Goal: Information Seeking & Learning: Learn about a topic

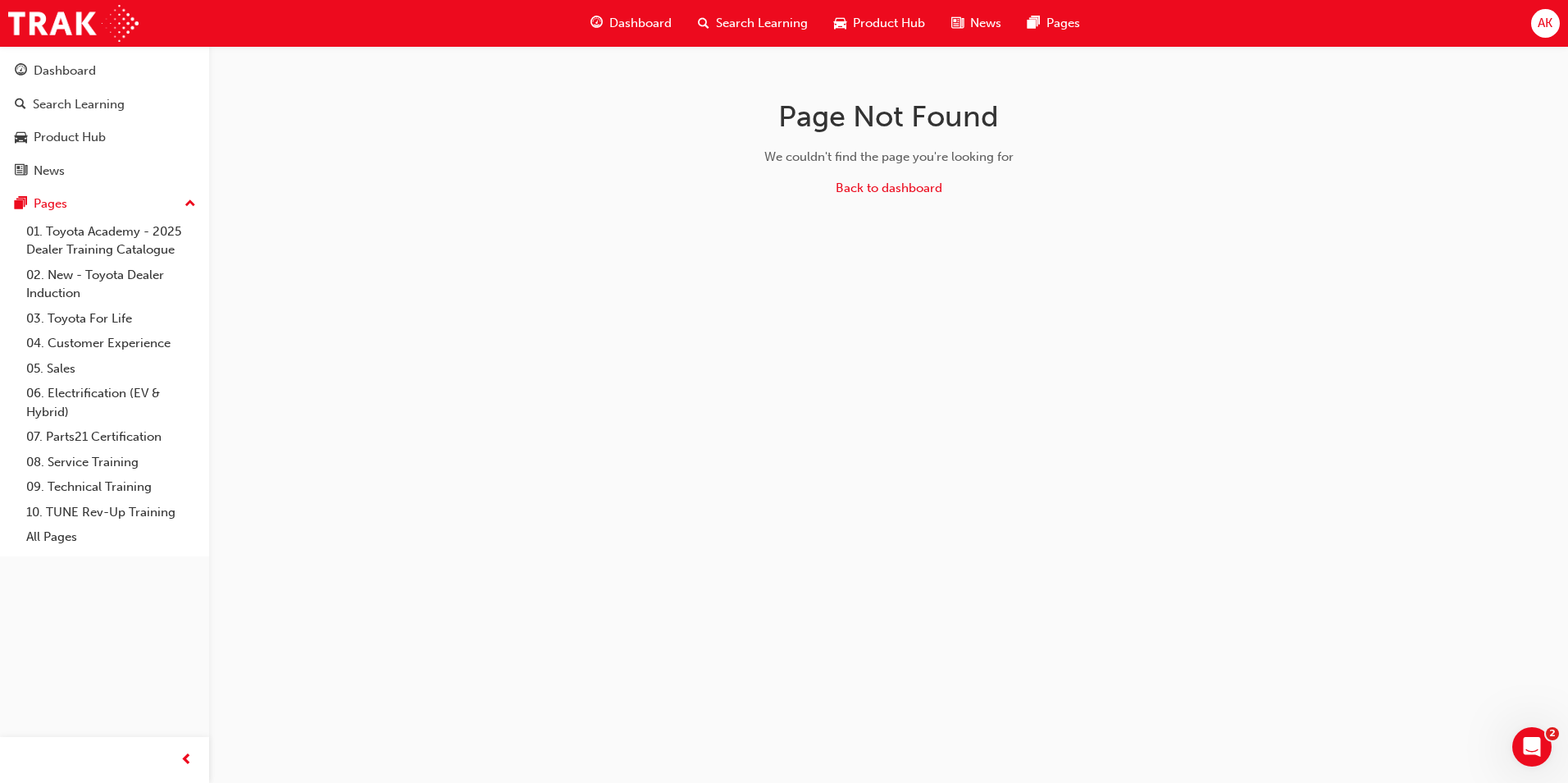
click at [749, 25] on span "Search Learning" at bounding box center [761, 23] width 91 height 19
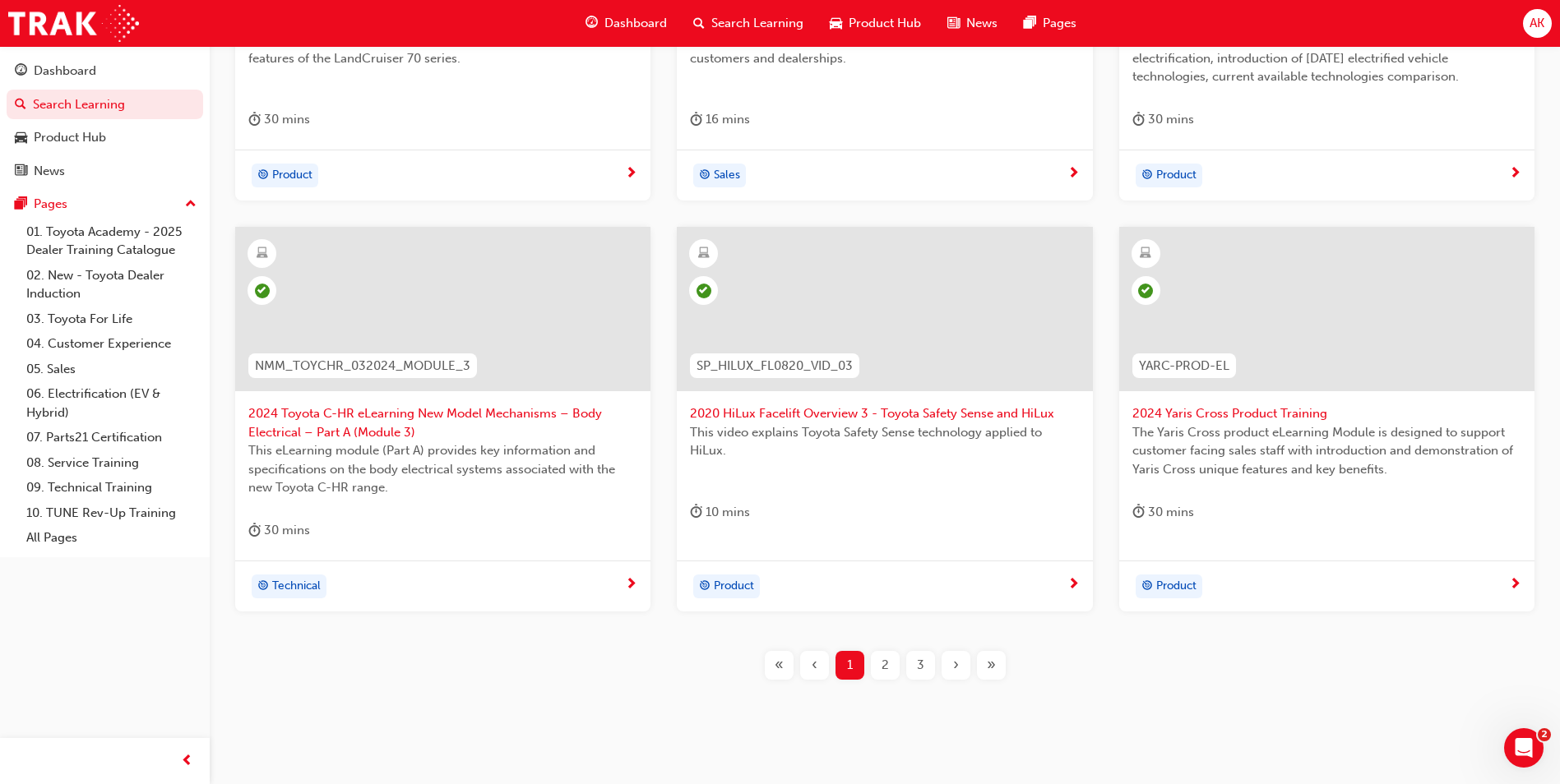
scroll to position [575, 0]
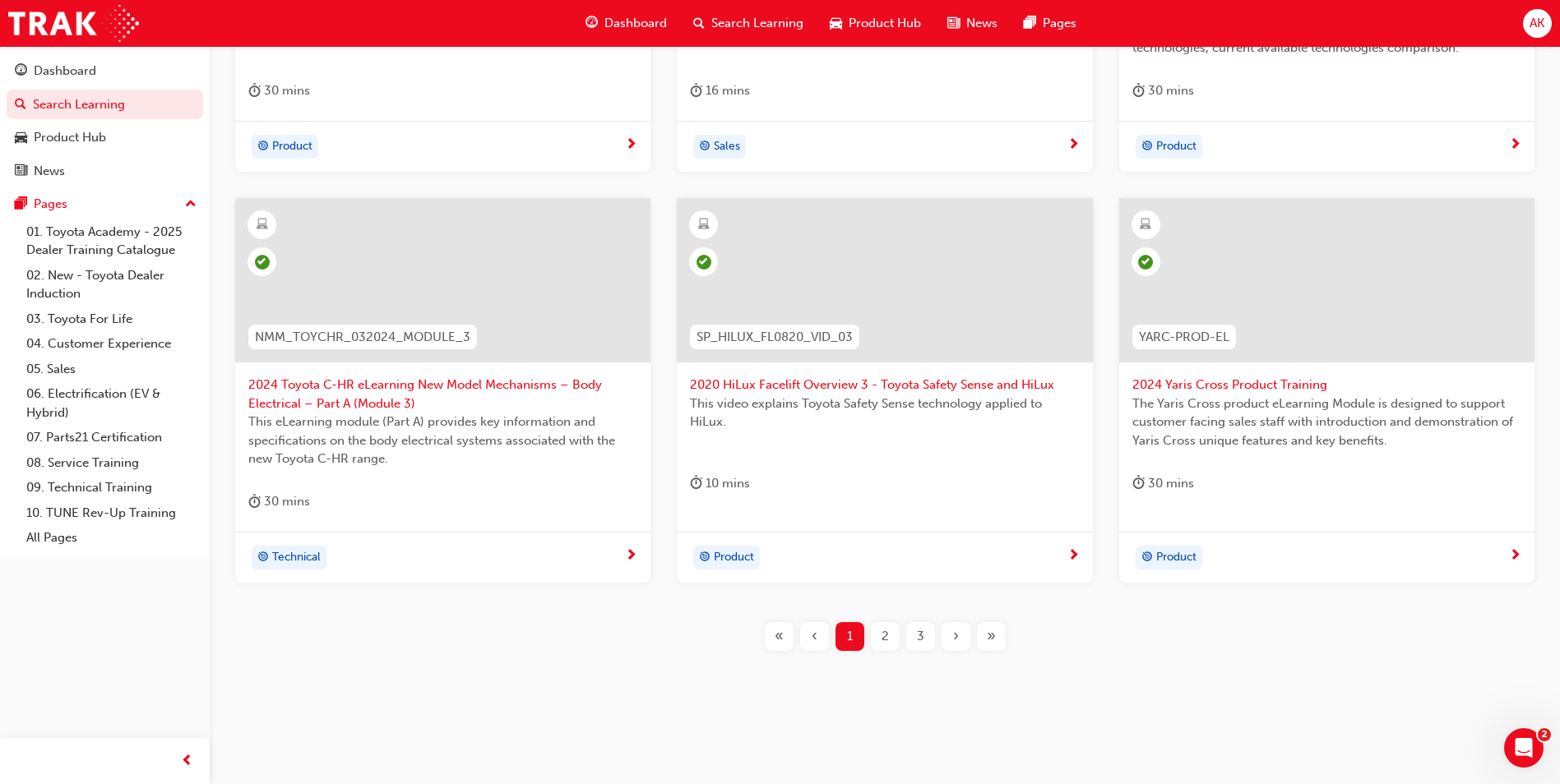
click at [965, 635] on div "›" at bounding box center [956, 636] width 29 height 29
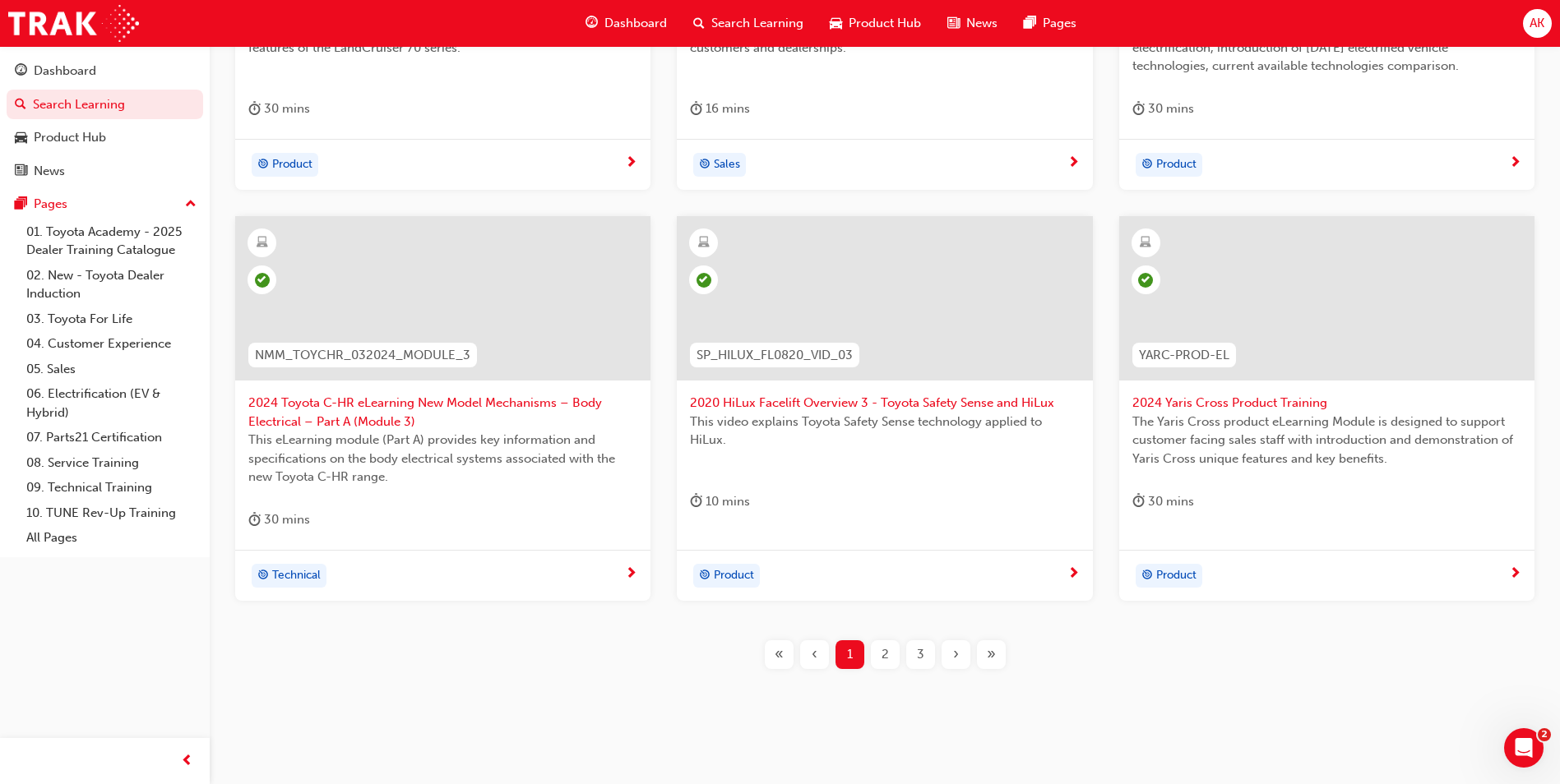
click at [965, 640] on div "›" at bounding box center [956, 655] width 29 height 29
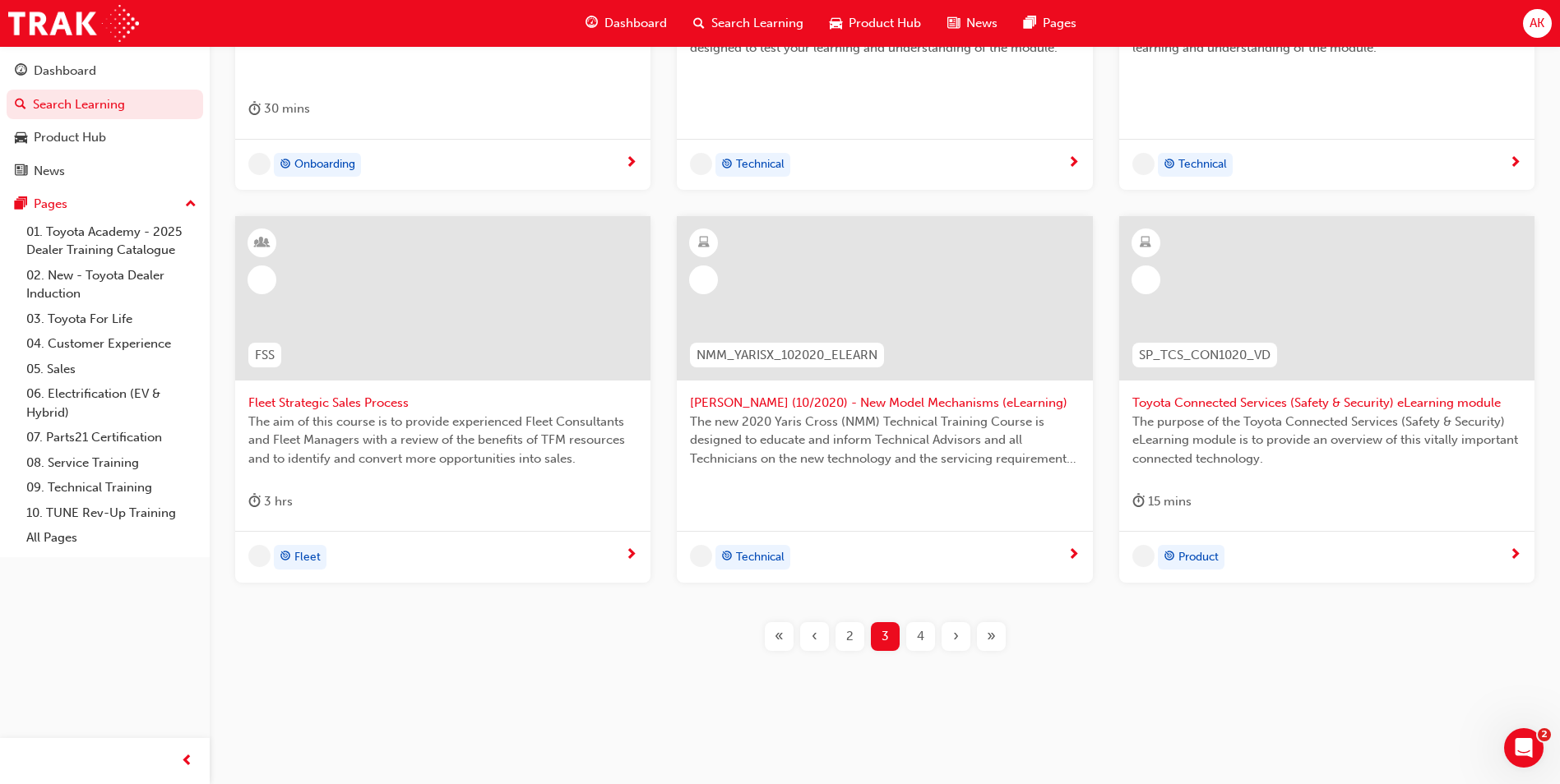
click at [965, 635] on div "›" at bounding box center [956, 636] width 29 height 29
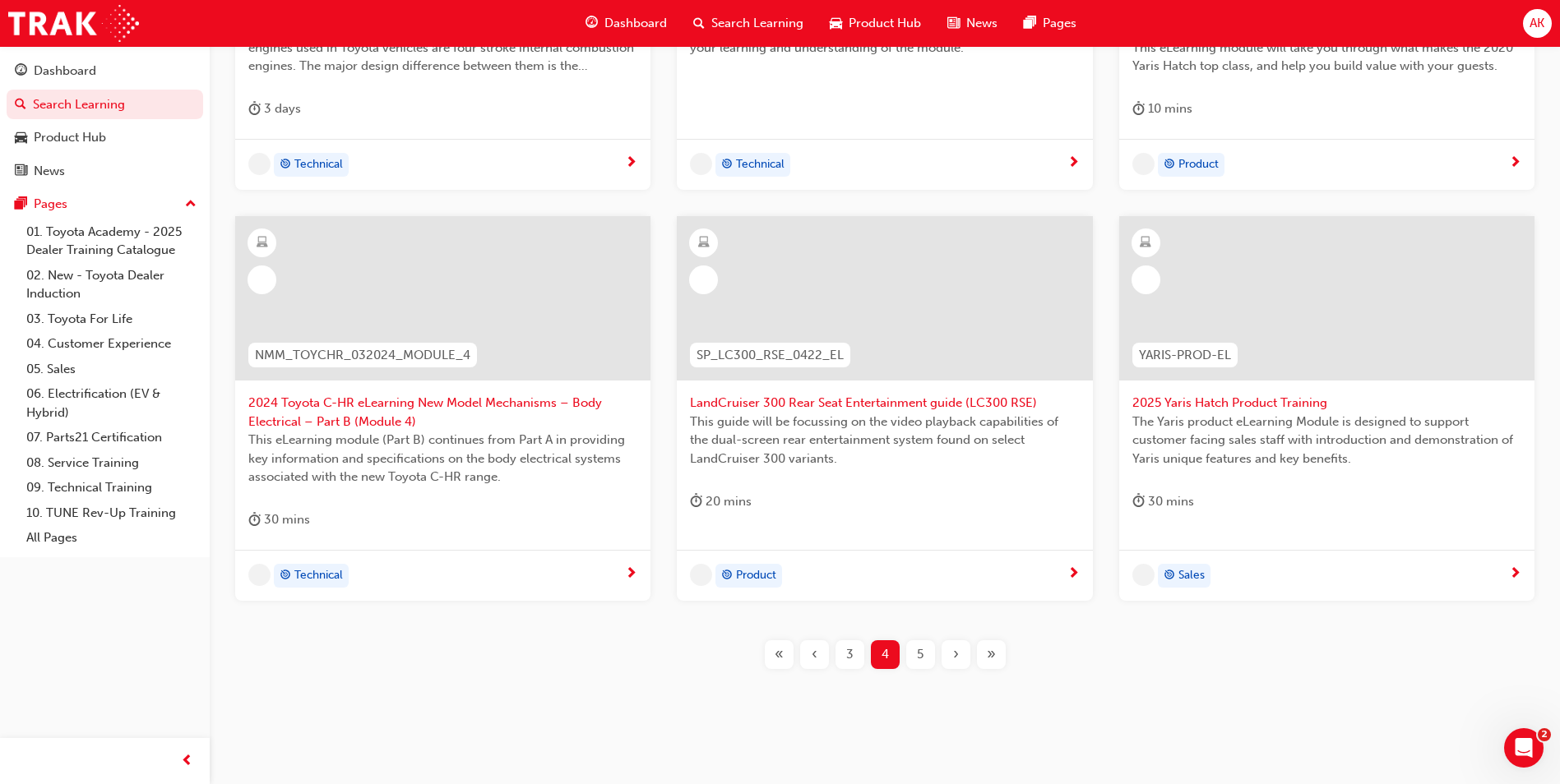
scroll to position [575, 0]
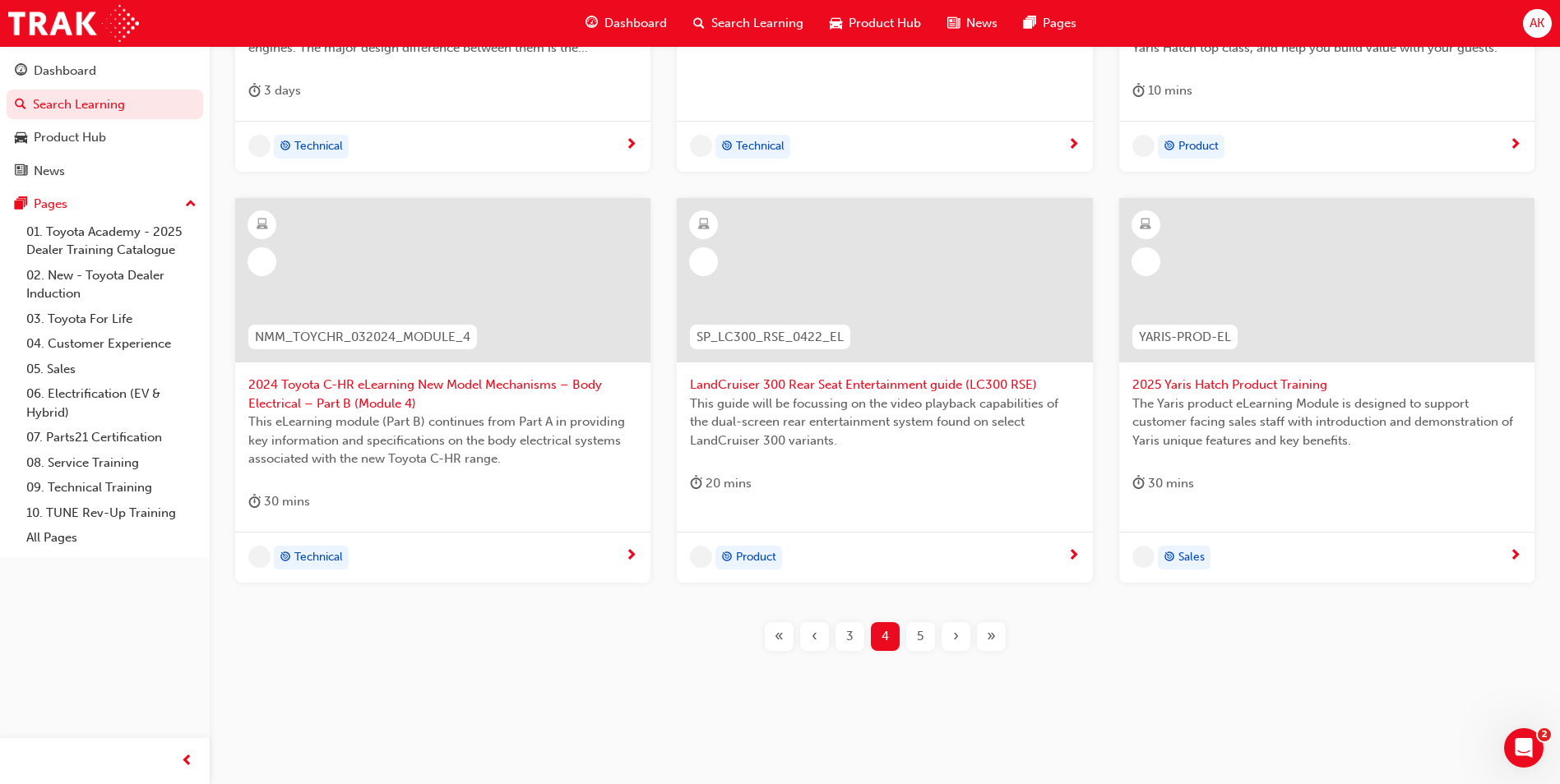
click at [965, 635] on div "›" at bounding box center [956, 636] width 29 height 29
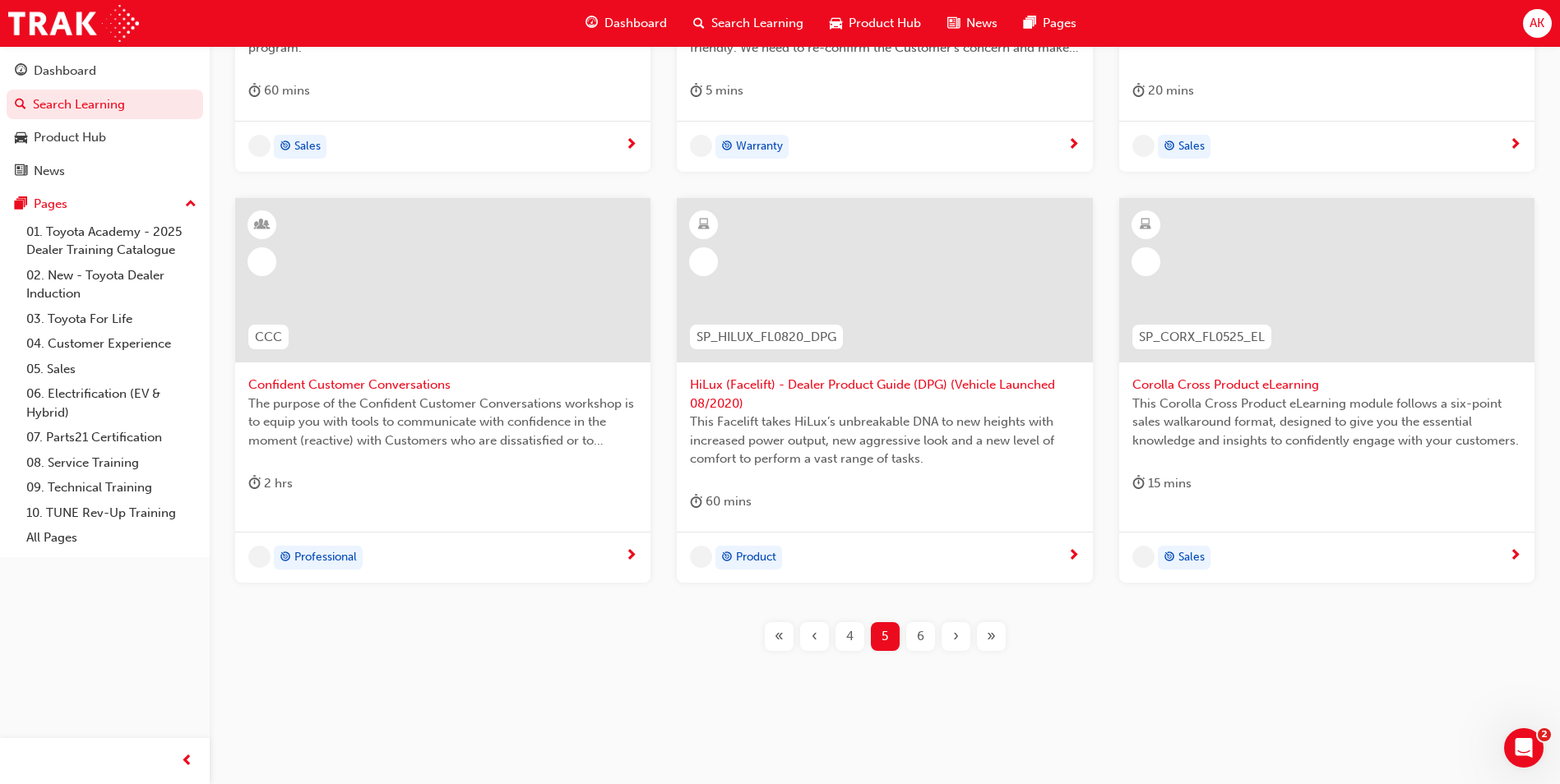
click at [965, 635] on div "›" at bounding box center [956, 636] width 29 height 29
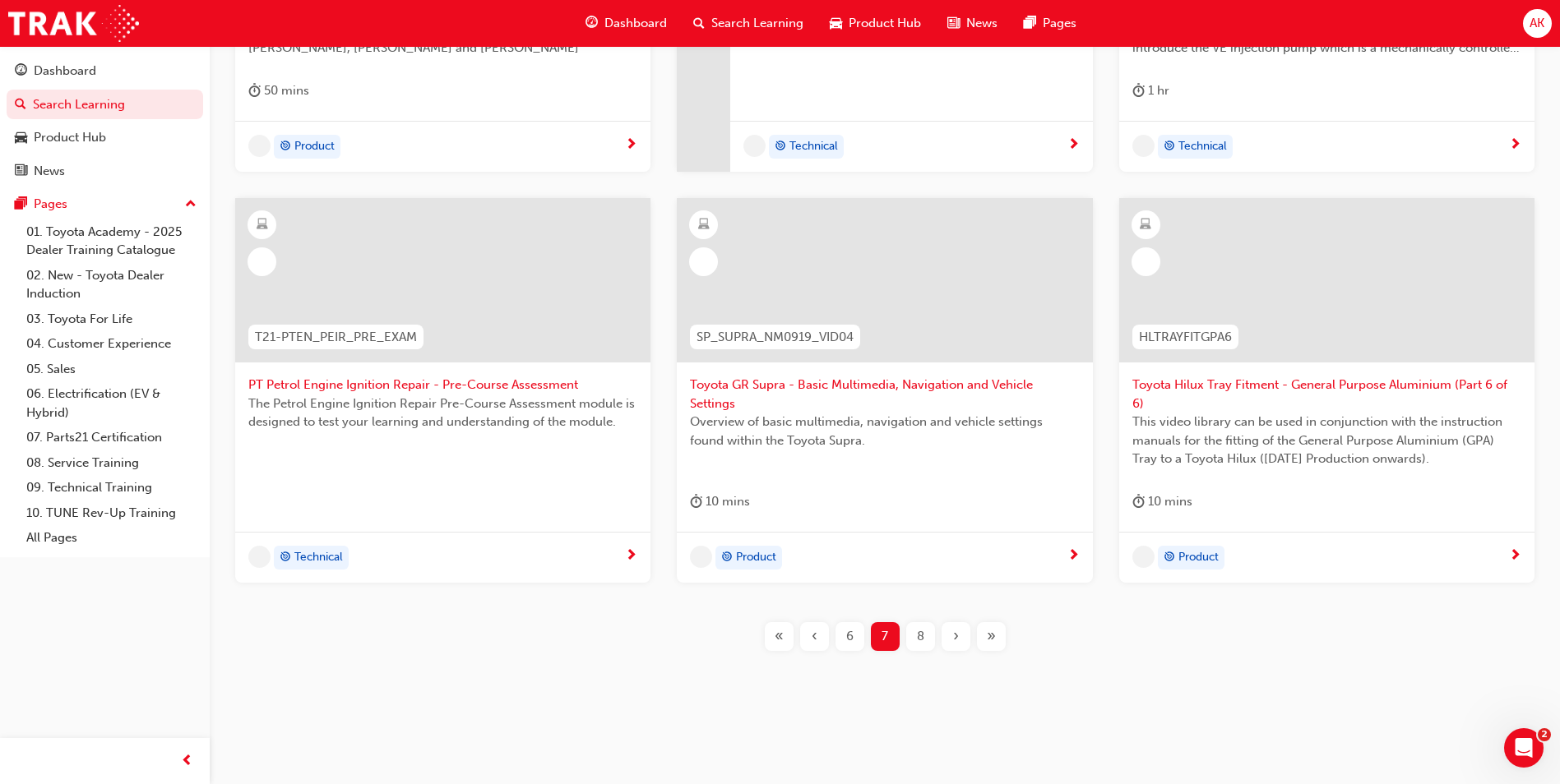
click at [965, 635] on div "›" at bounding box center [956, 636] width 29 height 29
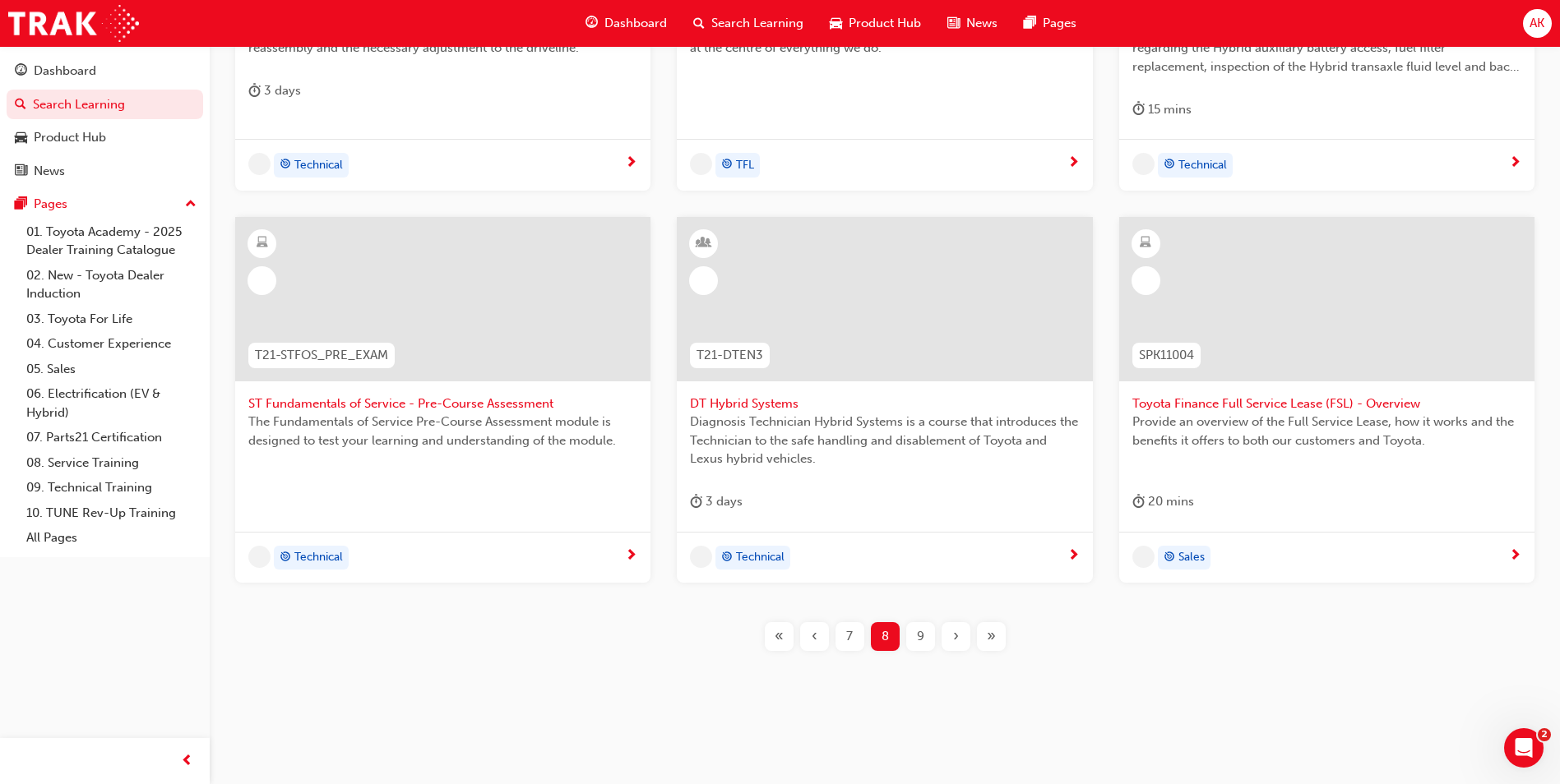
click at [965, 635] on div "›" at bounding box center [956, 636] width 29 height 29
click at [965, 635] on div "T21-PTCH_FDR_ILT PT Final Drive Repair - Training Introduction to Final Drive R…" at bounding box center [885, 242] width 1298 height 872
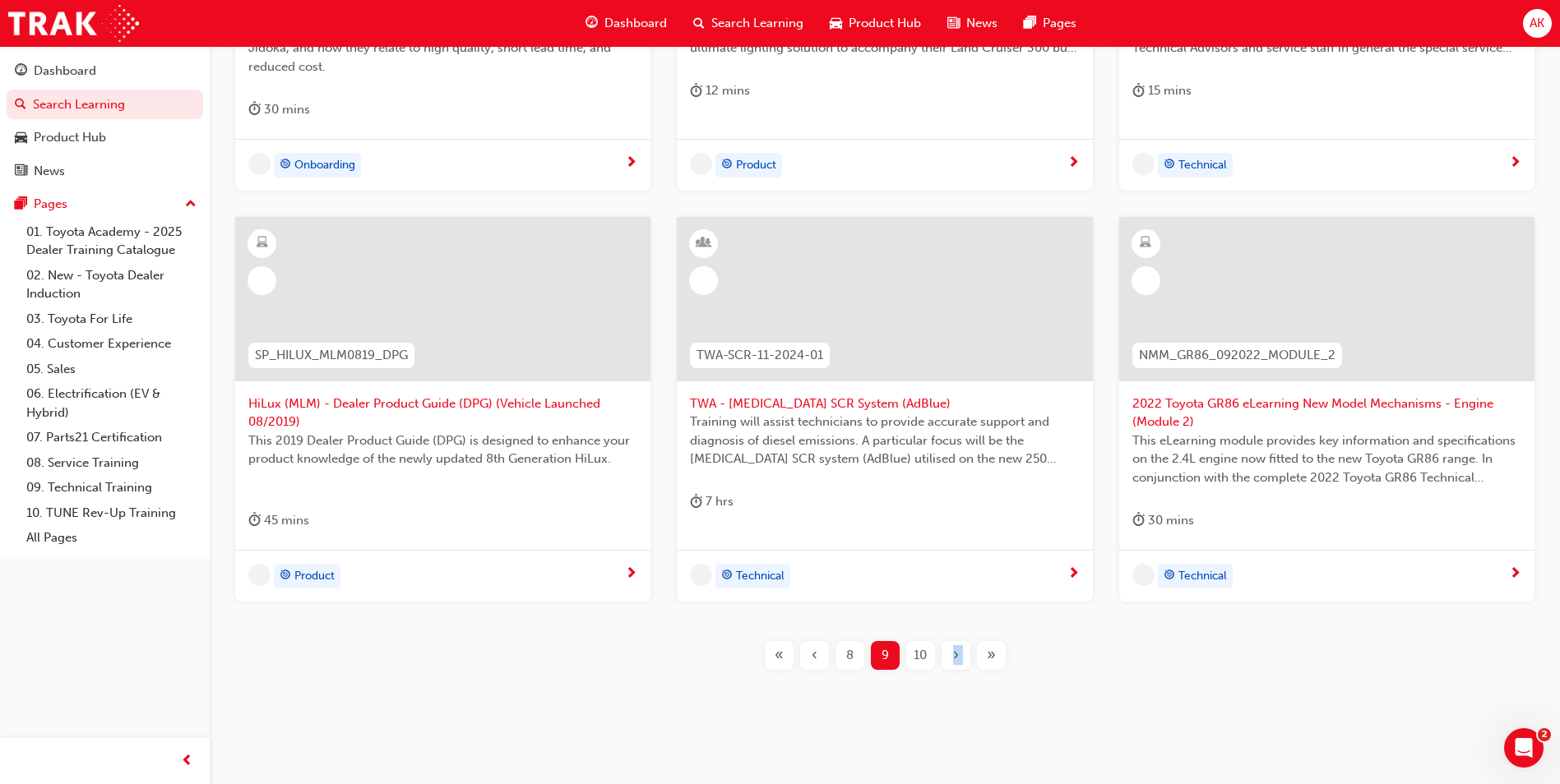
click at [965, 635] on div "TPS_PART2 Introduction to TPS Part 2: TPS Technical Concepts - Jidoka and Just-…" at bounding box center [885, 251] width 1298 height 890
drag, startPoint x: 965, startPoint y: 635, endPoint x: 957, endPoint y: 657, distance: 23.4
click at [957, 657] on span "›" at bounding box center [956, 656] width 6 height 19
click at [956, 657] on div "TPS_PART2 Introduction to TPS Part 2: TPS Technical Concepts - Jidoka and Just-…" at bounding box center [885, 251] width 1298 height 890
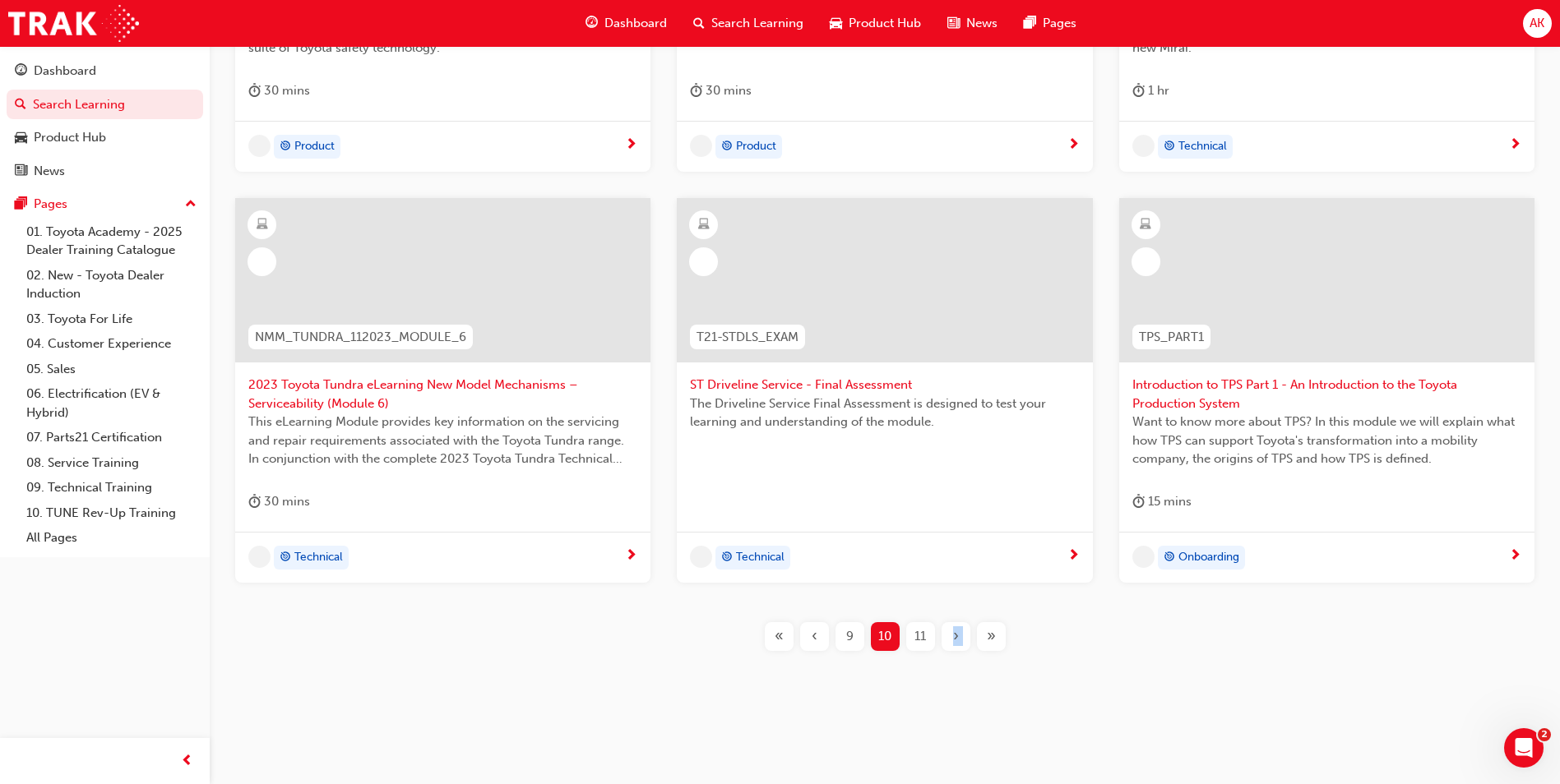
drag, startPoint x: 956, startPoint y: 657, endPoint x: 958, endPoint y: 642, distance: 15.1
click at [958, 642] on span "›" at bounding box center [956, 636] width 6 height 19
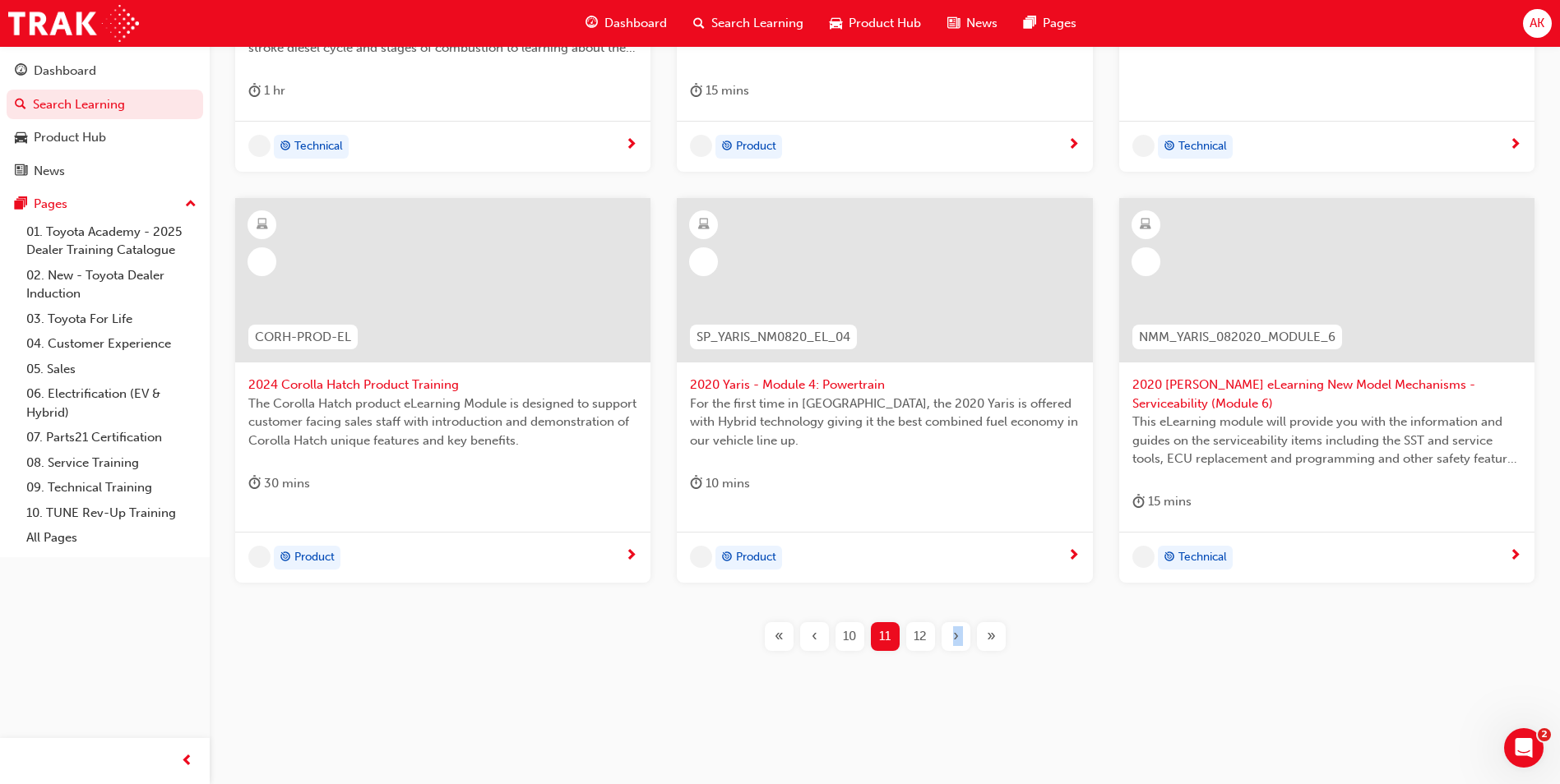
click at [958, 642] on span "›" at bounding box center [956, 636] width 6 height 19
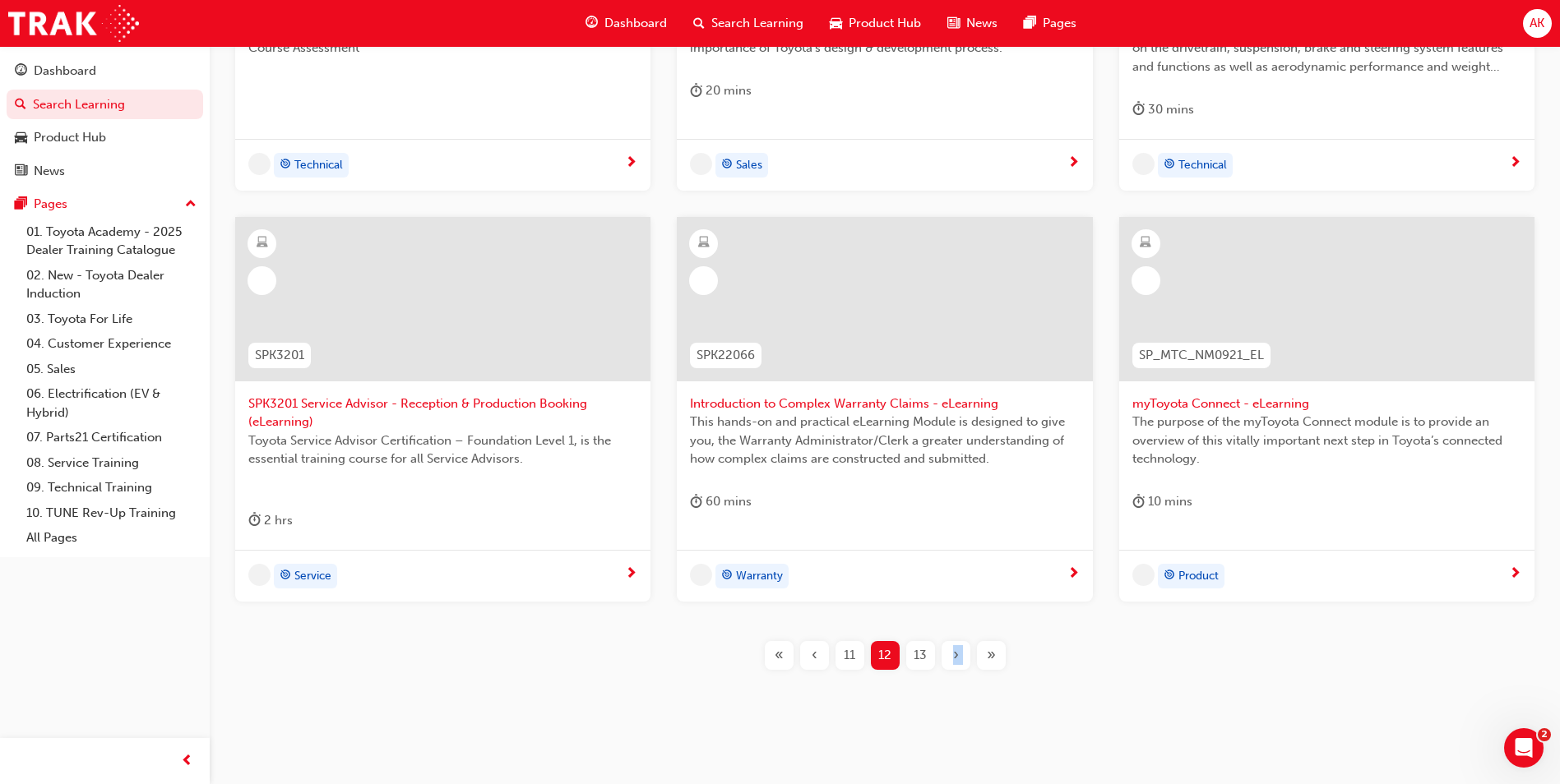
click at [958, 642] on div "›" at bounding box center [956, 656] width 29 height 29
click at [958, 646] on span "›" at bounding box center [956, 656] width 6 height 19
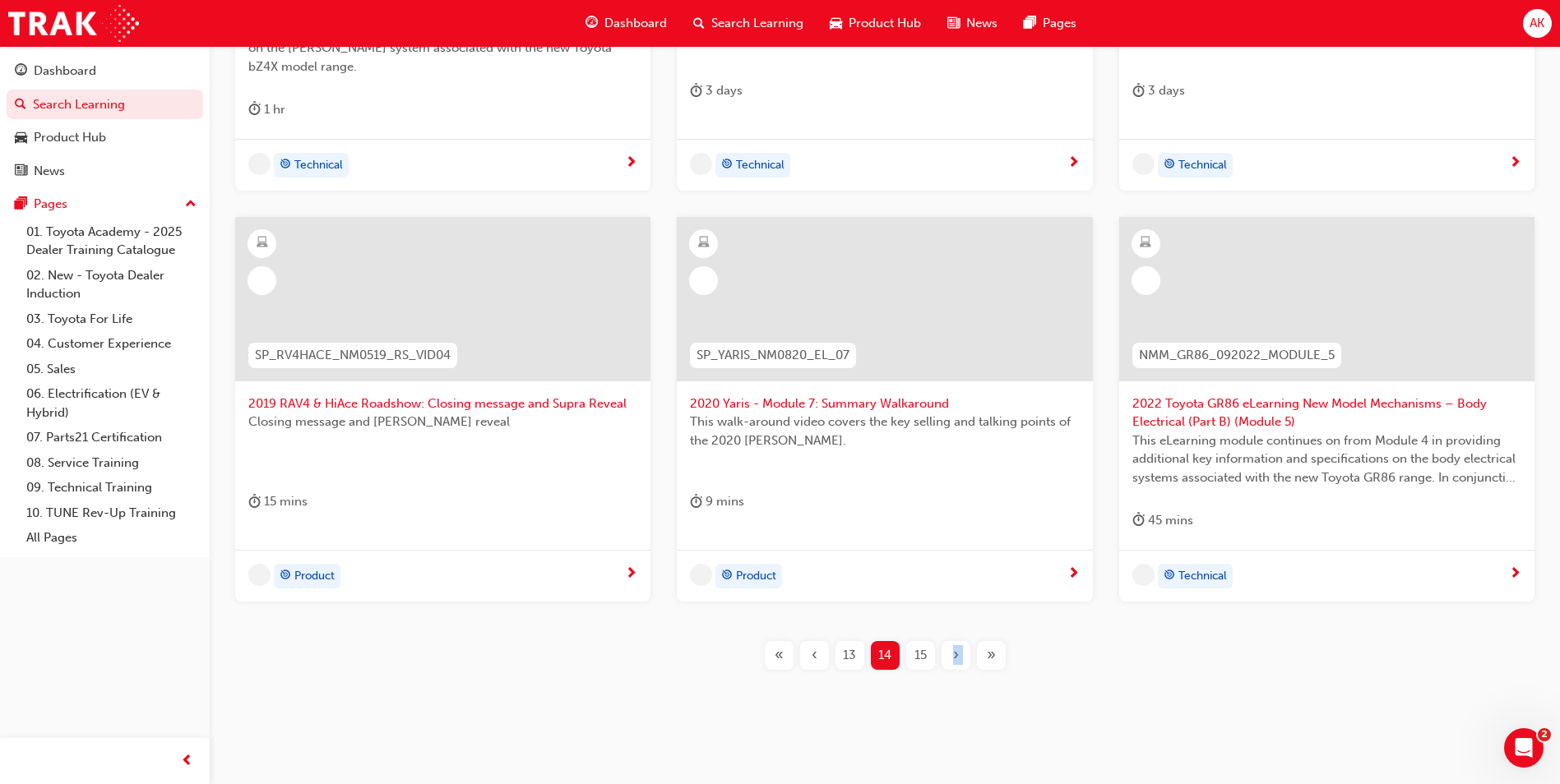
click at [955, 648] on span "›" at bounding box center [956, 656] width 6 height 19
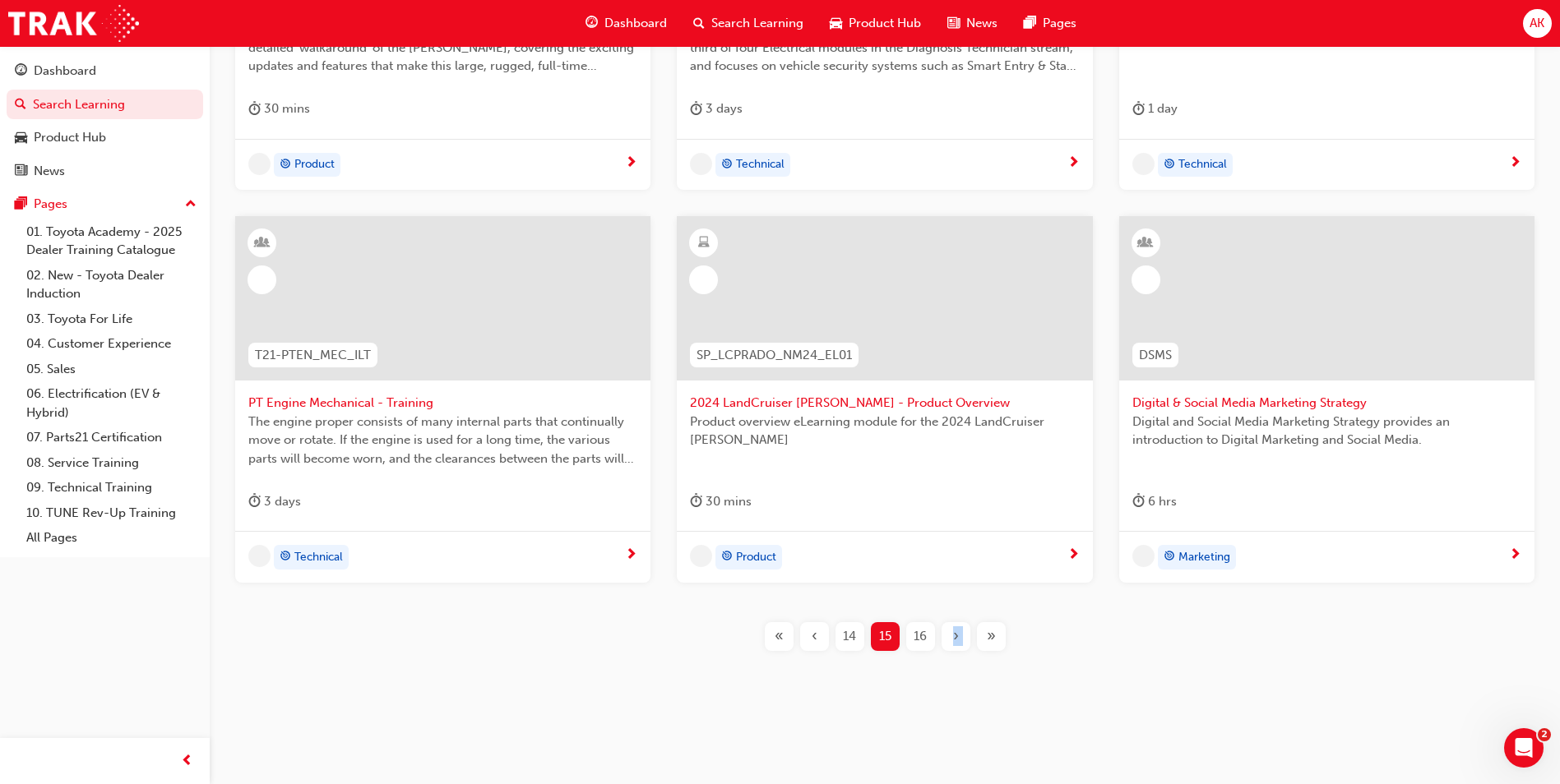
click at [955, 648] on div "›" at bounding box center [956, 636] width 29 height 29
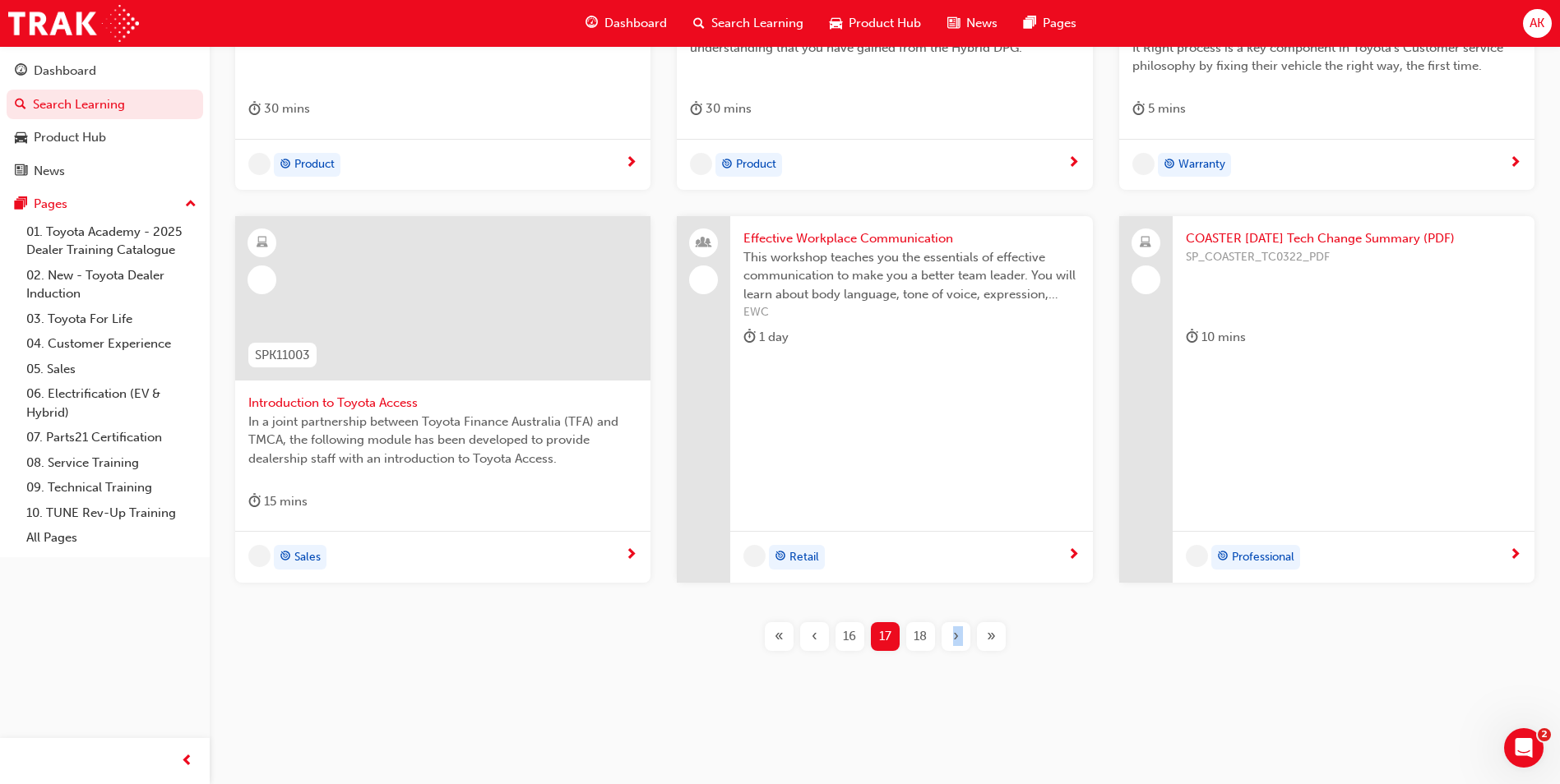
click at [955, 648] on div "›" at bounding box center [956, 636] width 29 height 29
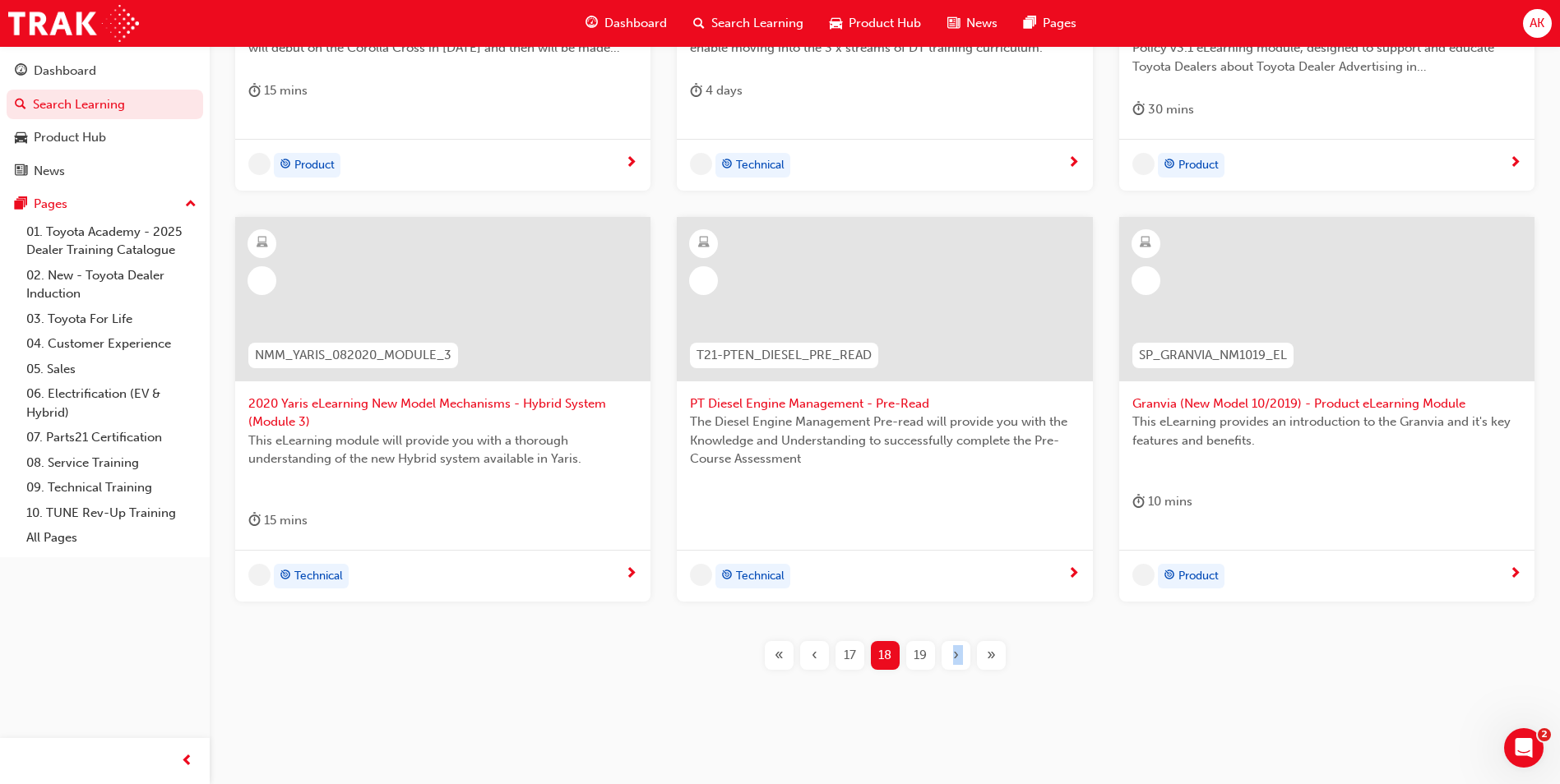
click at [955, 646] on span "›" at bounding box center [956, 656] width 6 height 19
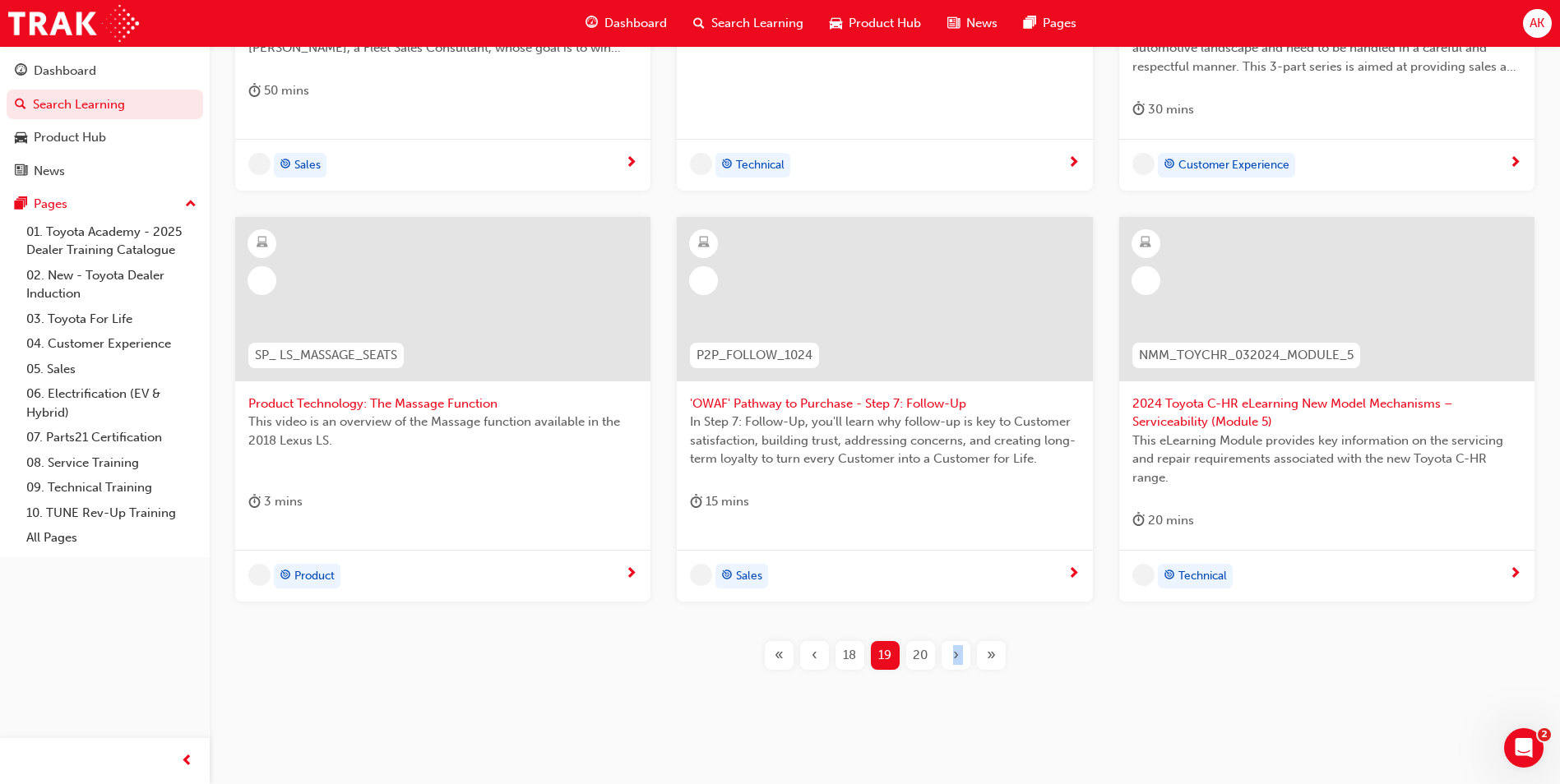
click at [955, 646] on span "›" at bounding box center [956, 656] width 6 height 19
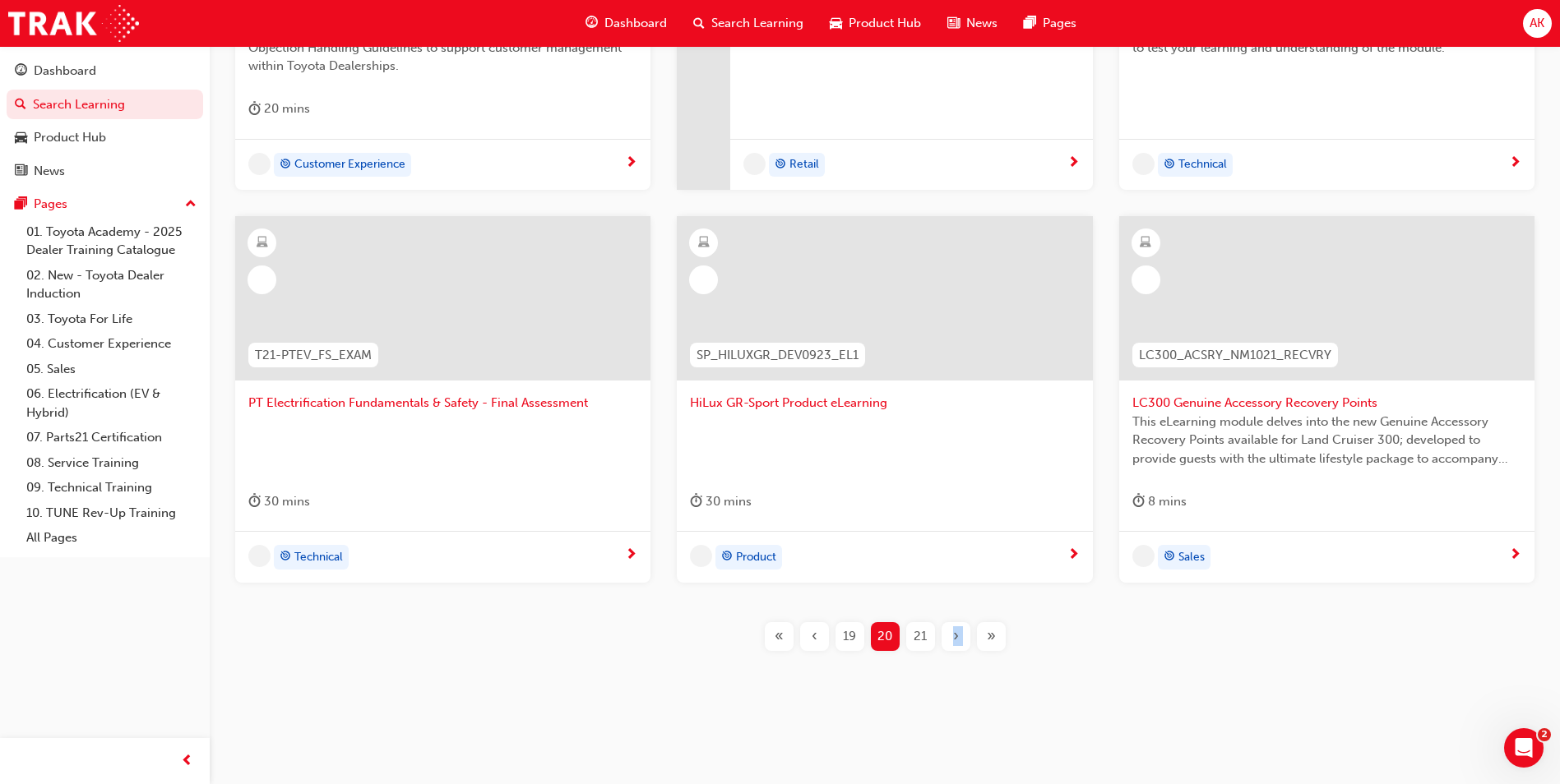
click at [955, 645] on span "›" at bounding box center [956, 636] width 6 height 19
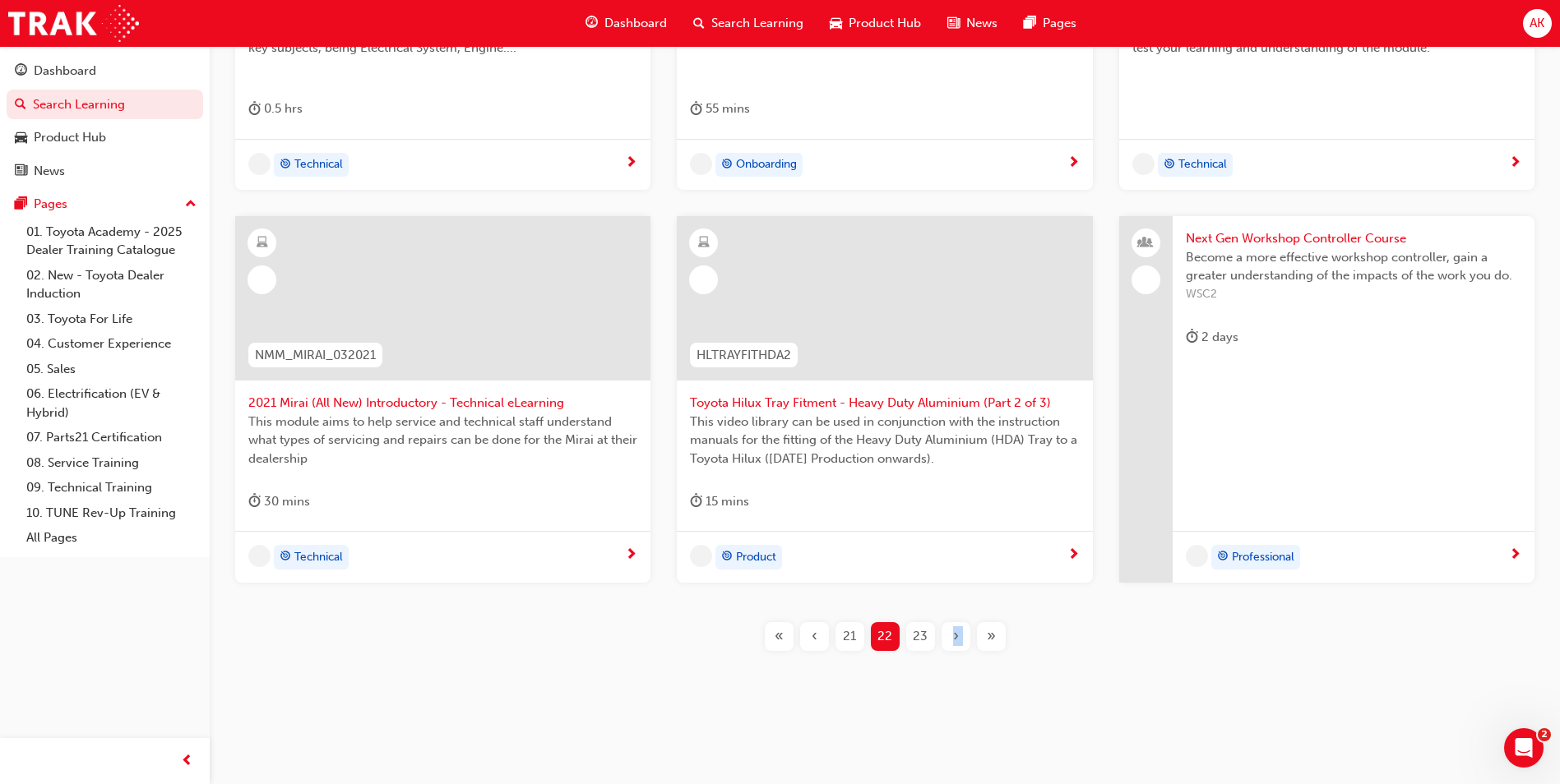
click at [956, 643] on span "›" at bounding box center [956, 636] width 6 height 19
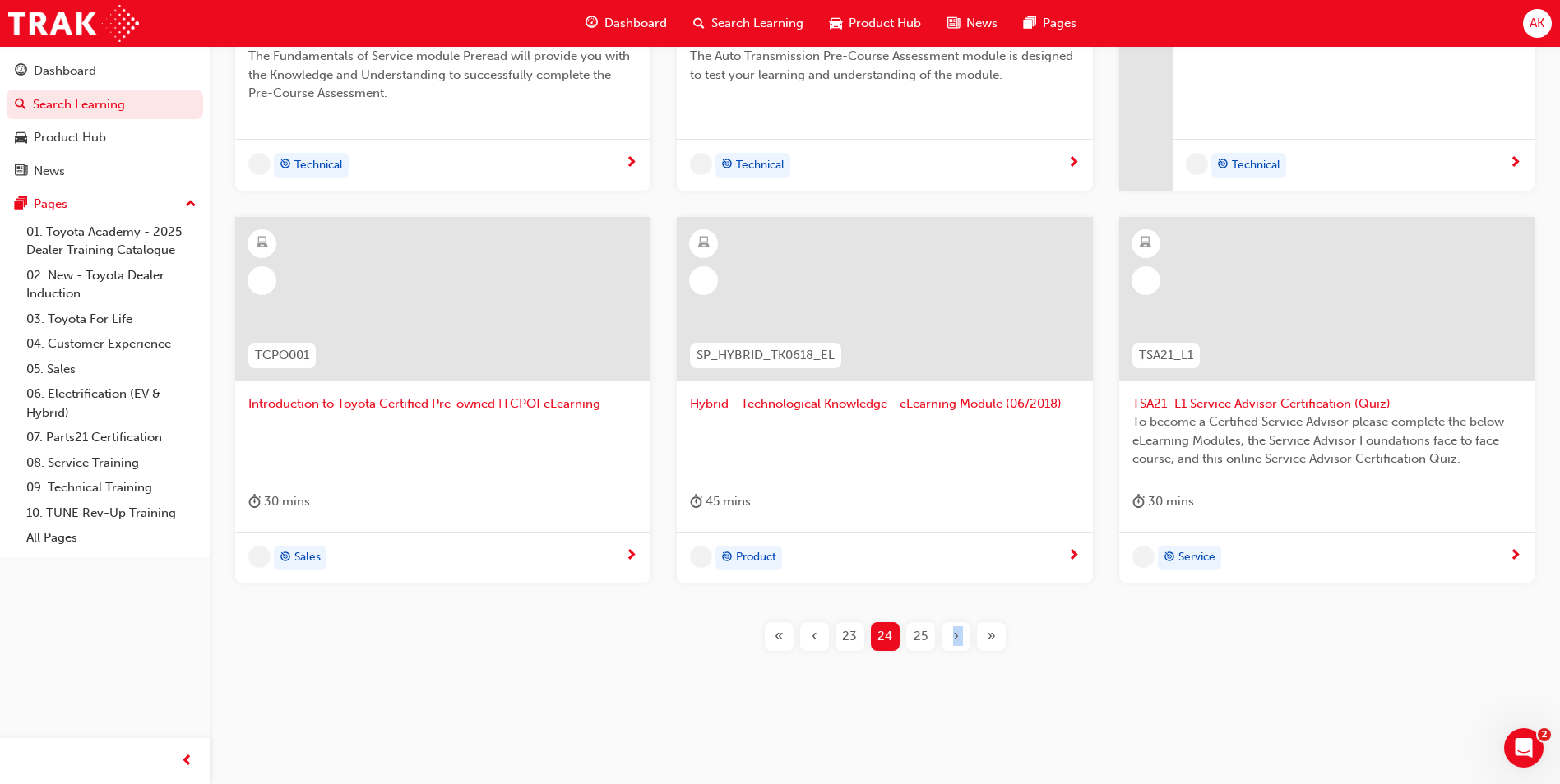
click at [956, 643] on span "›" at bounding box center [956, 636] width 6 height 19
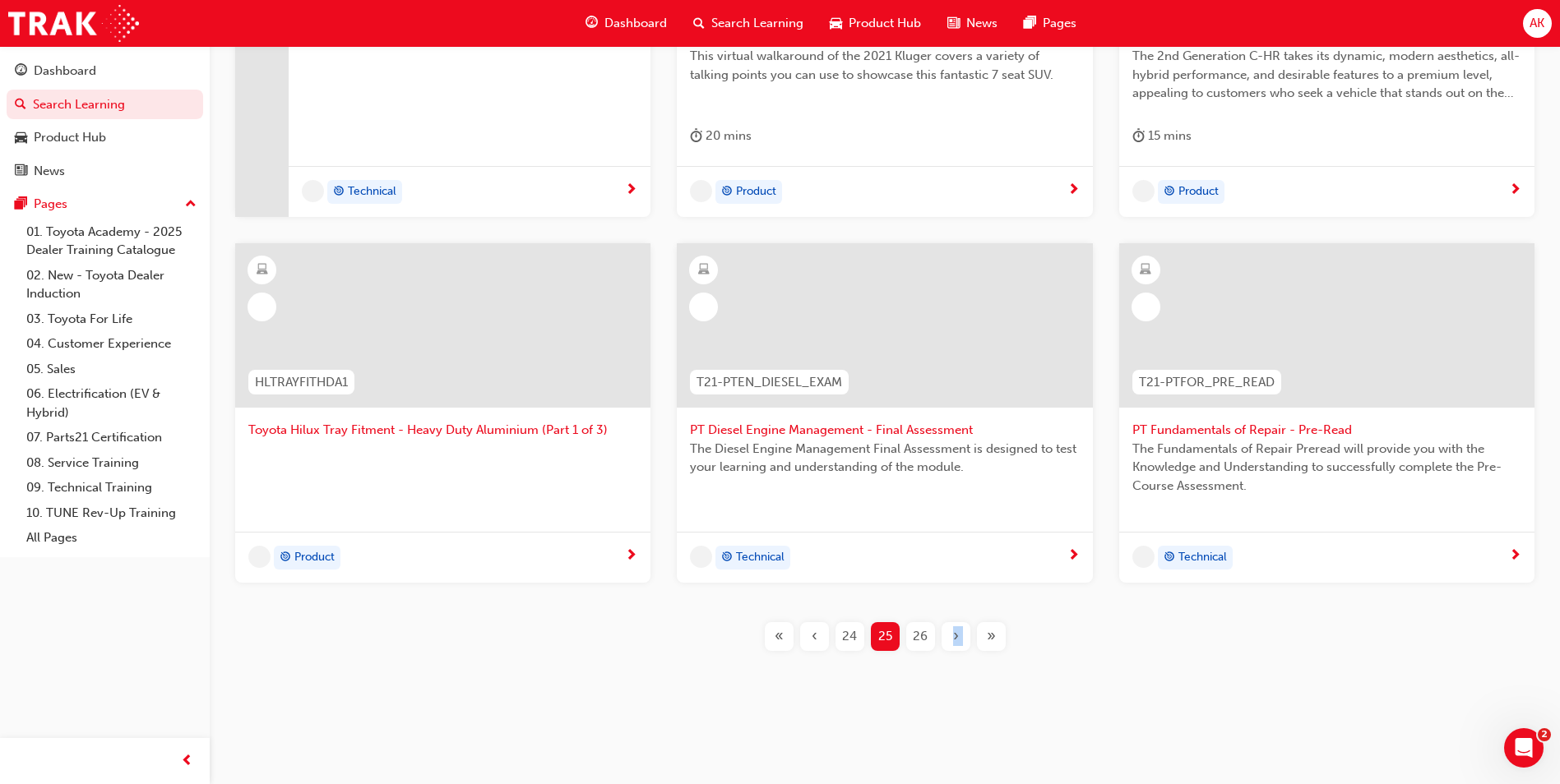
click at [956, 643] on span "›" at bounding box center [956, 636] width 6 height 19
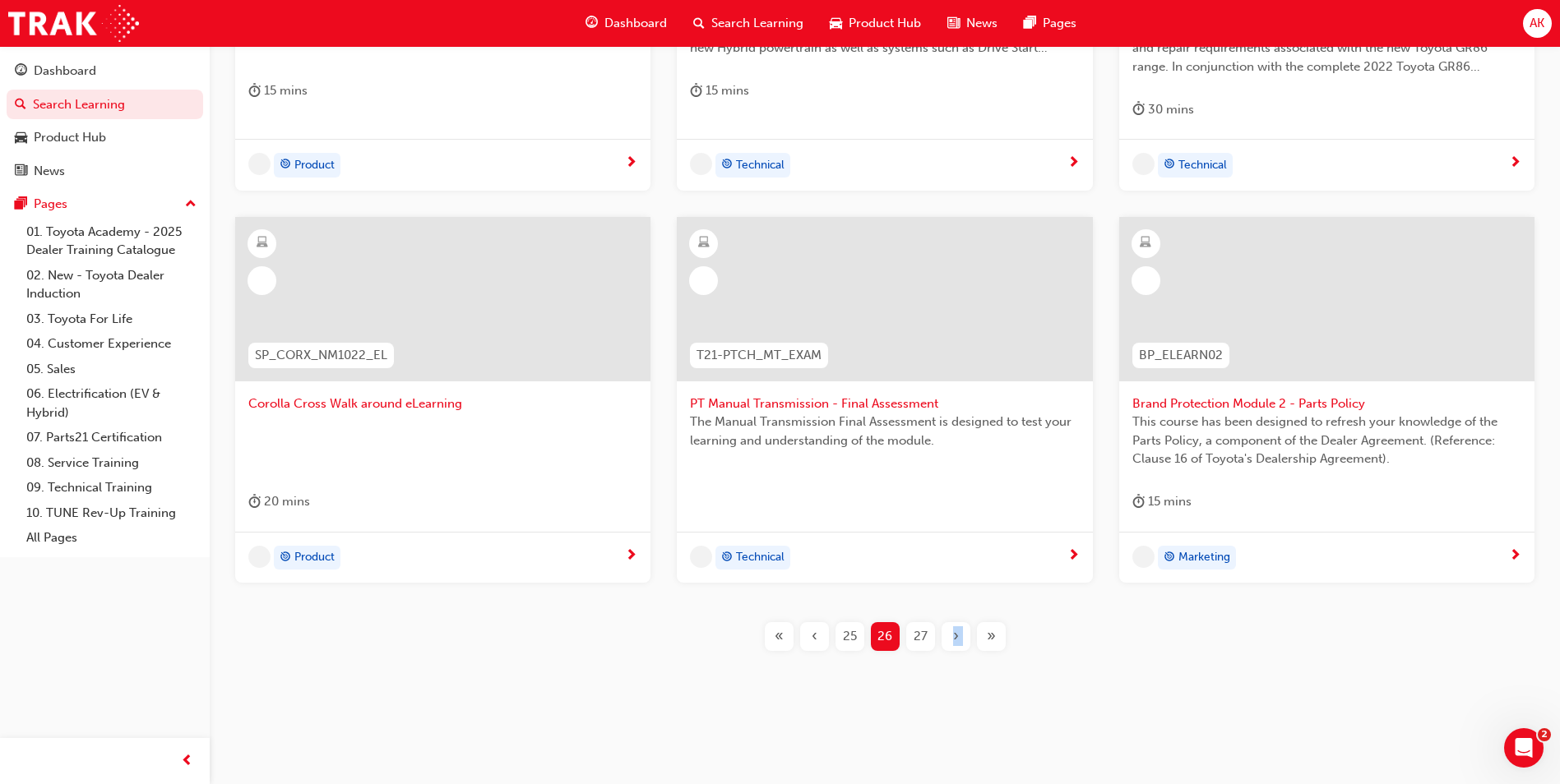
click at [956, 643] on span "›" at bounding box center [956, 636] width 6 height 19
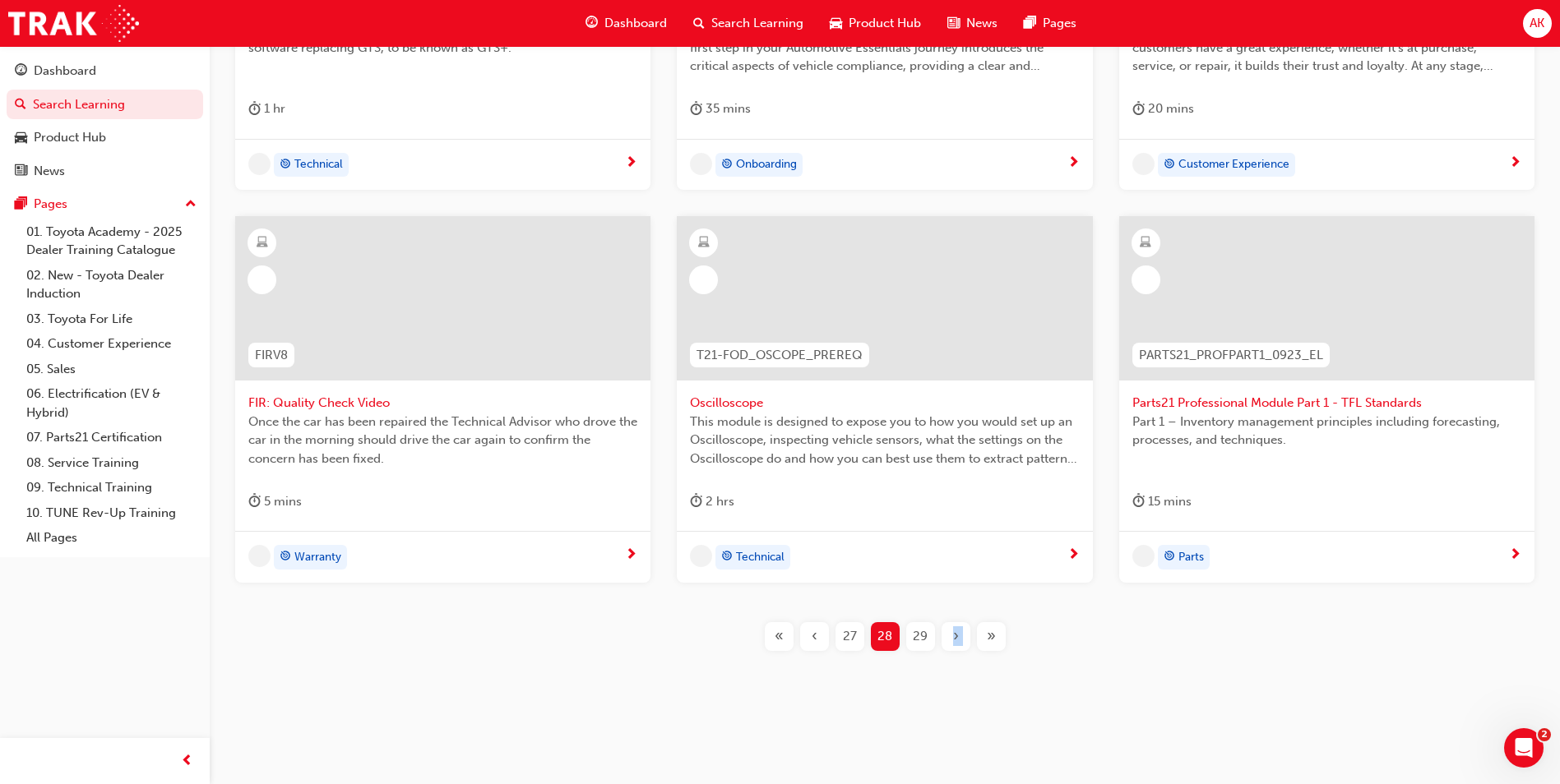
click at [956, 643] on span "›" at bounding box center [956, 636] width 6 height 19
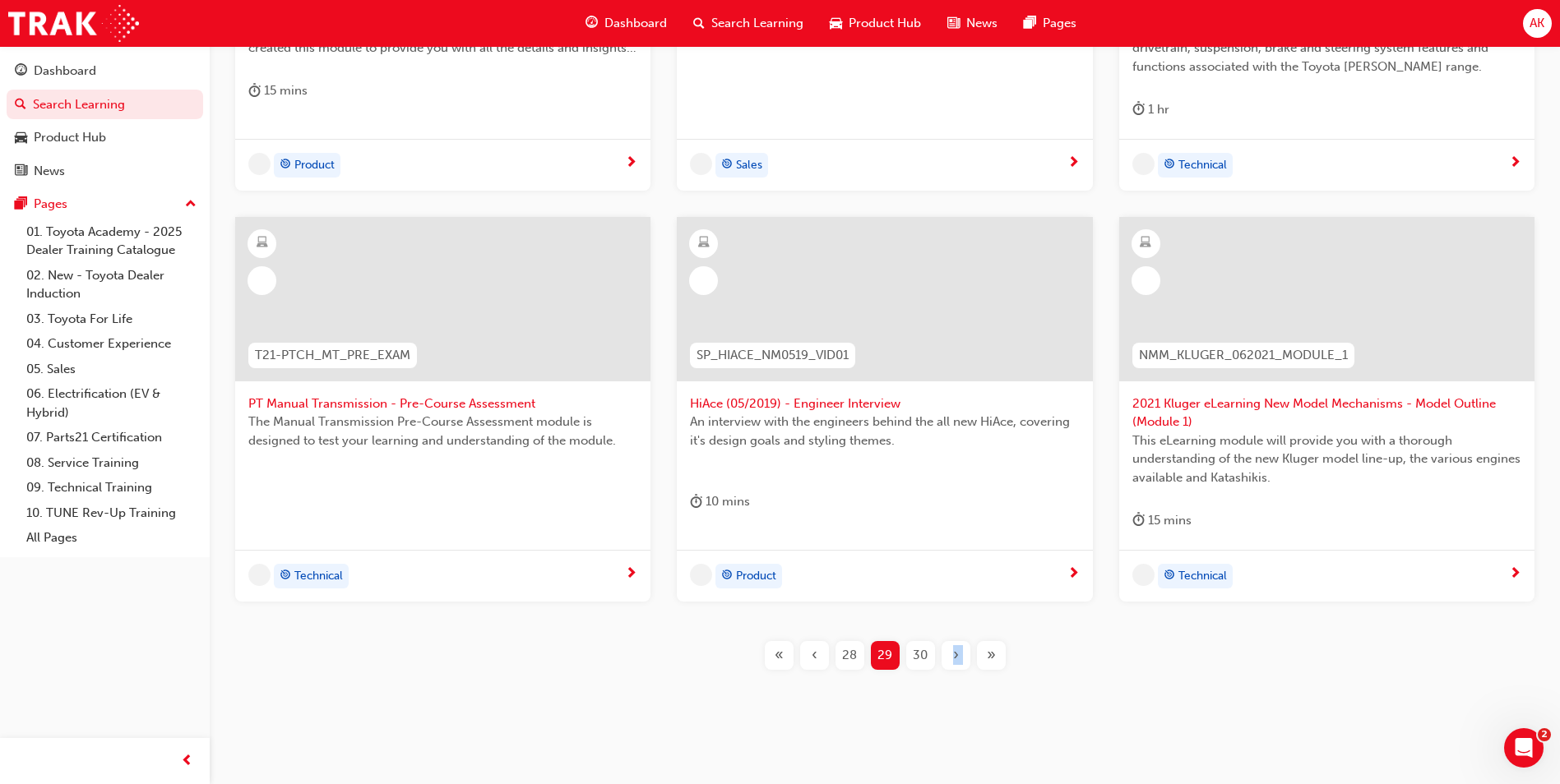
click at [956, 646] on span "›" at bounding box center [956, 656] width 6 height 19
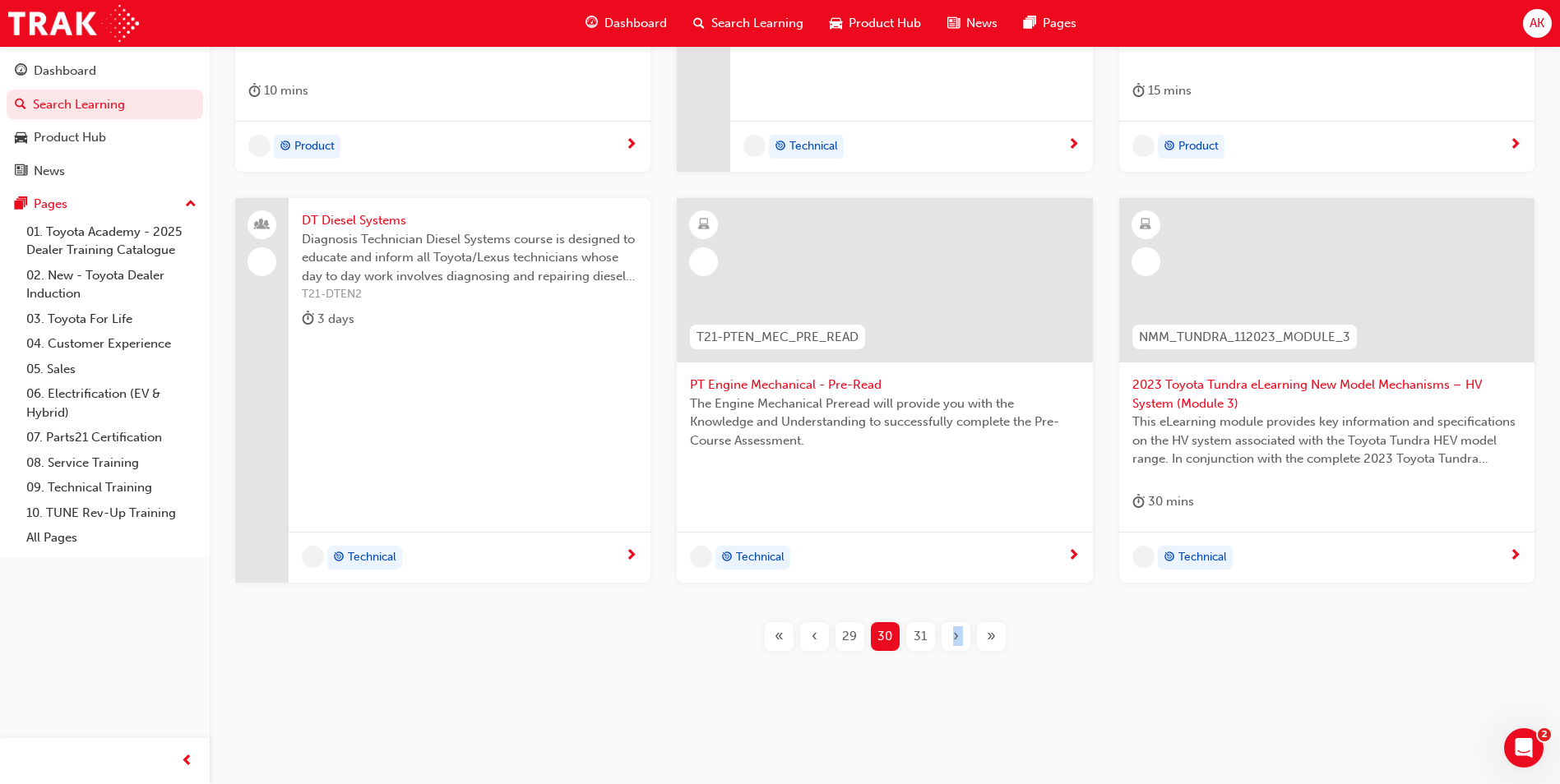
click at [956, 643] on span "›" at bounding box center [956, 636] width 6 height 19
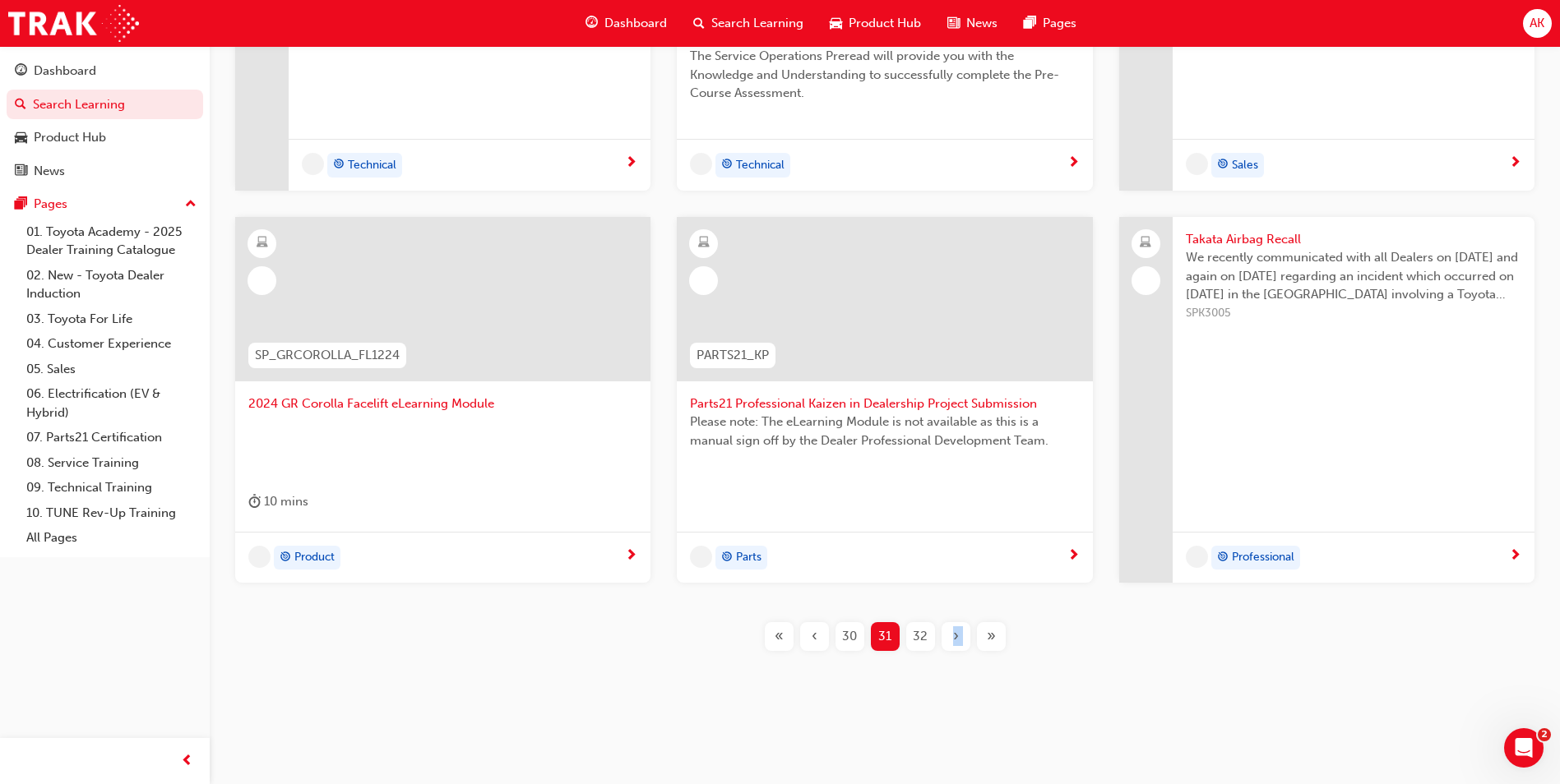
click at [956, 643] on span "›" at bounding box center [956, 636] width 6 height 19
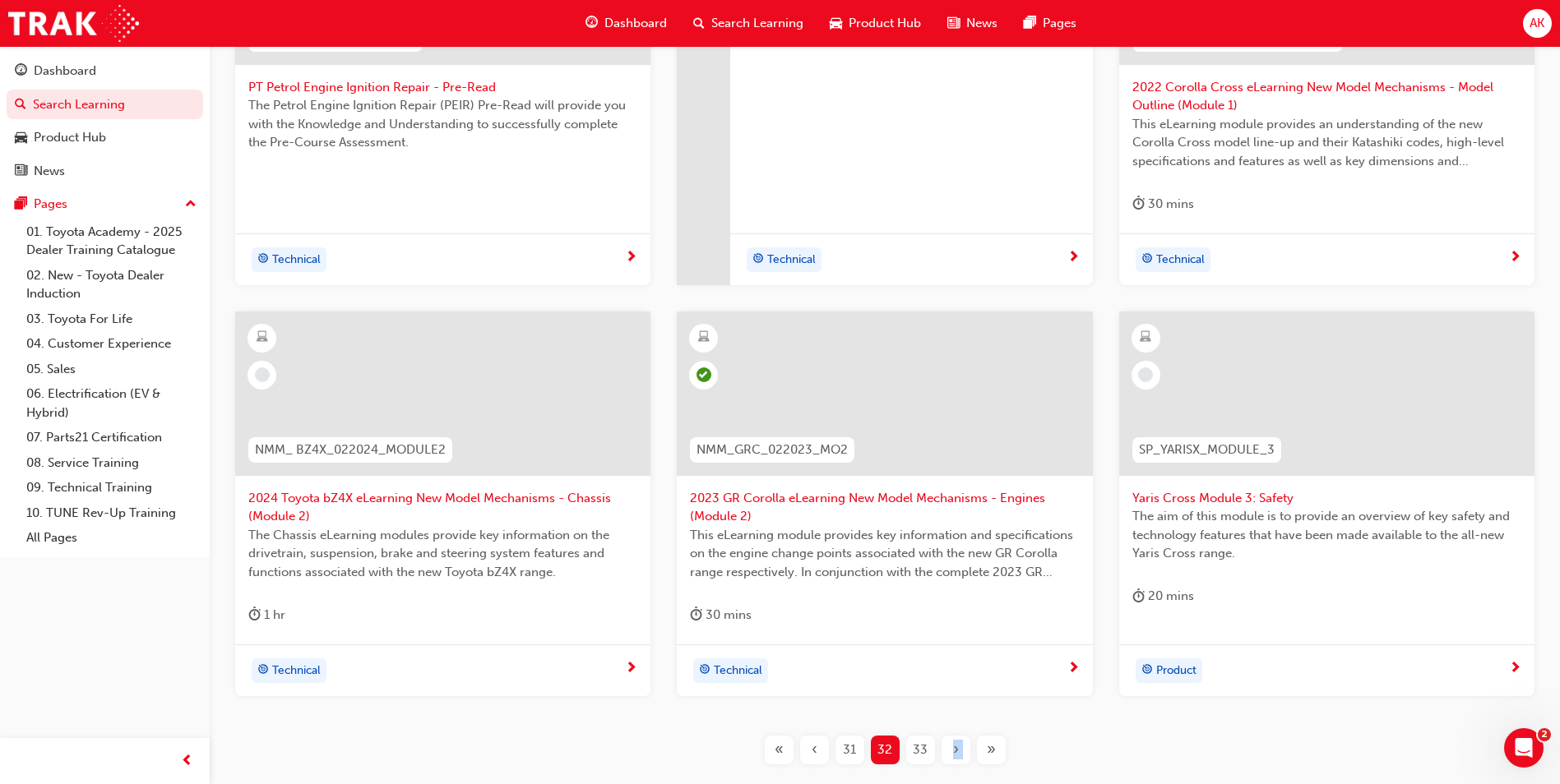
scroll to position [593, 0]
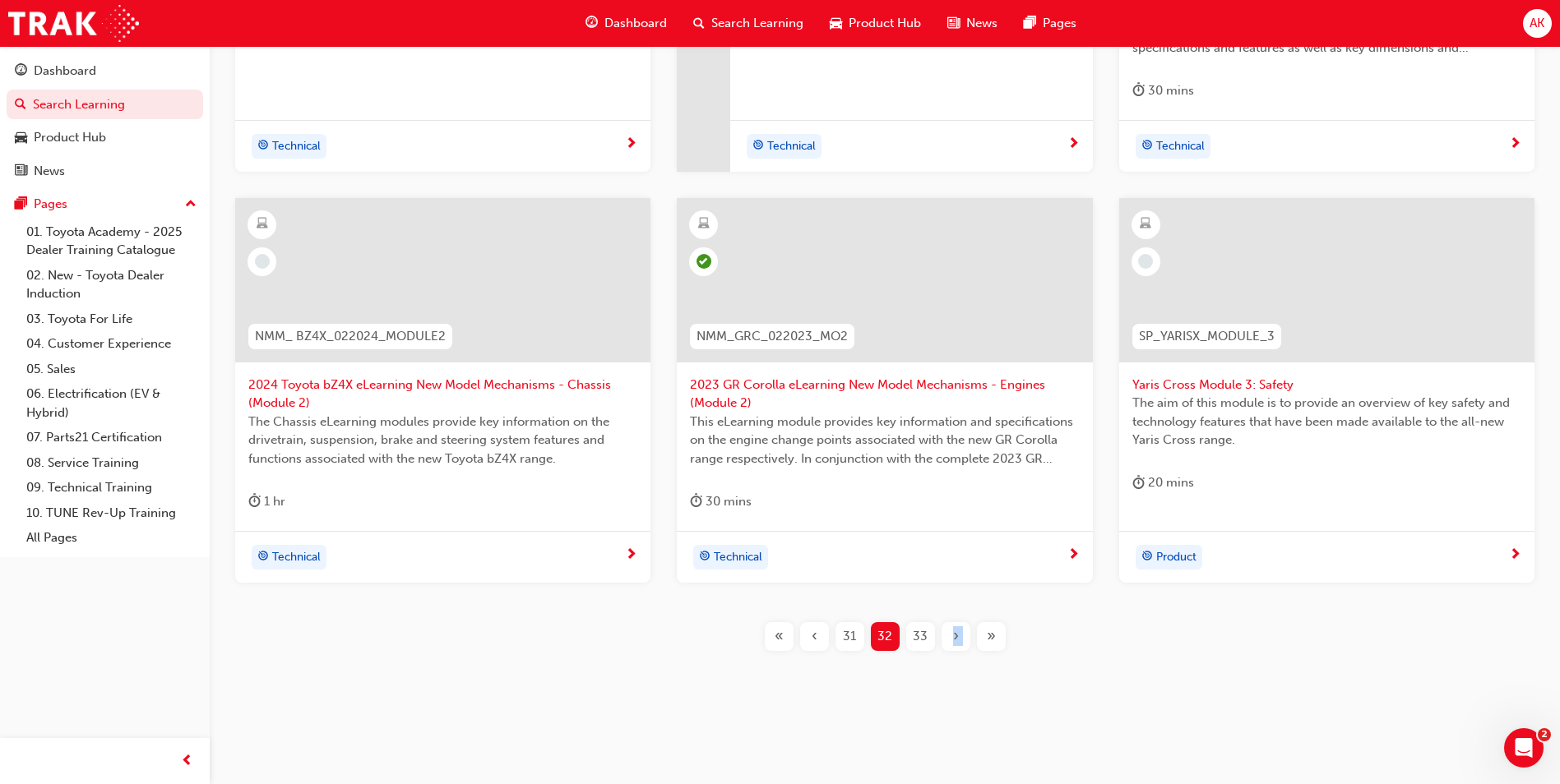
click at [813, 626] on div "‹" at bounding box center [814, 636] width 29 height 29
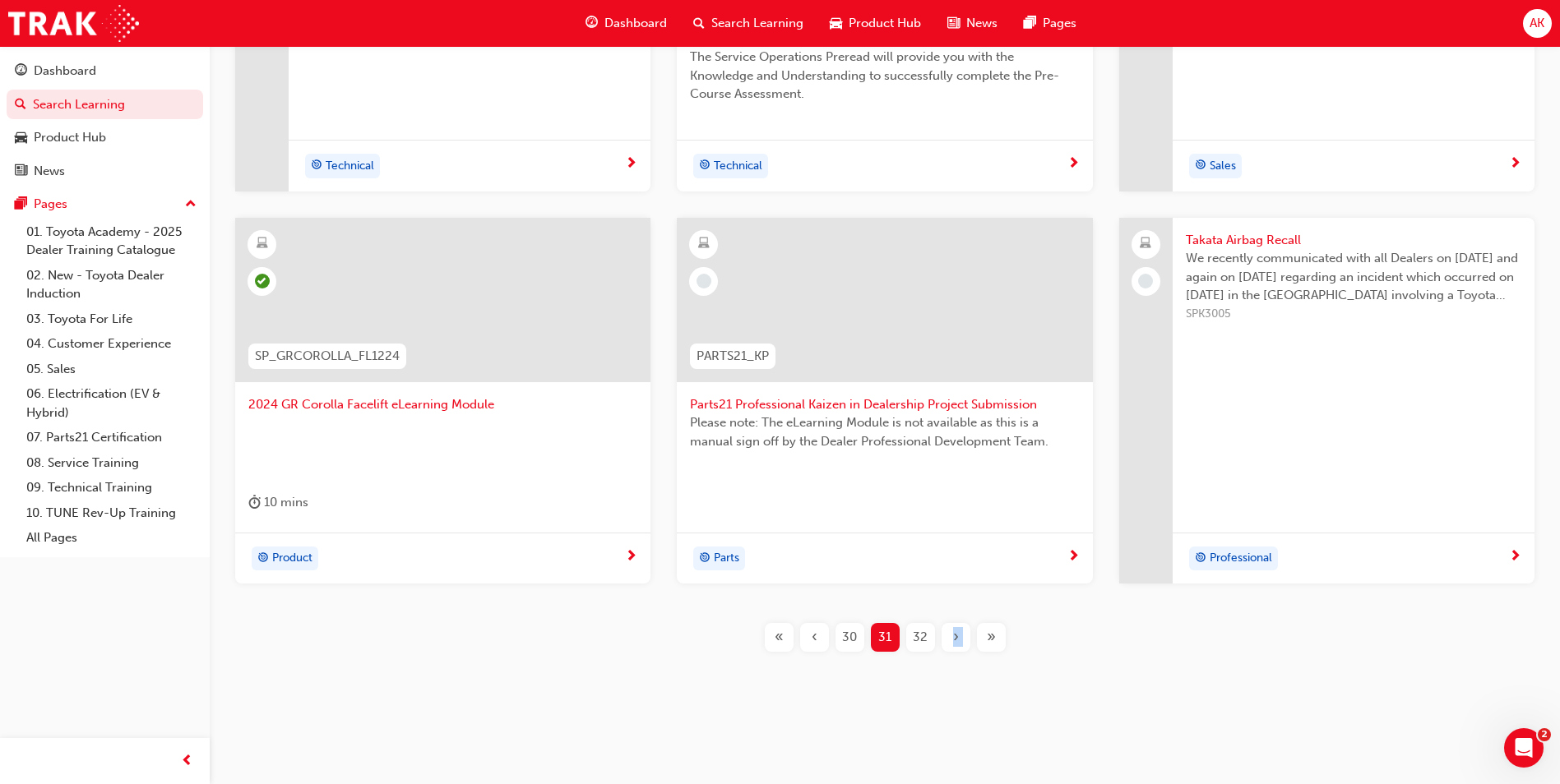
scroll to position [529, 0]
click at [917, 643] on span "32" at bounding box center [919, 636] width 14 height 19
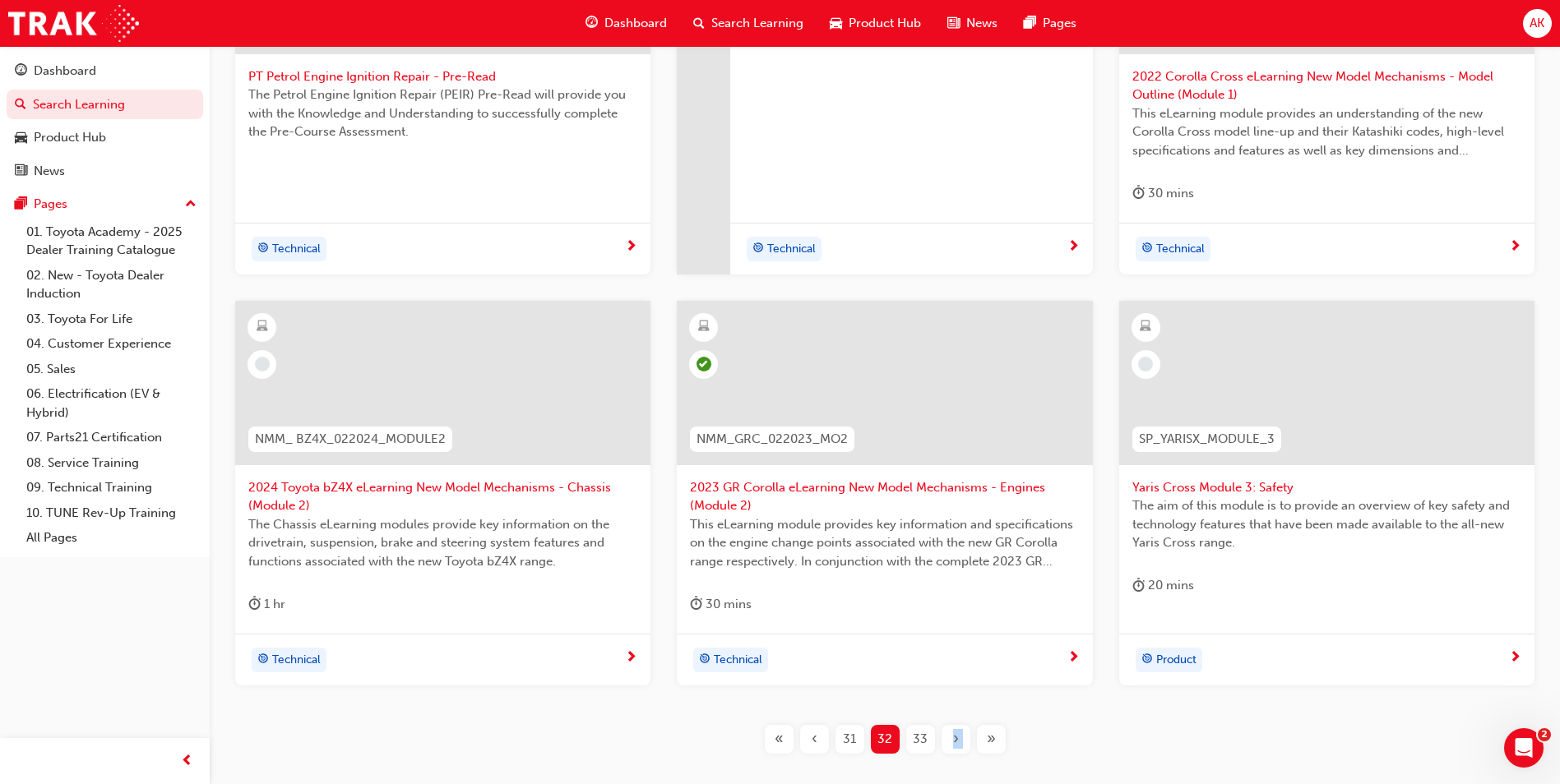
scroll to position [576, 0]
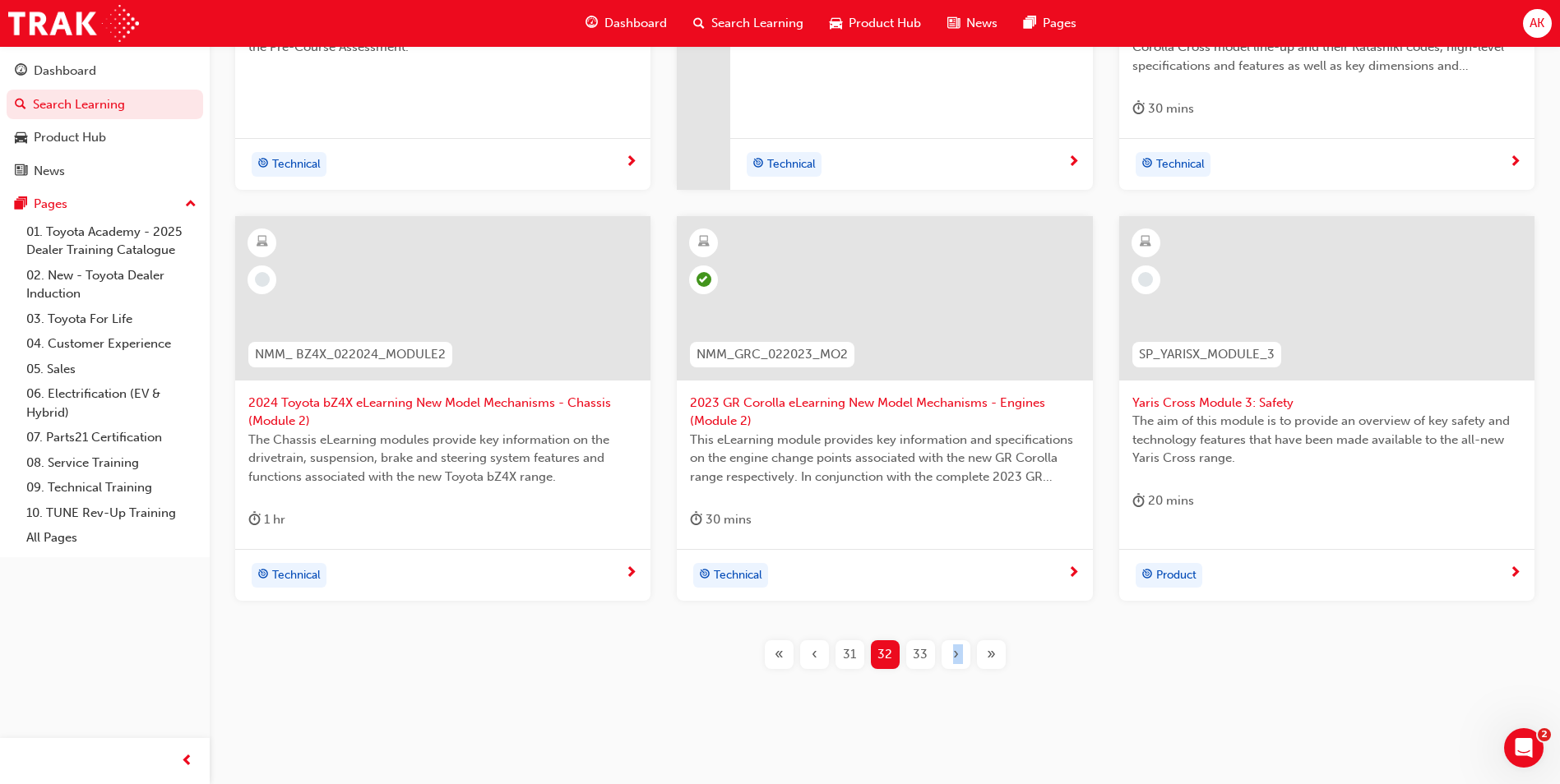
click at [1244, 514] on div "20 mins" at bounding box center [1326, 504] width 389 height 27
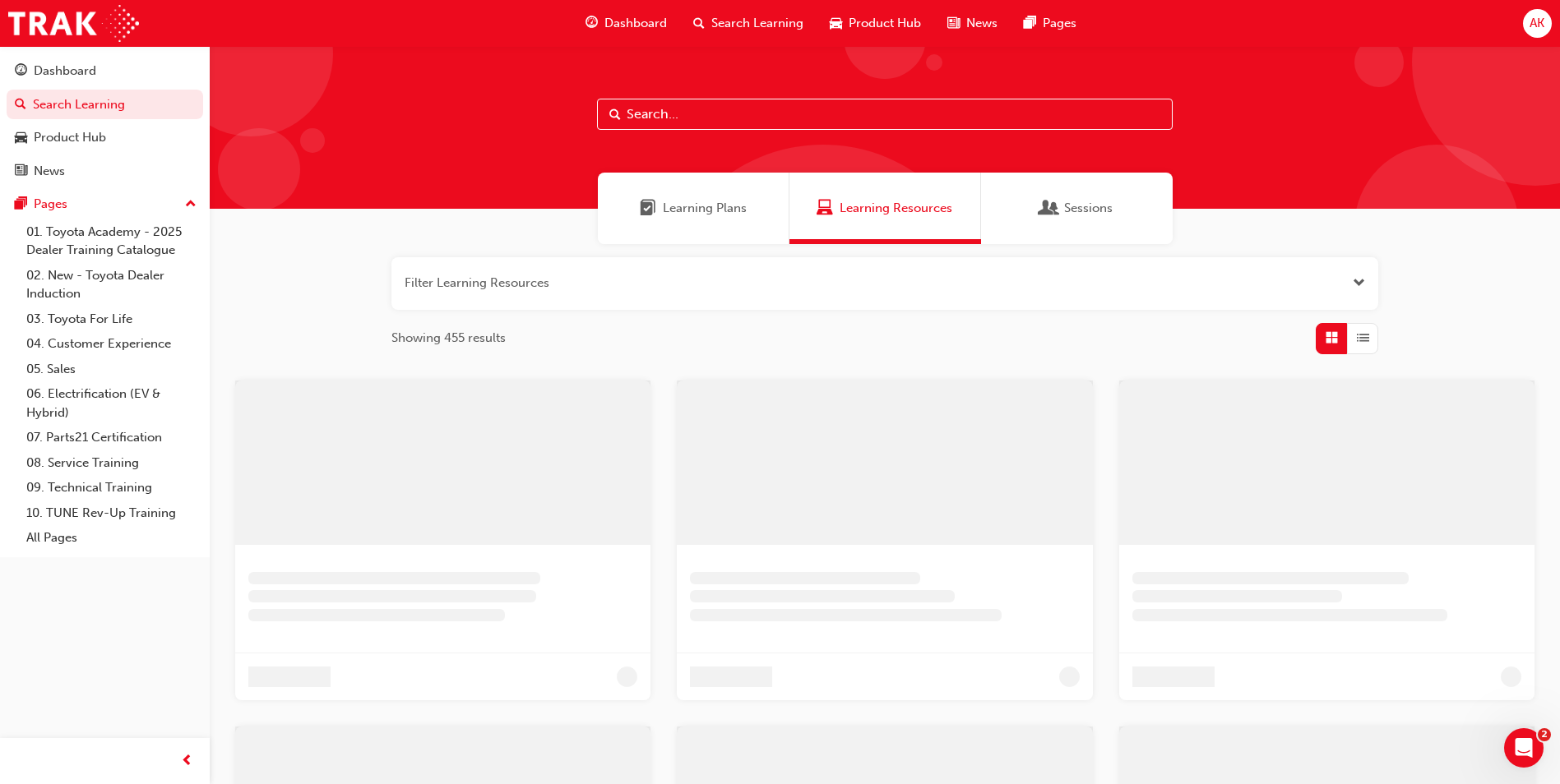
scroll to position [396, 0]
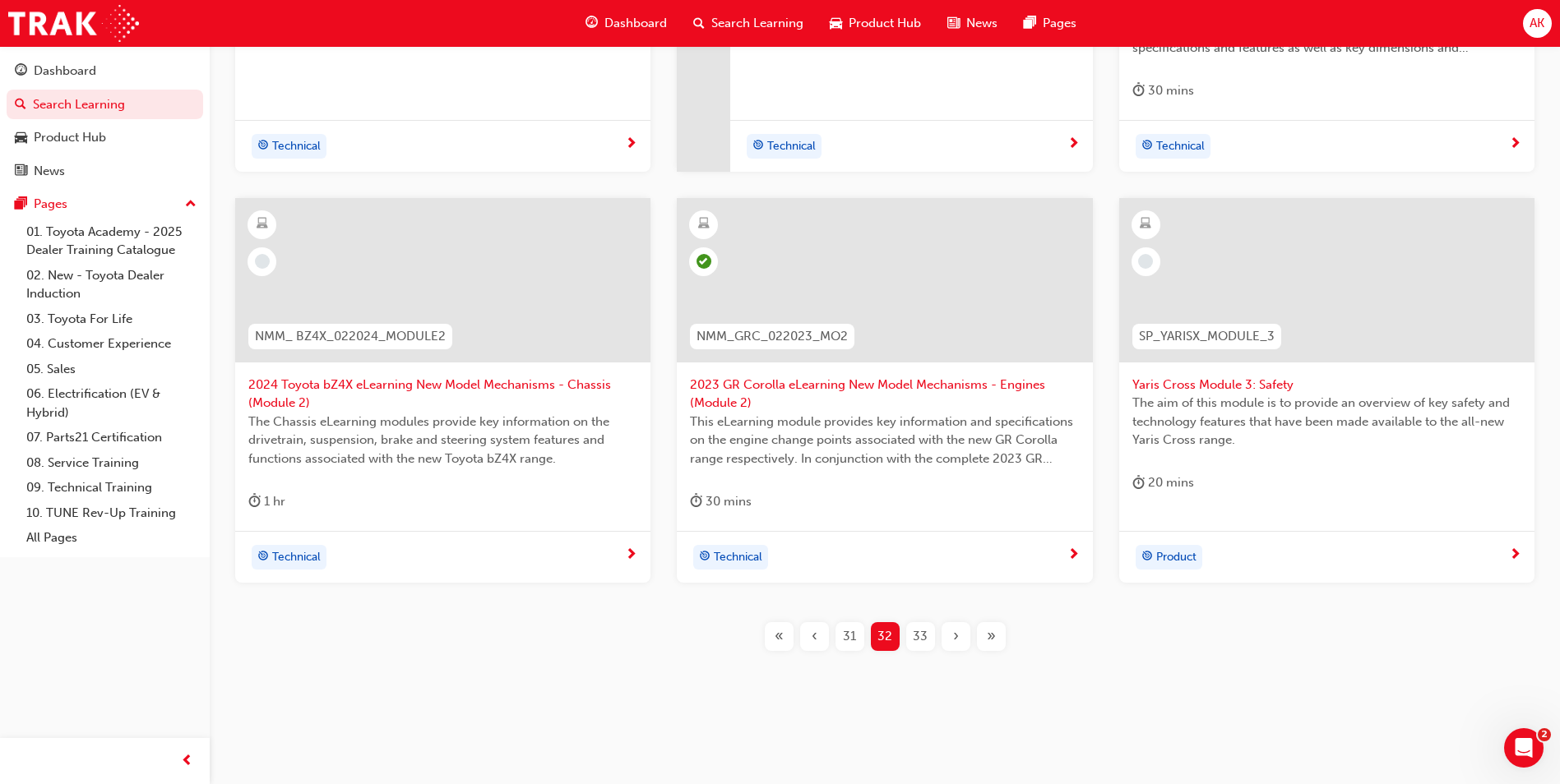
click at [922, 642] on span "33" at bounding box center [919, 636] width 14 height 19
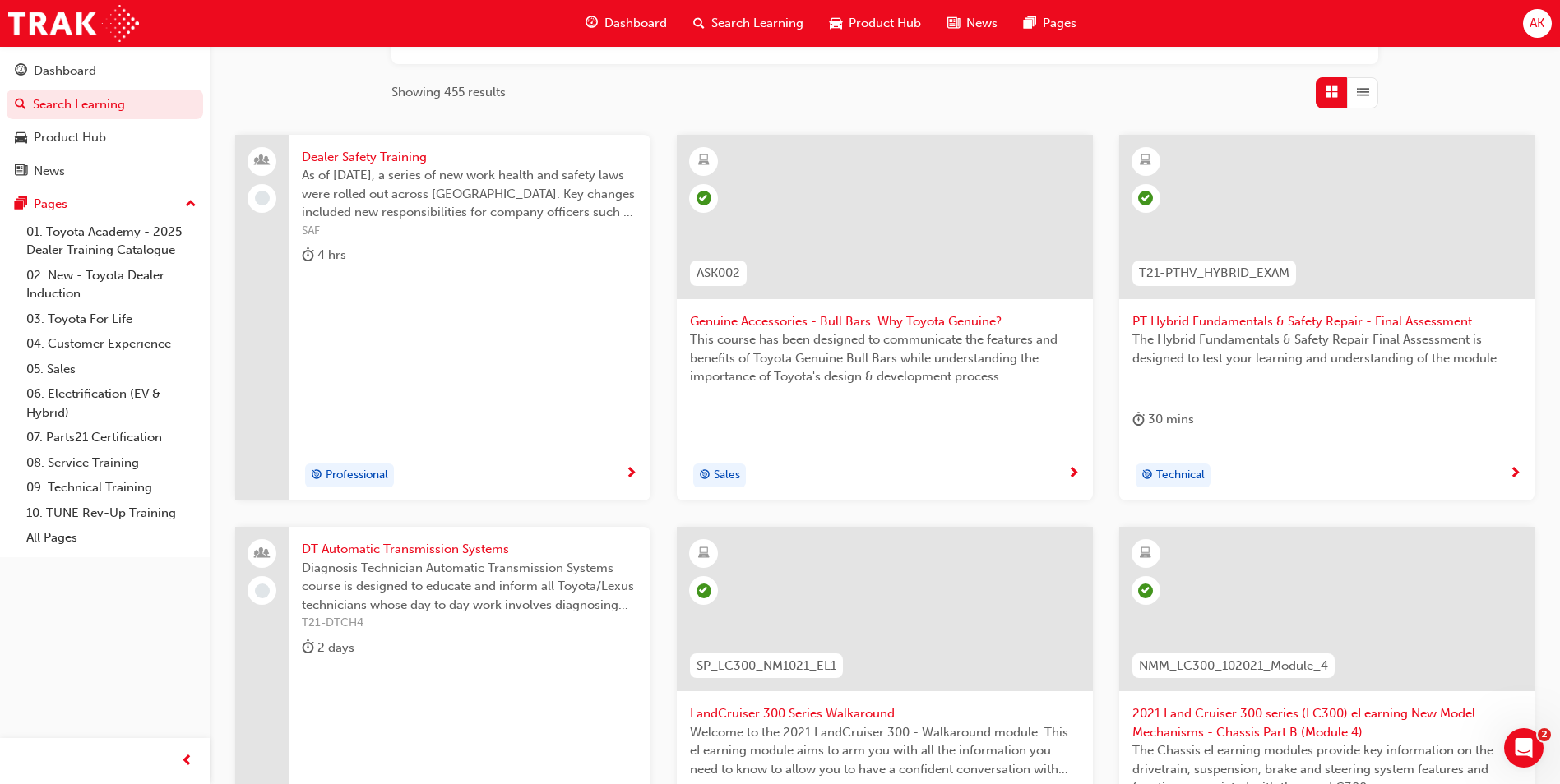
scroll to position [575, 0]
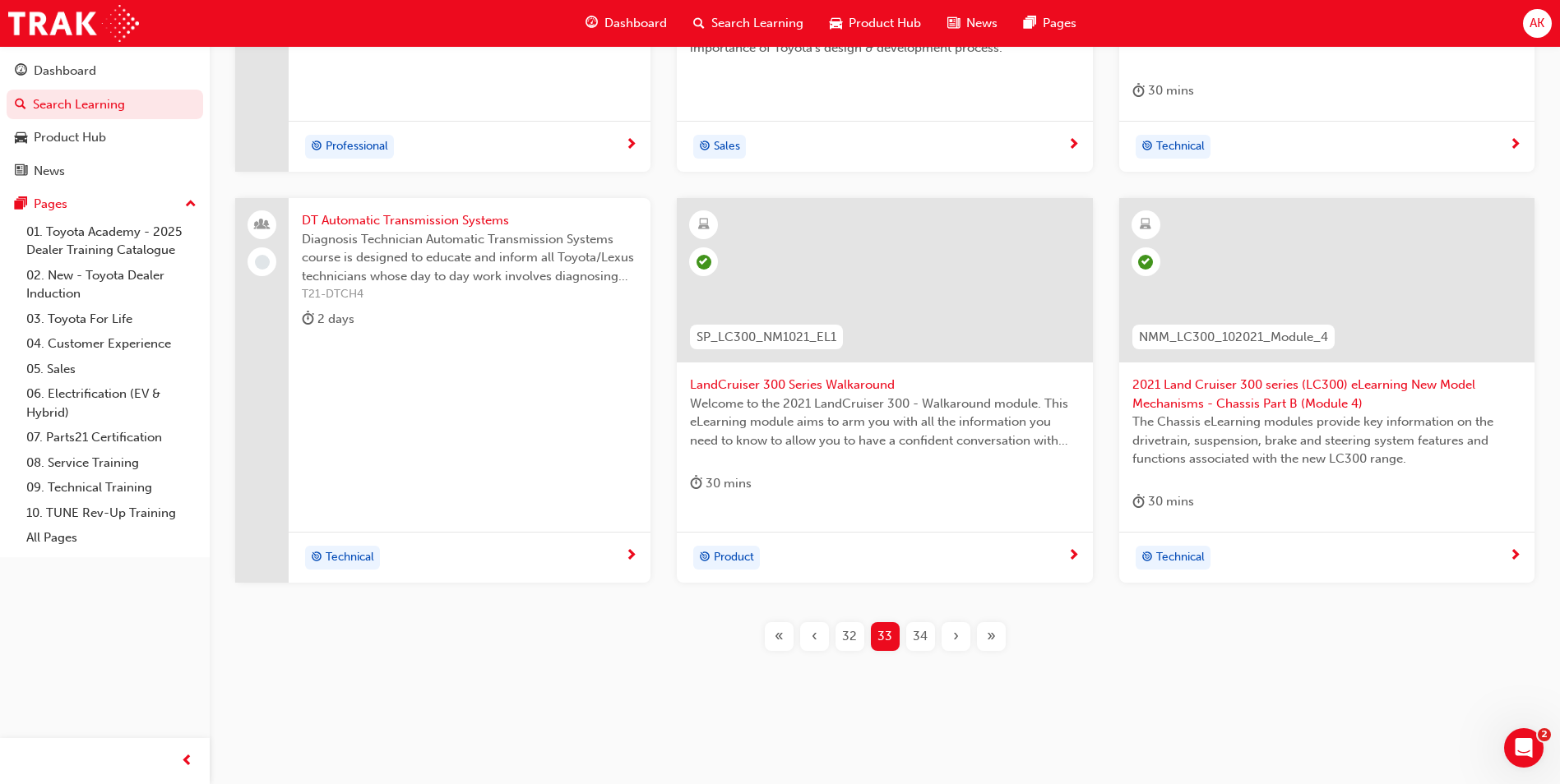
click at [923, 644] on span "34" at bounding box center [919, 636] width 14 height 19
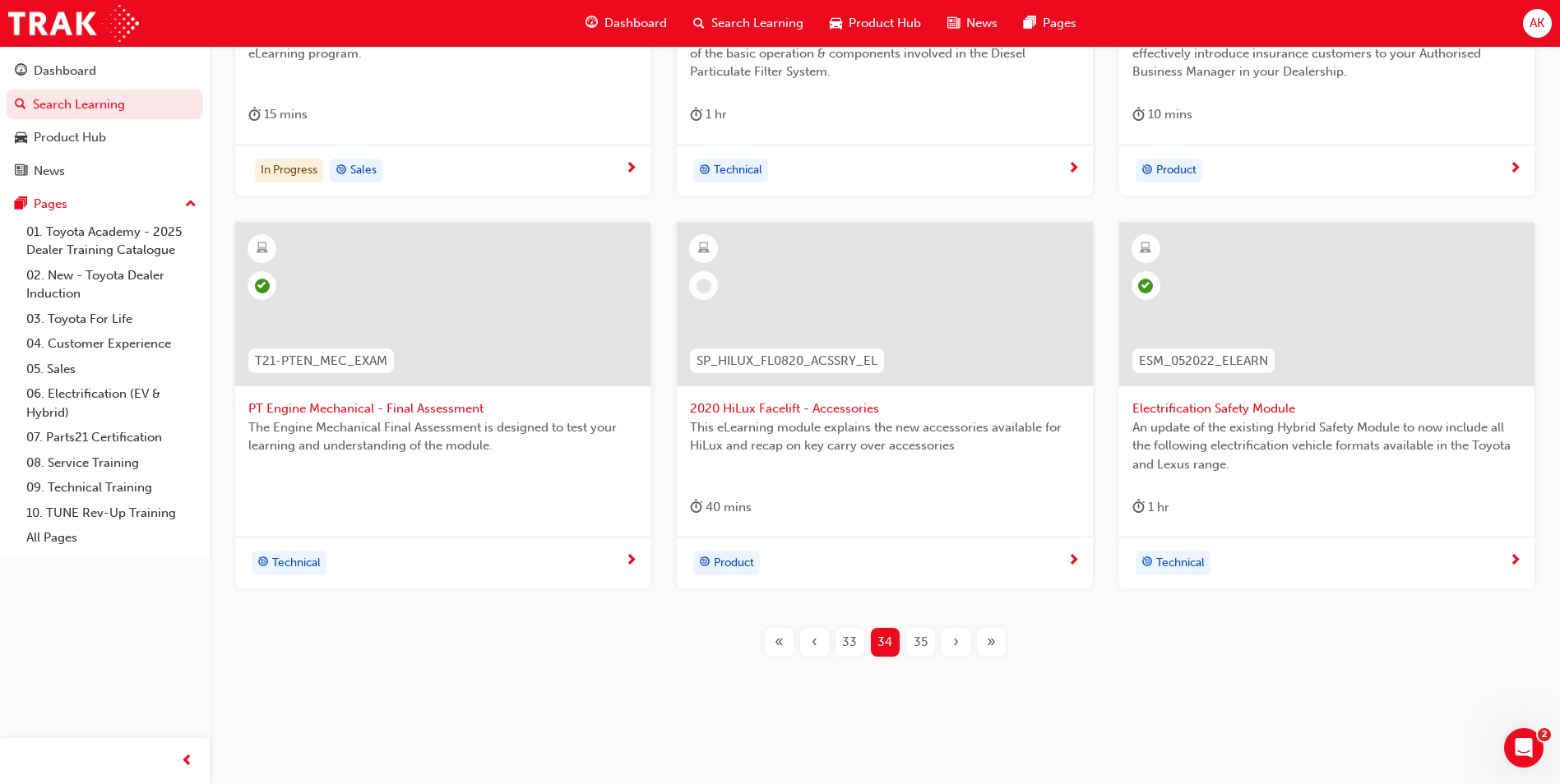
scroll to position [228, 0]
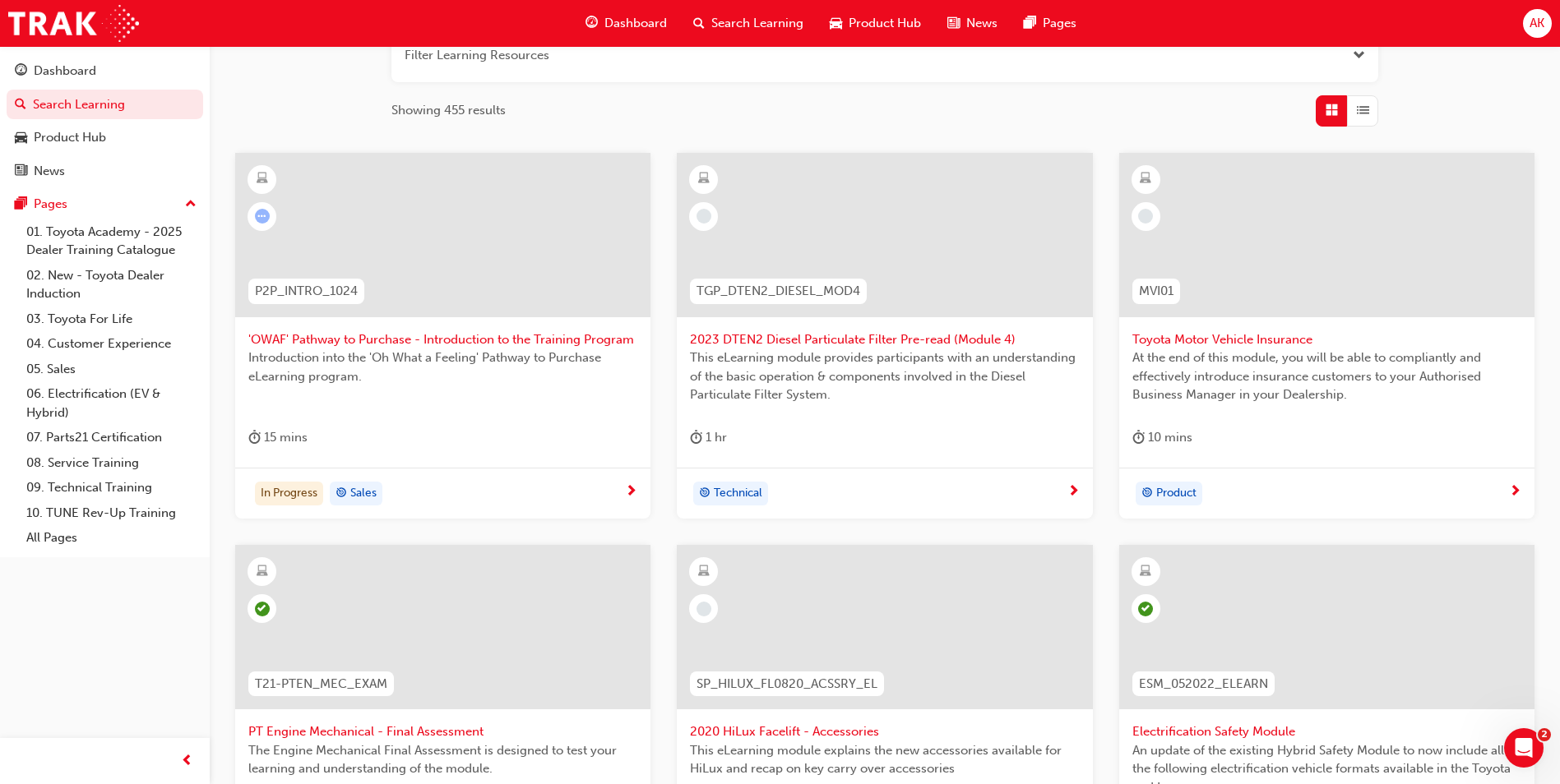
click at [445, 391] on div "Introduction into the 'Oh What a Feeling' Pathway to Purchase eLearning program." at bounding box center [442, 381] width 389 height 66
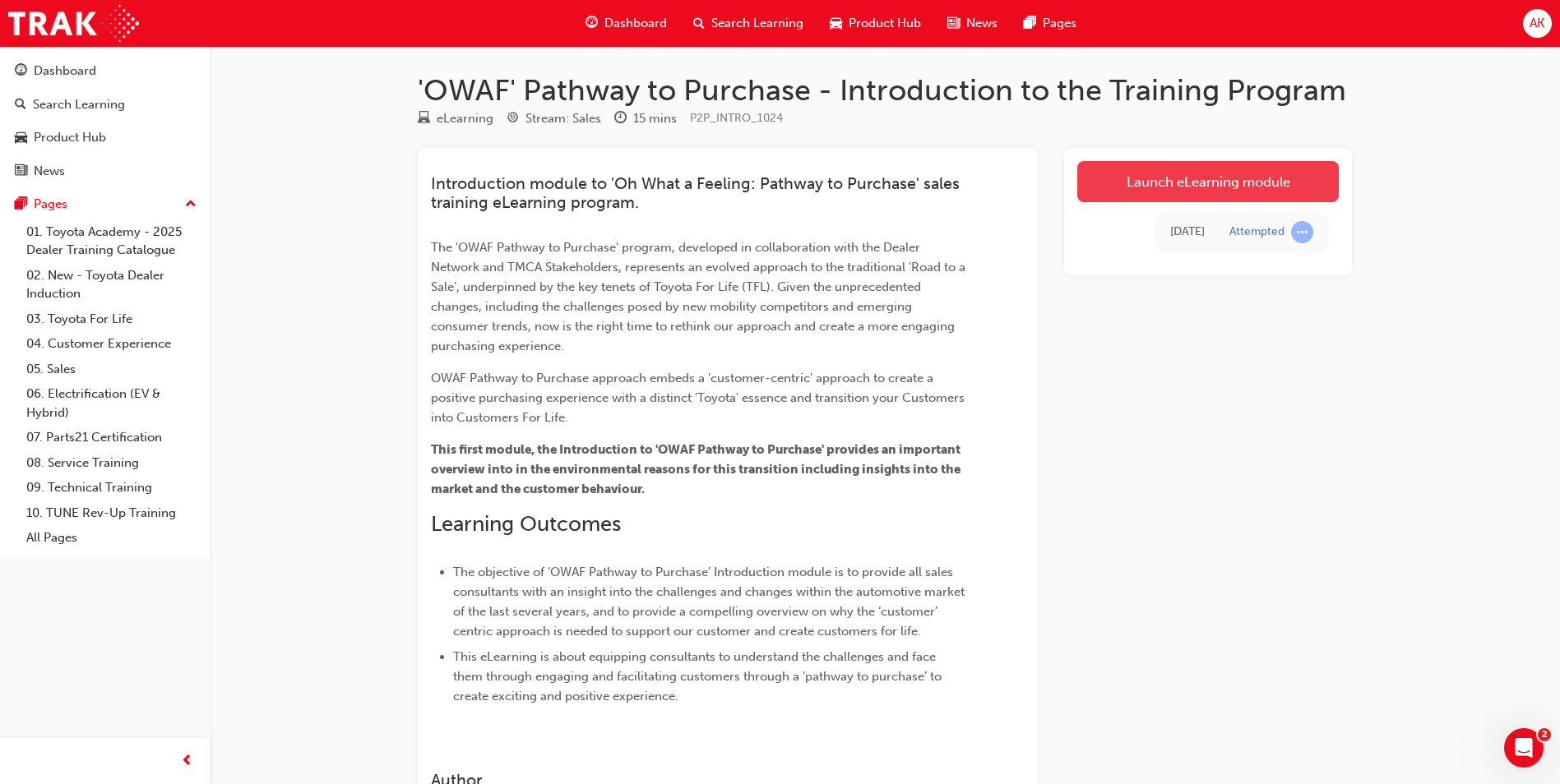
click at [1188, 178] on link "Launch eLearning module" at bounding box center [1207, 181] width 261 height 41
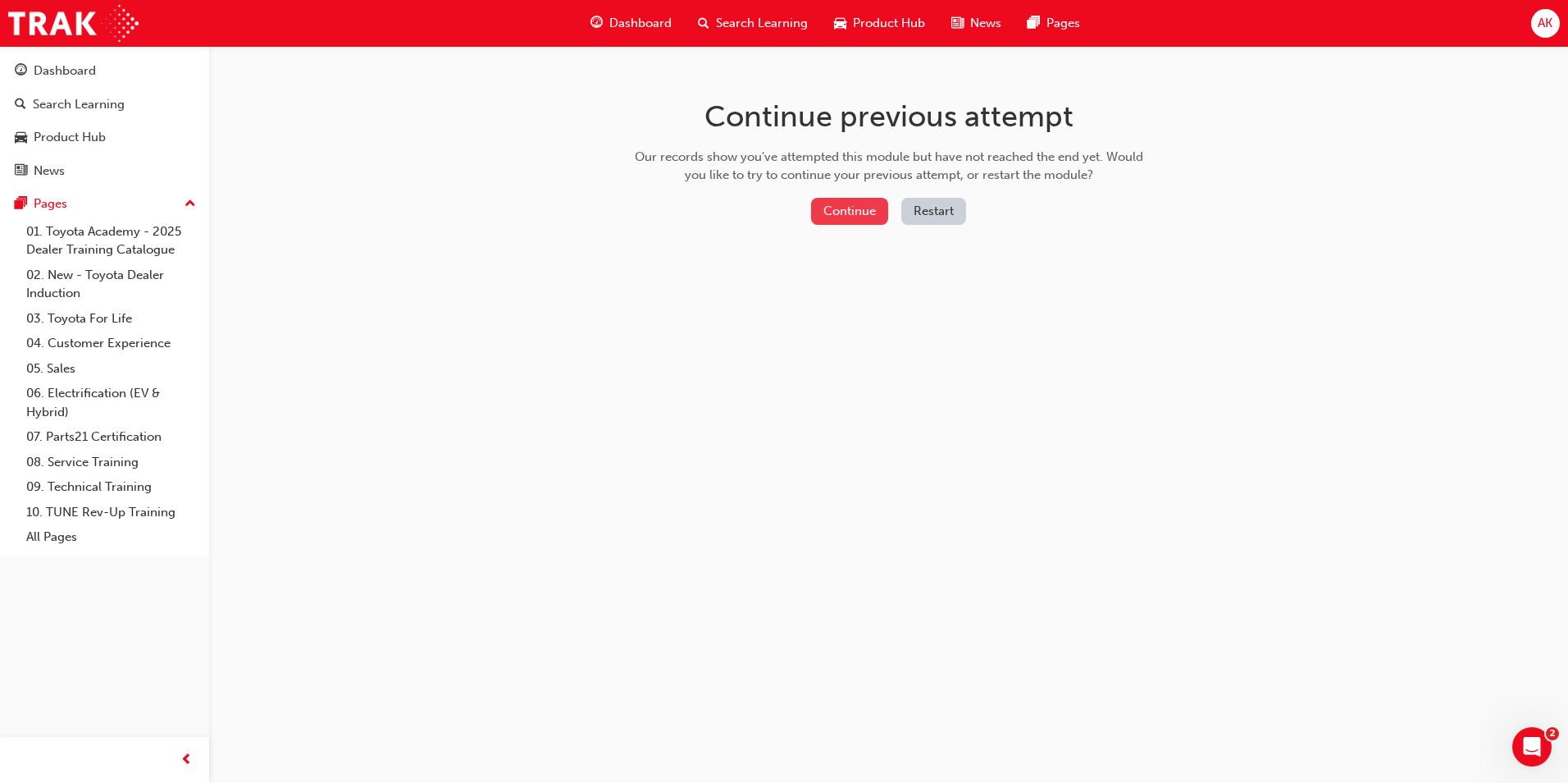
click at [859, 202] on button "Continue" at bounding box center [850, 211] width 77 height 27
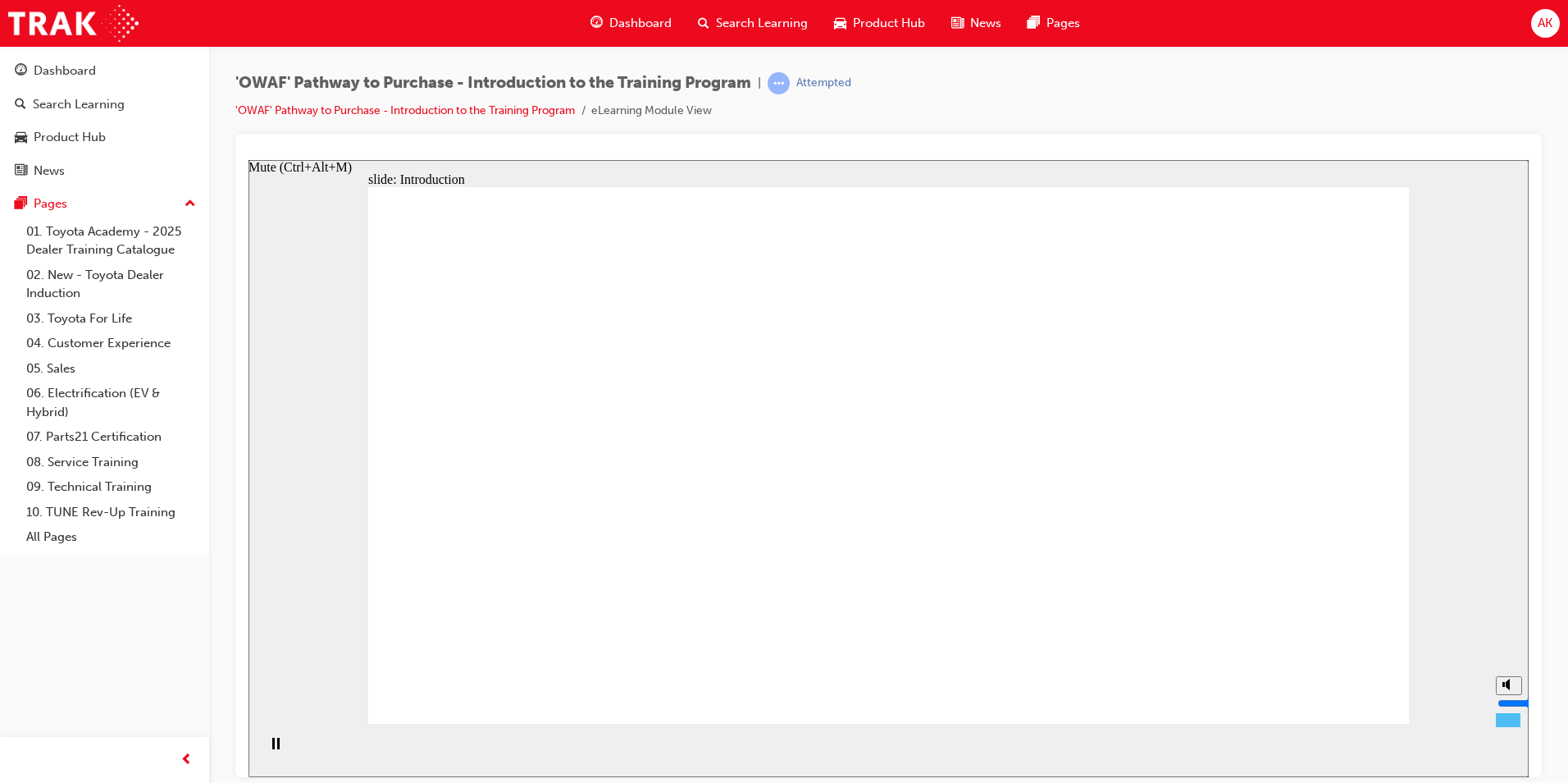
drag, startPoint x: 1506, startPoint y: 686, endPoint x: 1505, endPoint y: 709, distance: 23.0
type input "3"
click at [1505, 709] on input "volume" at bounding box center [1551, 703] width 106 height 13
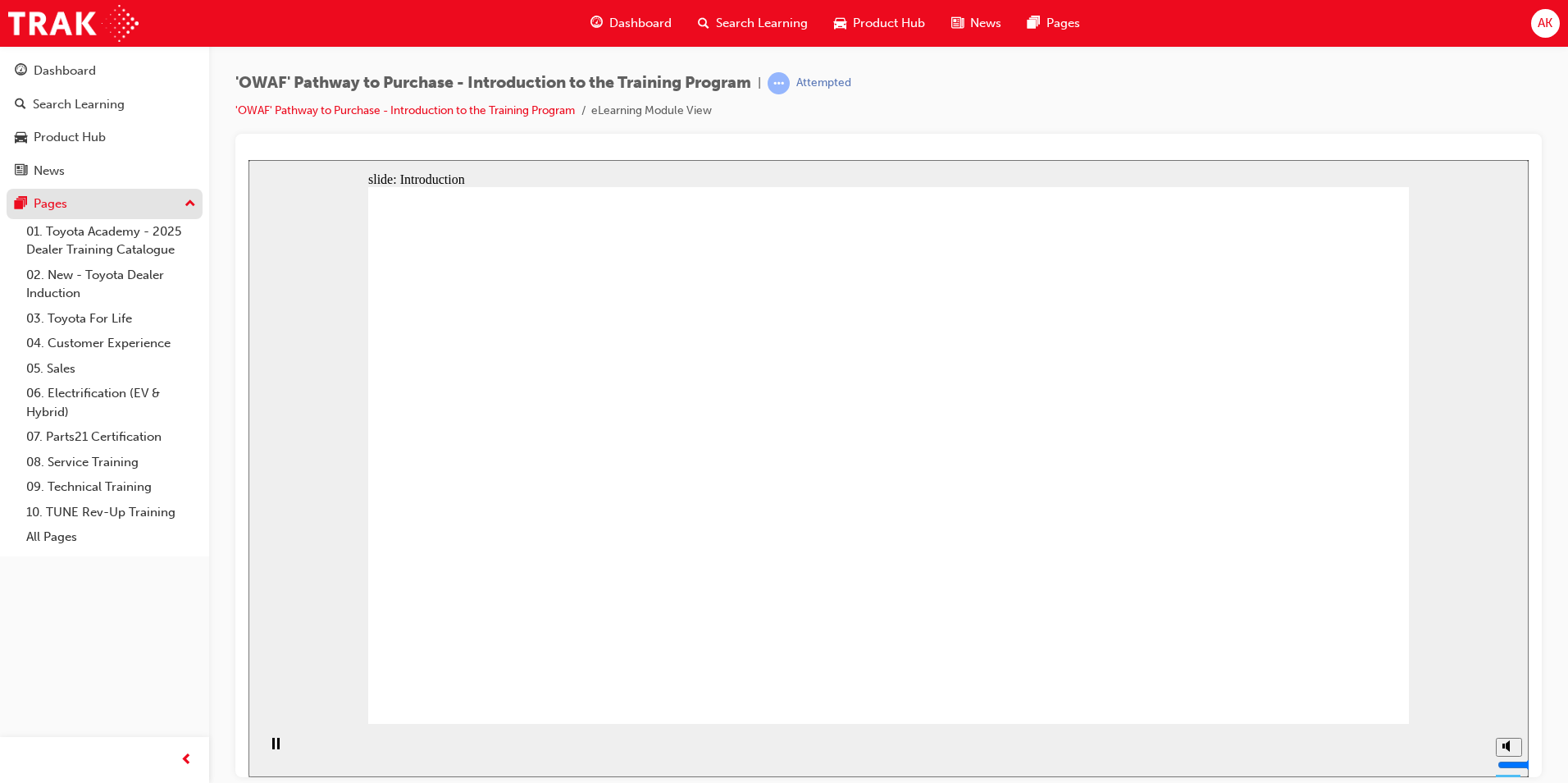
click at [197, 205] on button "Pages" at bounding box center [105, 204] width 196 height 31
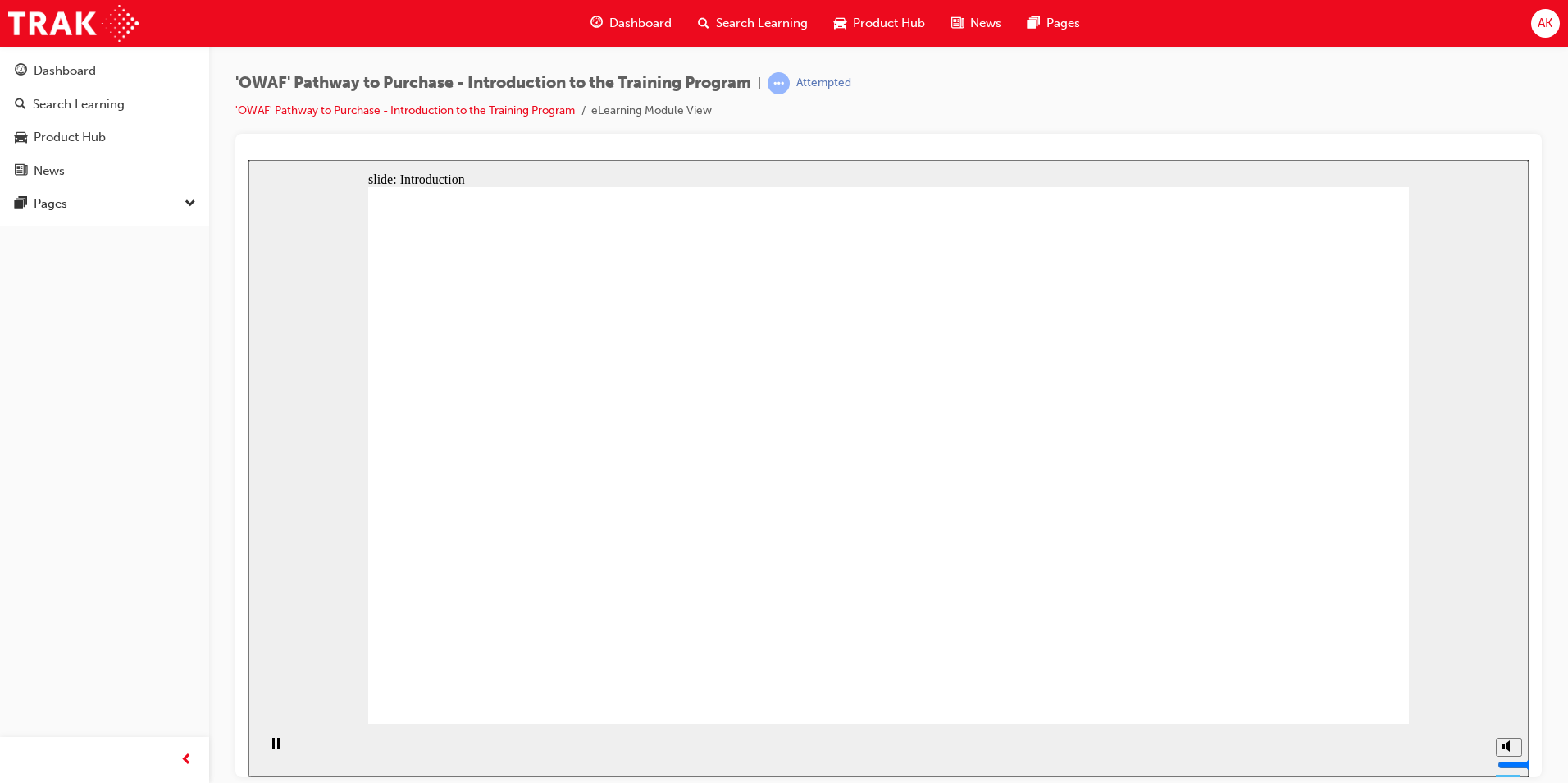
drag, startPoint x: 916, startPoint y: 689, endPoint x: 901, endPoint y: 686, distance: 15.3
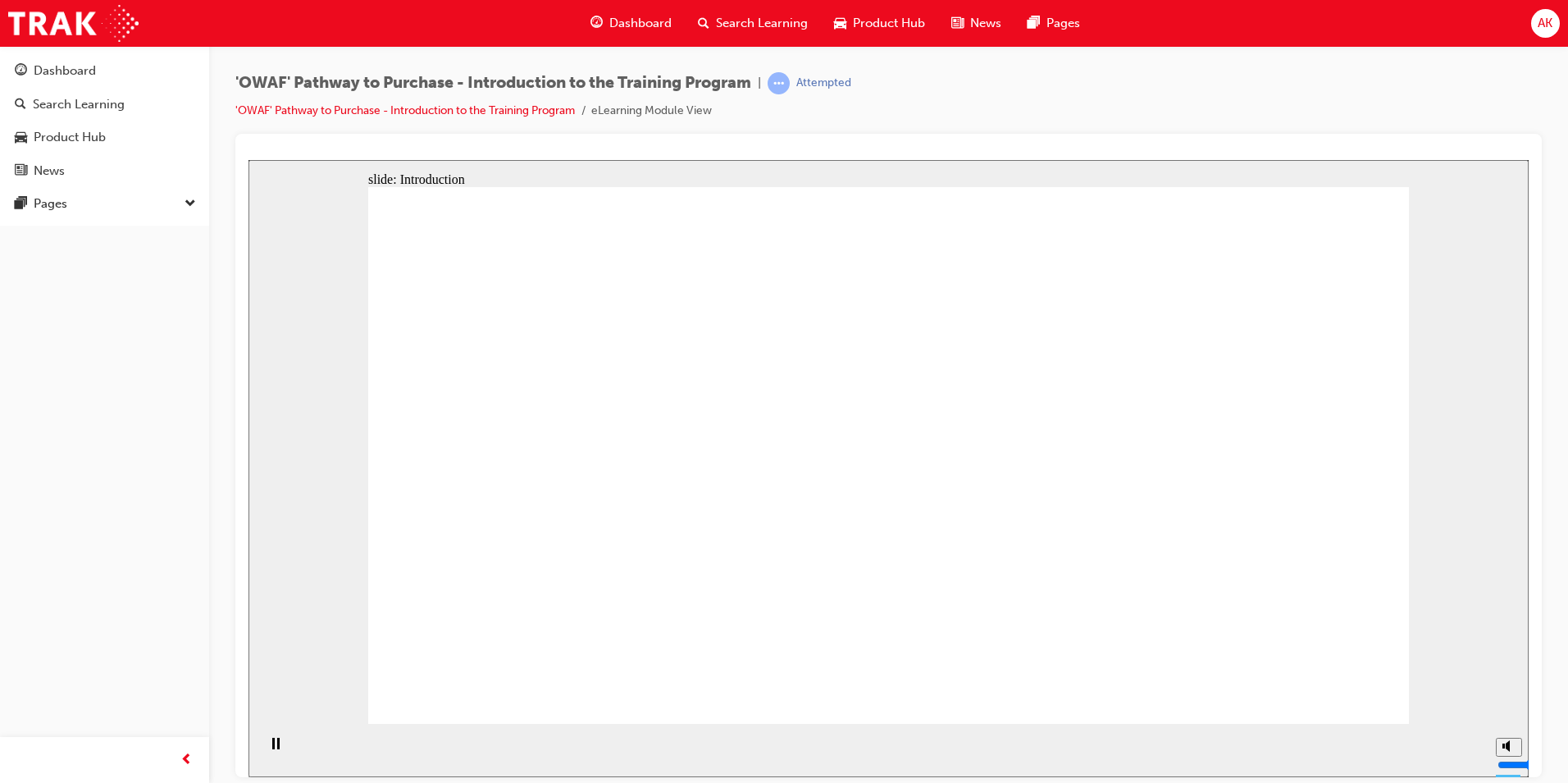
drag, startPoint x: 604, startPoint y: 400, endPoint x: 770, endPoint y: 413, distance: 166.5
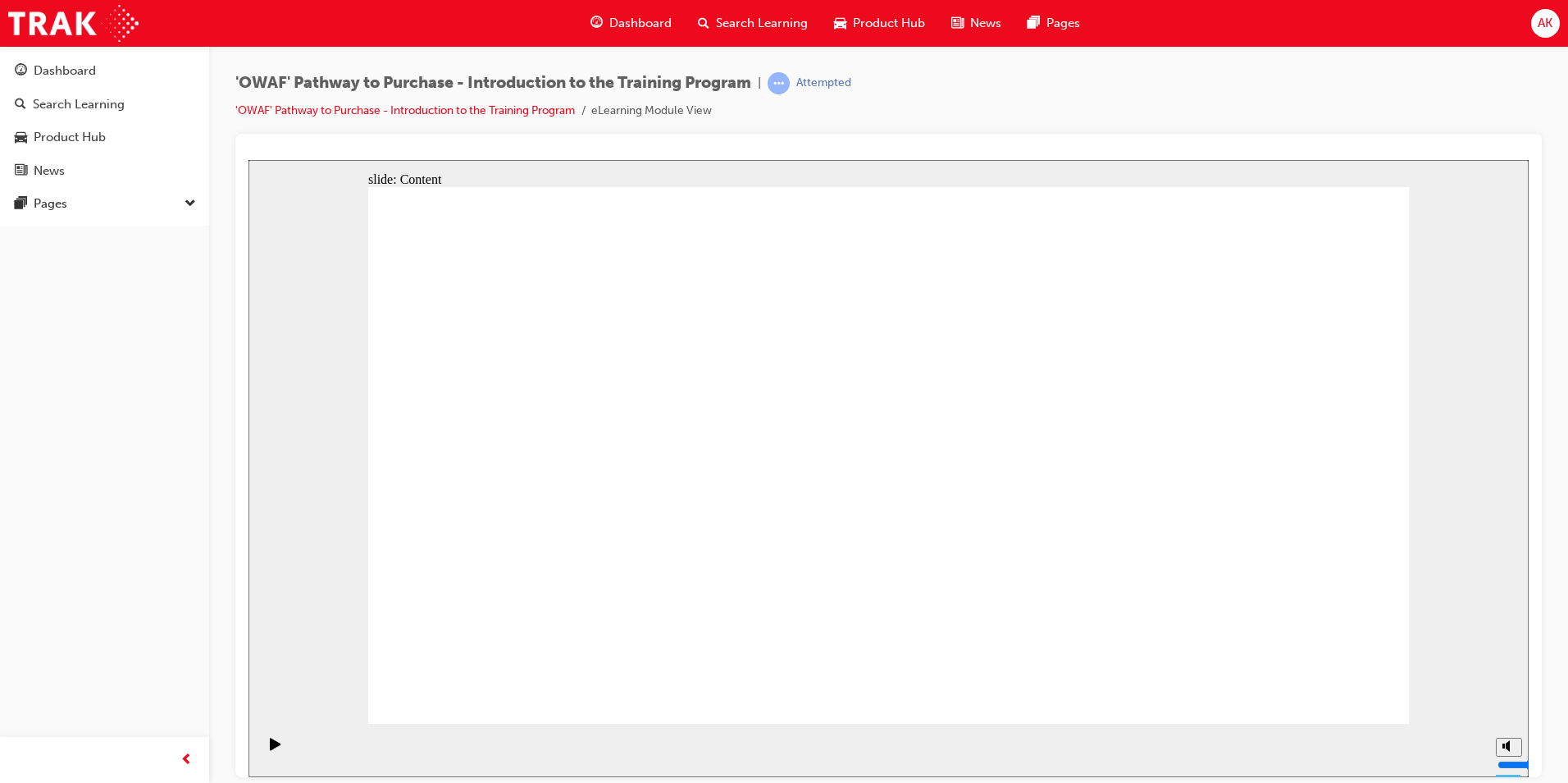
drag, startPoint x: 808, startPoint y: 198, endPoint x: 774, endPoint y: 227, distance: 44.7
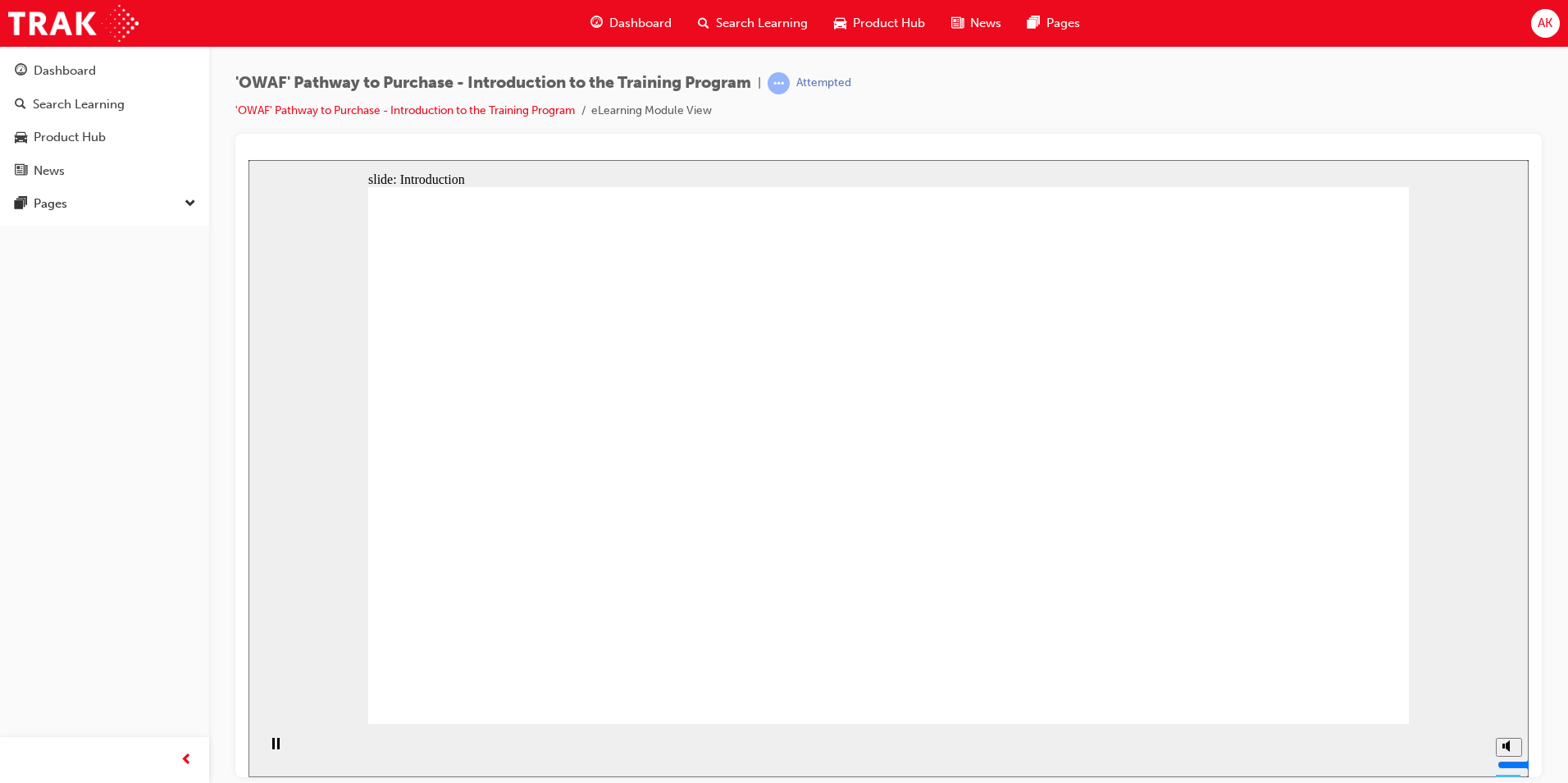
drag, startPoint x: 1105, startPoint y: 289, endPoint x: 1032, endPoint y: 164, distance: 144.8
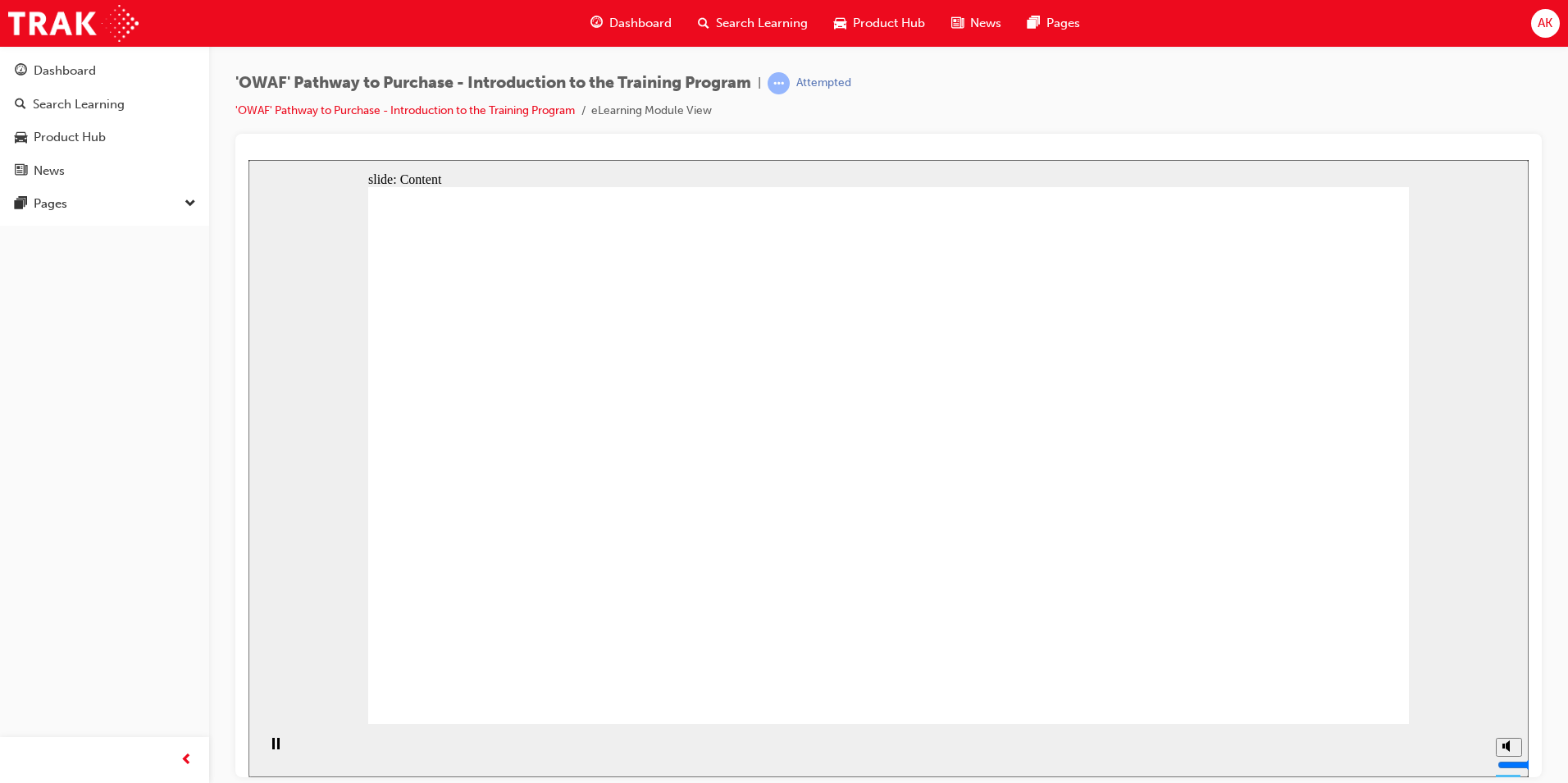
drag, startPoint x: 1273, startPoint y: 675, endPoint x: 1286, endPoint y: 691, distance: 20.6
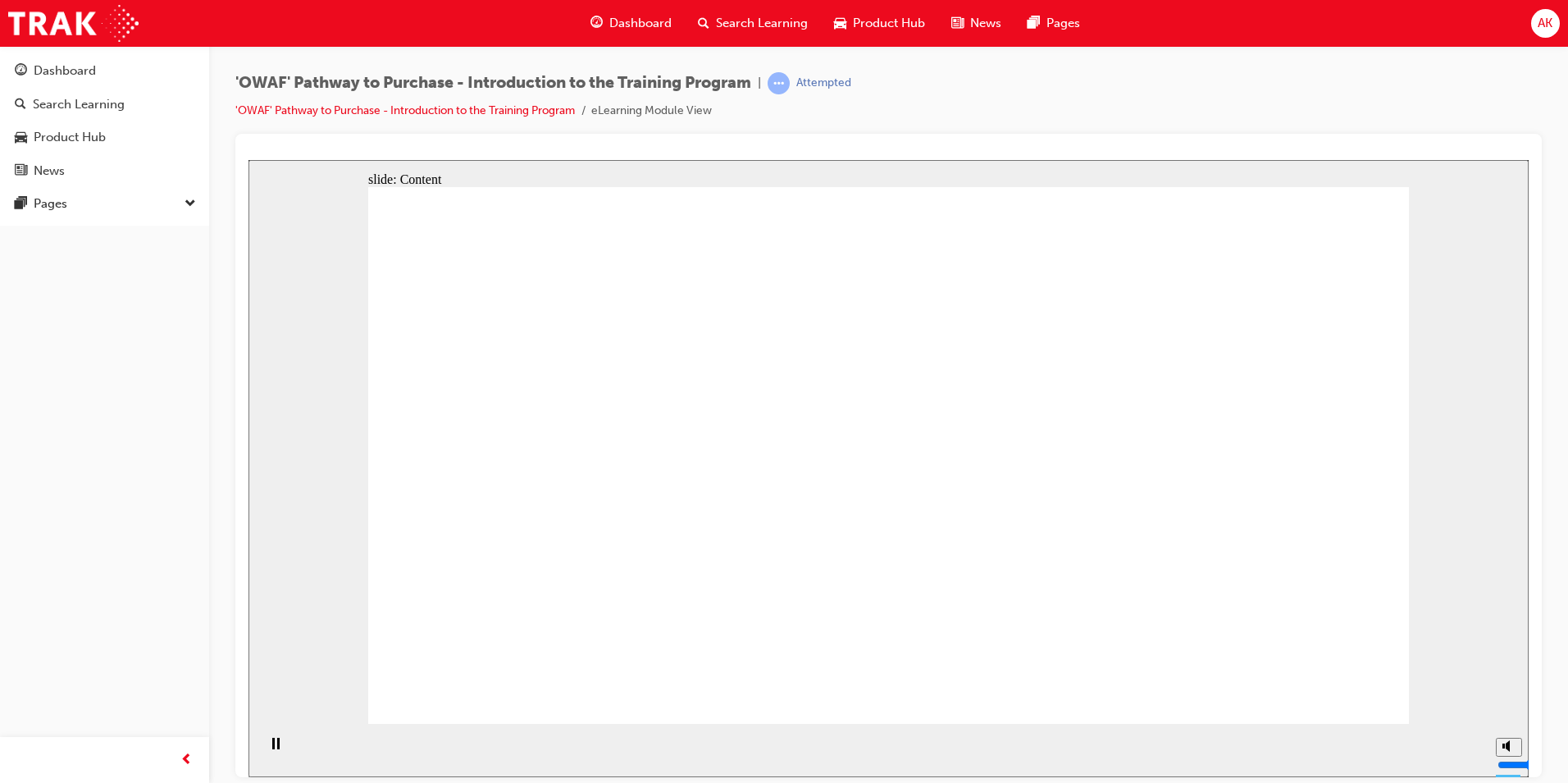
drag, startPoint x: 1199, startPoint y: 503, endPoint x: 1219, endPoint y: 503, distance: 20.0
drag, startPoint x: 1240, startPoint y: 373, endPoint x: 981, endPoint y: 386, distance: 259.3
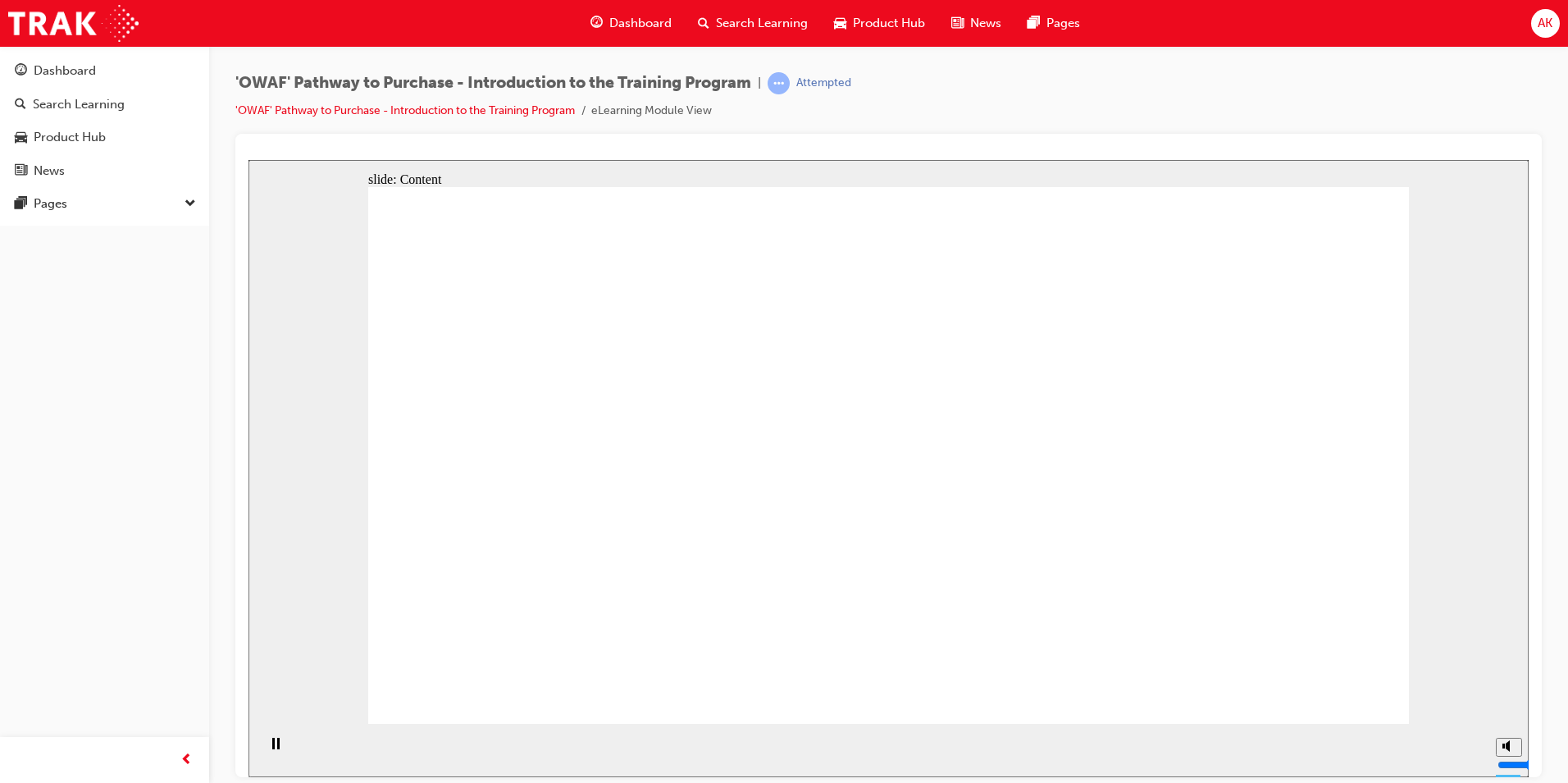
click at [790, 76] on span "learningRecordVerb_ATTEMPT-icon" at bounding box center [779, 83] width 22 height 22
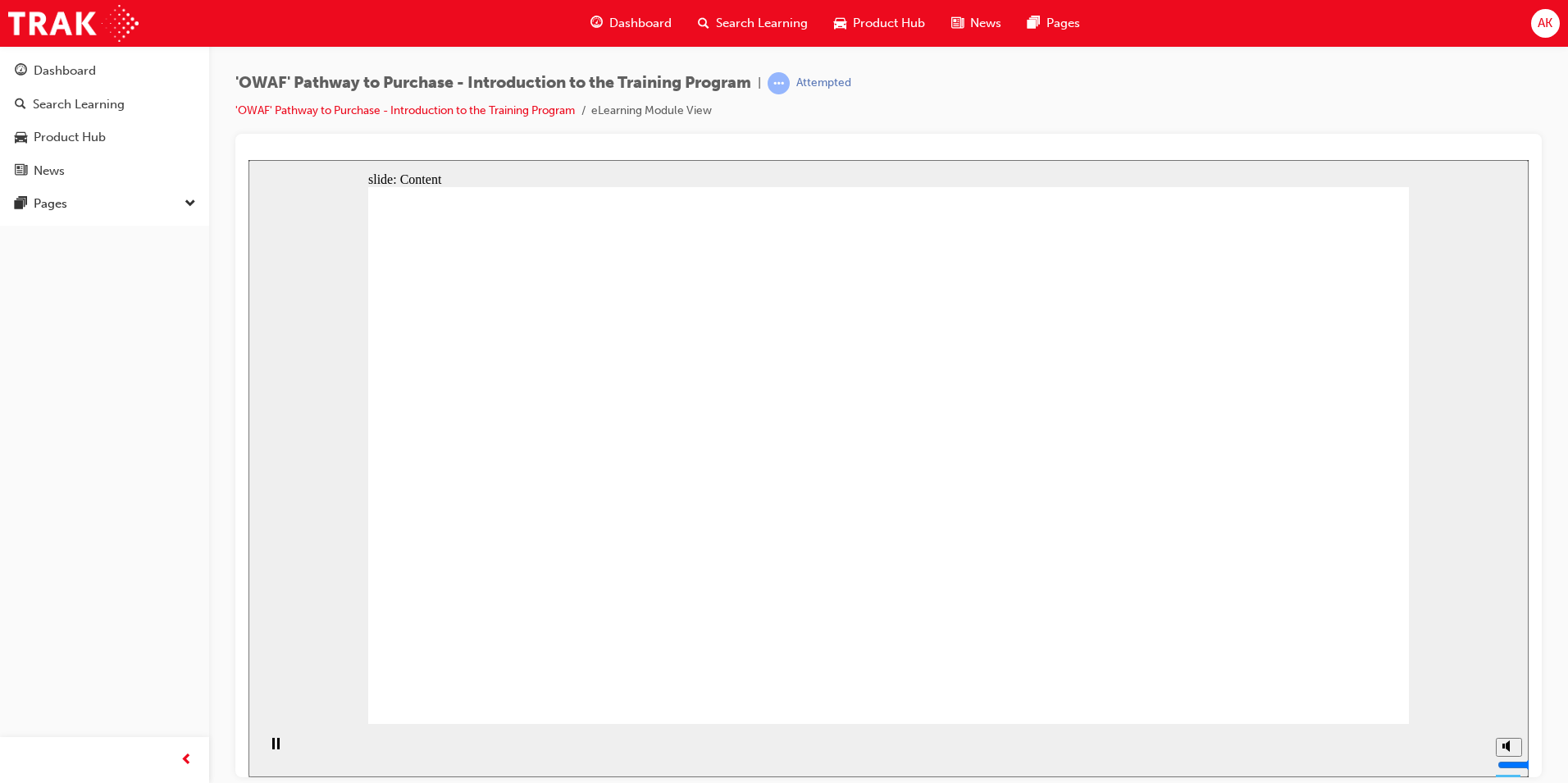
drag, startPoint x: 769, startPoint y: 409, endPoint x: 772, endPoint y: 401, distance: 8.5
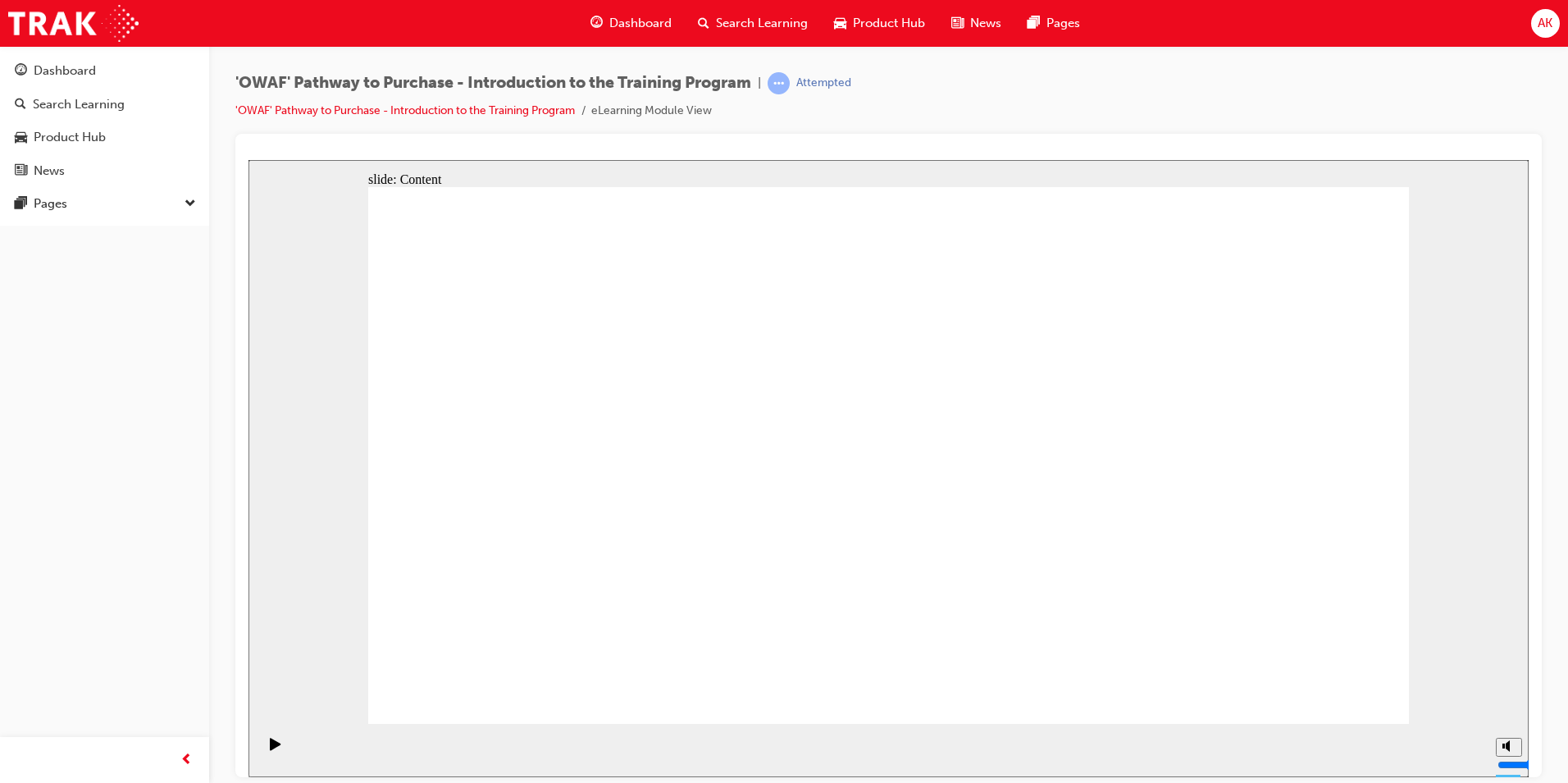
drag, startPoint x: 516, startPoint y: 526, endPoint x: 530, endPoint y: 523, distance: 14.3
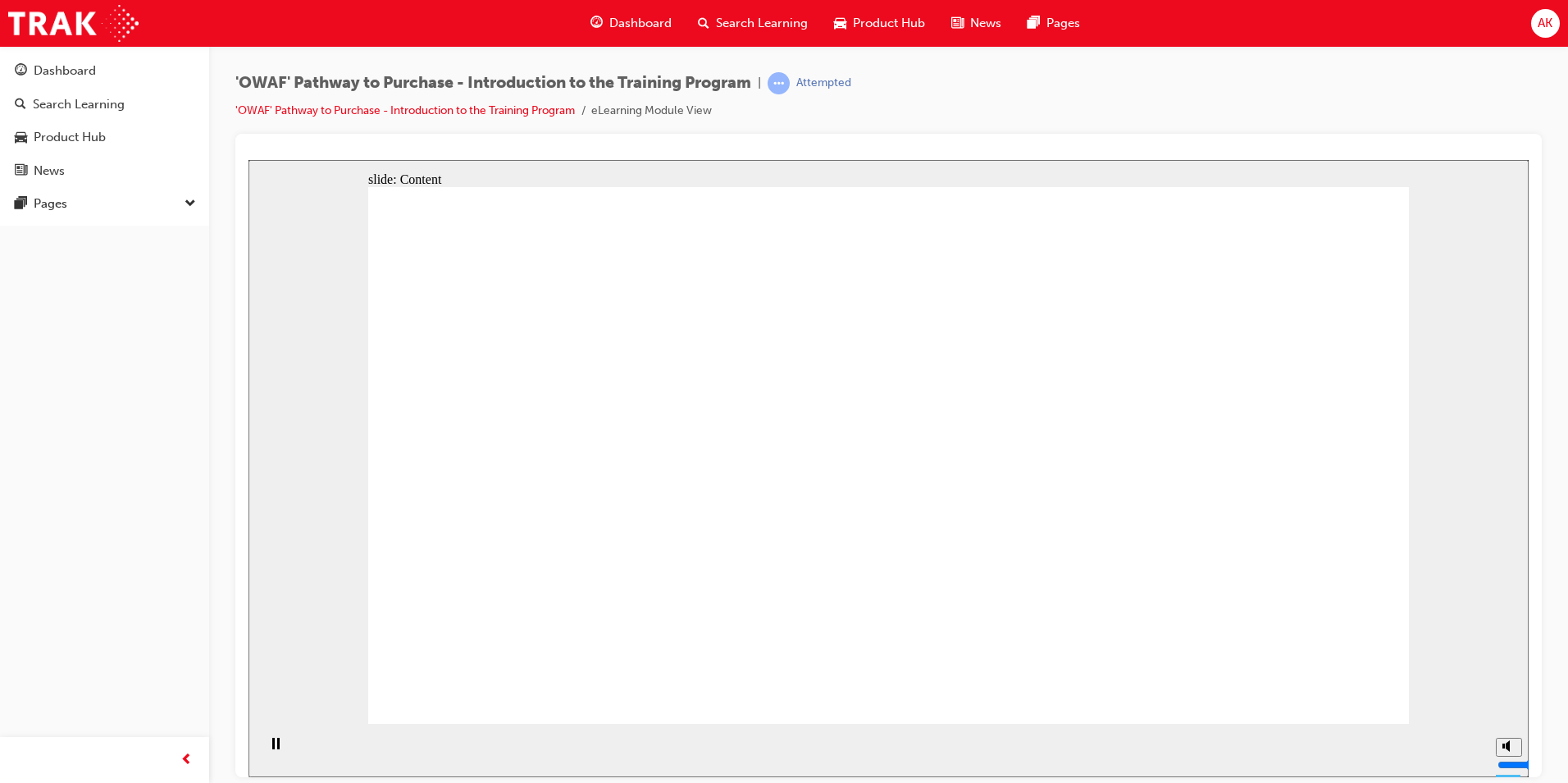
drag, startPoint x: 1098, startPoint y: 595, endPoint x: 1035, endPoint y: 596, distance: 63.0
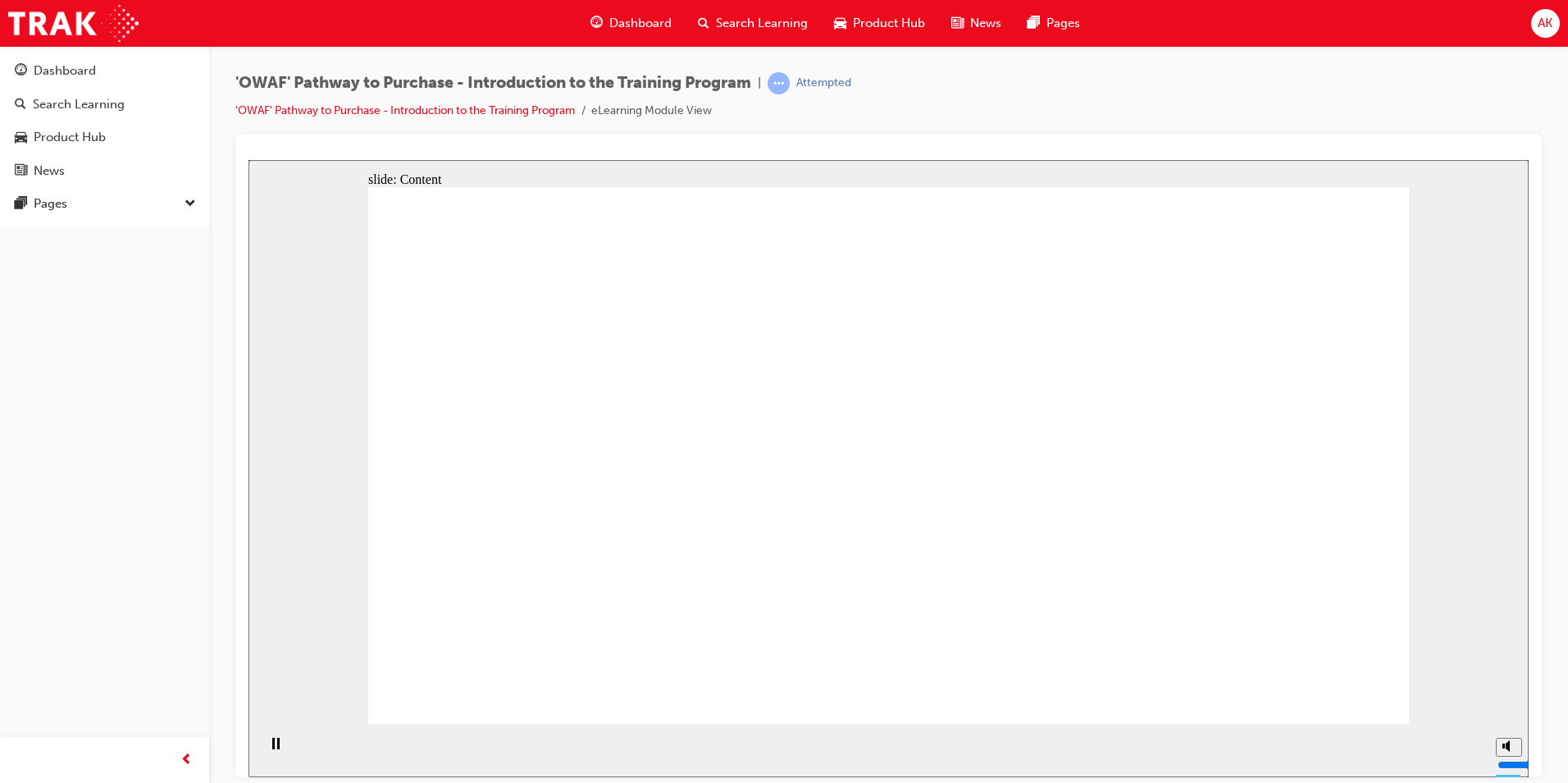
click at [189, 200] on span "down-icon" at bounding box center [191, 204] width 12 height 21
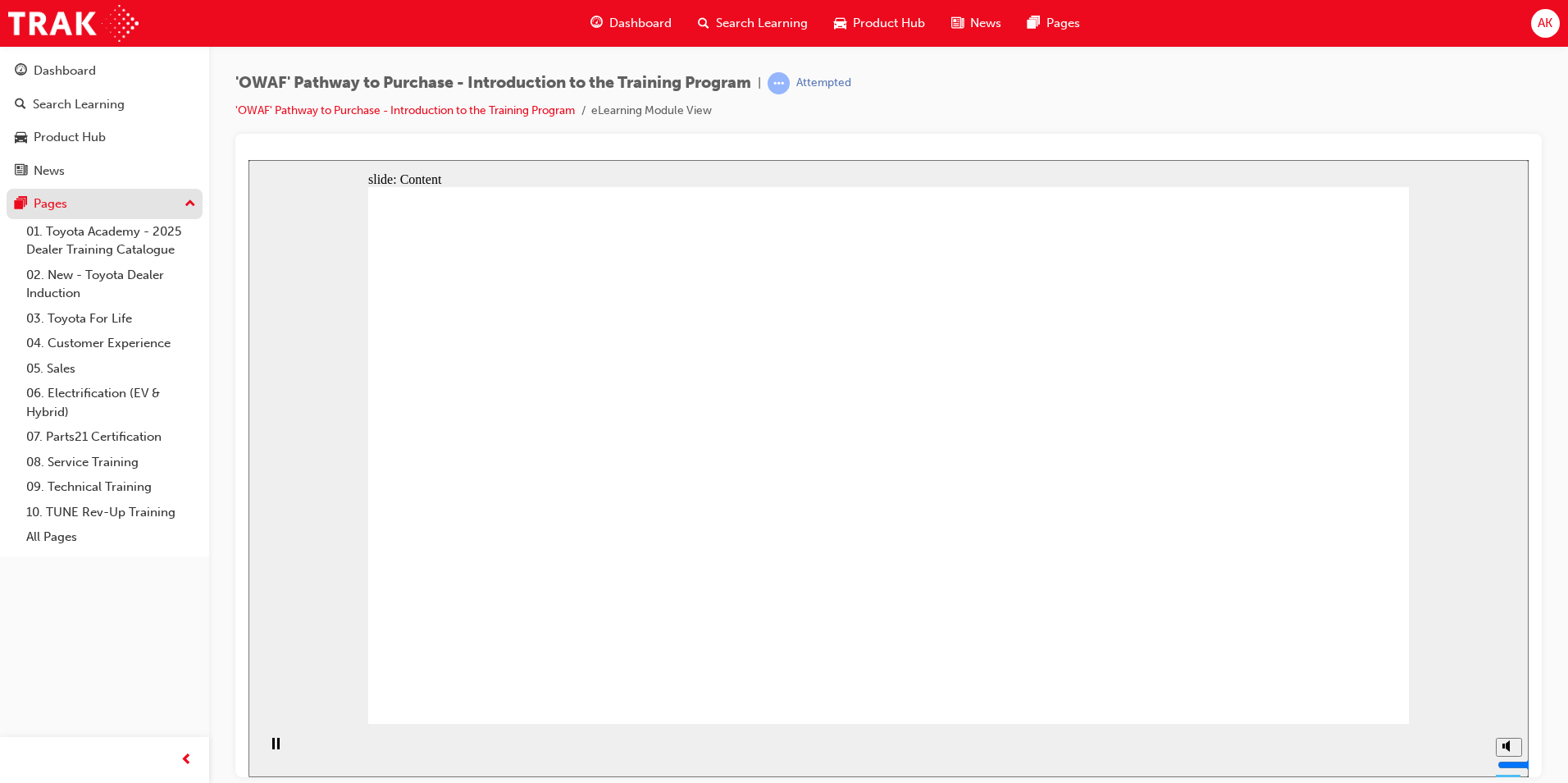
click at [196, 196] on button "Pages" at bounding box center [105, 204] width 196 height 31
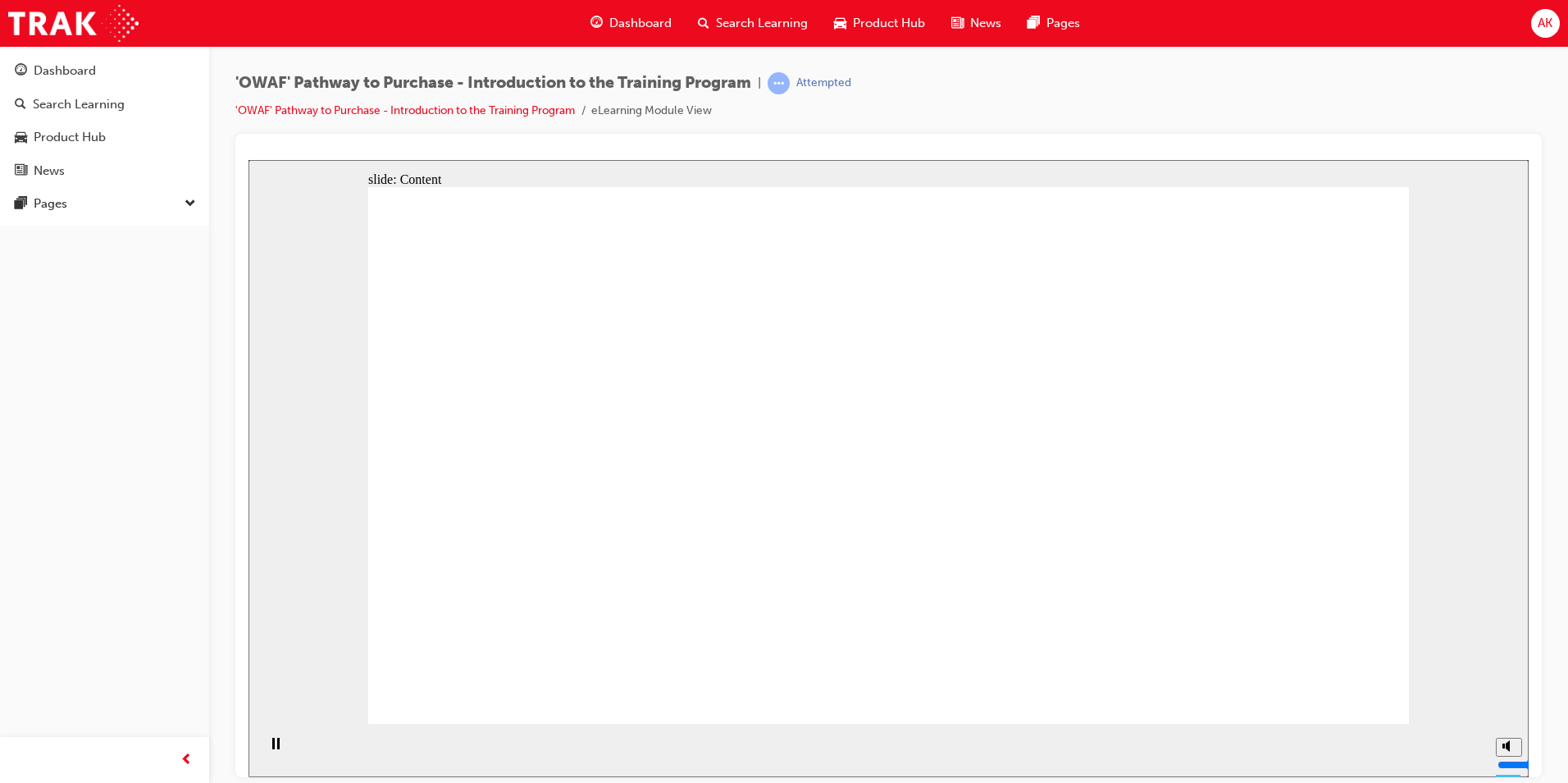
drag, startPoint x: 912, startPoint y: 3, endPoint x: 1132, endPoint y: 94, distance: 238.1
click at [1132, 94] on div "'OWAF' Pathway to Purchase - Introduction to the Training Program | Attempted '…" at bounding box center [889, 103] width 1307 height 62
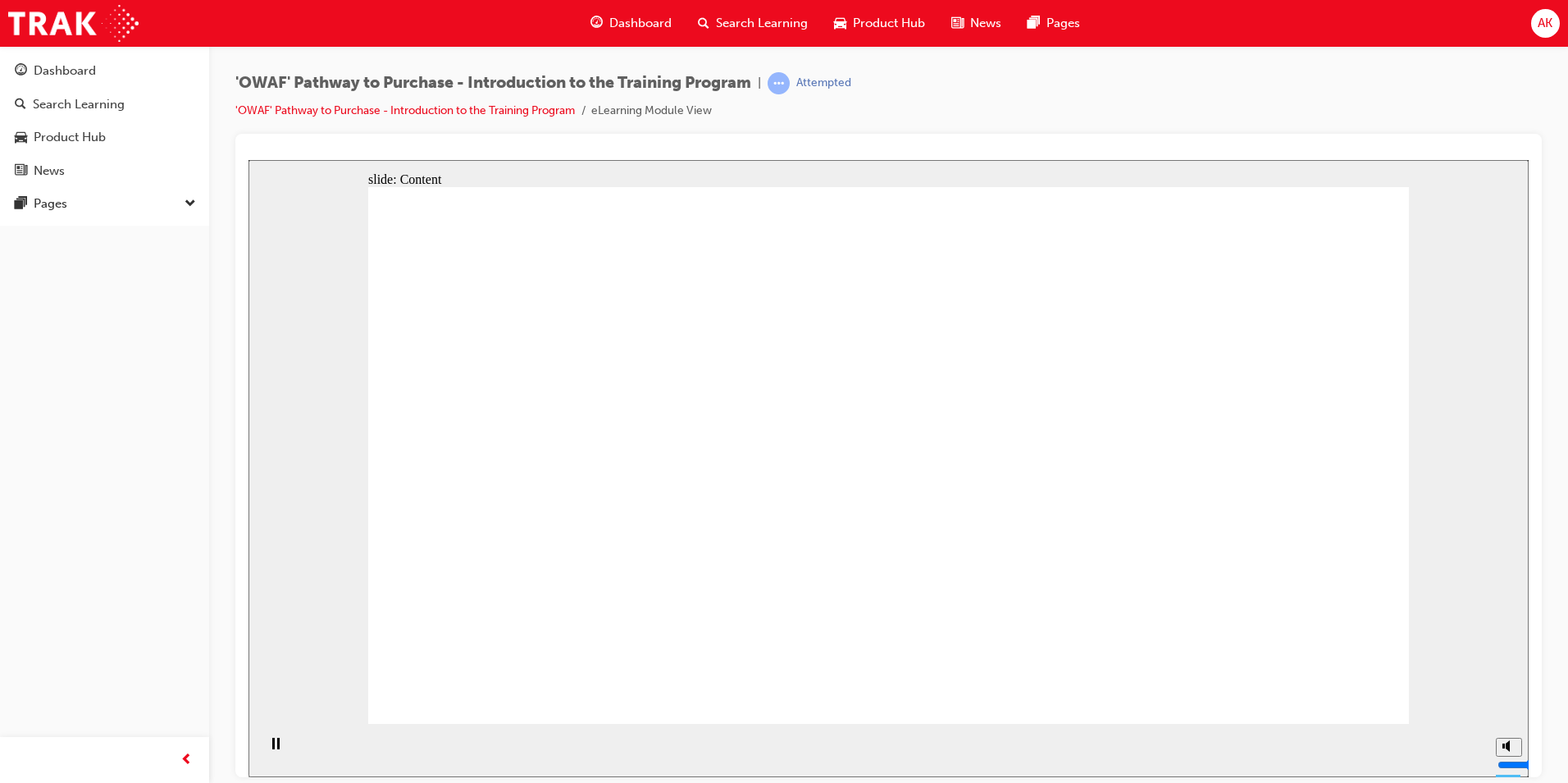
drag, startPoint x: 718, startPoint y: 558, endPoint x: 788, endPoint y: 503, distance: 89.0
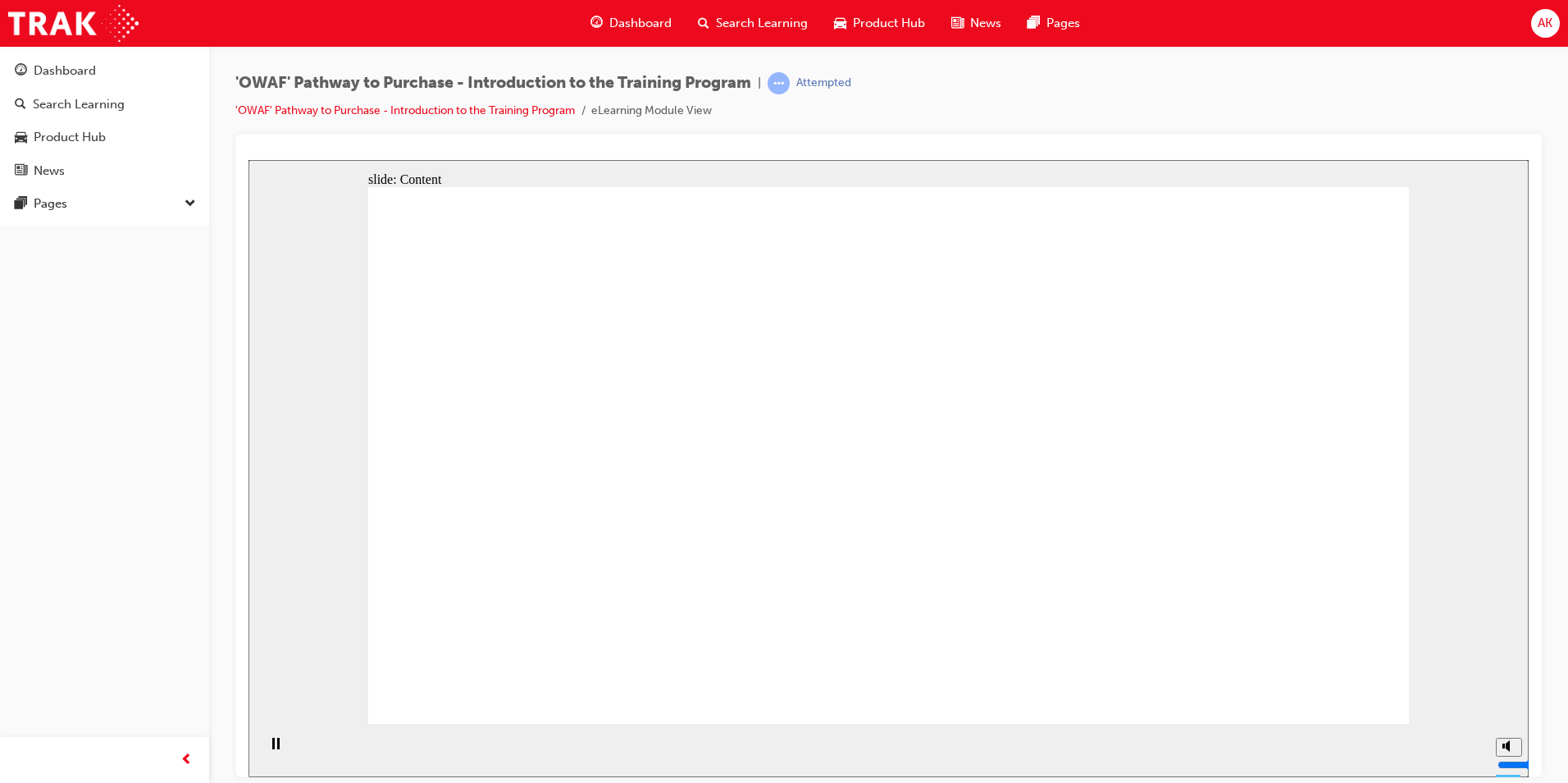
drag, startPoint x: 539, startPoint y: 283, endPoint x: 1243, endPoint y: 607, distance: 775.0
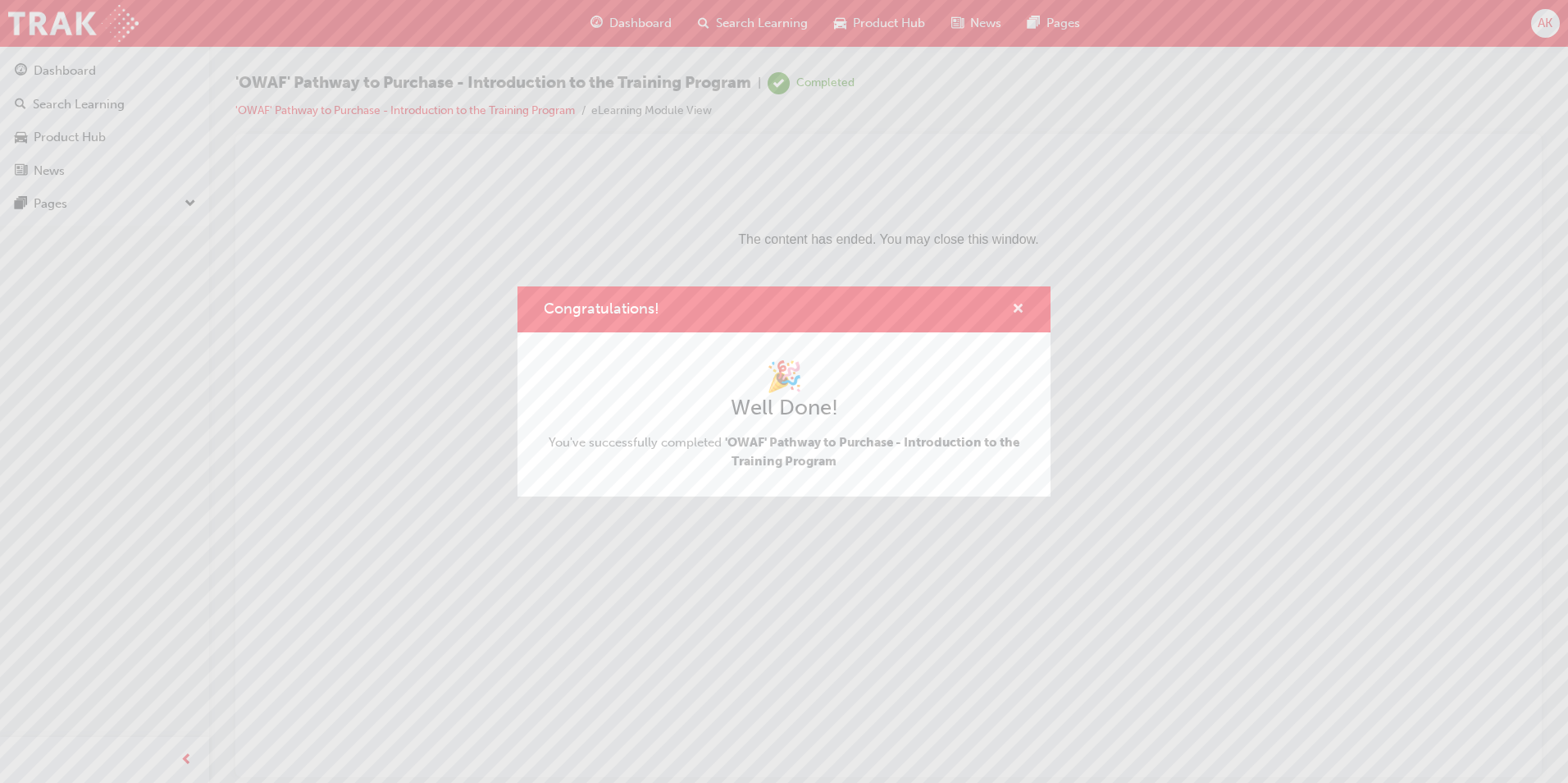
click at [1022, 307] on span "cross-icon" at bounding box center [1018, 309] width 13 height 14
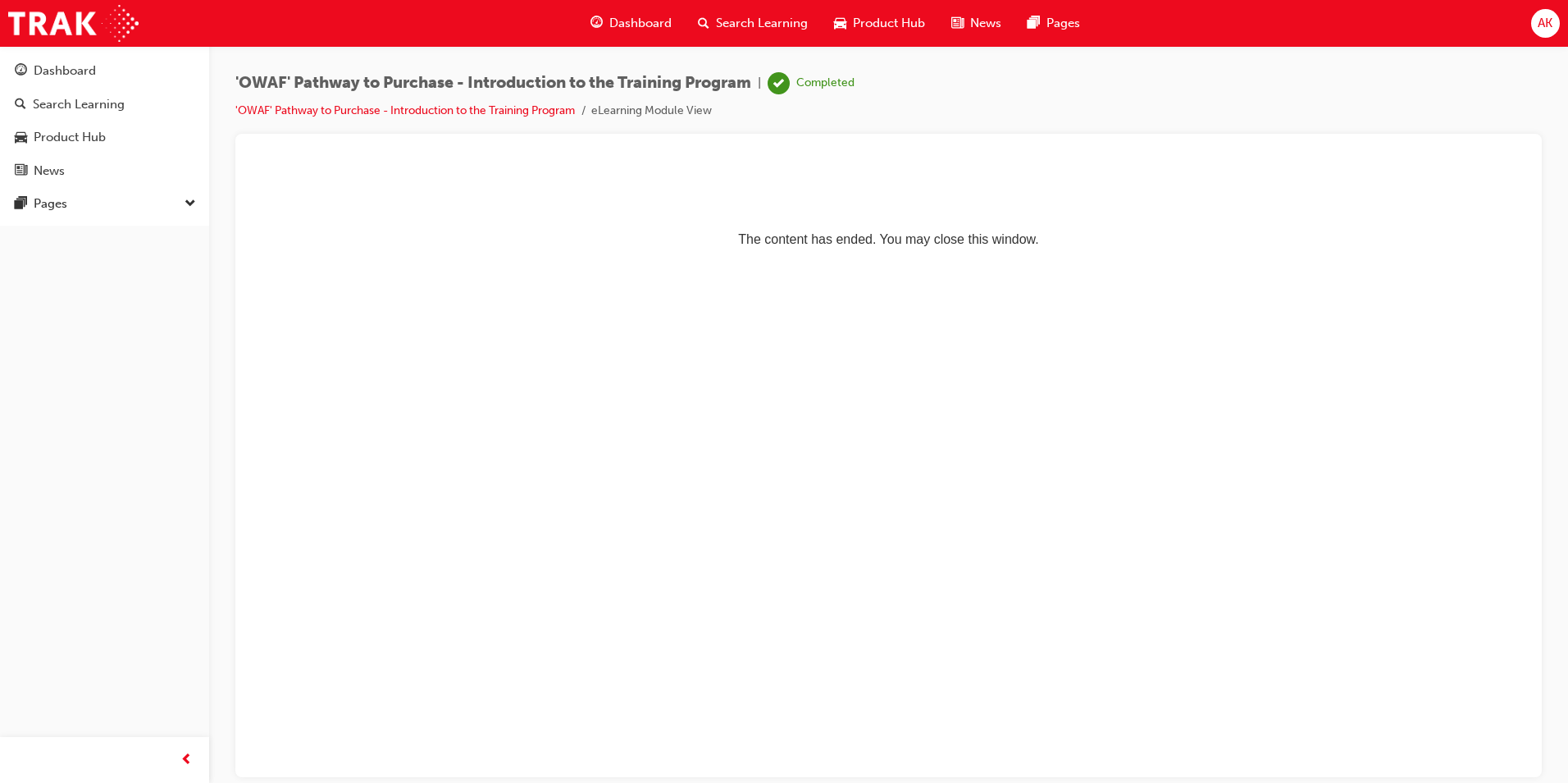
click at [735, 22] on span "Search Learning" at bounding box center [761, 23] width 91 height 19
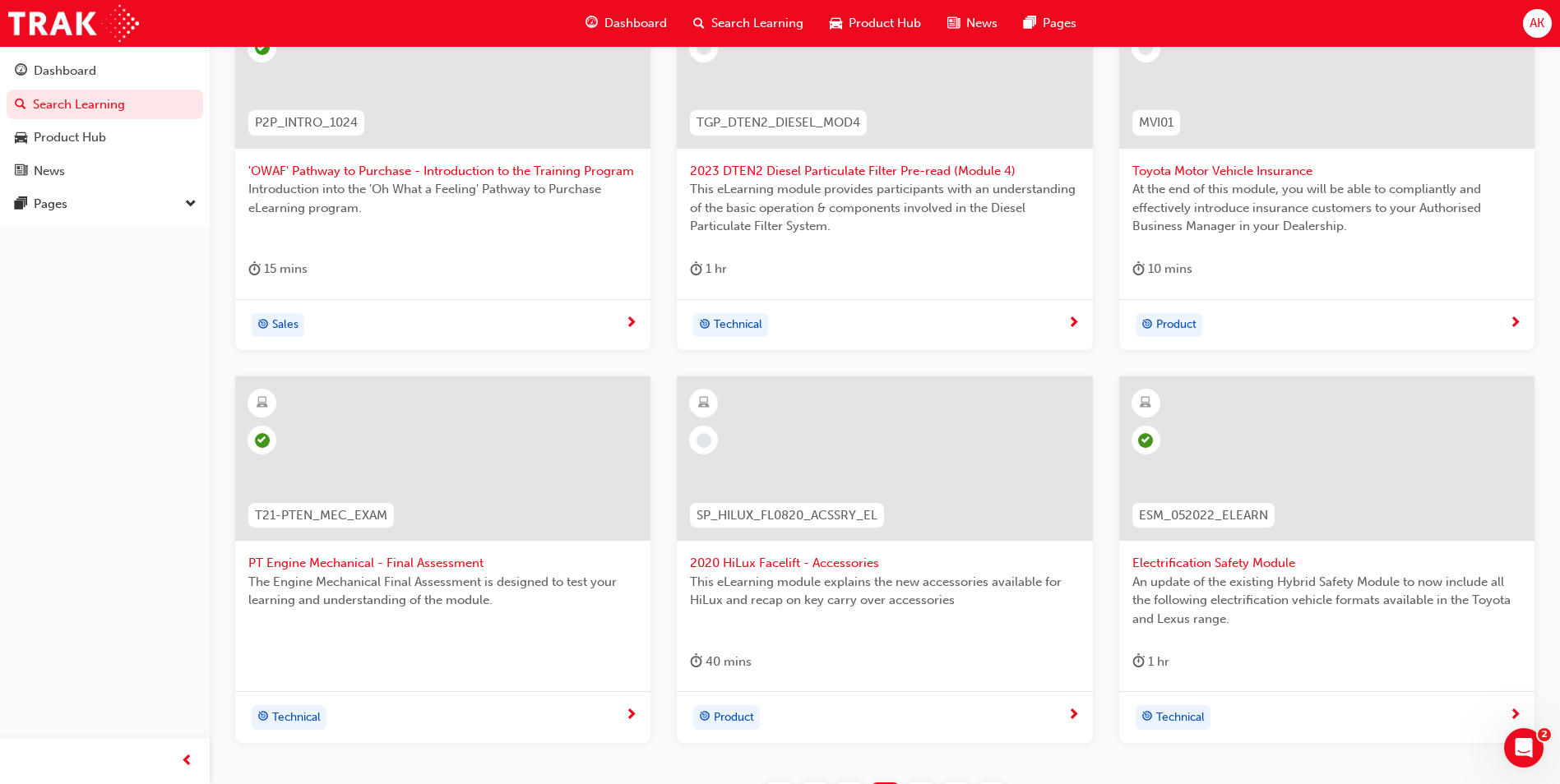
scroll to position [556, 0]
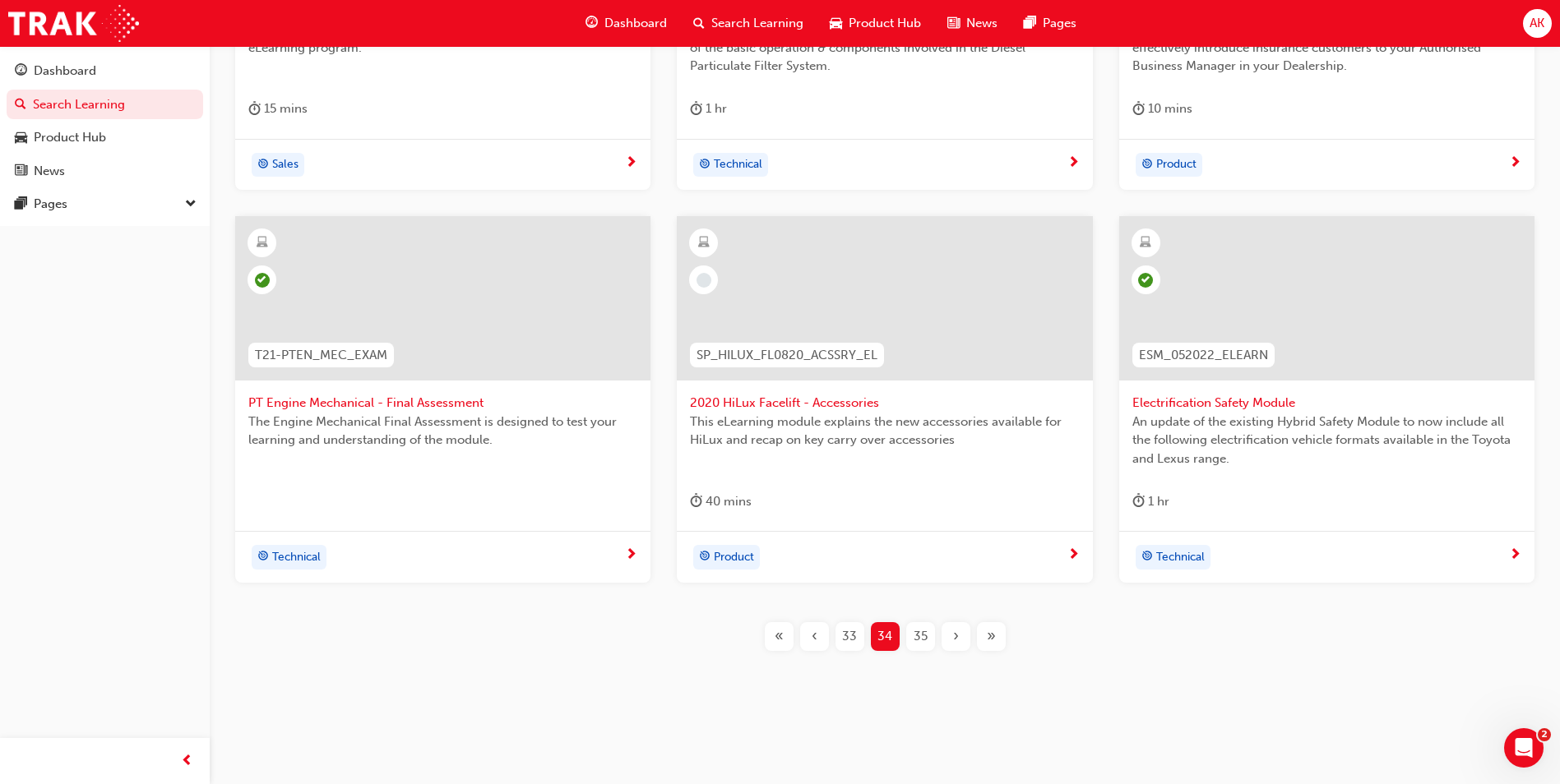
click at [827, 492] on div "40 mins" at bounding box center [884, 505] width 389 height 27
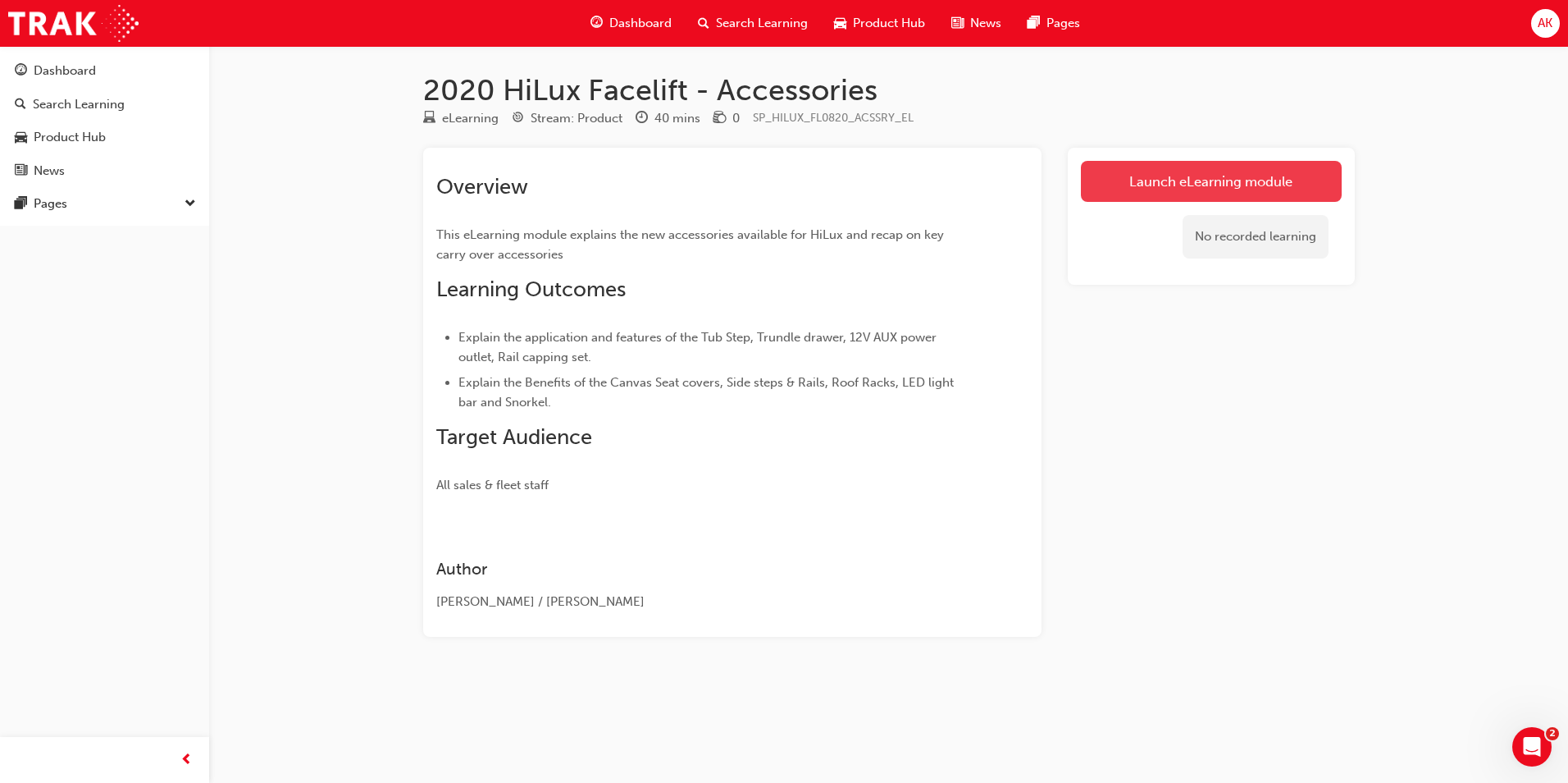
click at [1123, 166] on link "Launch eLearning module" at bounding box center [1211, 181] width 261 height 41
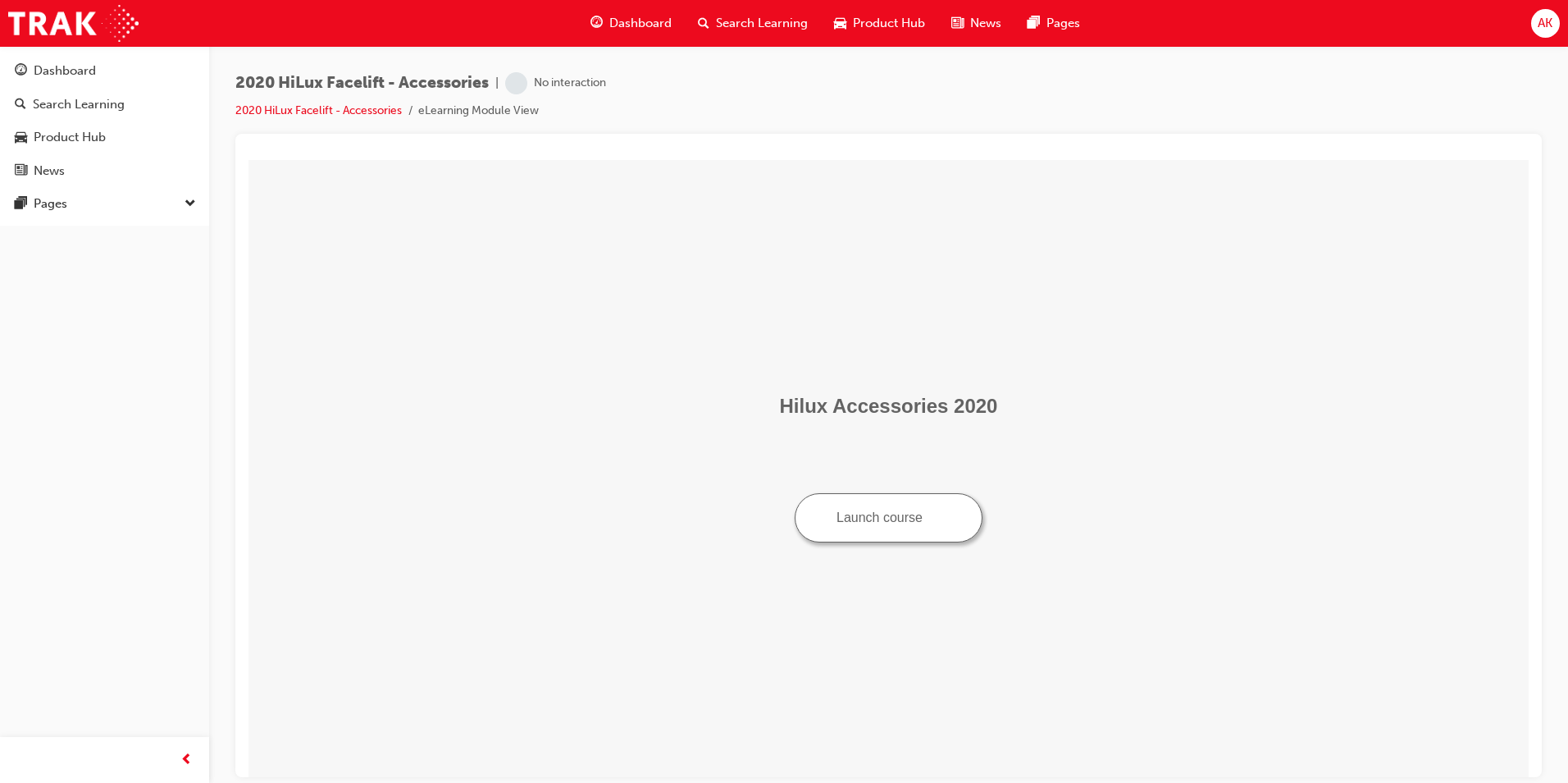
click at [873, 513] on button "Launch course" at bounding box center [888, 516] width 188 height 49
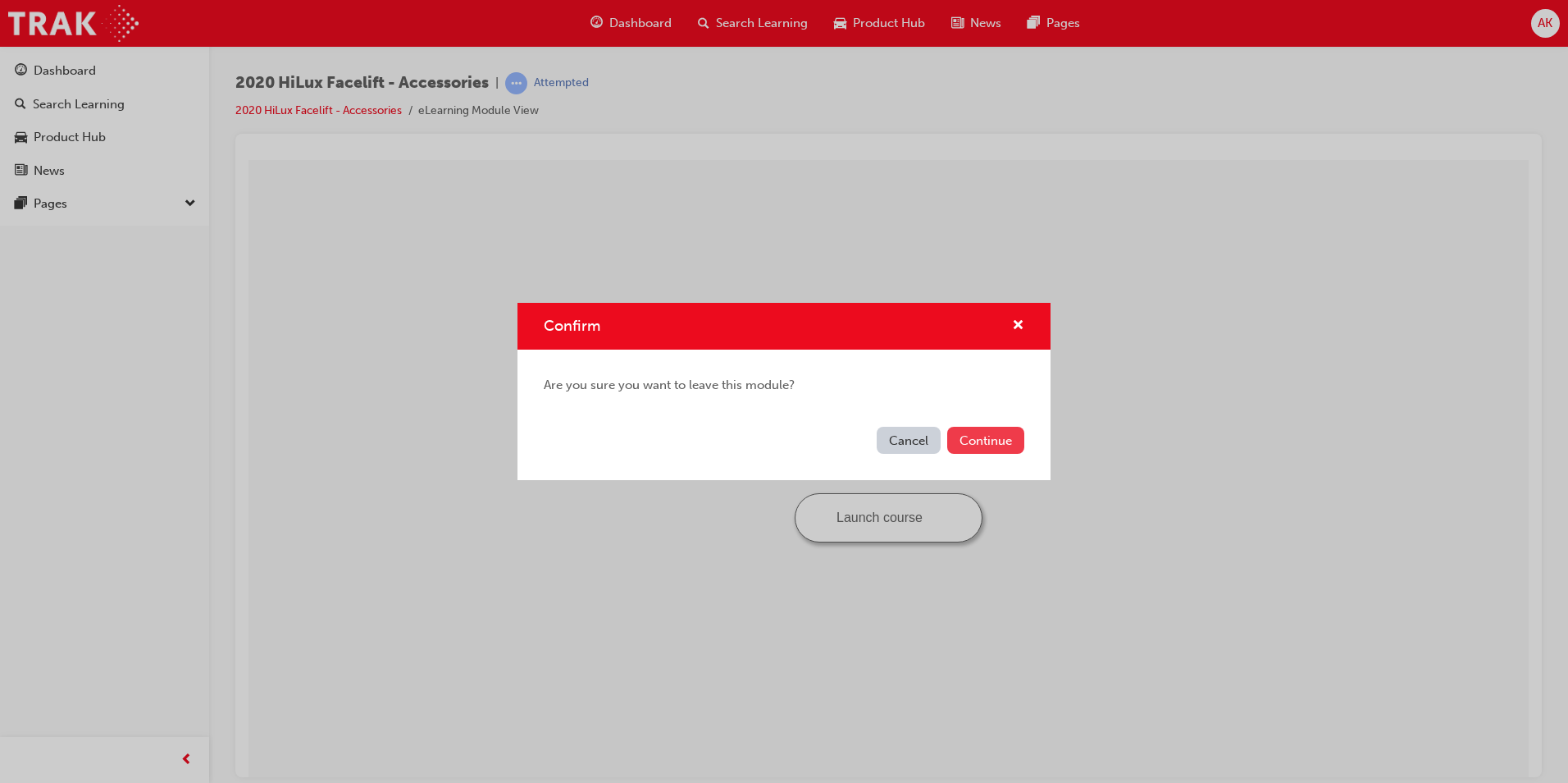
click at [983, 435] on button "Continue" at bounding box center [986, 440] width 77 height 27
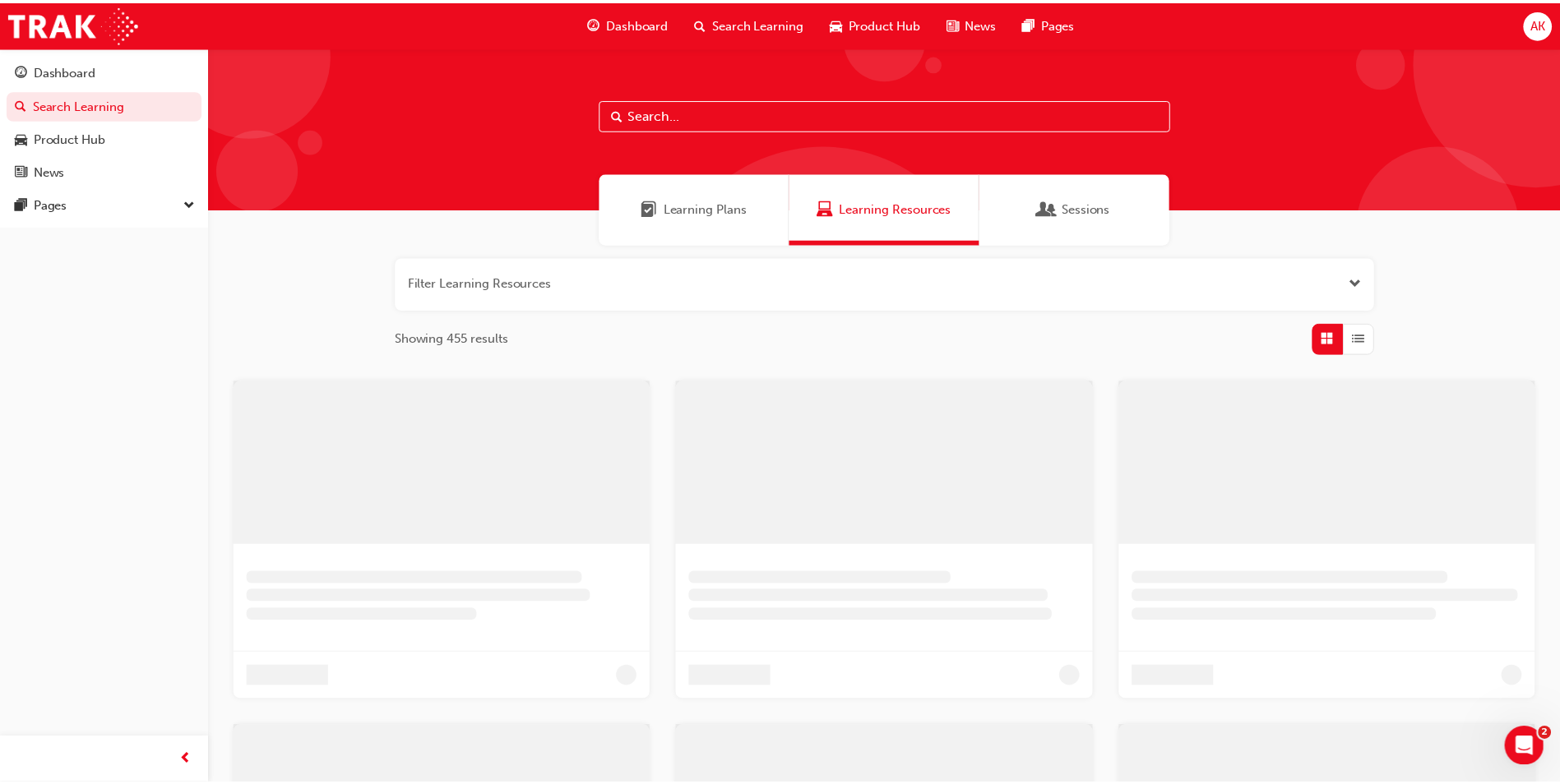
scroll to position [396, 0]
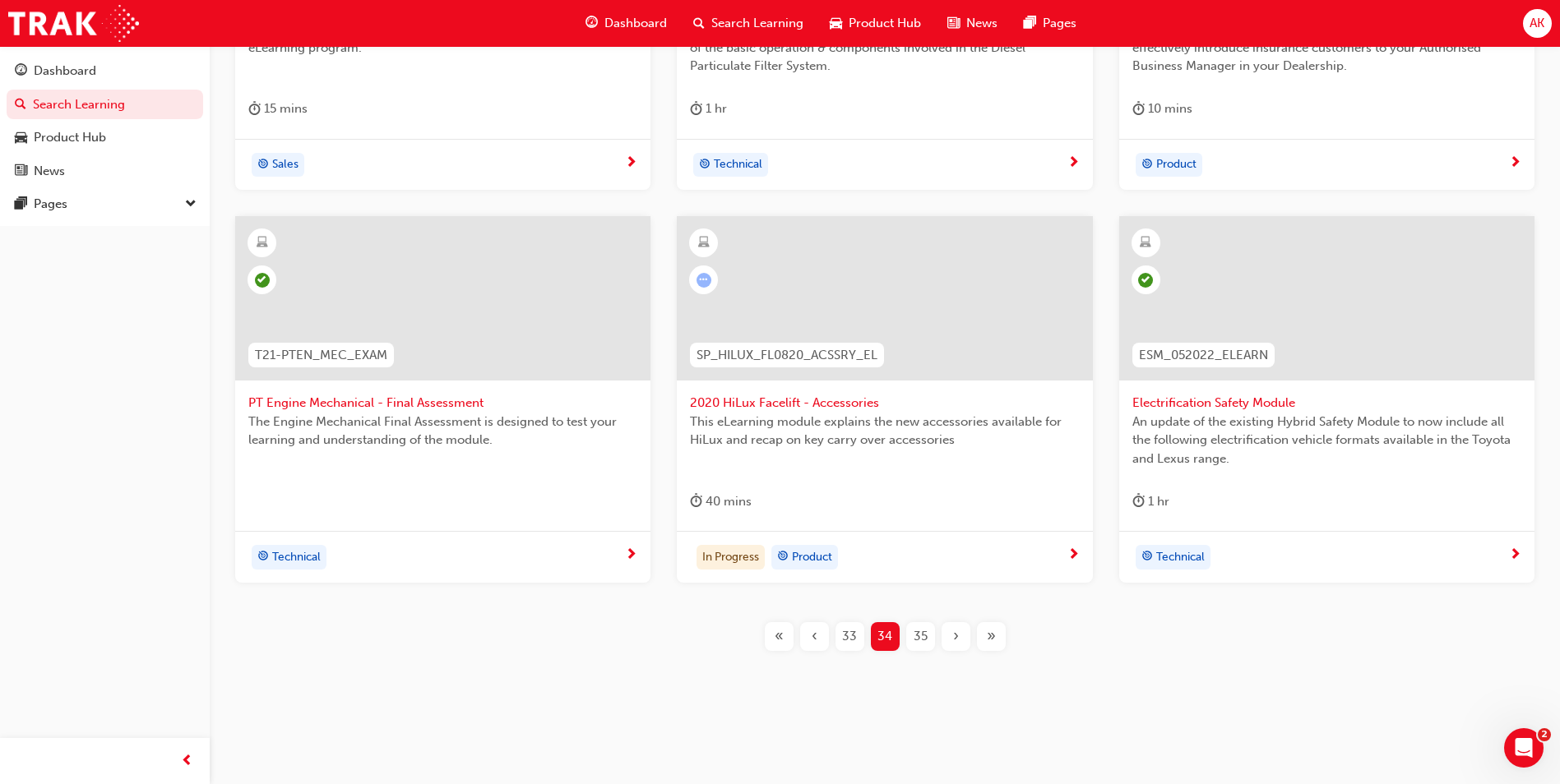
click at [922, 630] on span "35" at bounding box center [920, 636] width 14 height 19
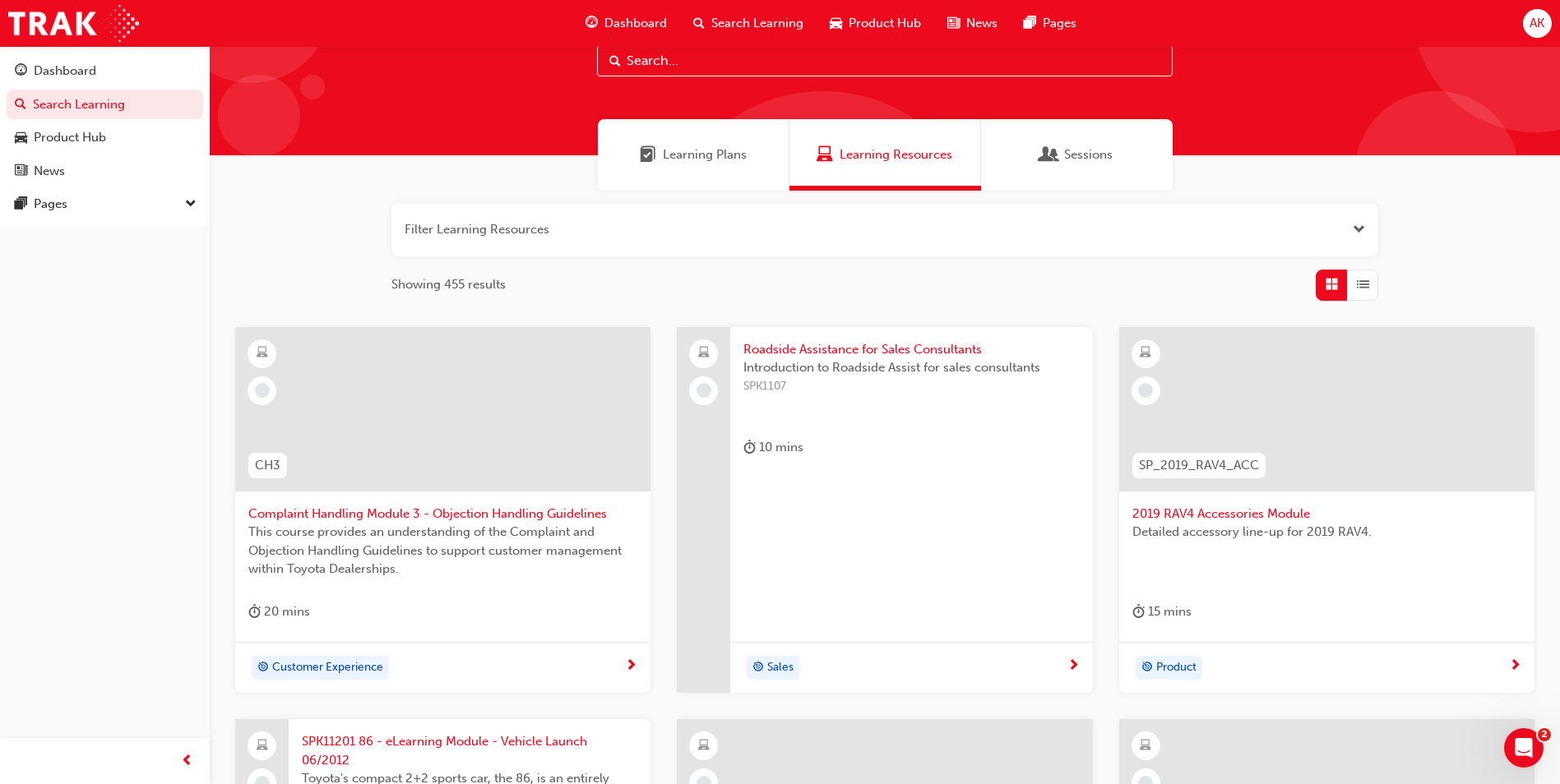
scroll to position [82, 0]
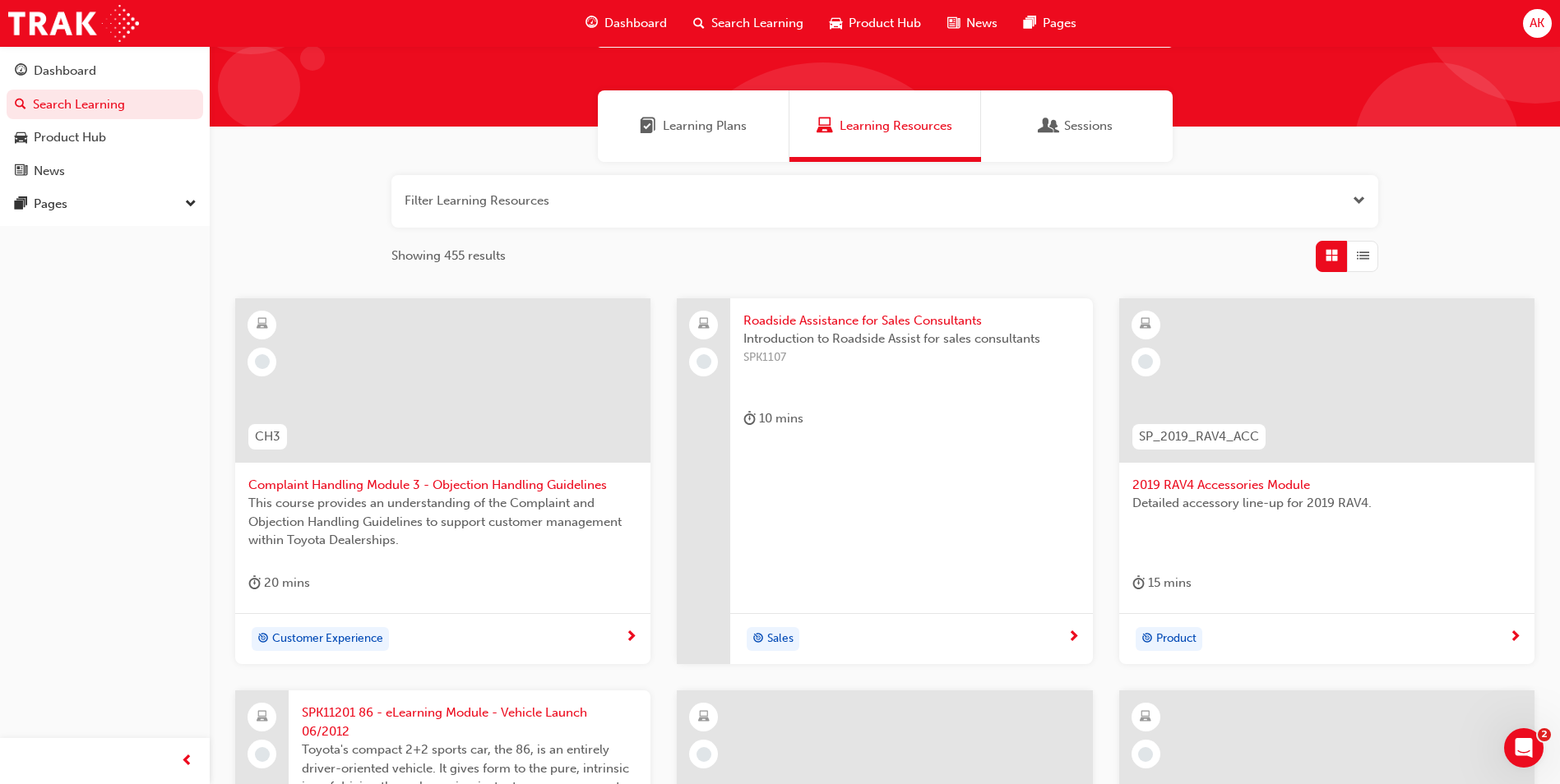
click at [868, 497] on div "Roadside Assistance for Sales Consultants Introduction to Roadside Assist for s…" at bounding box center [911, 481] width 362 height 366
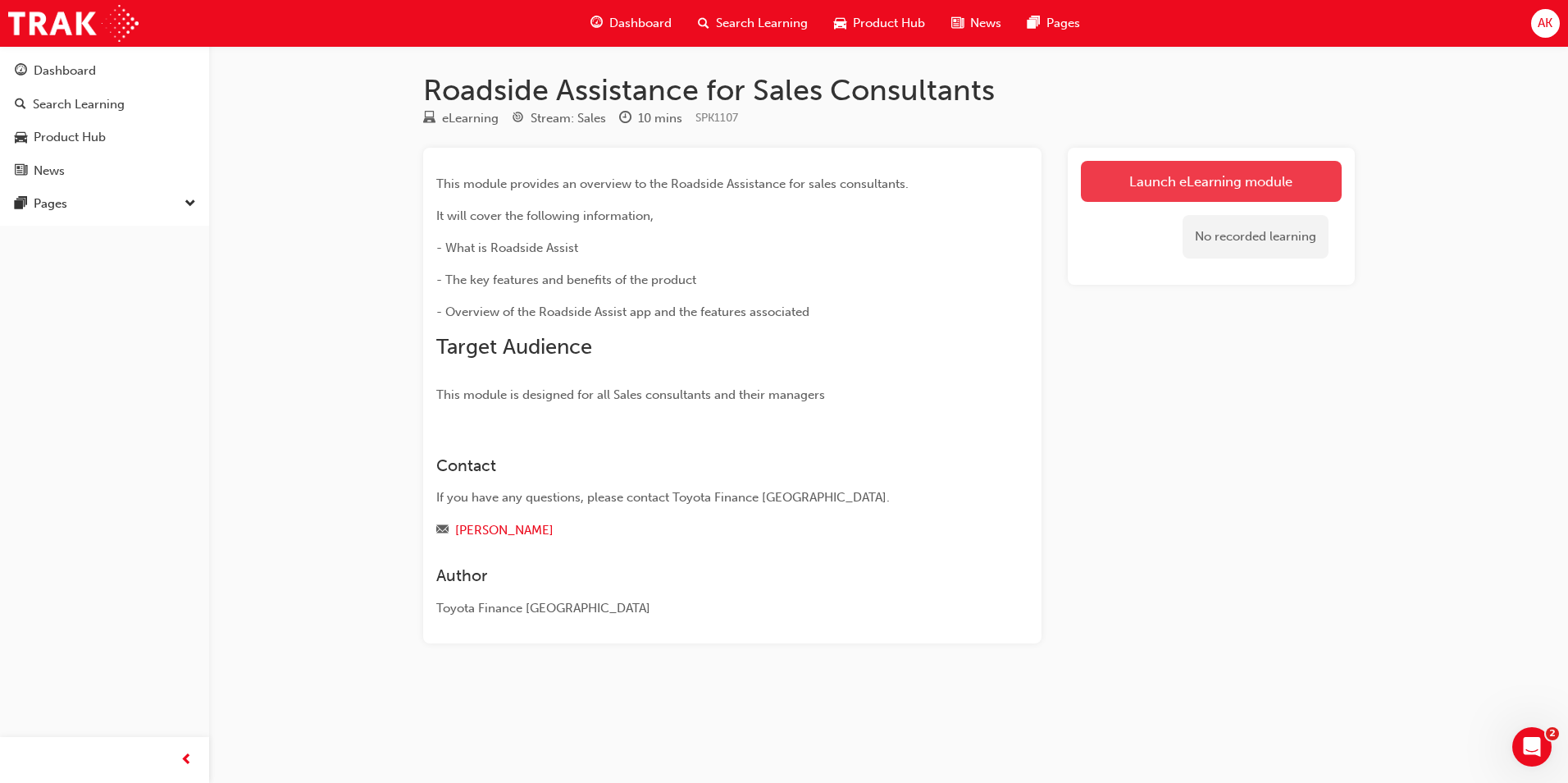
click at [1122, 191] on link "Launch eLearning module" at bounding box center [1211, 181] width 261 height 41
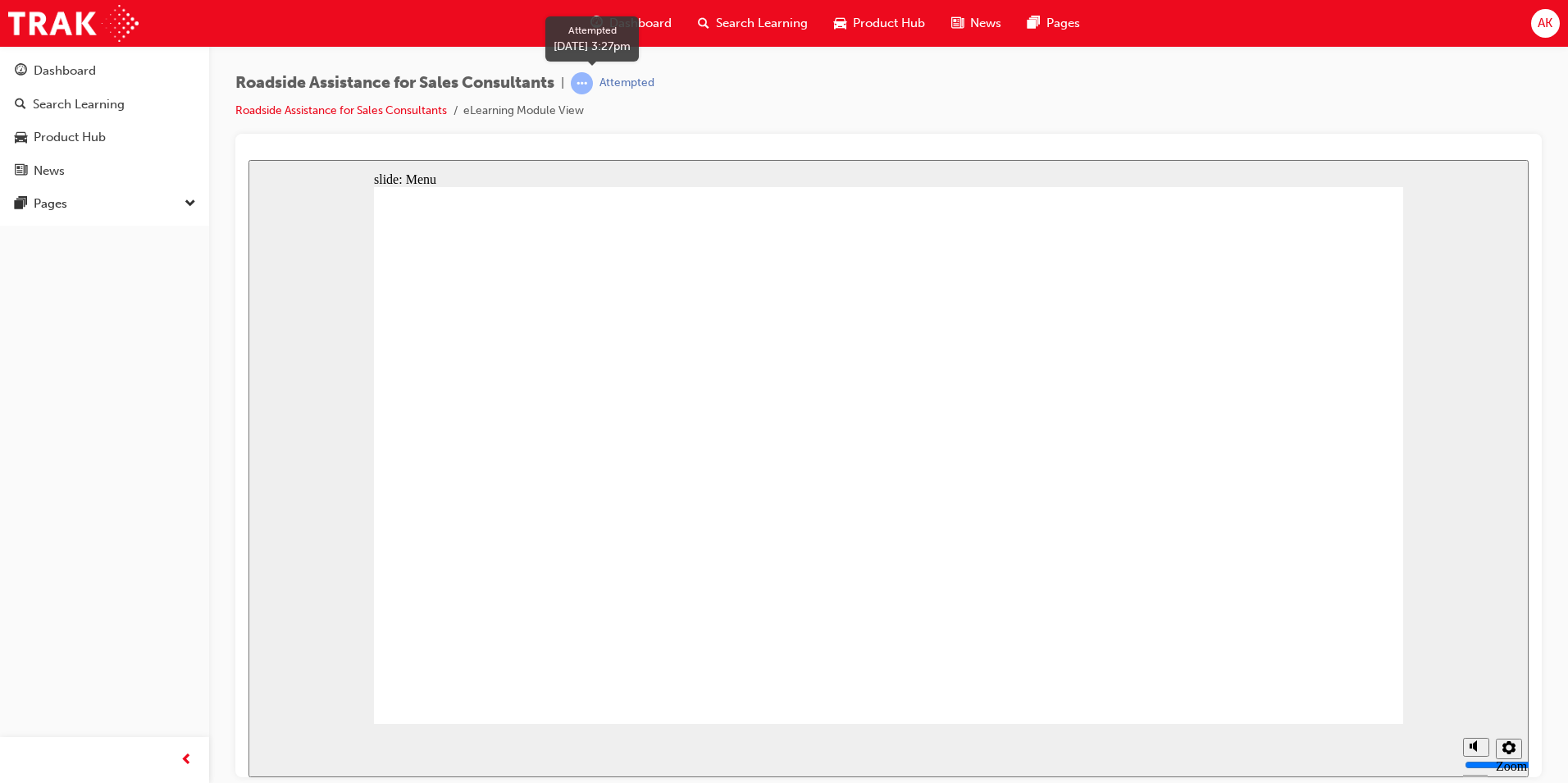
click at [592, 87] on span "learningRecordVerb_ATTEMPT-icon" at bounding box center [581, 83] width 22 height 22
click at [806, 91] on div "Roadside Assistance for Sales Consultants | Attempted Roadside Assistance for S…" at bounding box center [889, 103] width 1307 height 62
click at [1504, 746] on icon "Settings" at bounding box center [1509, 747] width 13 height 13
drag, startPoint x: 1474, startPoint y: 682, endPoint x: 1474, endPoint y: 708, distance: 26.0
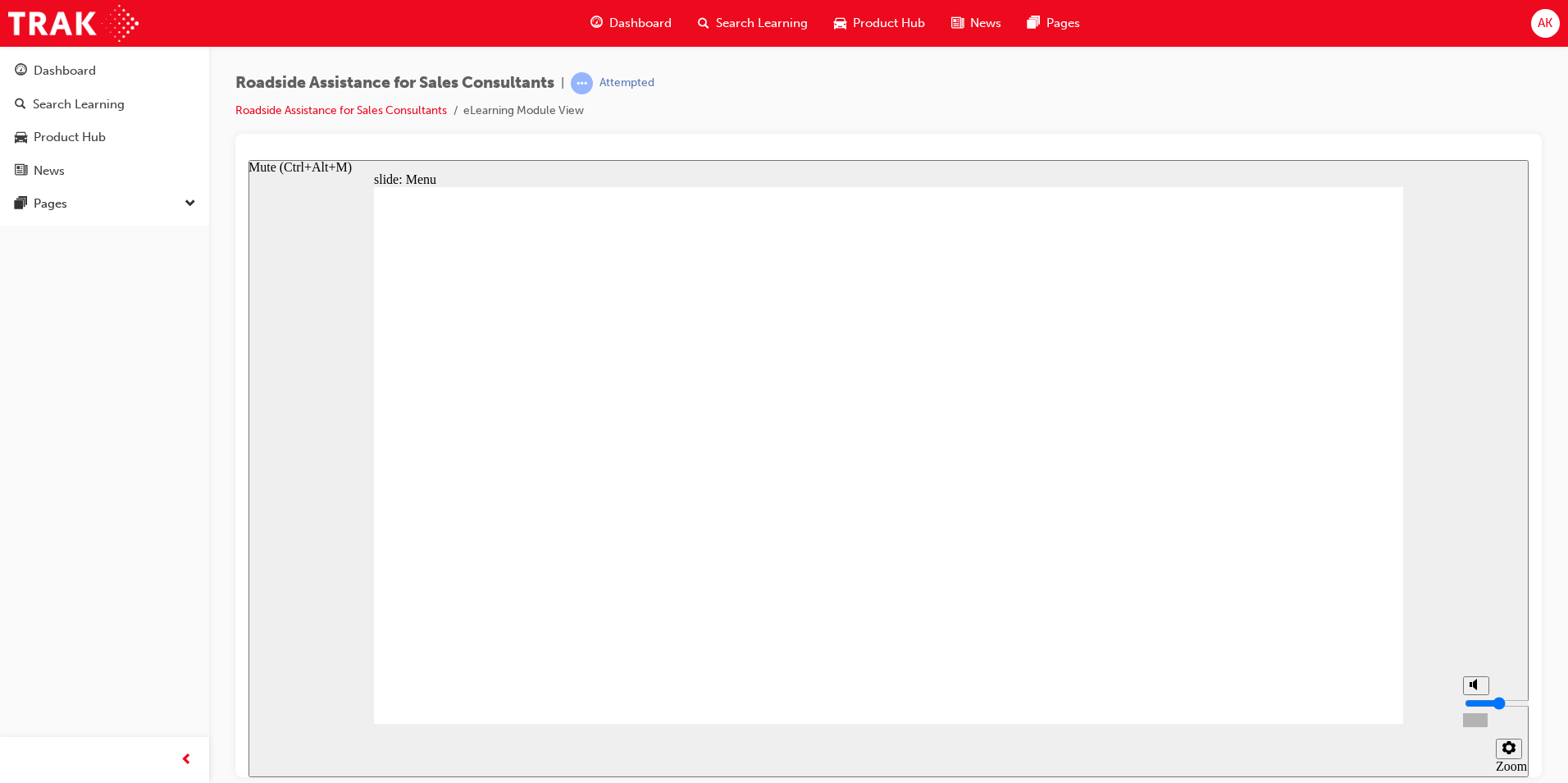
click at [1474, 708] on input "volume" at bounding box center [1518, 703] width 106 height 13
click at [728, 26] on span "Search Learning" at bounding box center [761, 23] width 91 height 19
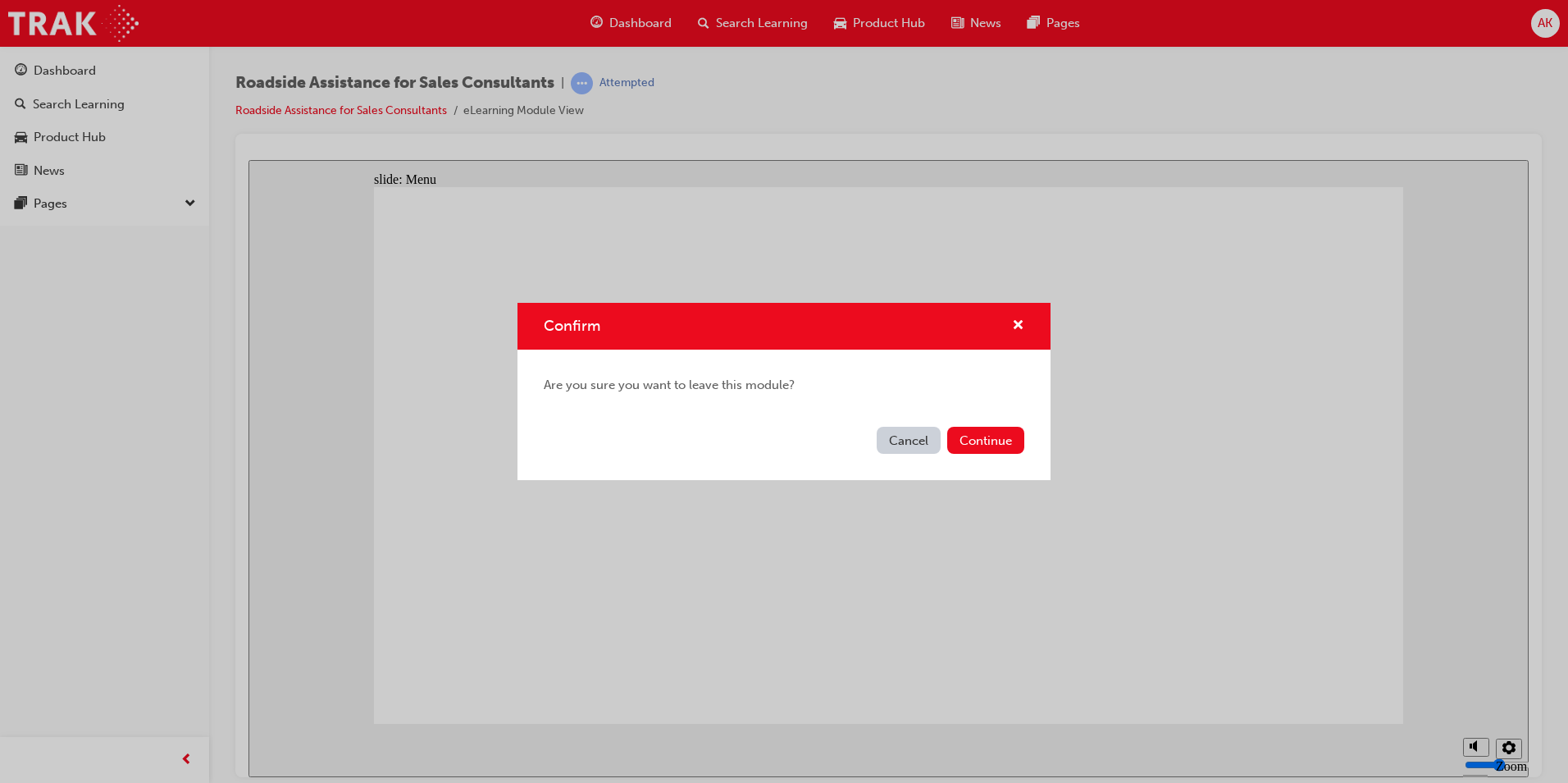
click at [916, 458] on div "Cancel Continue" at bounding box center [784, 450] width 533 height 60
click at [907, 425] on div "Cancel Continue" at bounding box center [784, 450] width 533 height 60
click at [895, 448] on button "Cancel" at bounding box center [909, 440] width 64 height 27
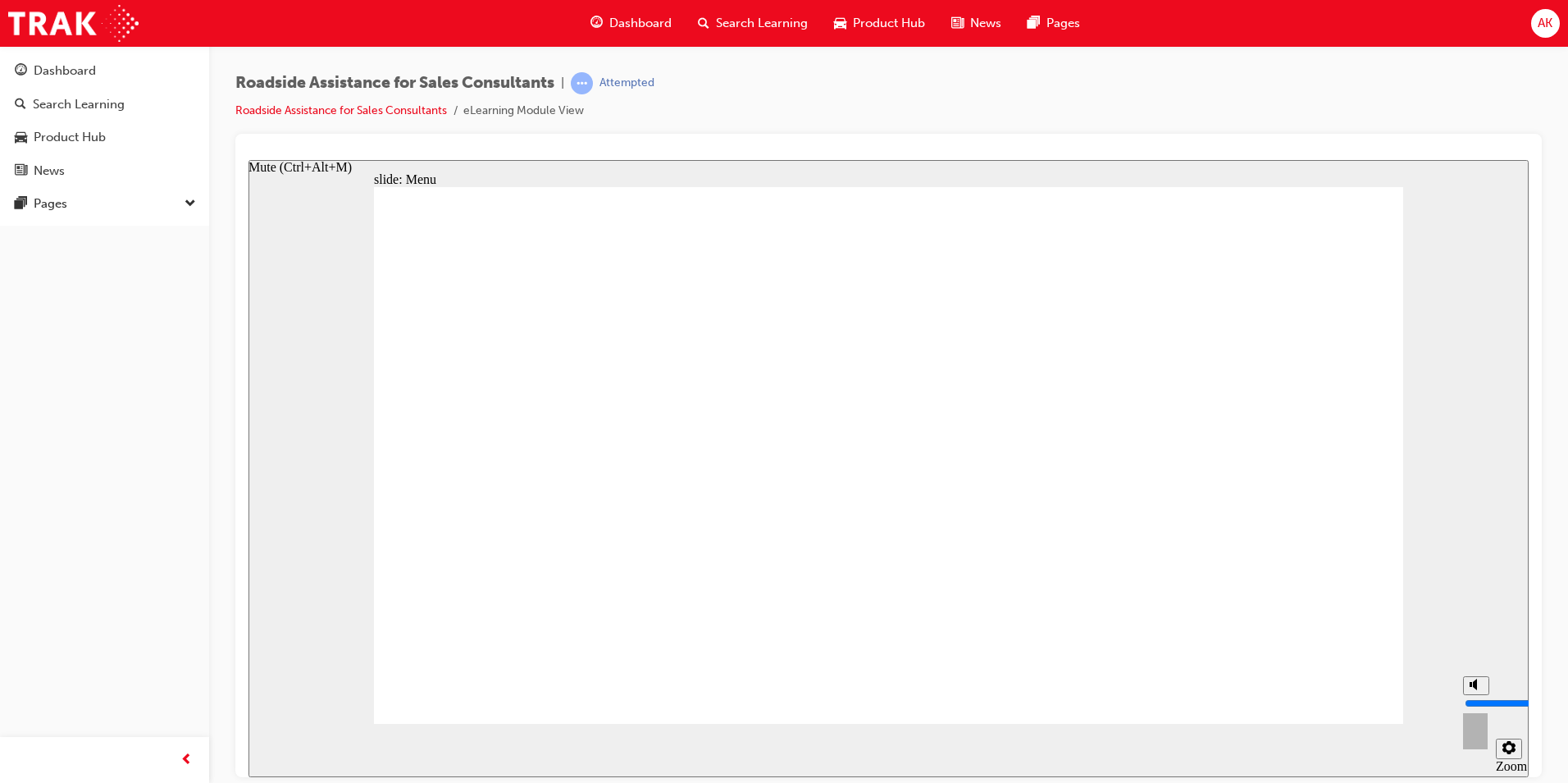
type input "8"
click at [1474, 696] on input "volume" at bounding box center [1518, 703] width 106 height 13
drag, startPoint x: 374, startPoint y: 170, endPoint x: 1401, endPoint y: 719, distance: 1164.5
drag, startPoint x: 1402, startPoint y: 722, endPoint x: 373, endPoint y: 170, distance: 1167.7
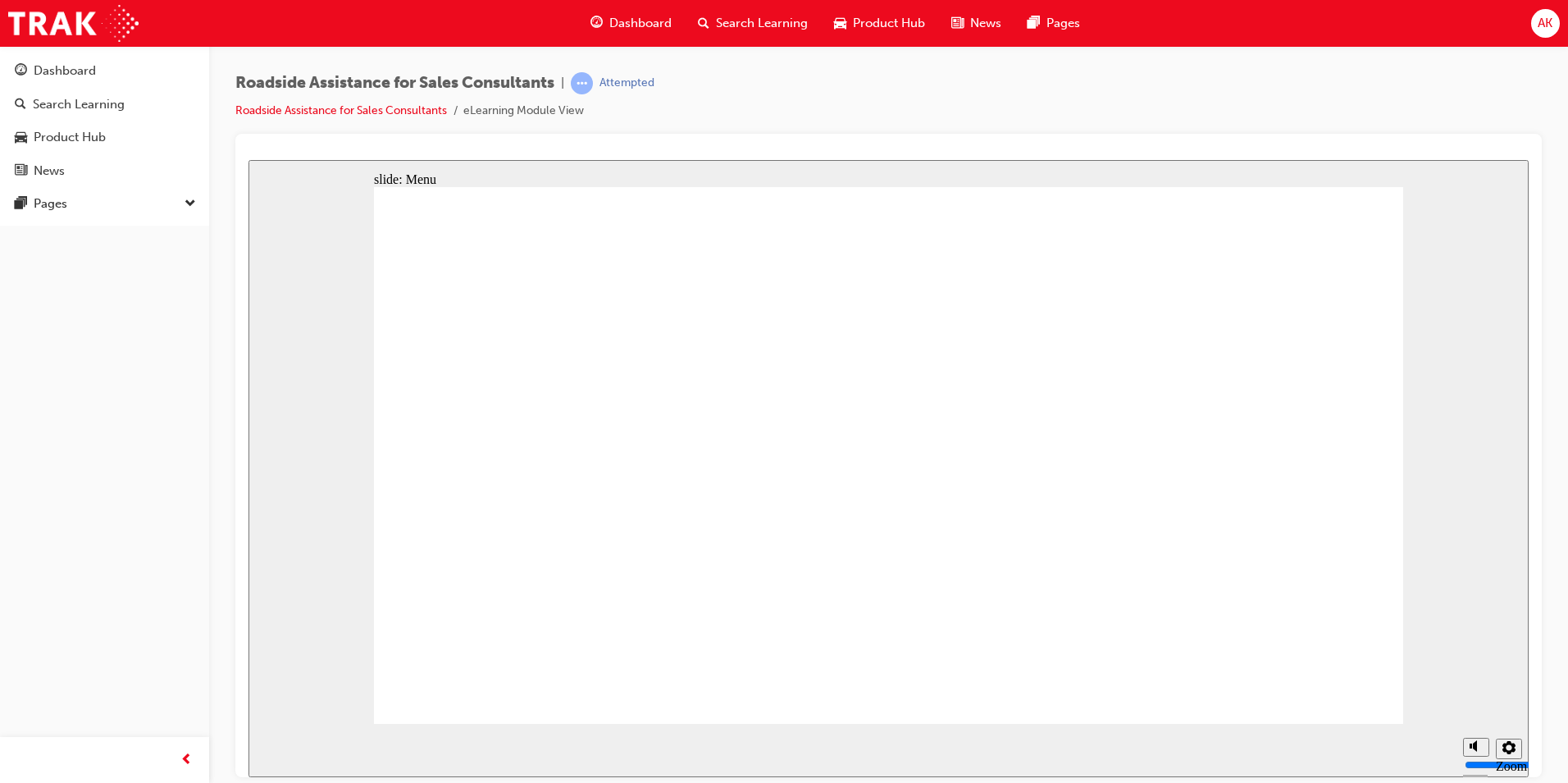
click at [373, 170] on div "slide: Menu Toyota Access for Used Vehicles Home Rectangle 7 Group 8 Roadside …" at bounding box center [888, 467] width 1280 height 617
click at [584, 86] on span "learningRecordVerb_ATTEMPT-icon" at bounding box center [581, 83] width 22 height 22
click at [1539, 15] on span "AK" at bounding box center [1545, 23] width 14 height 19
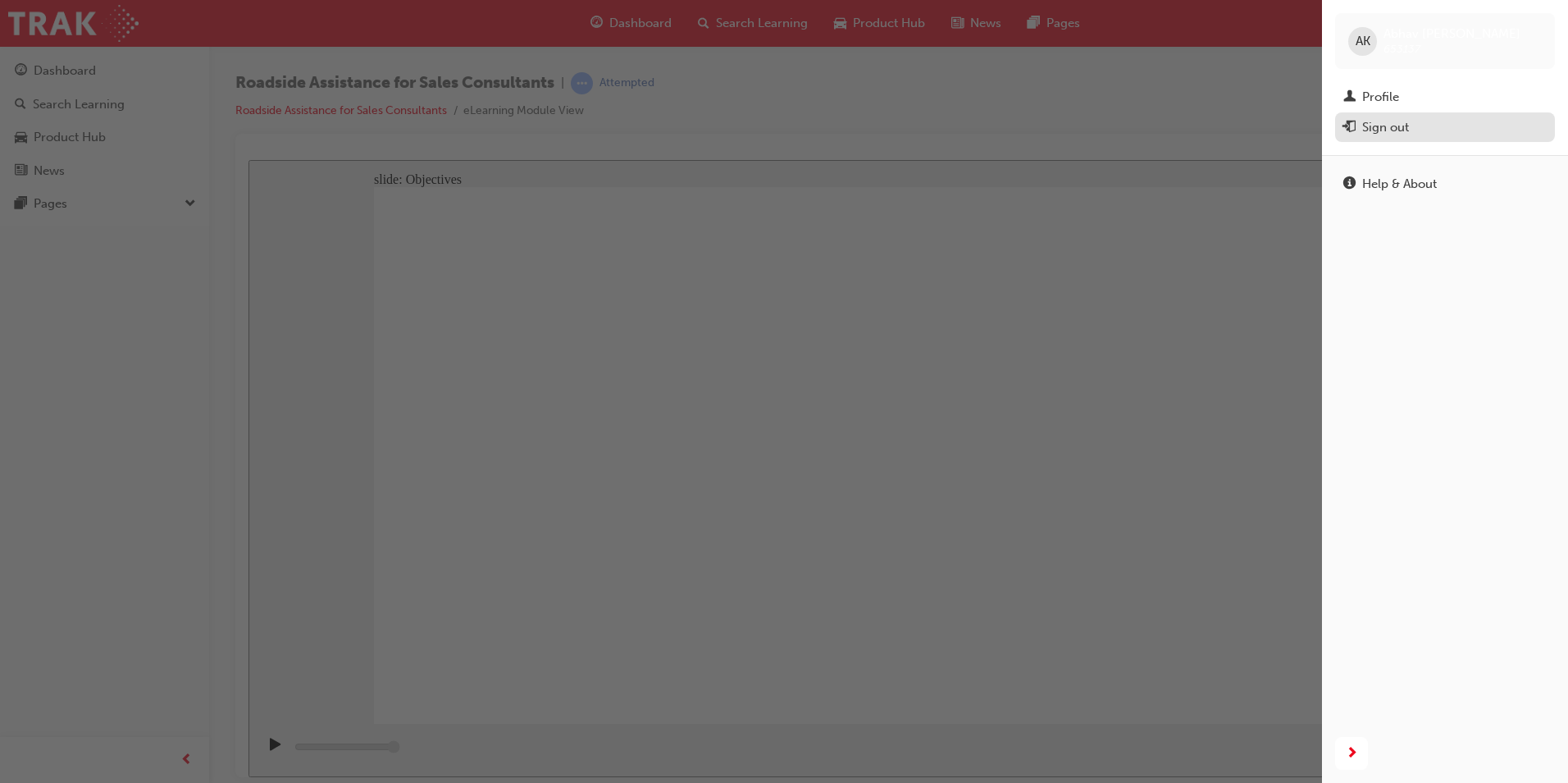
click at [1404, 130] on div "Sign out" at bounding box center [1385, 128] width 47 height 19
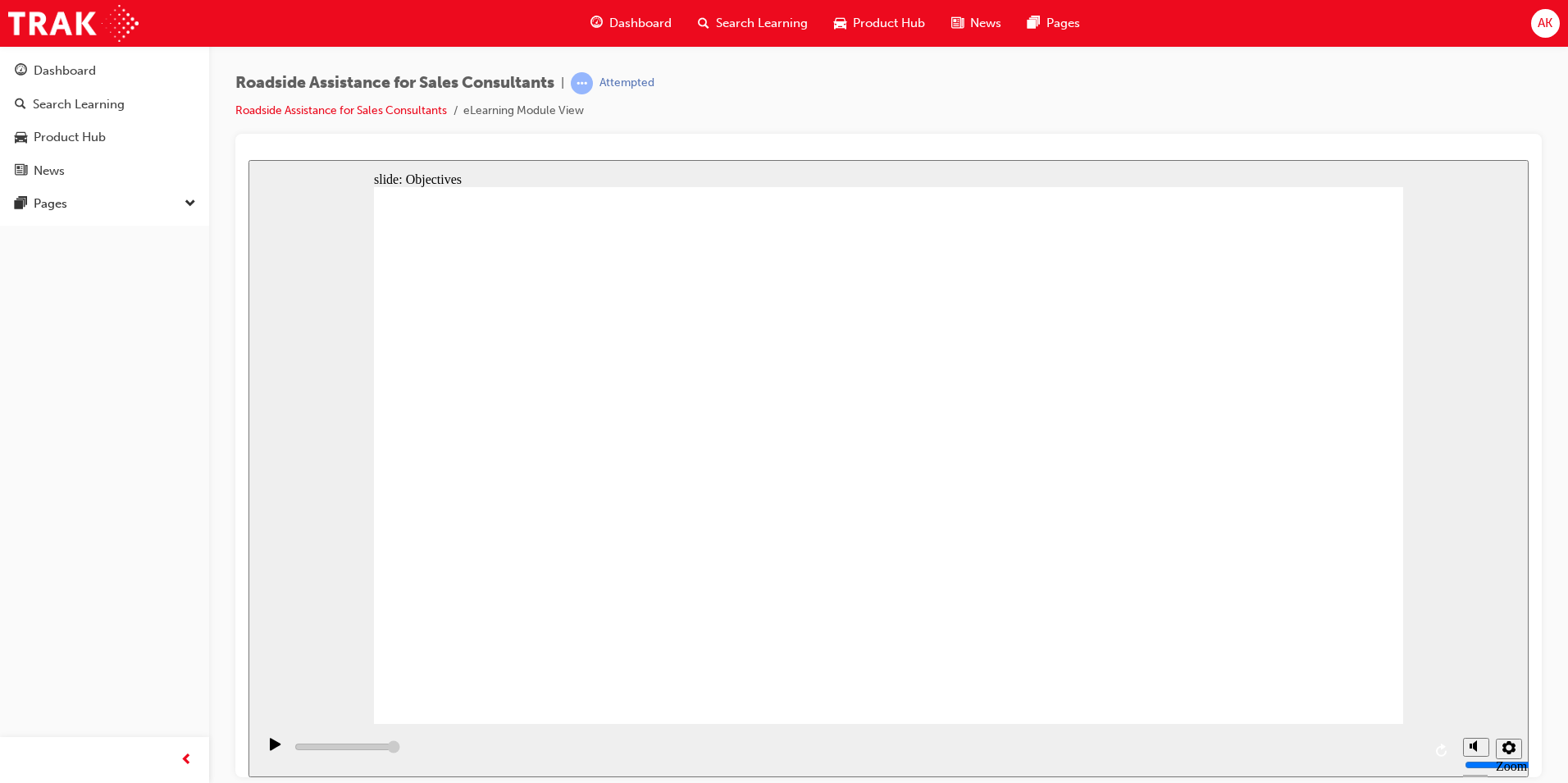
click at [746, 17] on span "Search Learning" at bounding box center [761, 23] width 91 height 19
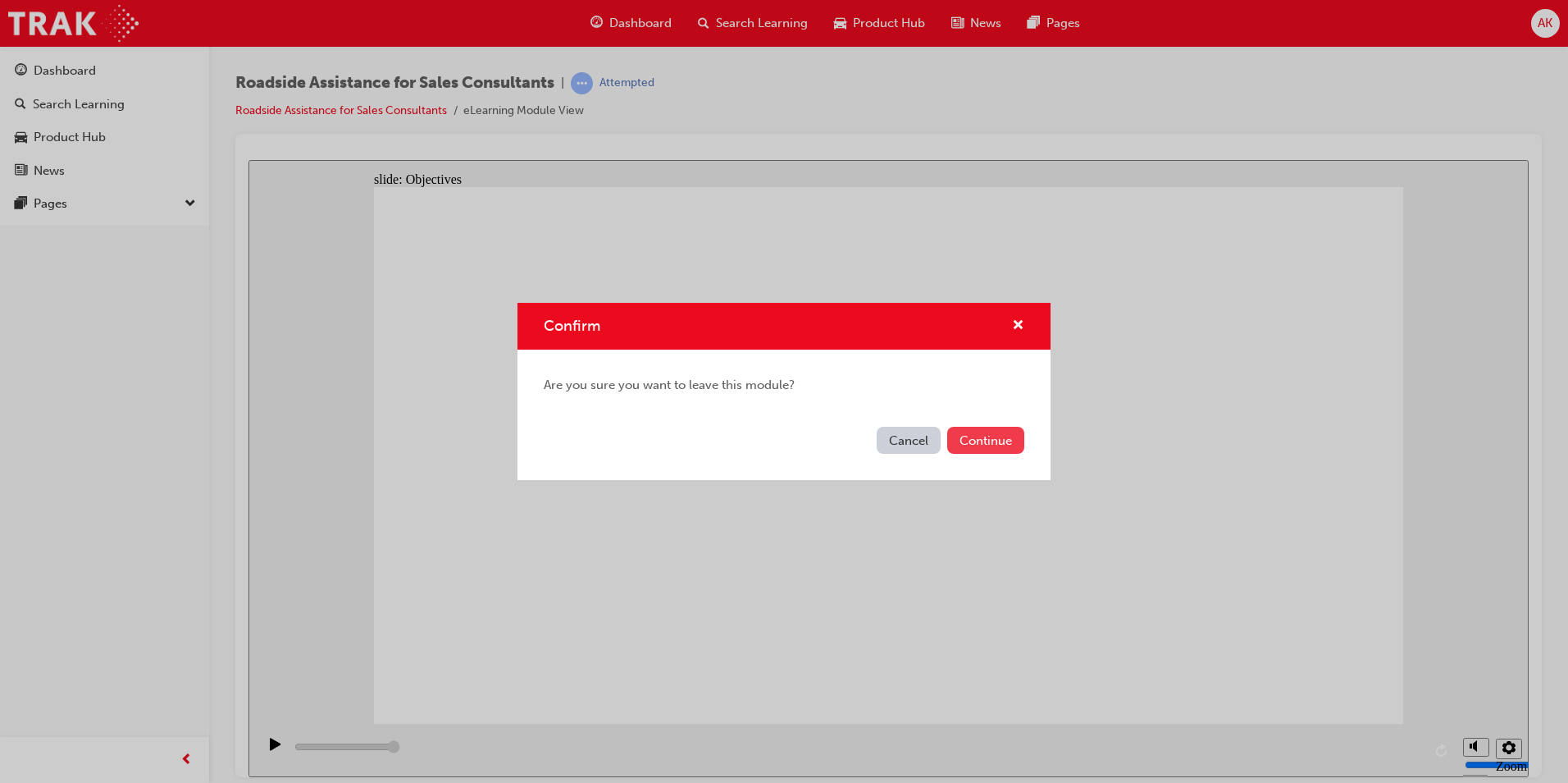
click at [968, 446] on button "Continue" at bounding box center [986, 440] width 77 height 27
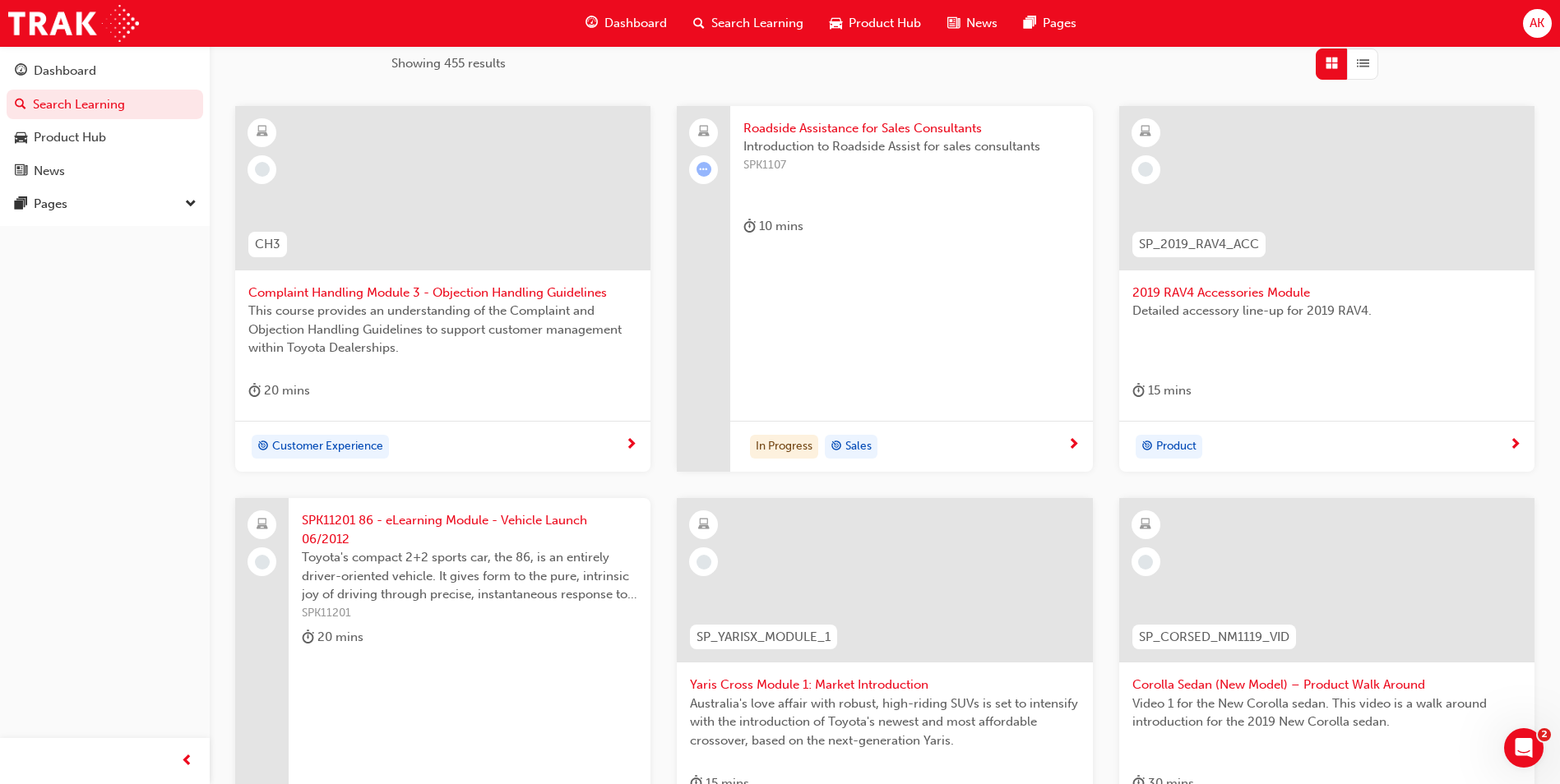
scroll to position [146, 0]
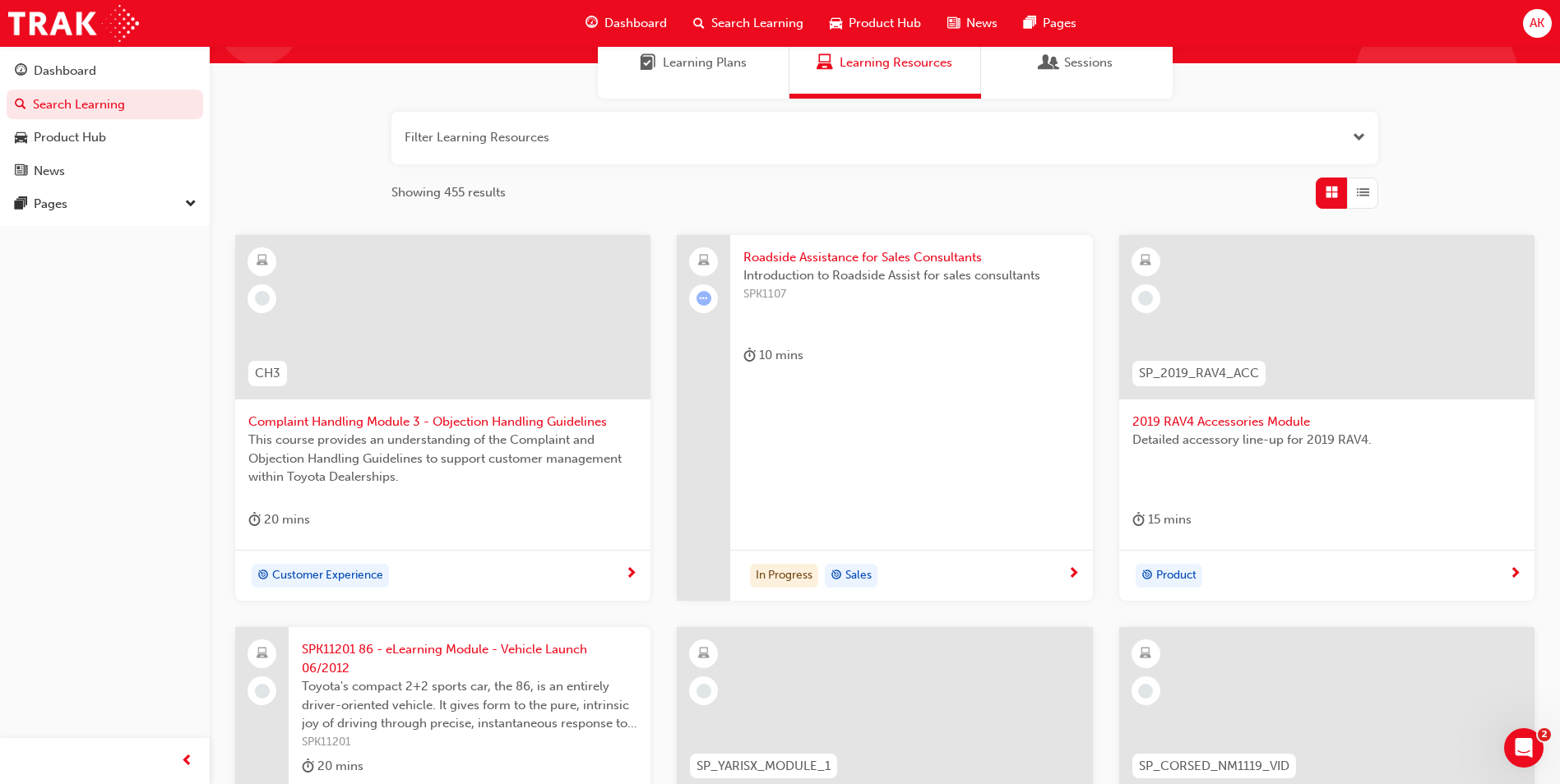
click at [960, 413] on div "Roadside Assistance for Sales Consultants Introduction to Roadside Assist for s…" at bounding box center [911, 419] width 362 height 366
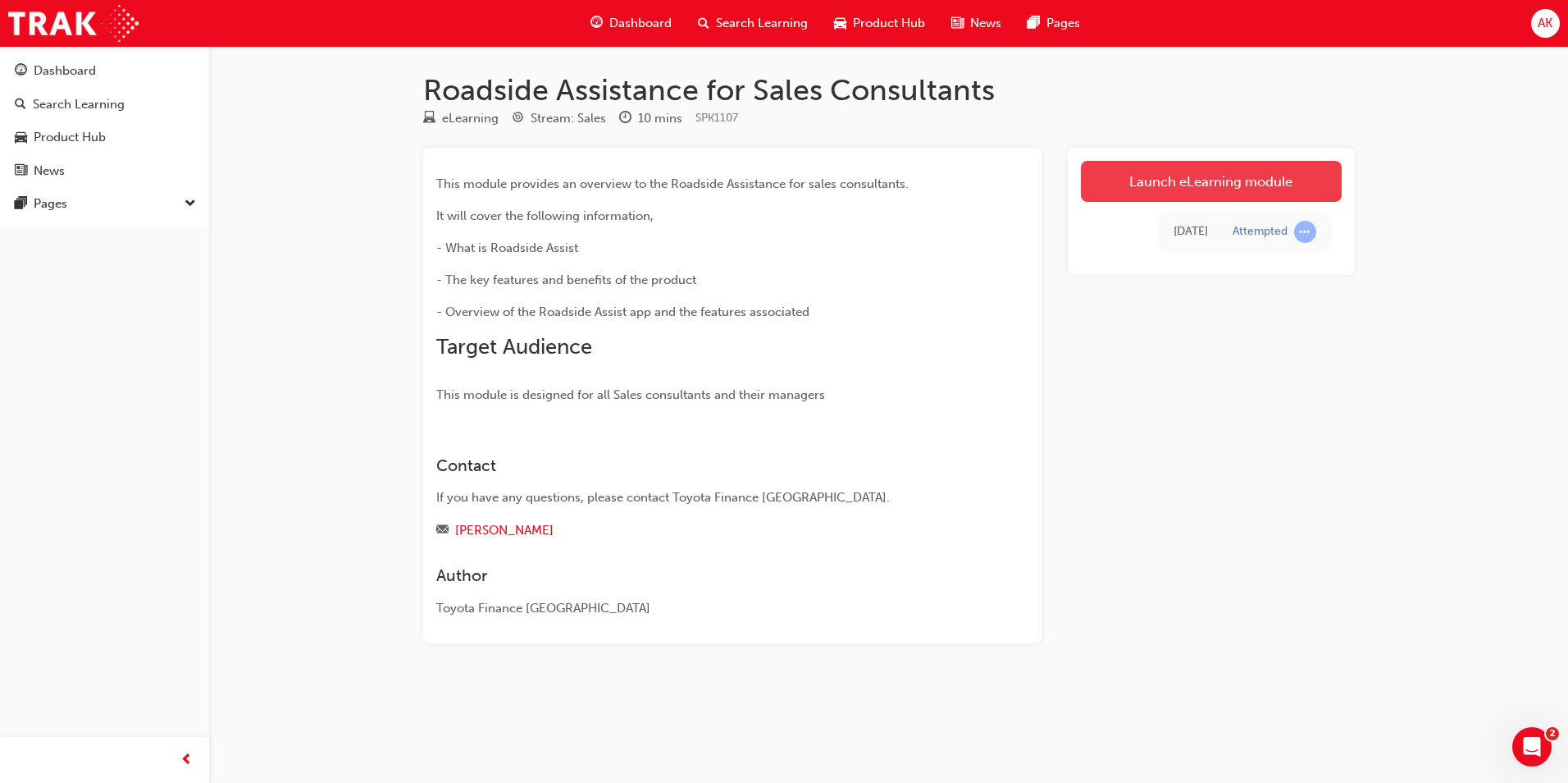
click at [1112, 170] on link "Launch eLearning module" at bounding box center [1211, 181] width 261 height 41
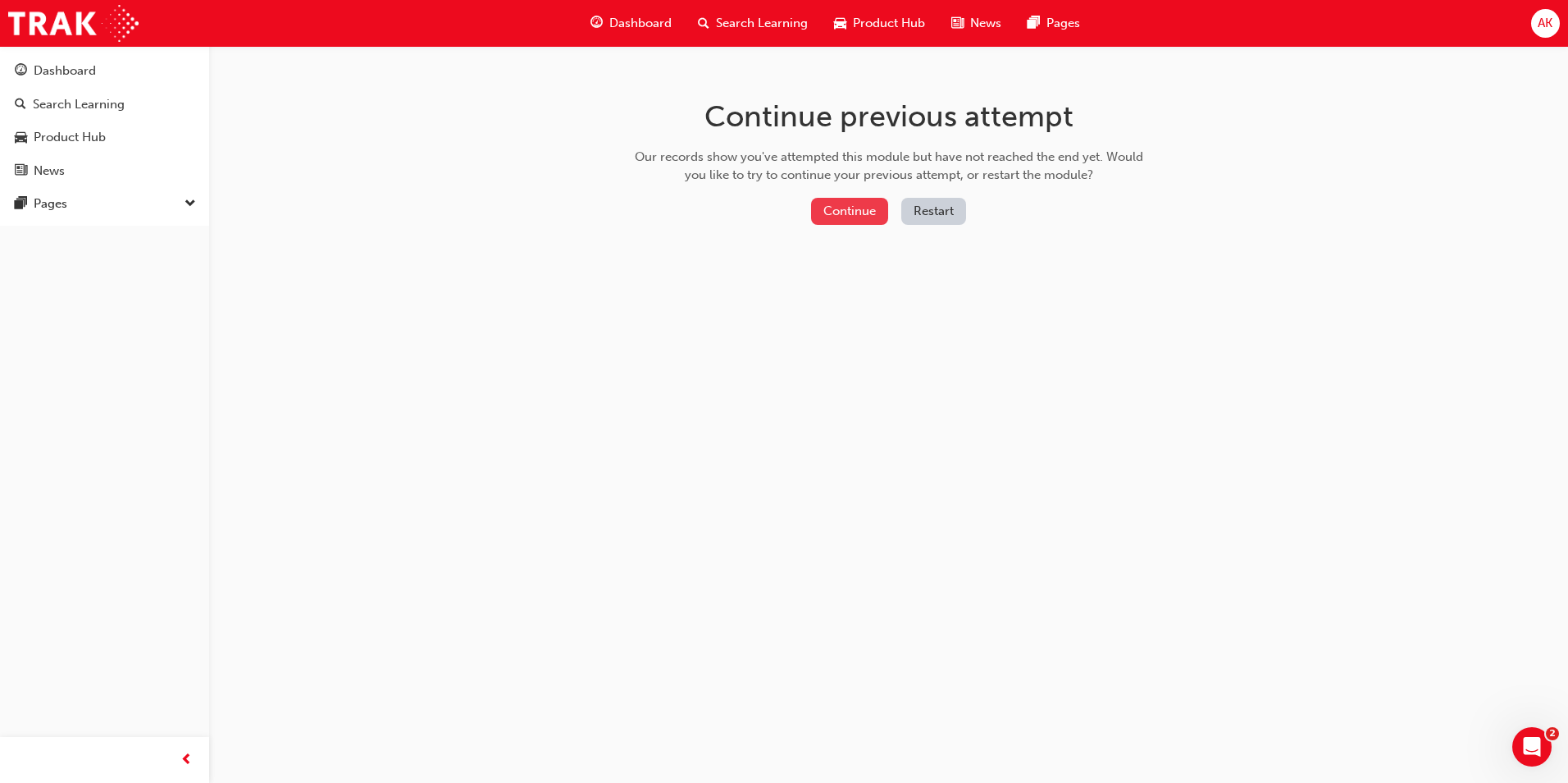
click at [844, 208] on button "Continue" at bounding box center [850, 211] width 77 height 27
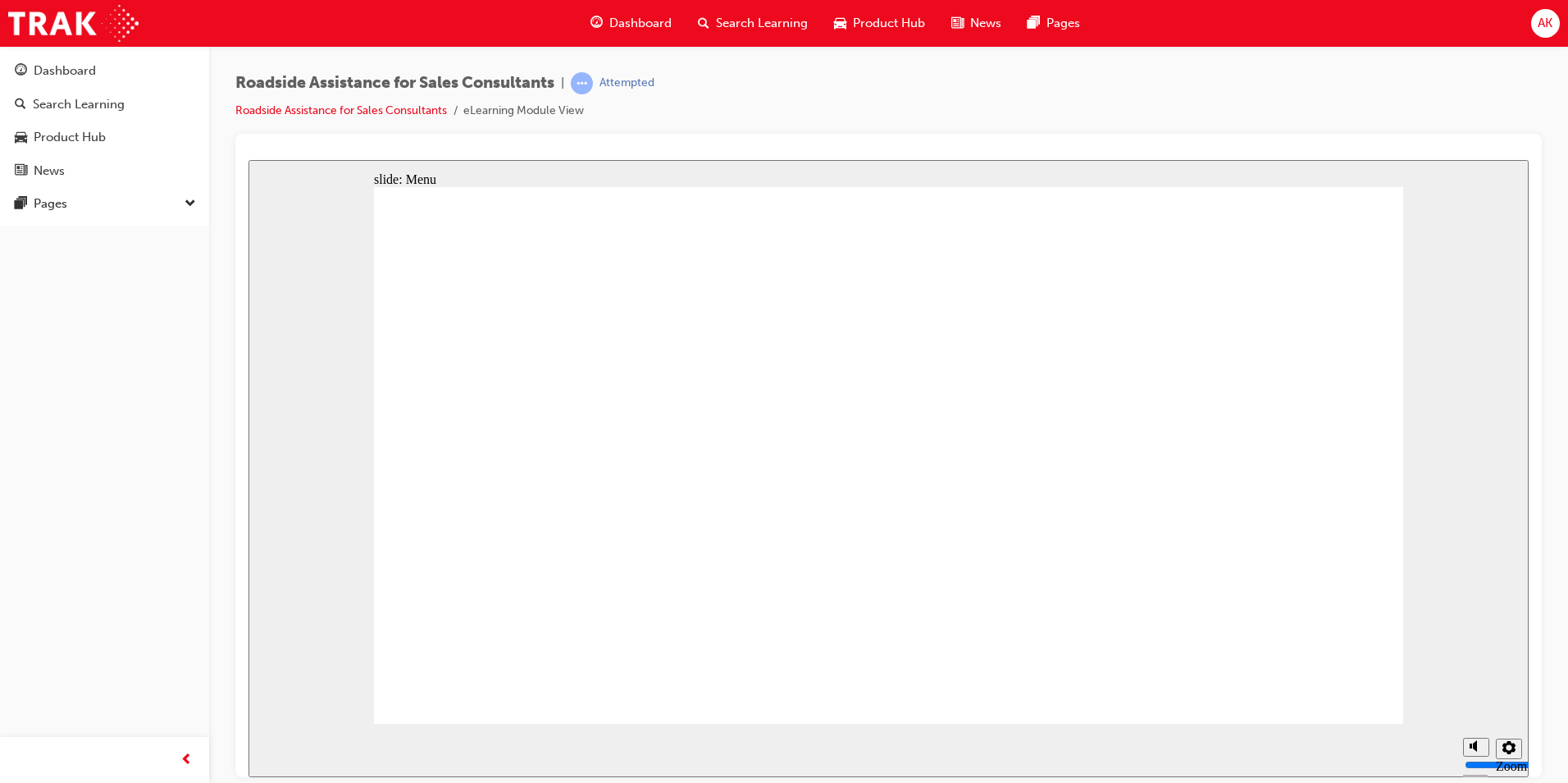
click at [1549, 21] on span "AK" at bounding box center [1545, 23] width 14 height 19
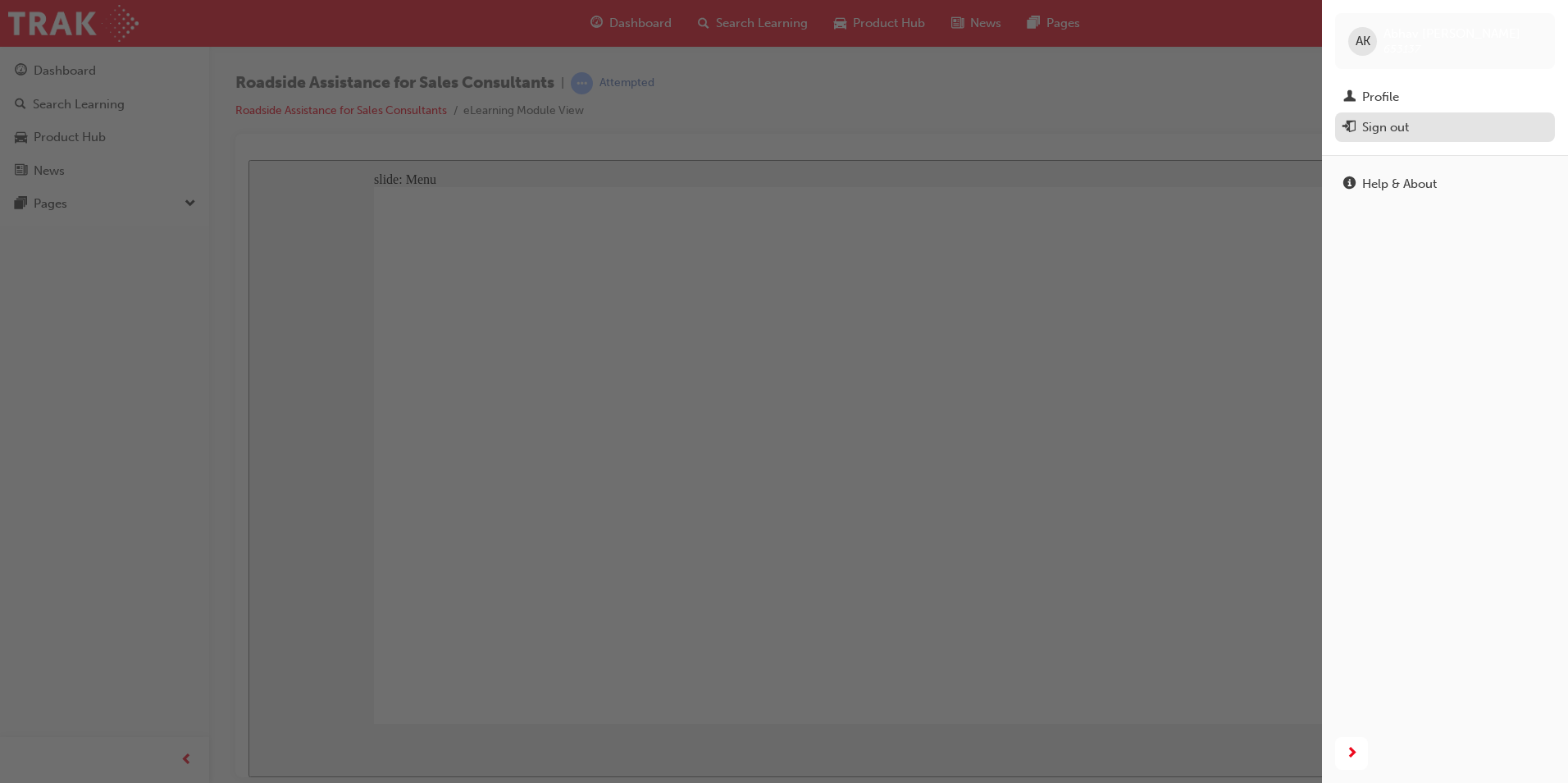
click at [1408, 131] on div "Sign out" at bounding box center [1385, 128] width 47 height 19
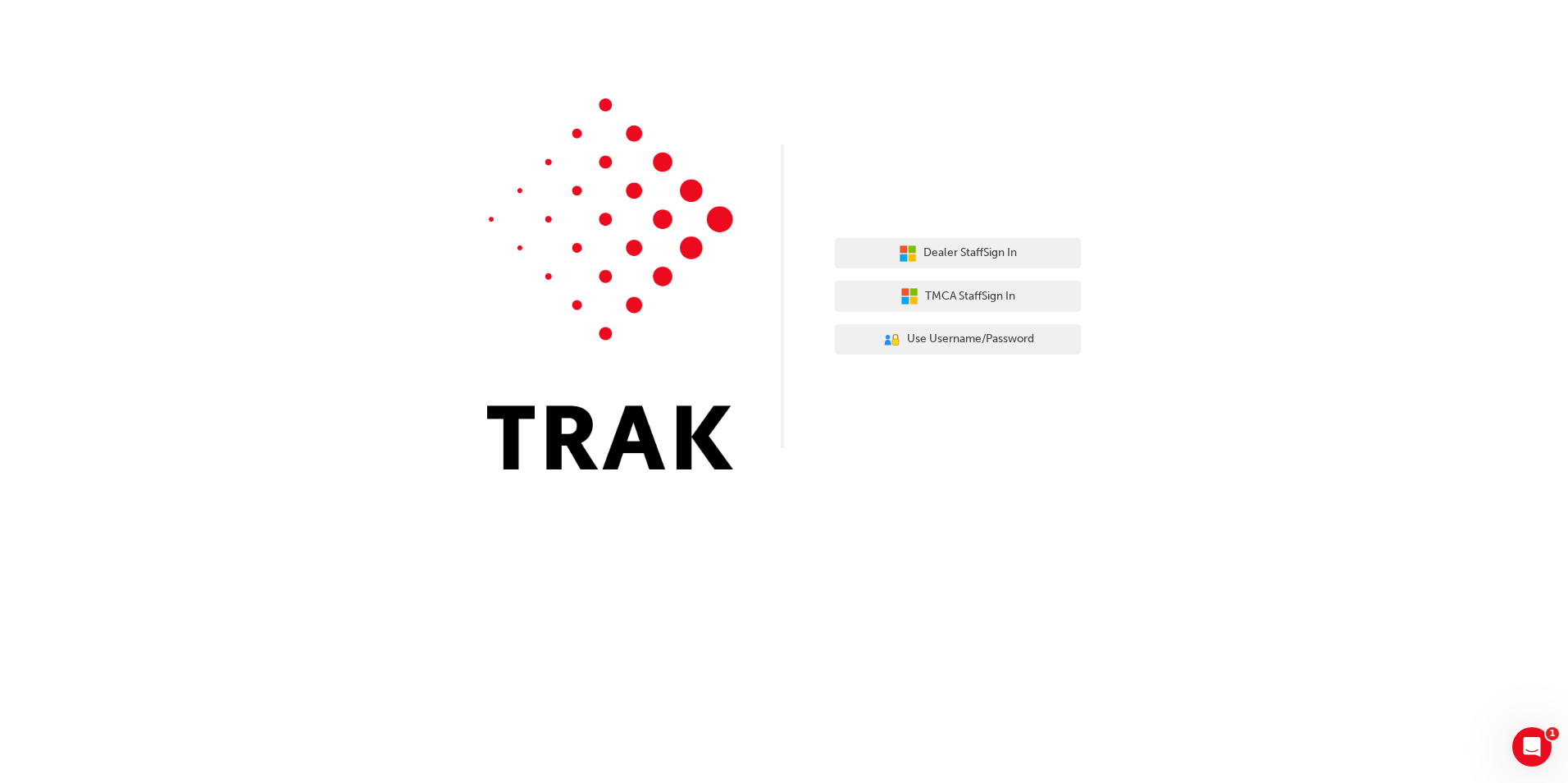
drag, startPoint x: 0, startPoint y: 0, endPoint x: 935, endPoint y: 46, distance: 936.1
click at [1119, 63] on div "Dealer Staff Sign In TMCA Staff Sign In User Authentication Icon - Blue Person,…" at bounding box center [784, 247] width 1568 height 494
click at [988, 241] on button "Dealer Staff Sign In" at bounding box center [959, 253] width 246 height 31
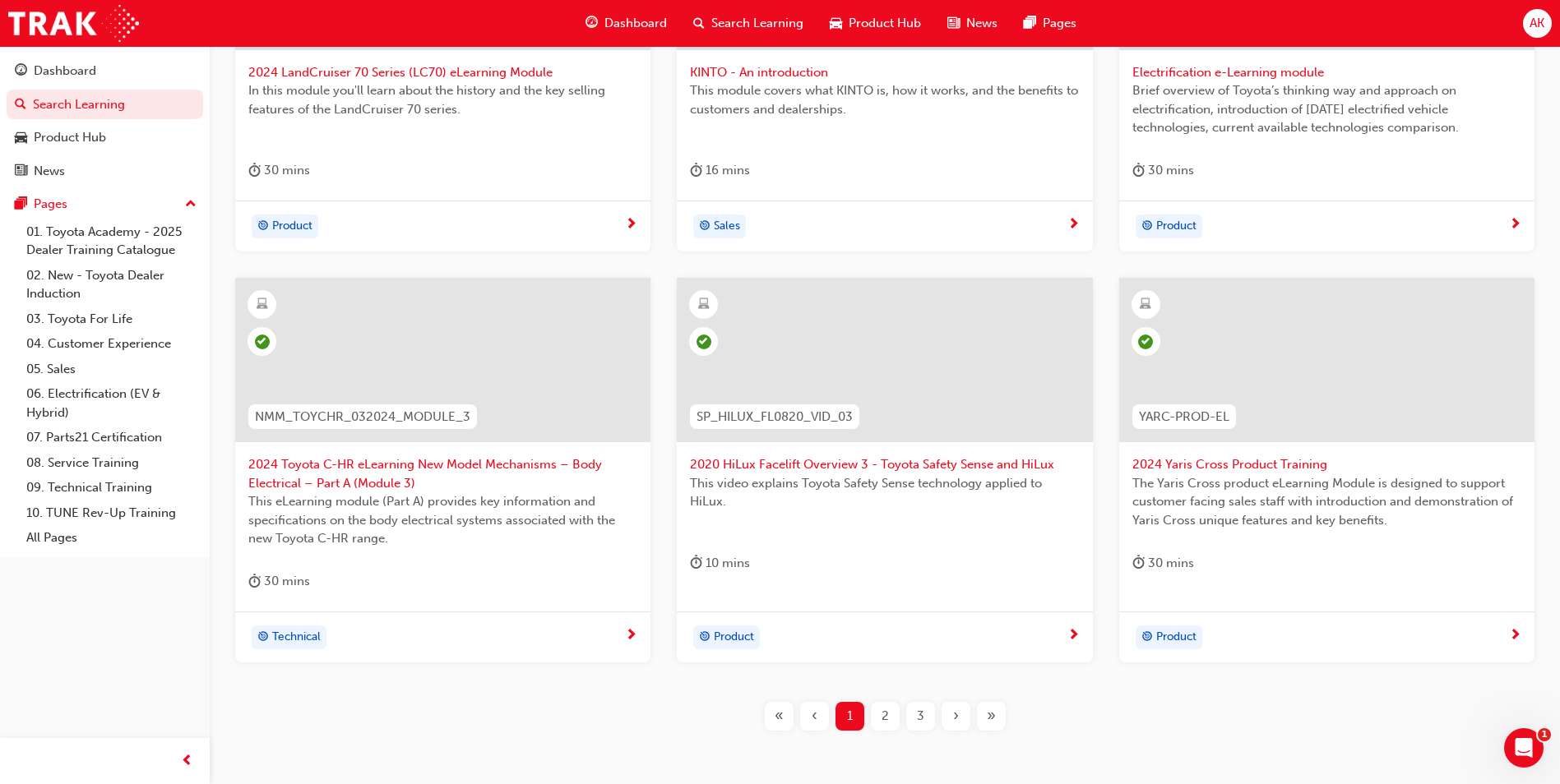
scroll to position [575, 0]
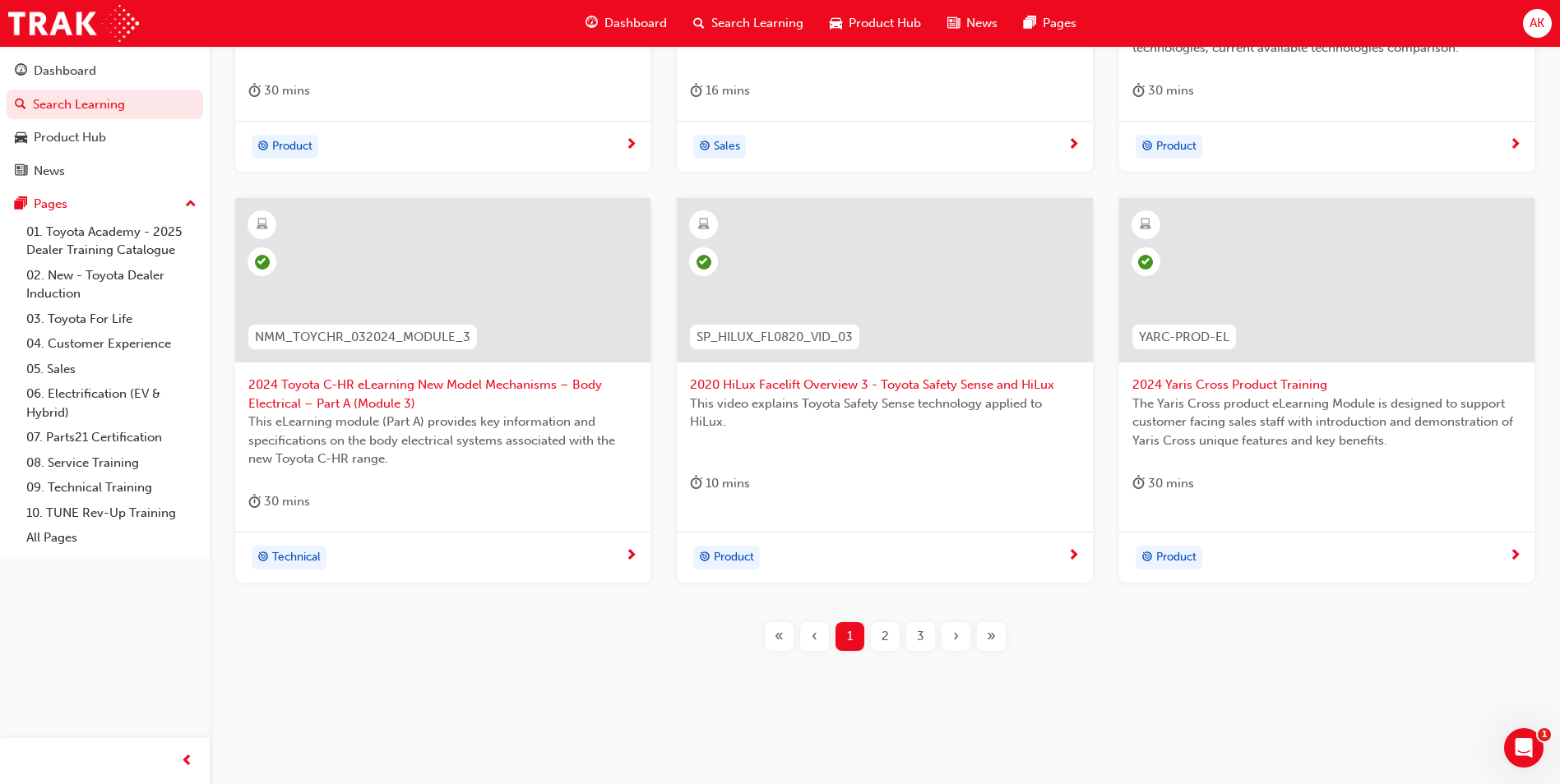
click at [944, 640] on div "›" at bounding box center [956, 636] width 29 height 29
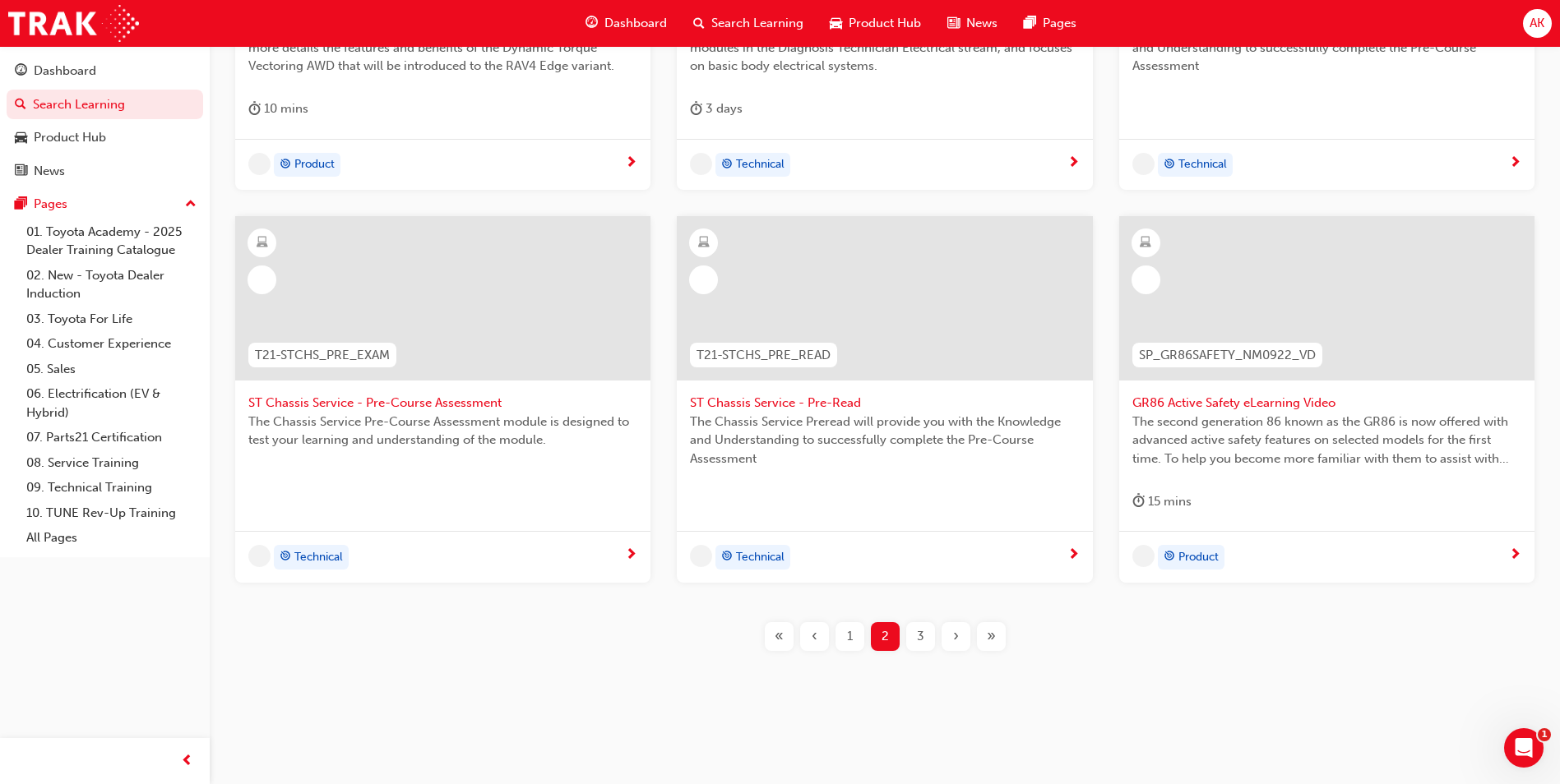
click at [944, 640] on div "›" at bounding box center [956, 636] width 29 height 29
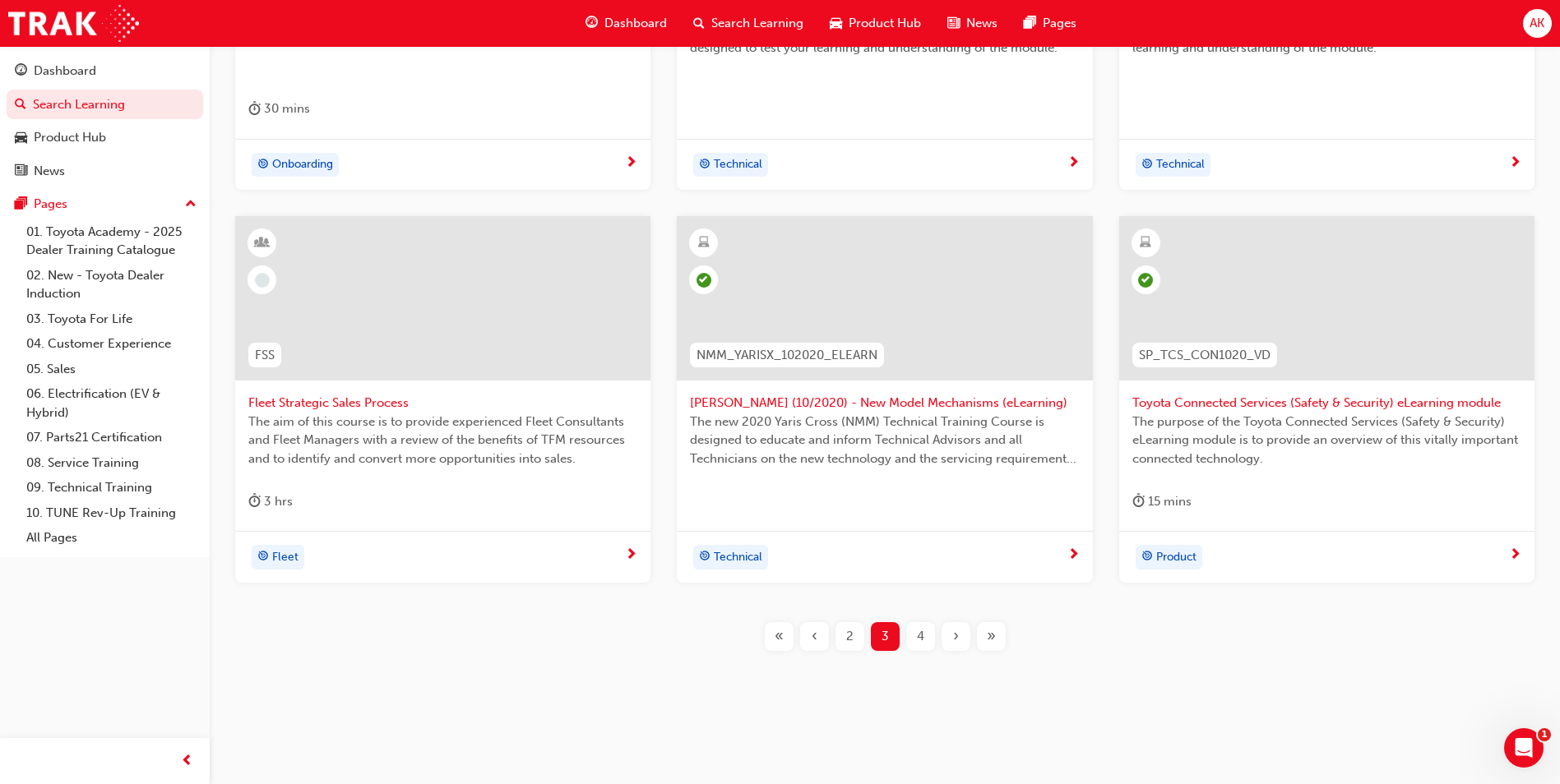
click at [956, 639] on span "›" at bounding box center [956, 636] width 6 height 19
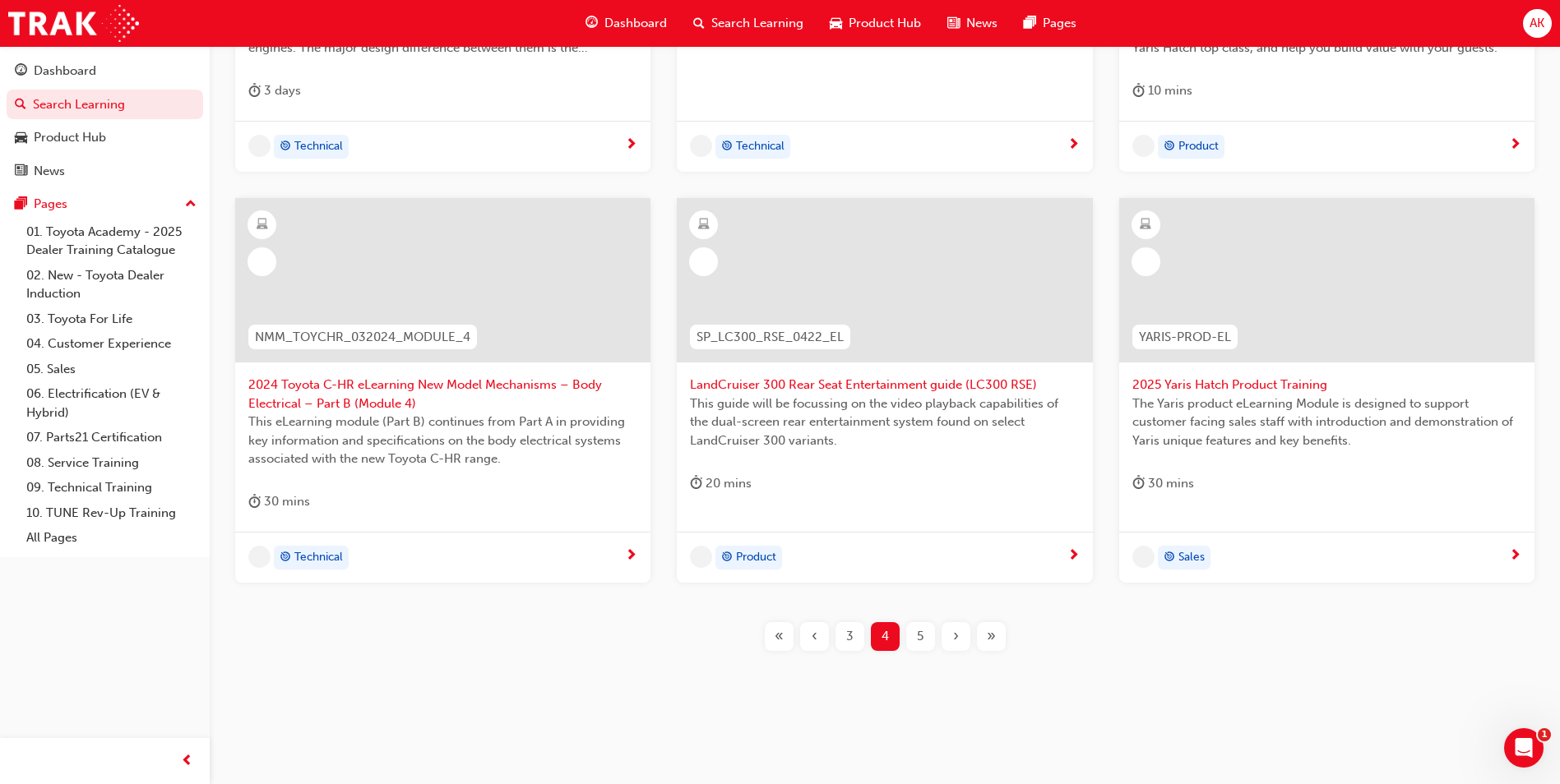
click at [956, 639] on span "›" at bounding box center [956, 636] width 6 height 19
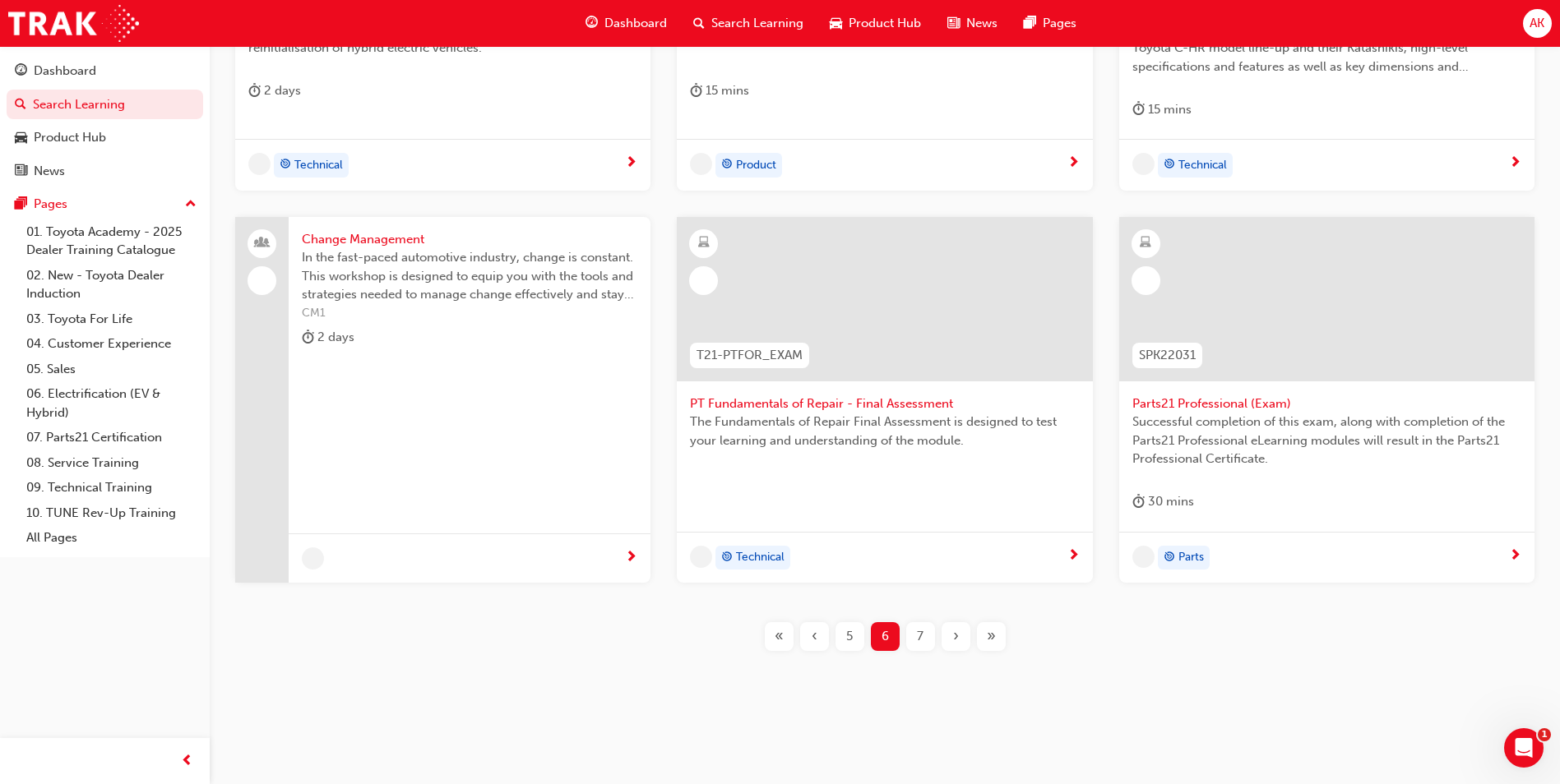
click at [956, 639] on span "›" at bounding box center [956, 636] width 6 height 19
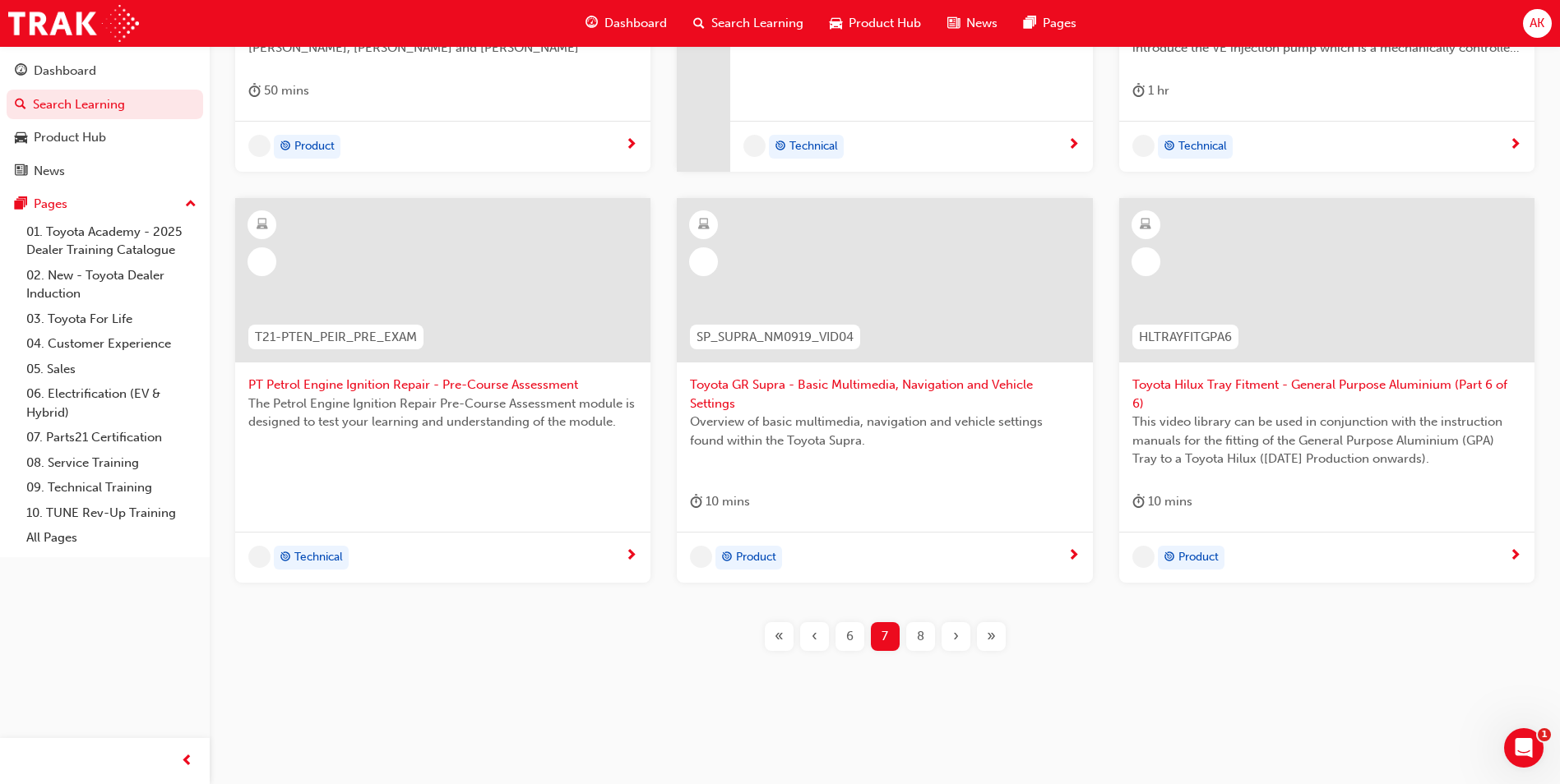
click at [956, 639] on span "›" at bounding box center [956, 636] width 6 height 19
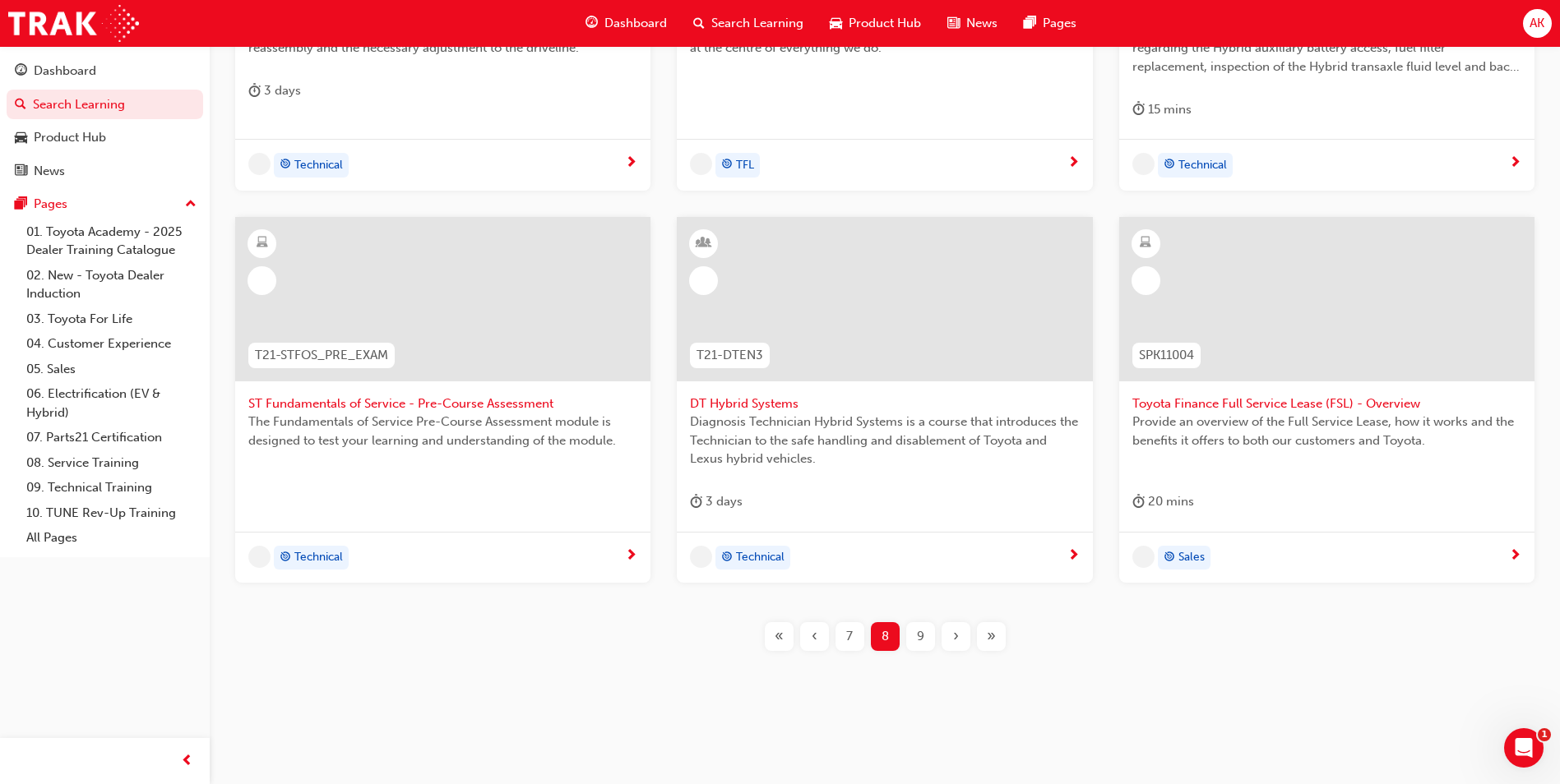
click at [956, 639] on span "›" at bounding box center [956, 636] width 6 height 19
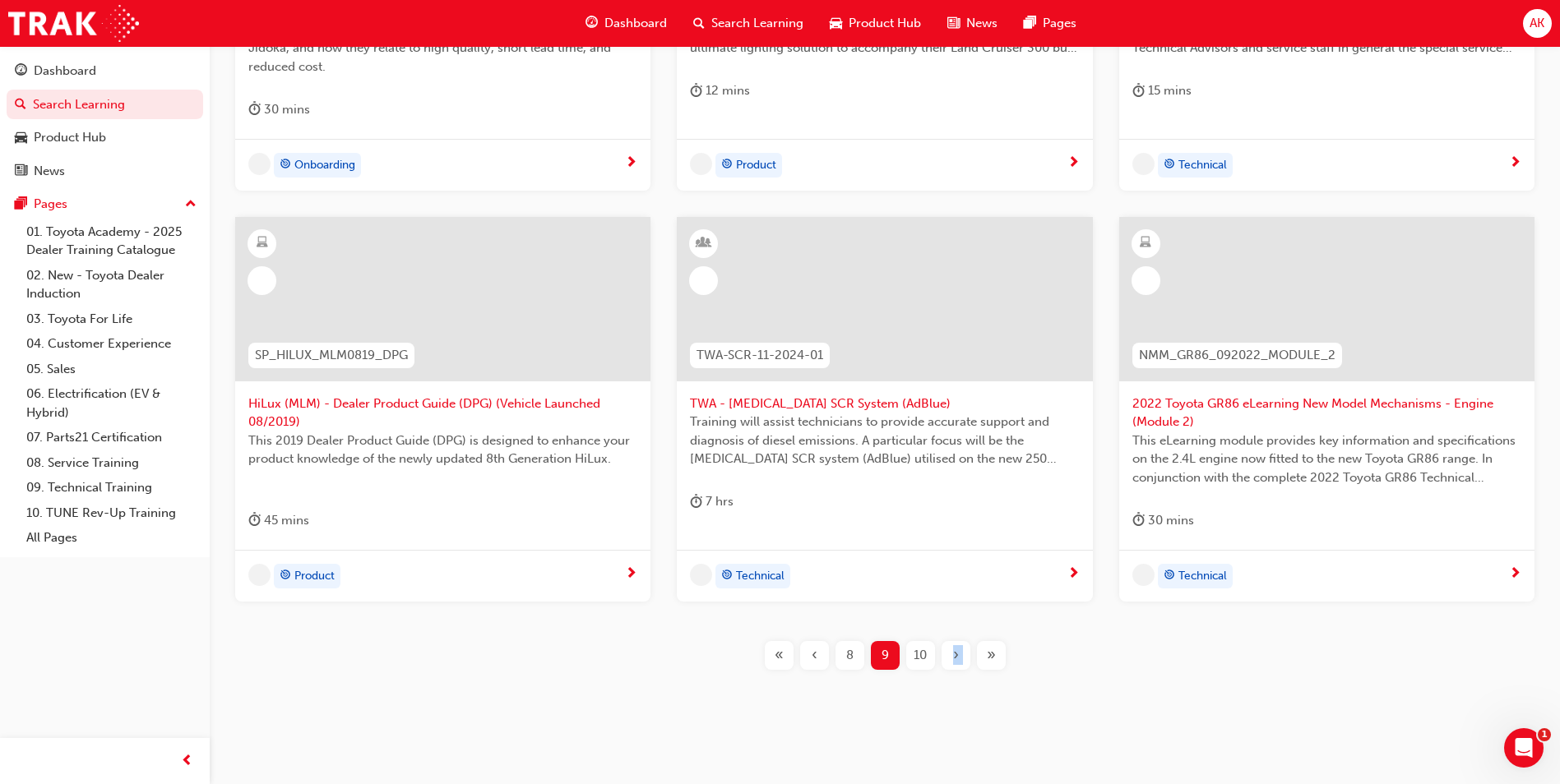
click at [956, 639] on div "TPS_PART2 Introduction to TPS Part 2: TPS Technical Concepts - Jidoka and Just-…" at bounding box center [885, 251] width 1298 height 890
click at [954, 643] on div "›" at bounding box center [956, 656] width 29 height 29
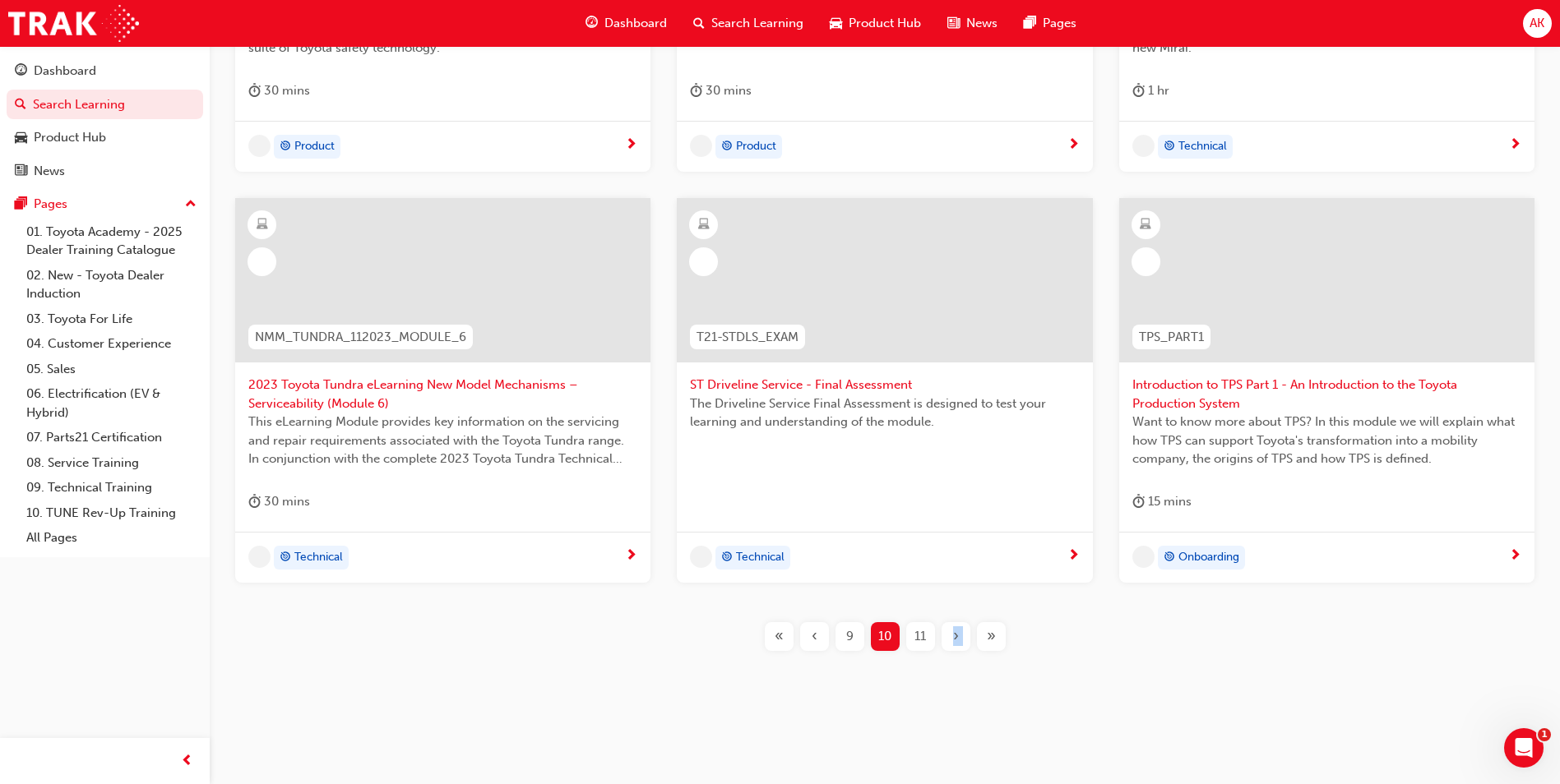
click at [954, 648] on div "›" at bounding box center [956, 636] width 29 height 29
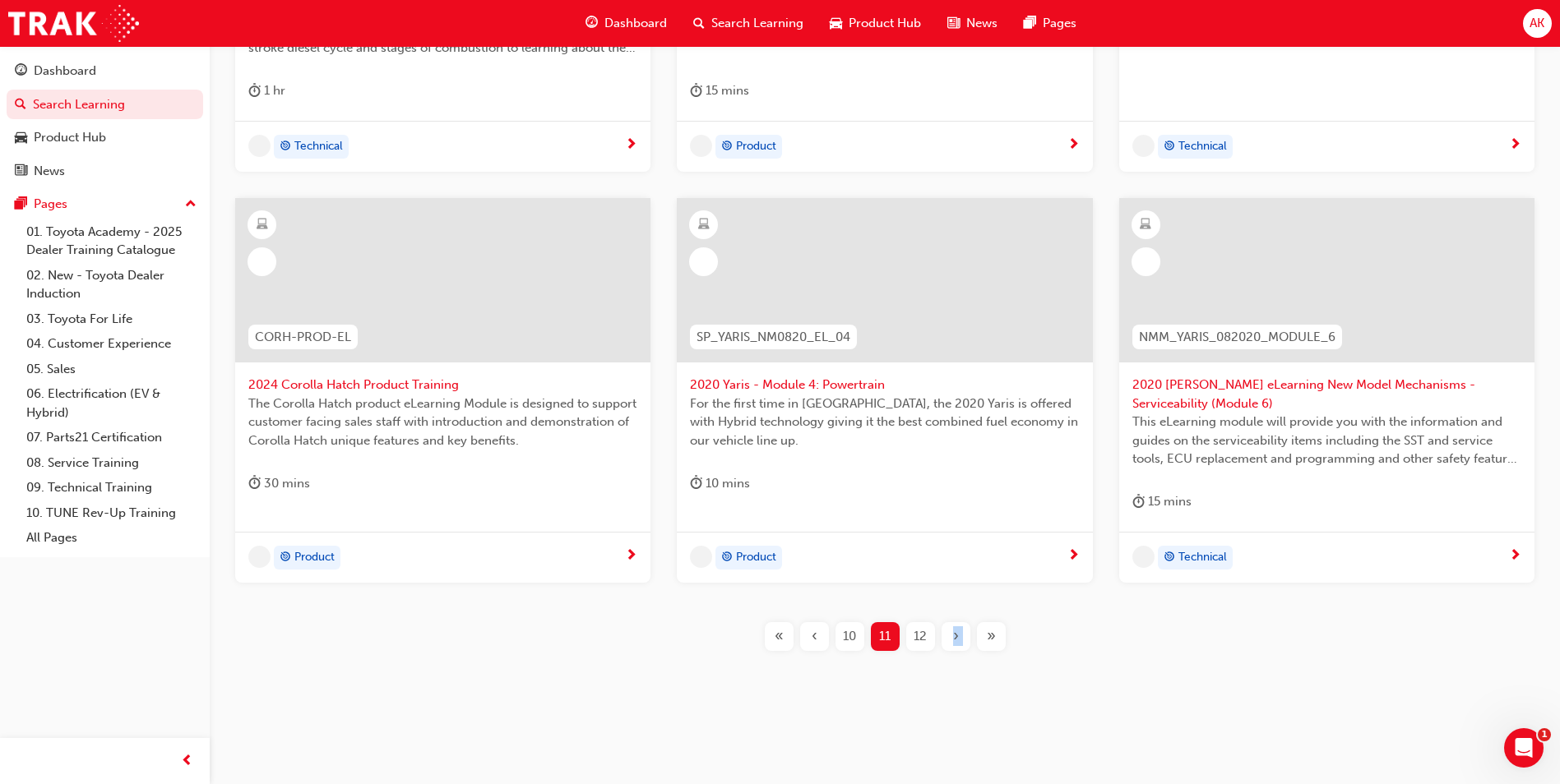
click at [954, 647] on div "›" at bounding box center [956, 636] width 29 height 29
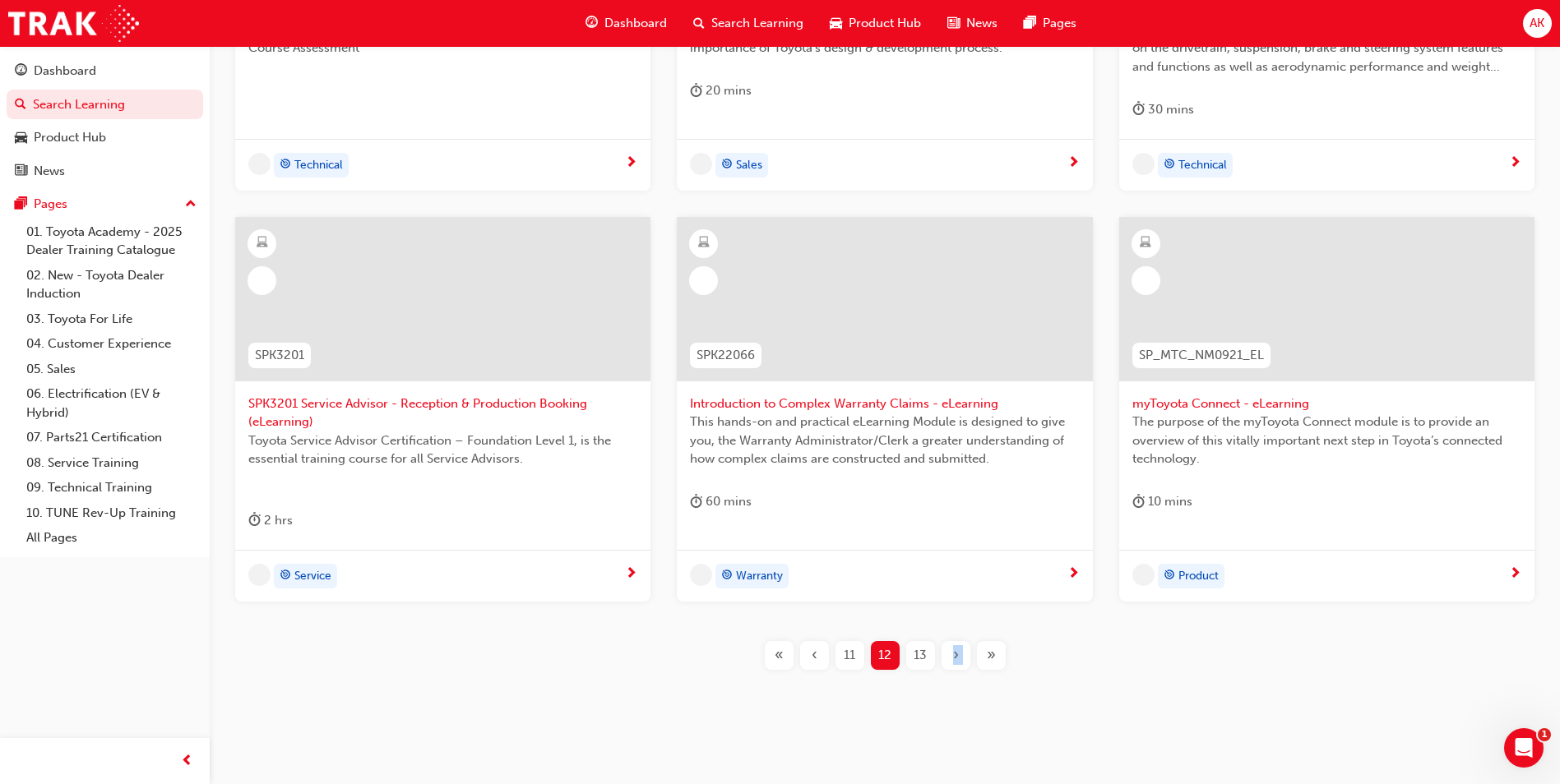
click at [954, 646] on span "›" at bounding box center [956, 656] width 6 height 19
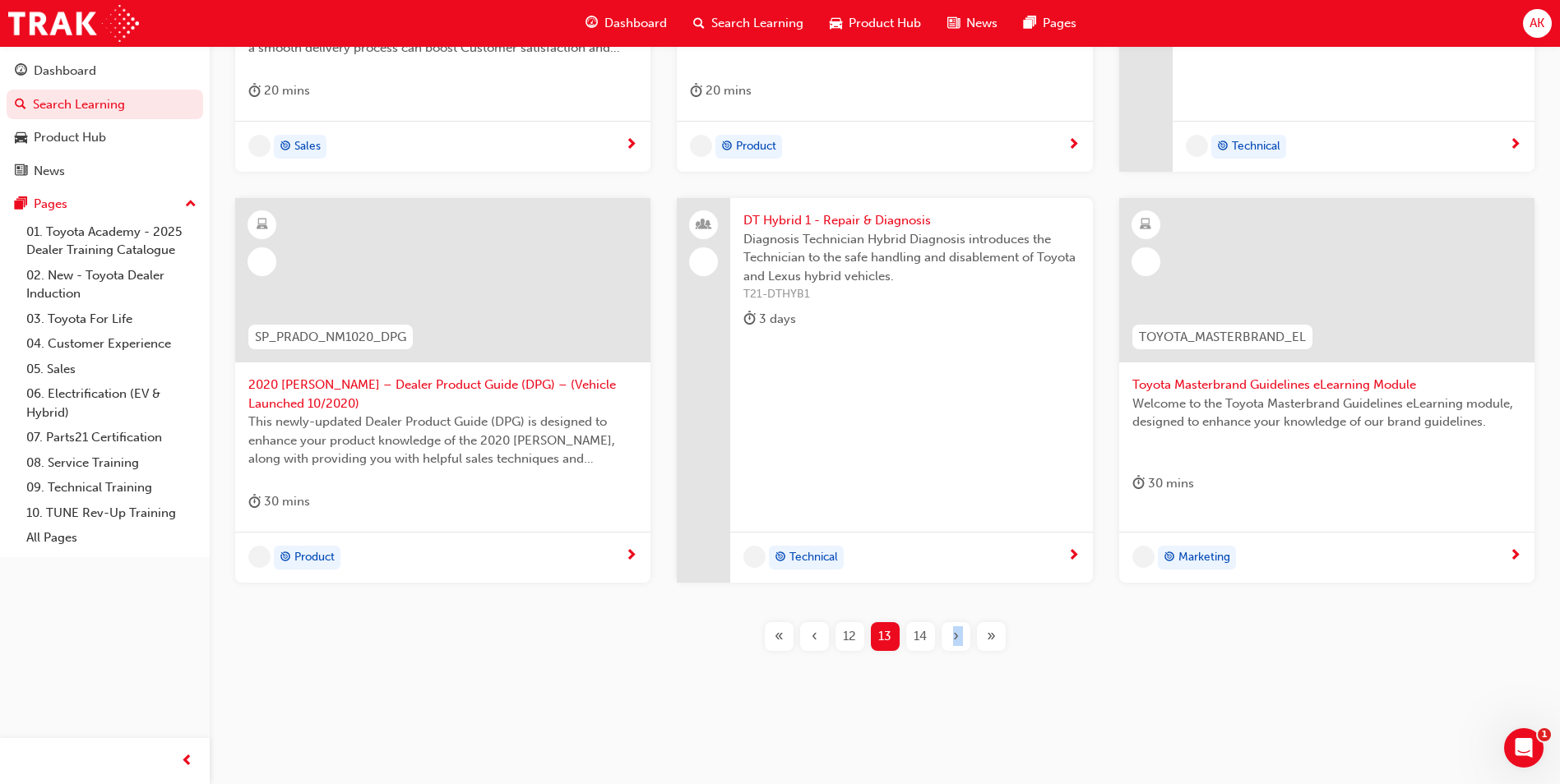
click at [954, 646] on div "›" at bounding box center [956, 636] width 29 height 29
click at [954, 646] on span "›" at bounding box center [956, 636] width 6 height 19
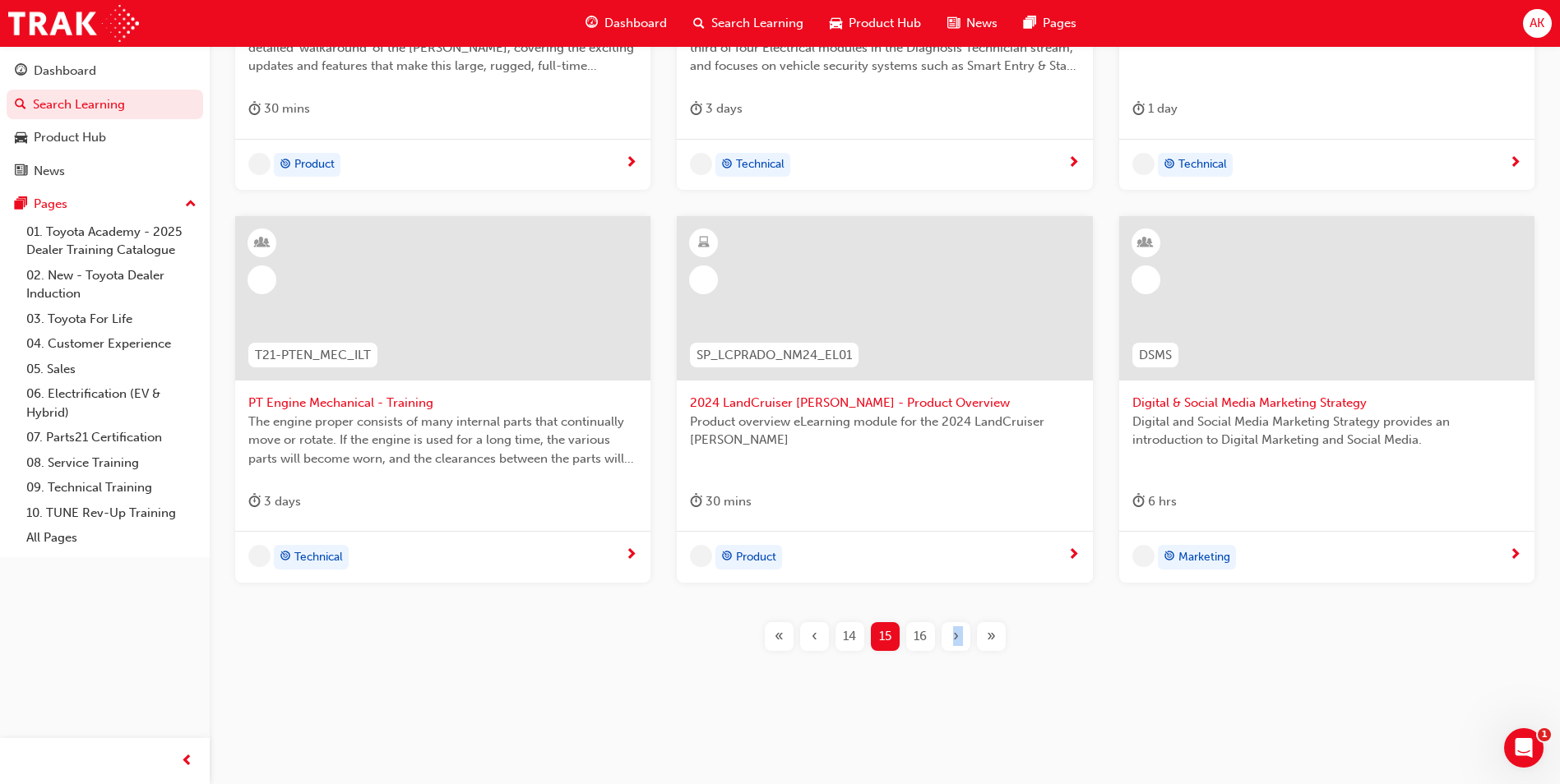
click at [954, 646] on div "›" at bounding box center [956, 636] width 29 height 29
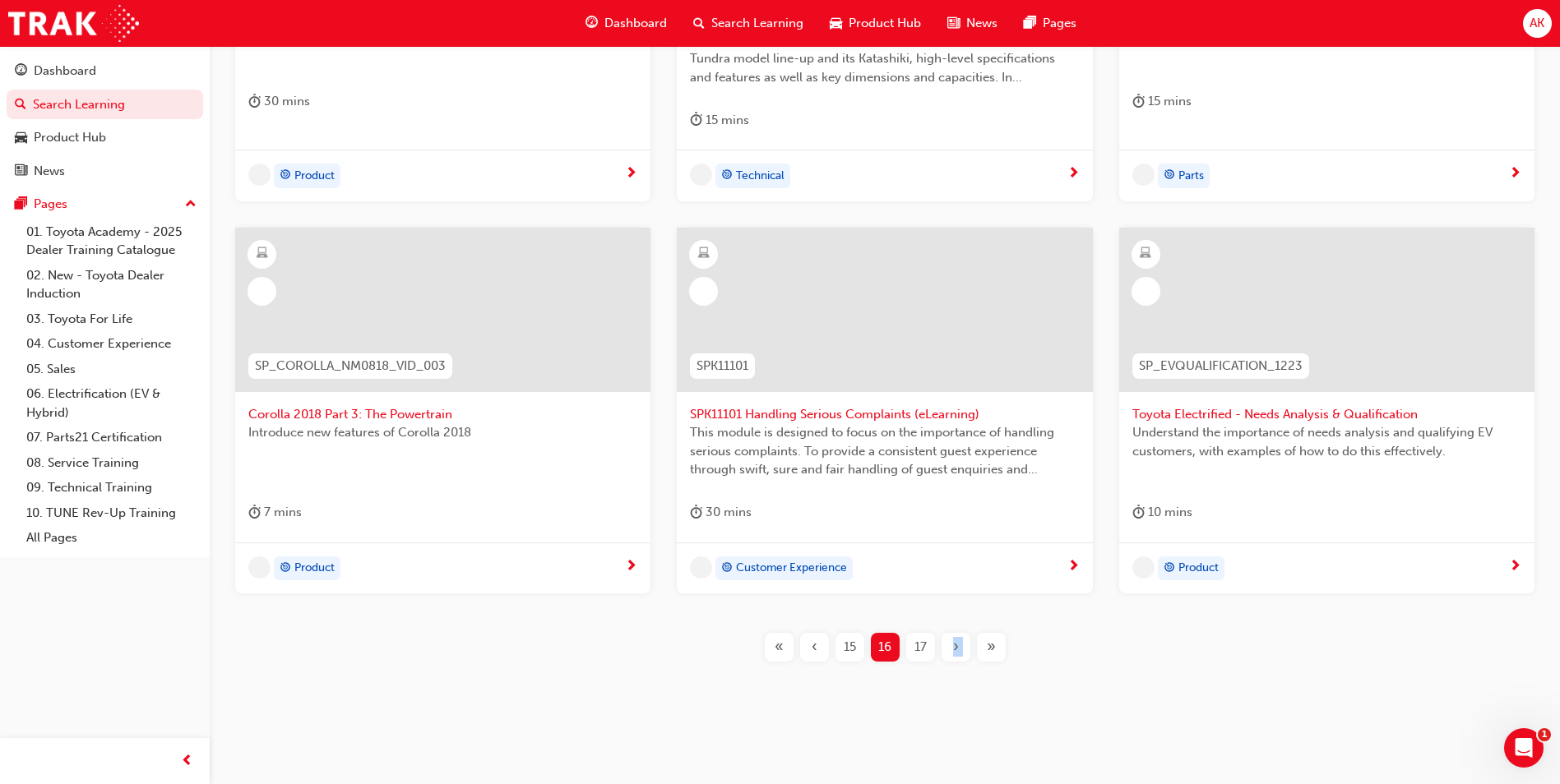
click at [954, 646] on div "›" at bounding box center [956, 647] width 29 height 29
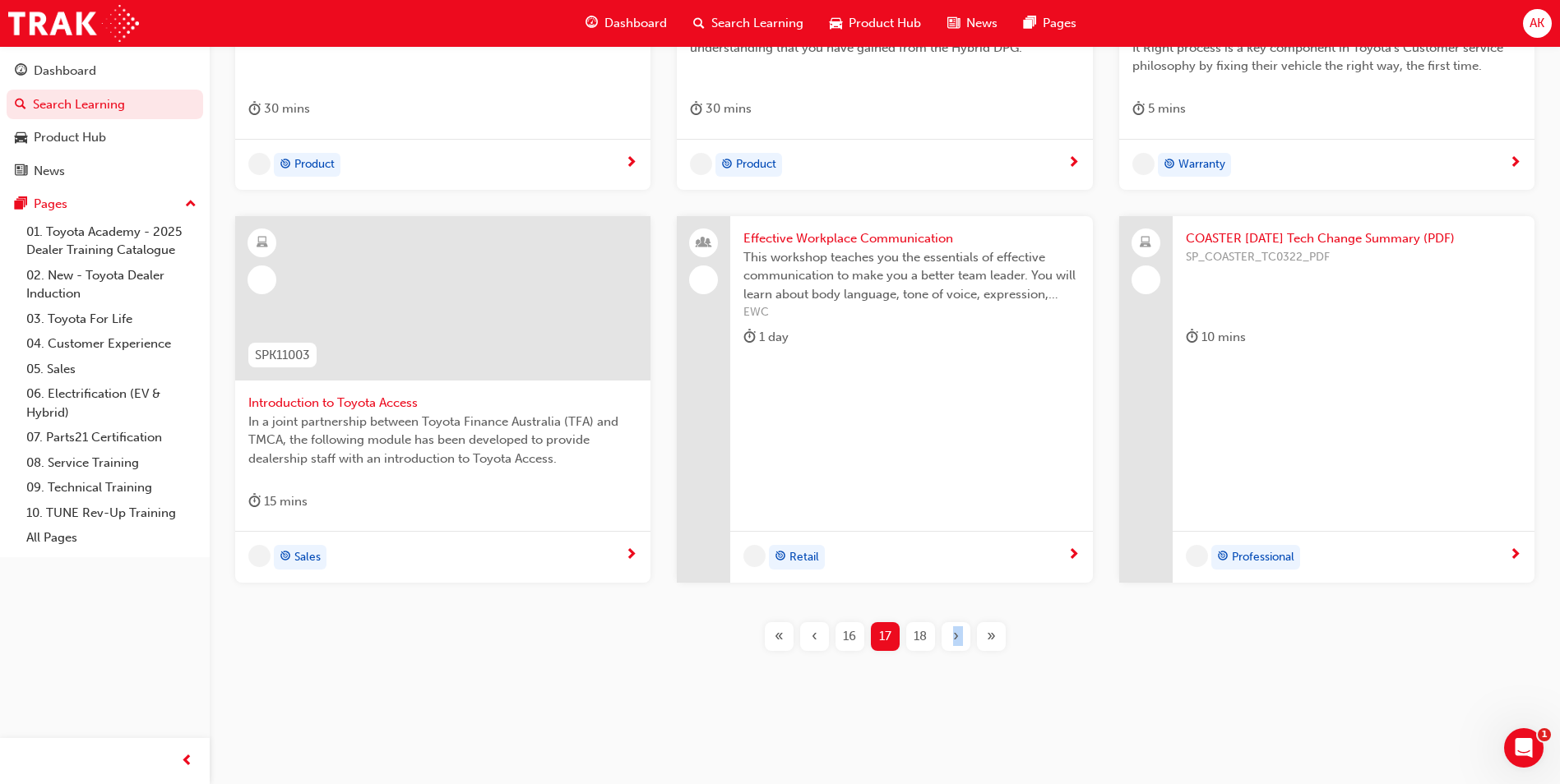
click at [954, 646] on div "›" at bounding box center [956, 636] width 29 height 29
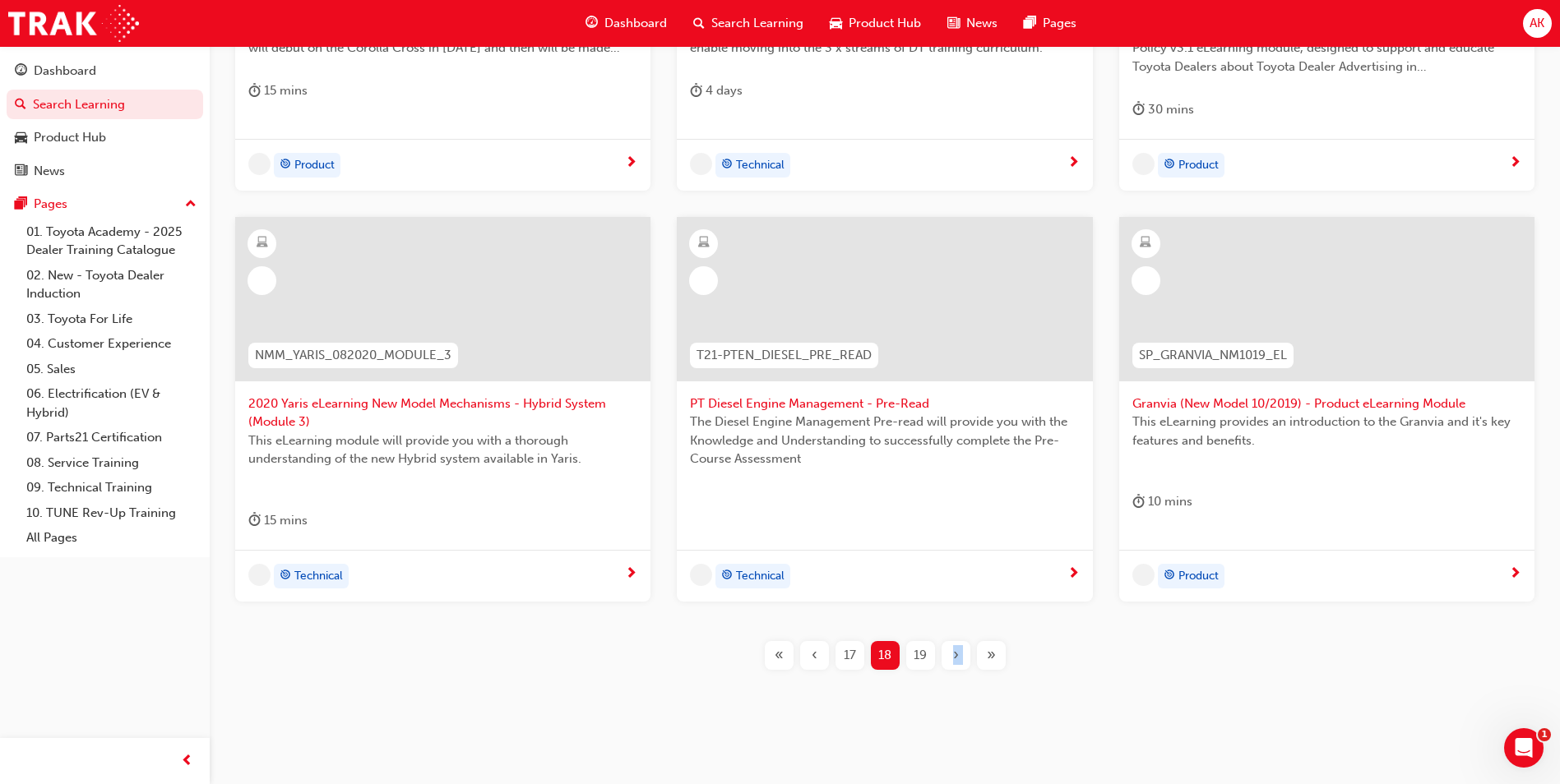
click at [954, 646] on span "›" at bounding box center [956, 656] width 6 height 19
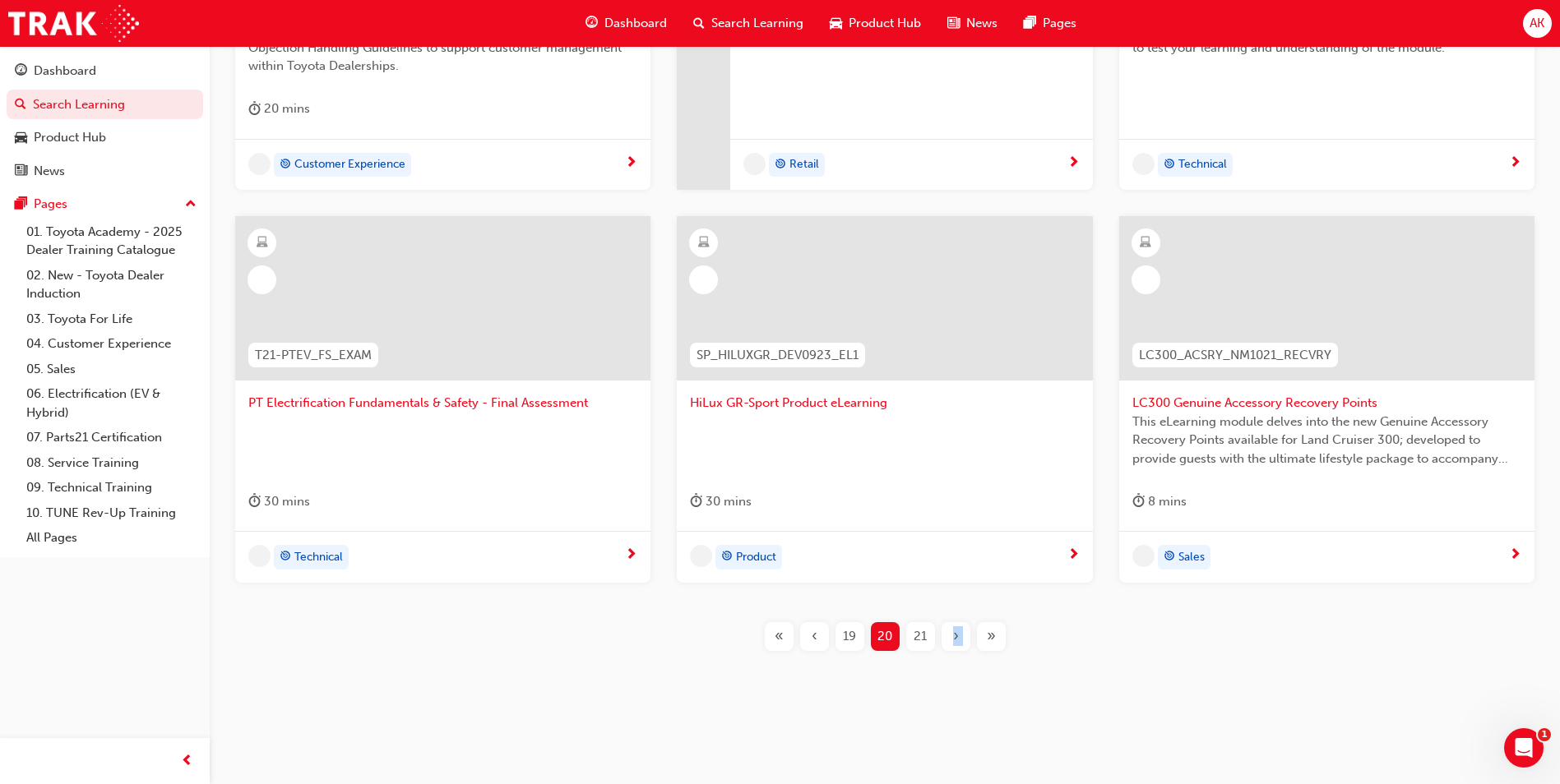
click at [954, 646] on div "›" at bounding box center [956, 636] width 29 height 29
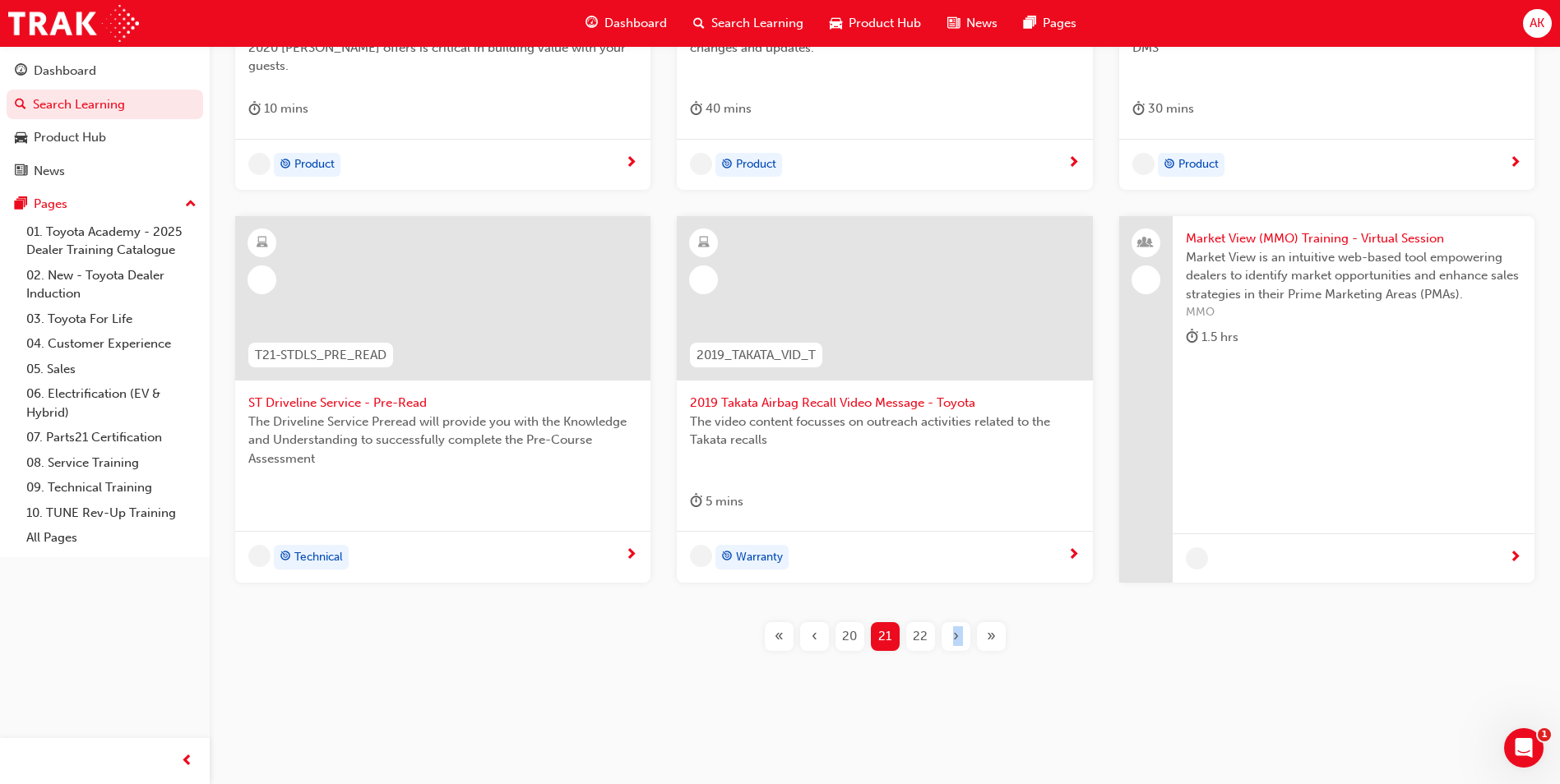
click at [954, 646] on div "›" at bounding box center [956, 636] width 29 height 29
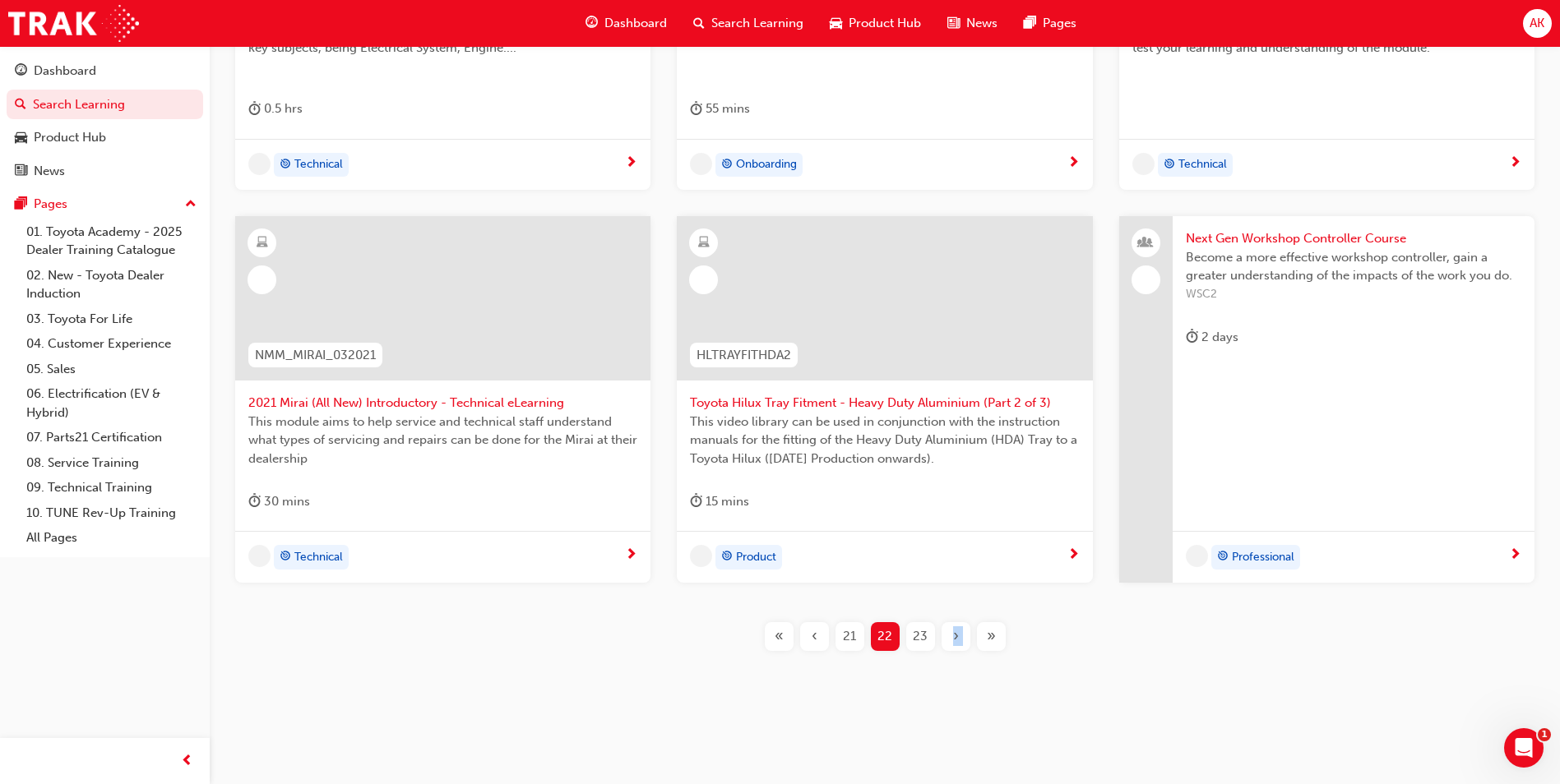
click at [954, 646] on div "›" at bounding box center [956, 636] width 29 height 29
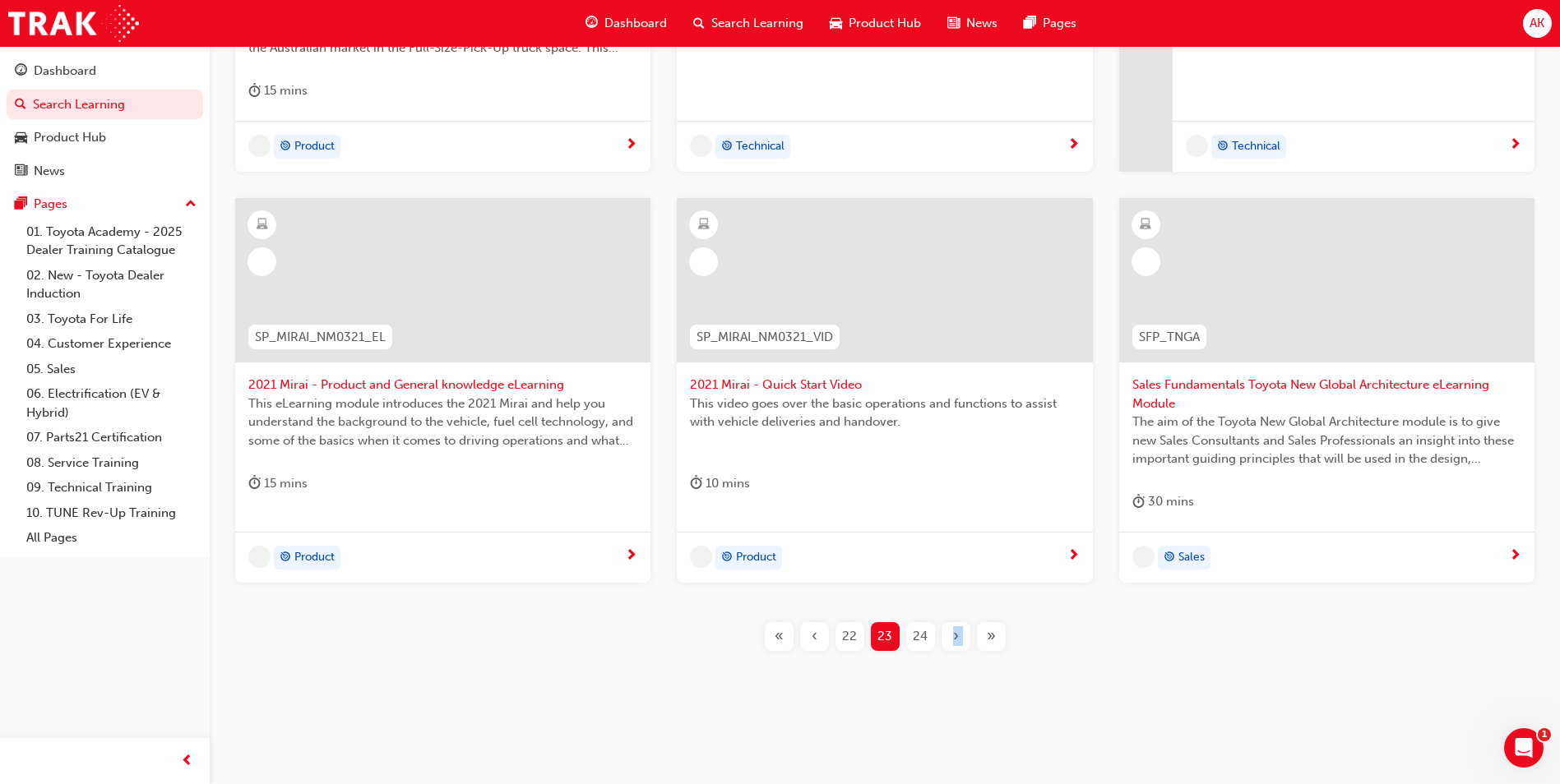
click at [954, 646] on div "›" at bounding box center [956, 636] width 29 height 29
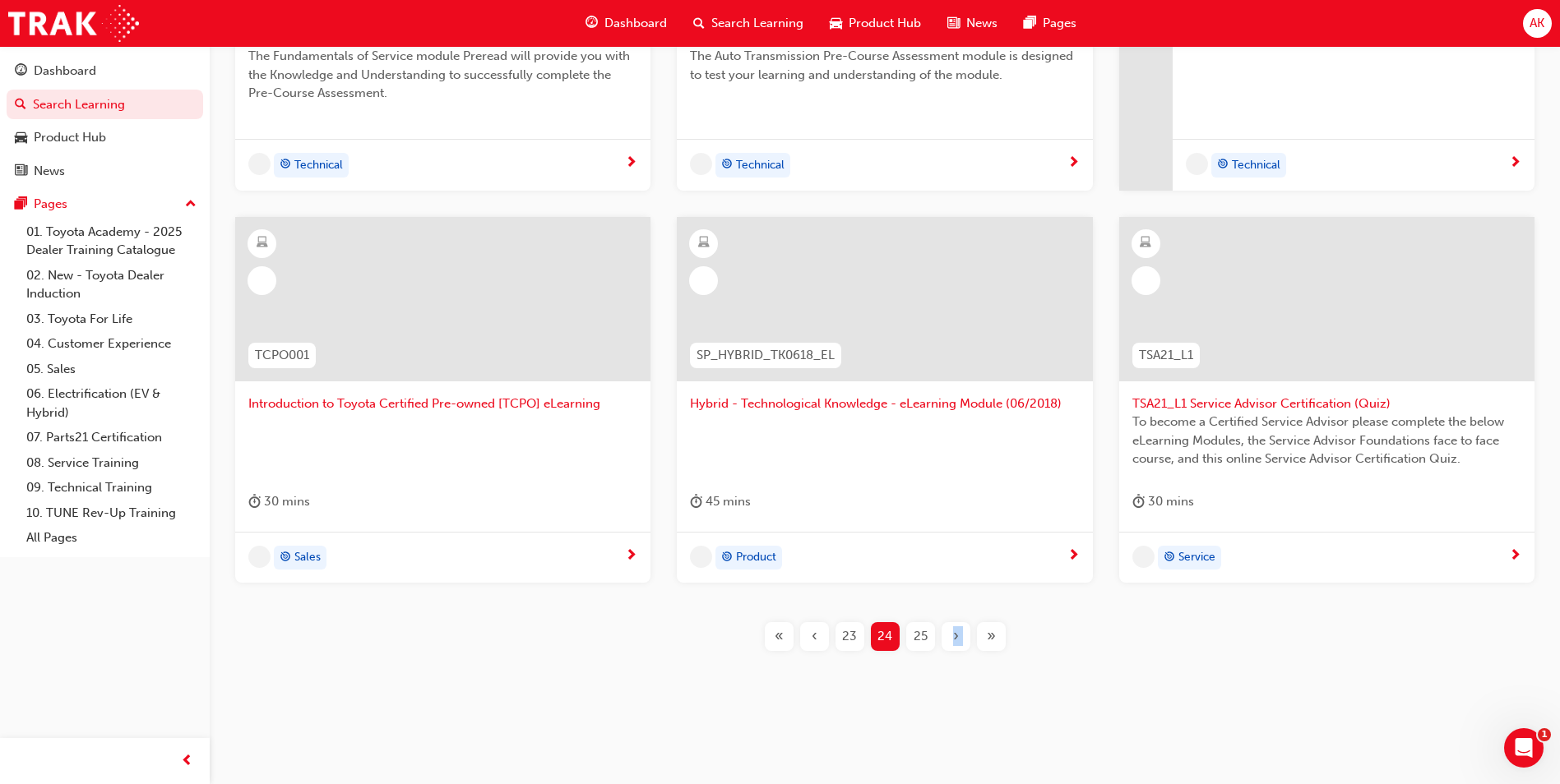
click at [954, 646] on div "›" at bounding box center [956, 636] width 29 height 29
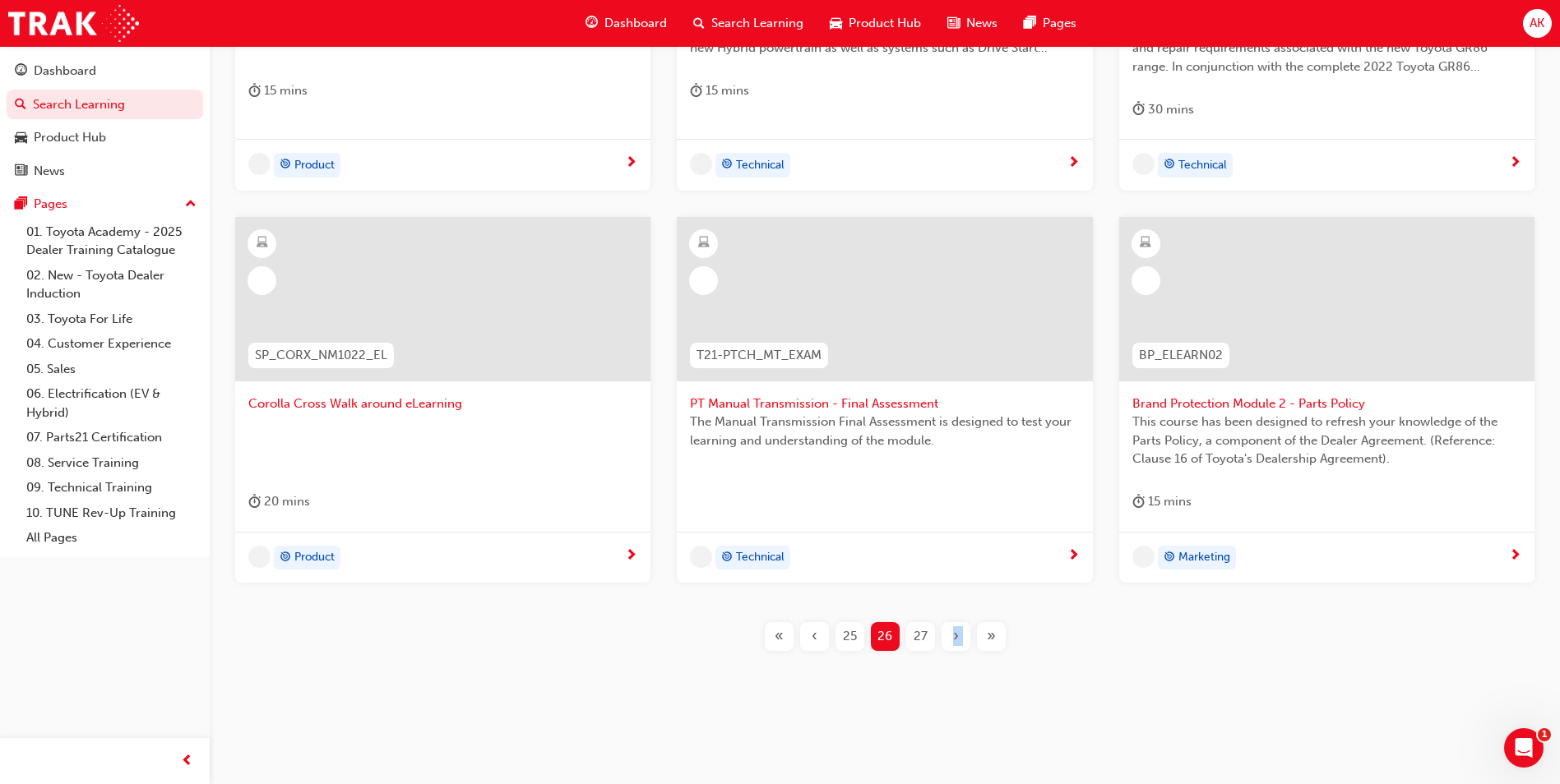
click at [954, 646] on div "›" at bounding box center [956, 636] width 29 height 29
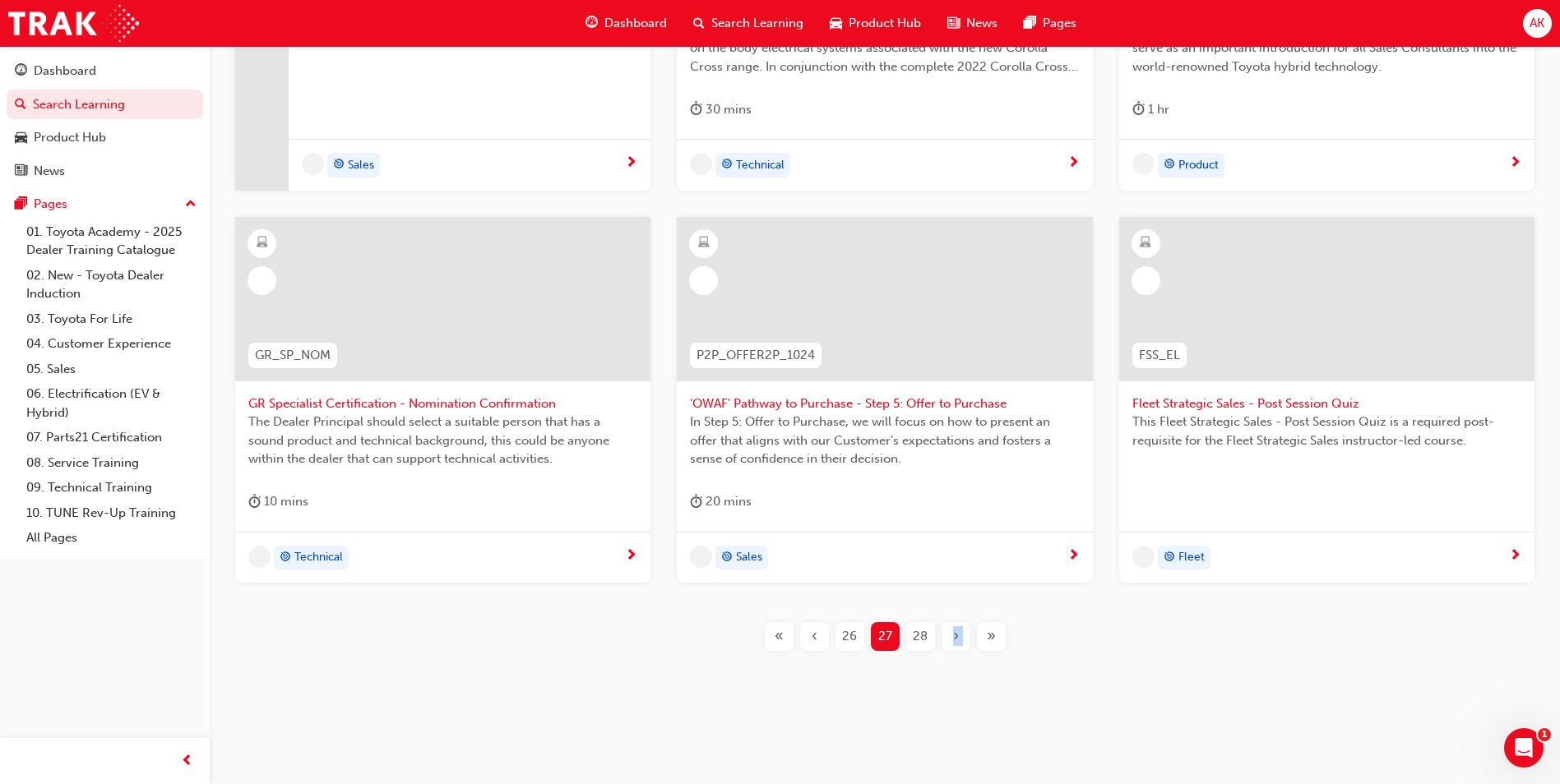
click at [954, 646] on div "›" at bounding box center [956, 636] width 29 height 29
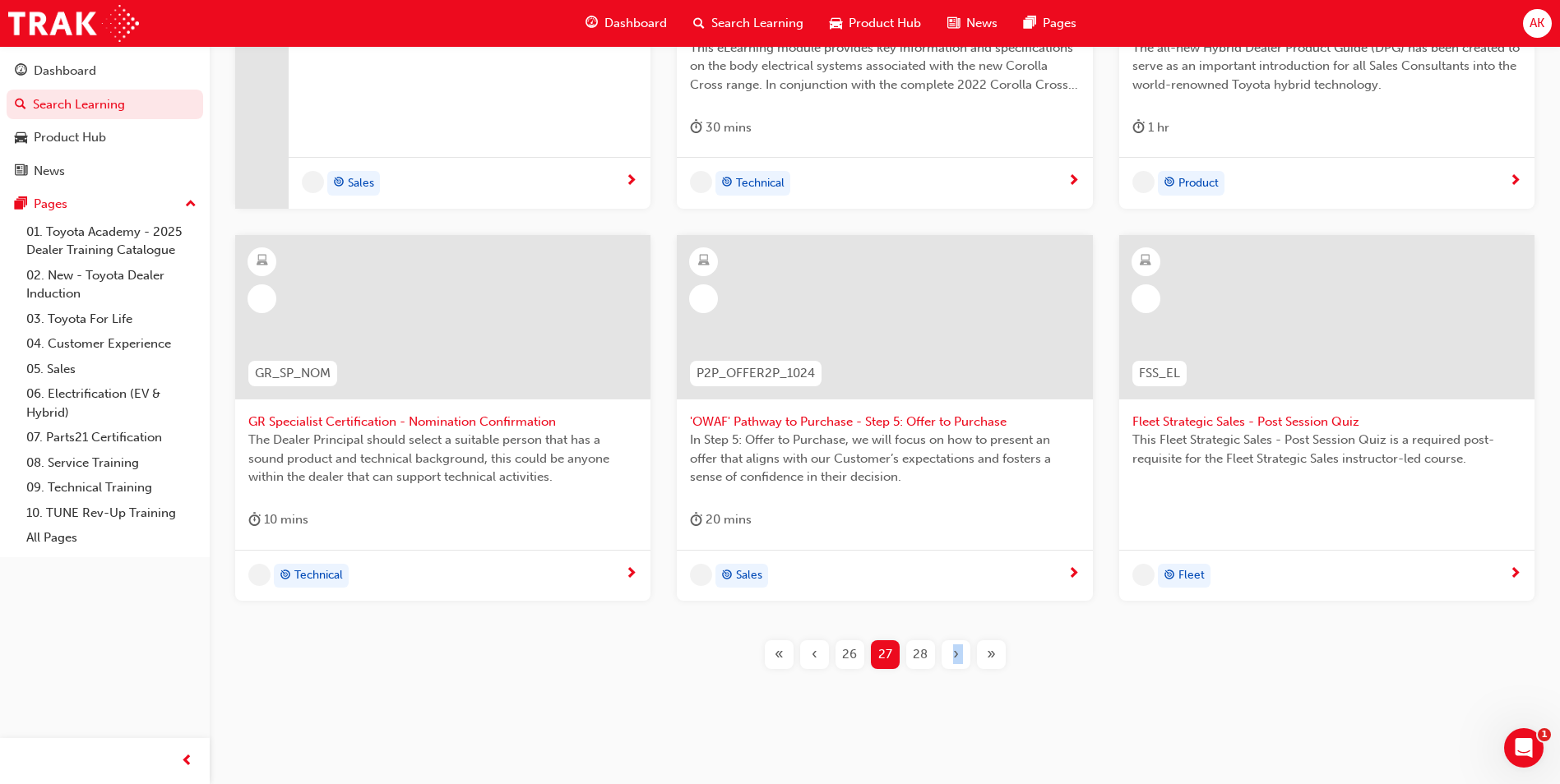
click at [954, 646] on div "›" at bounding box center [956, 655] width 29 height 29
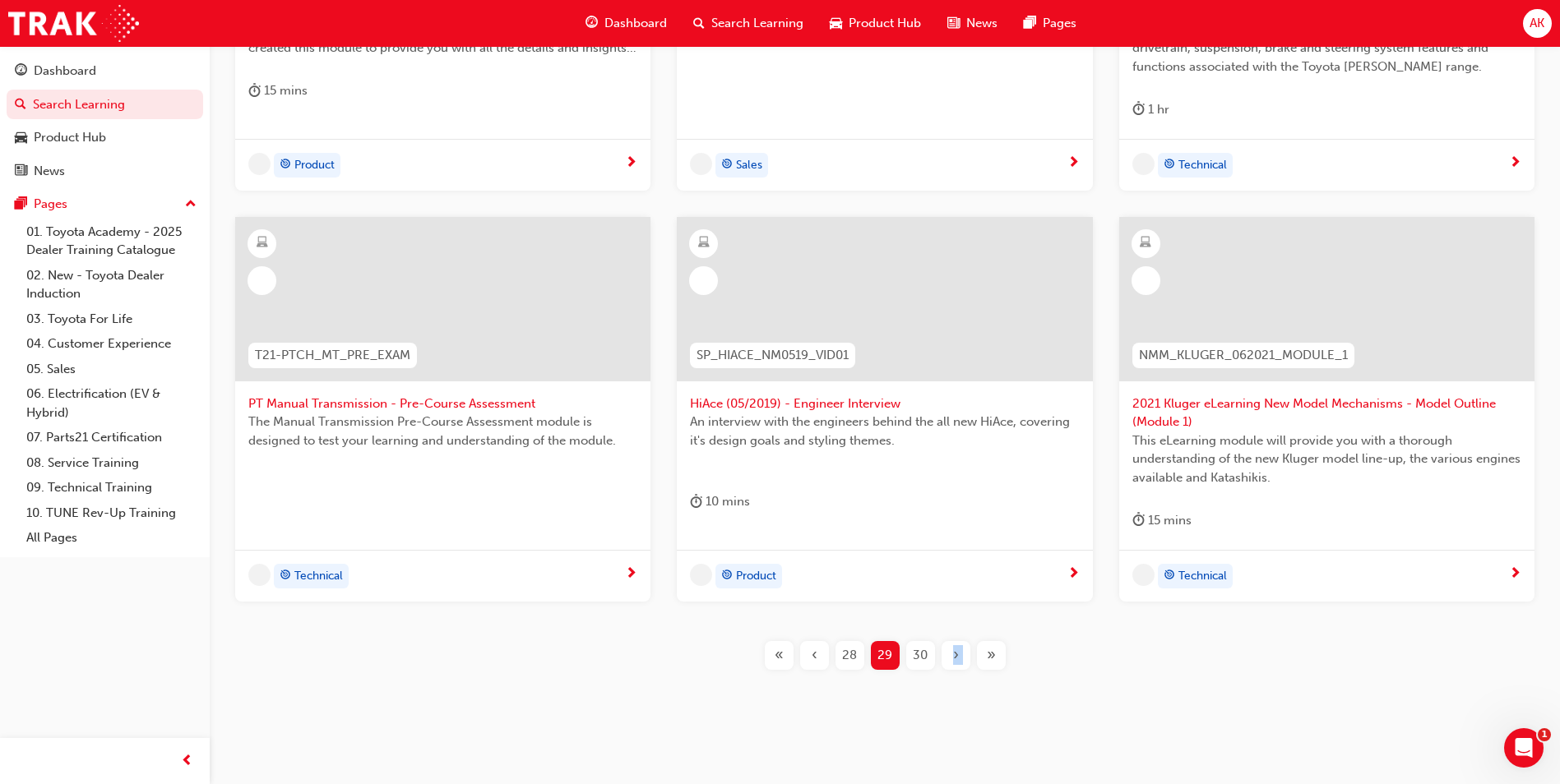
click at [954, 646] on div "›" at bounding box center [956, 656] width 29 height 29
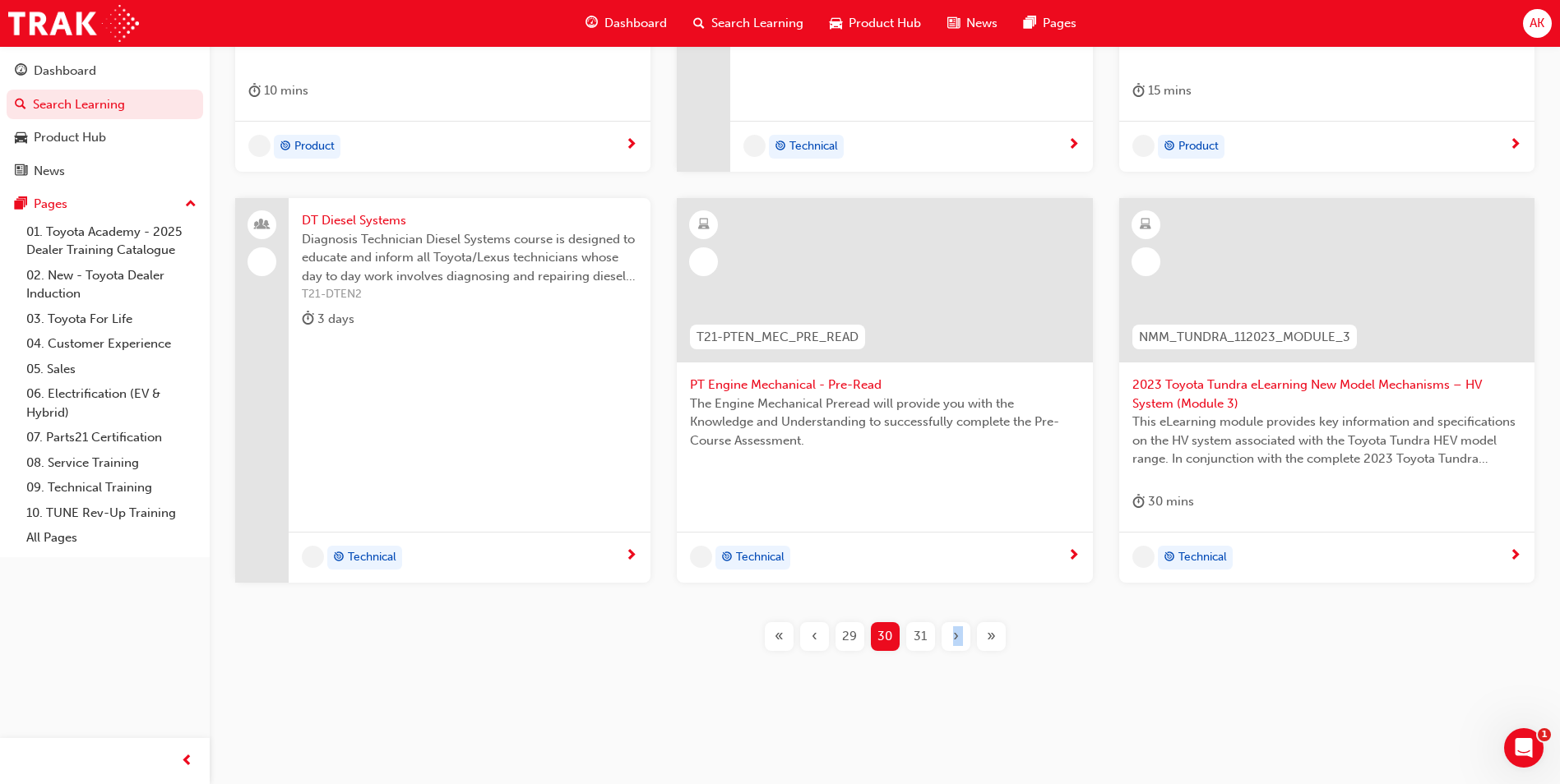
click at [954, 646] on div "›" at bounding box center [956, 636] width 29 height 29
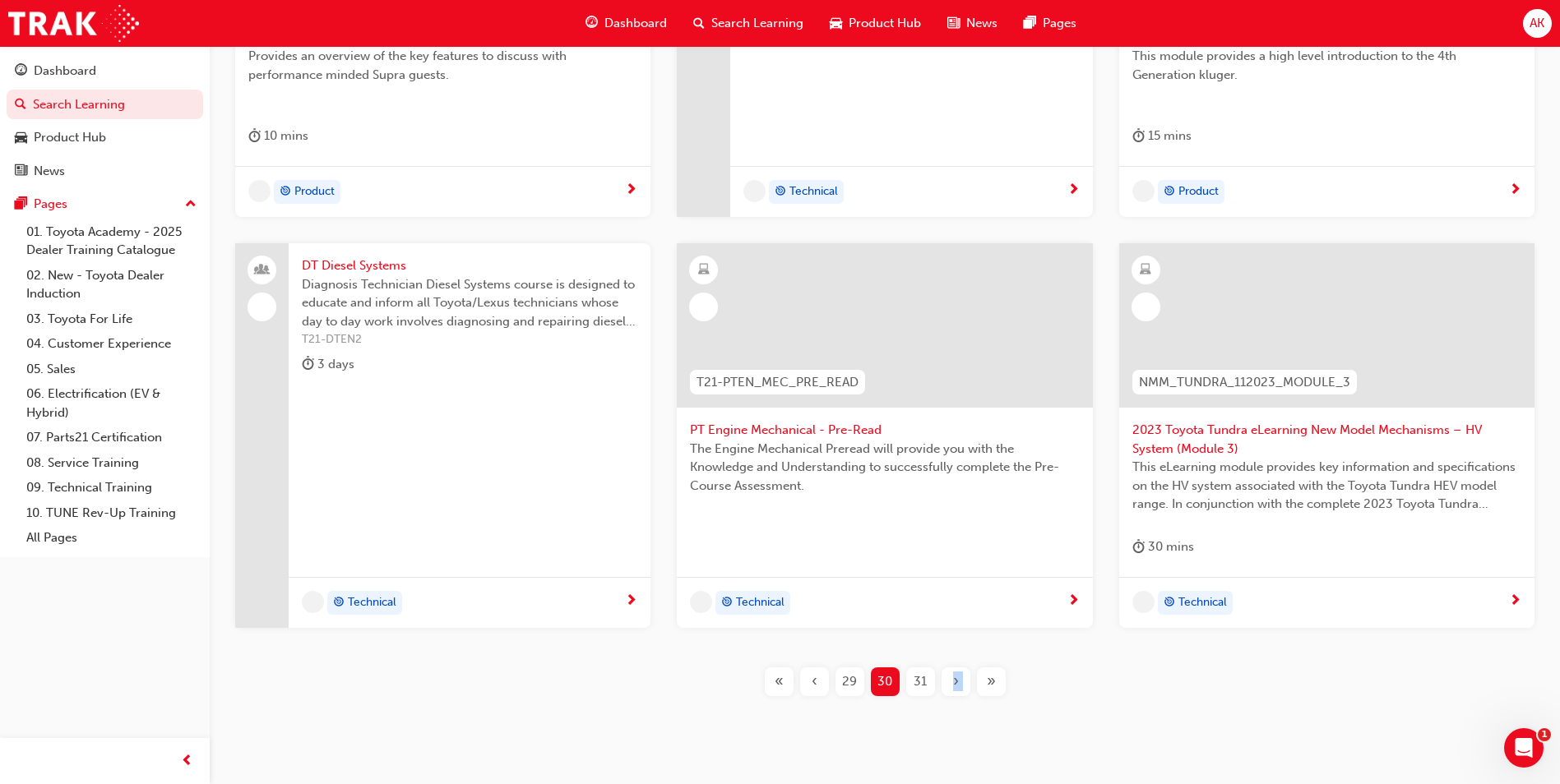
click at [954, 667] on div "›" at bounding box center [956, 682] width 29 height 29
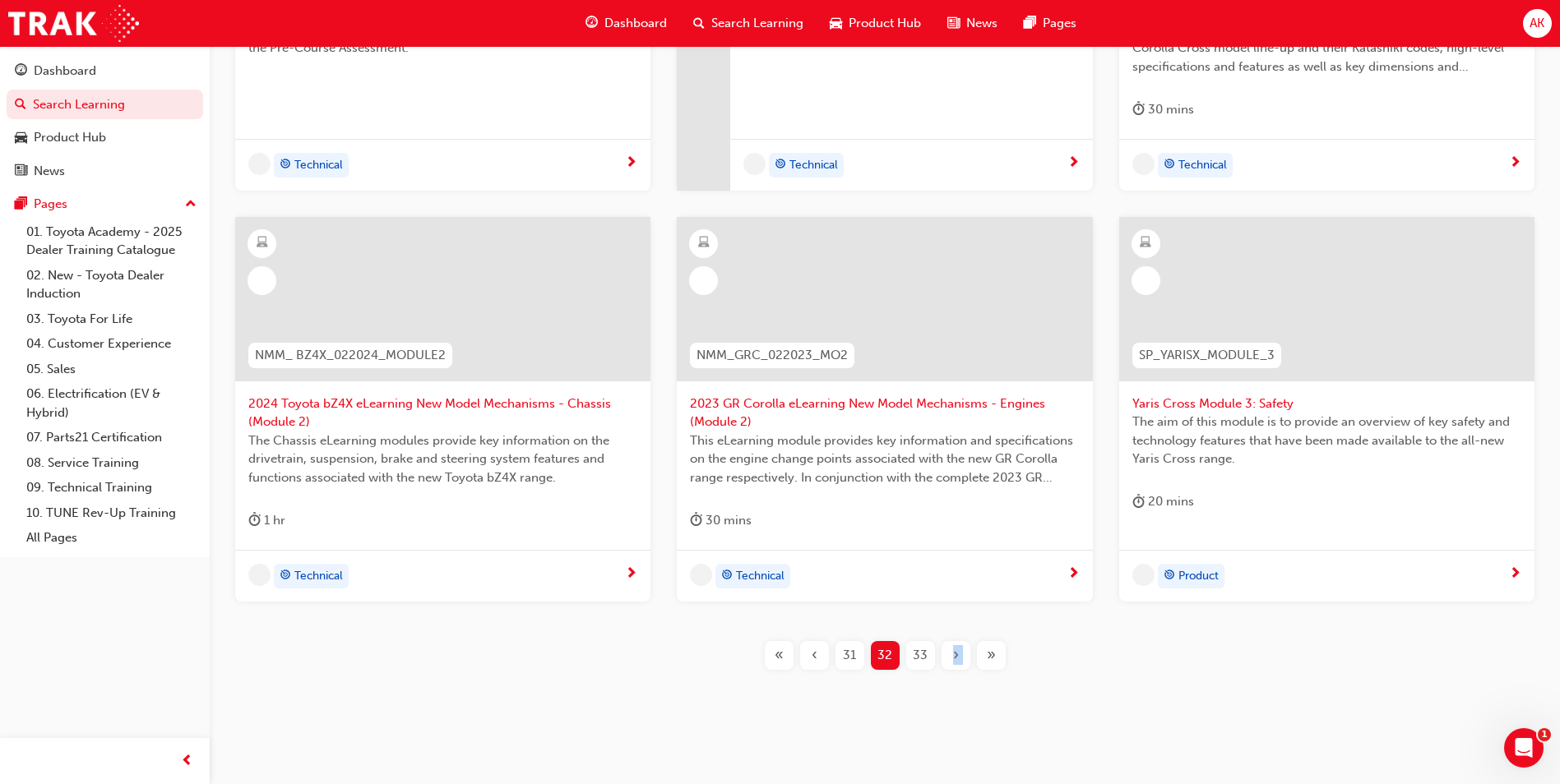
click at [954, 646] on span "›" at bounding box center [956, 656] width 6 height 19
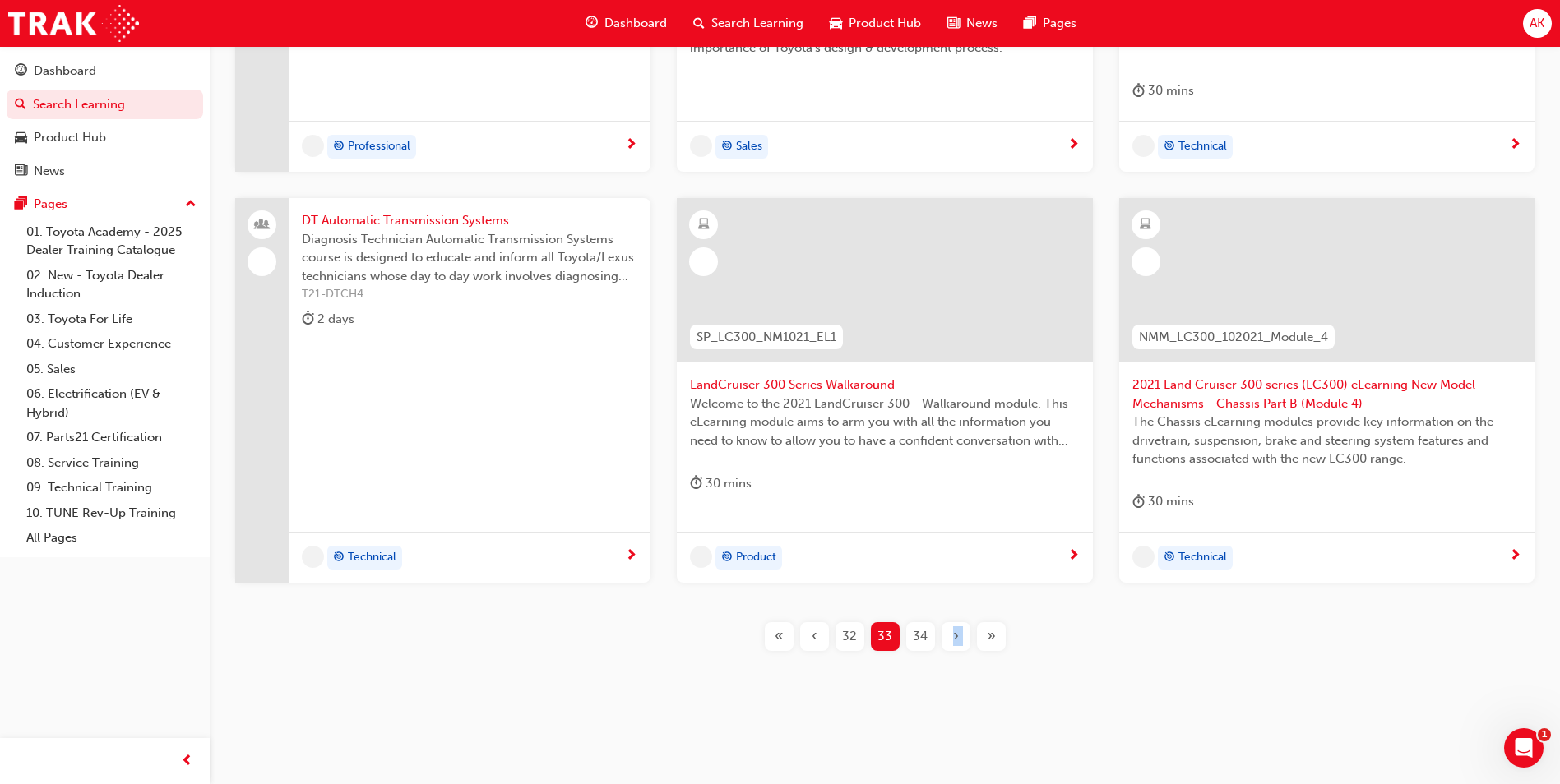
click at [954, 646] on div "›" at bounding box center [956, 636] width 29 height 29
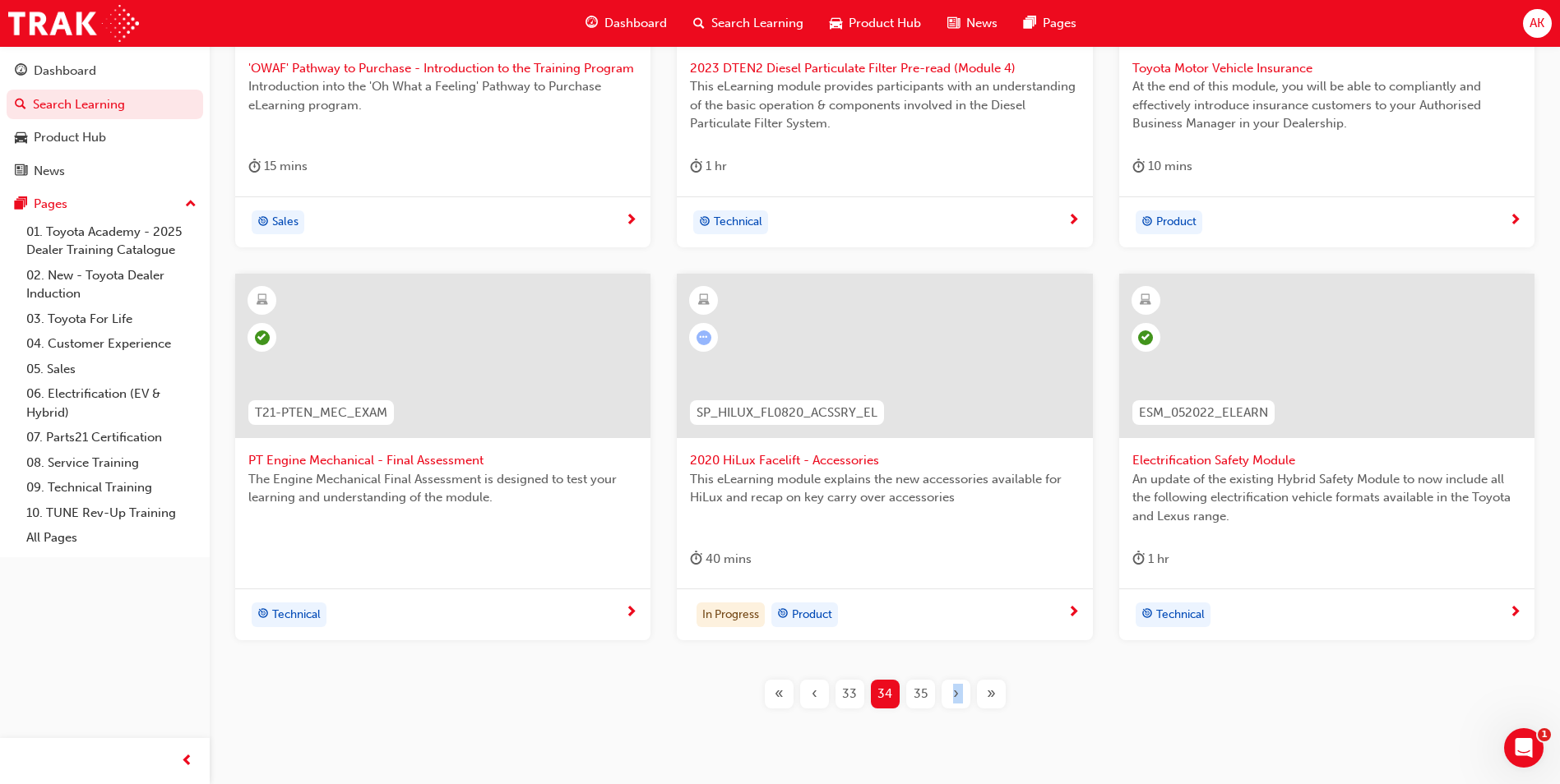
scroll to position [556, 0]
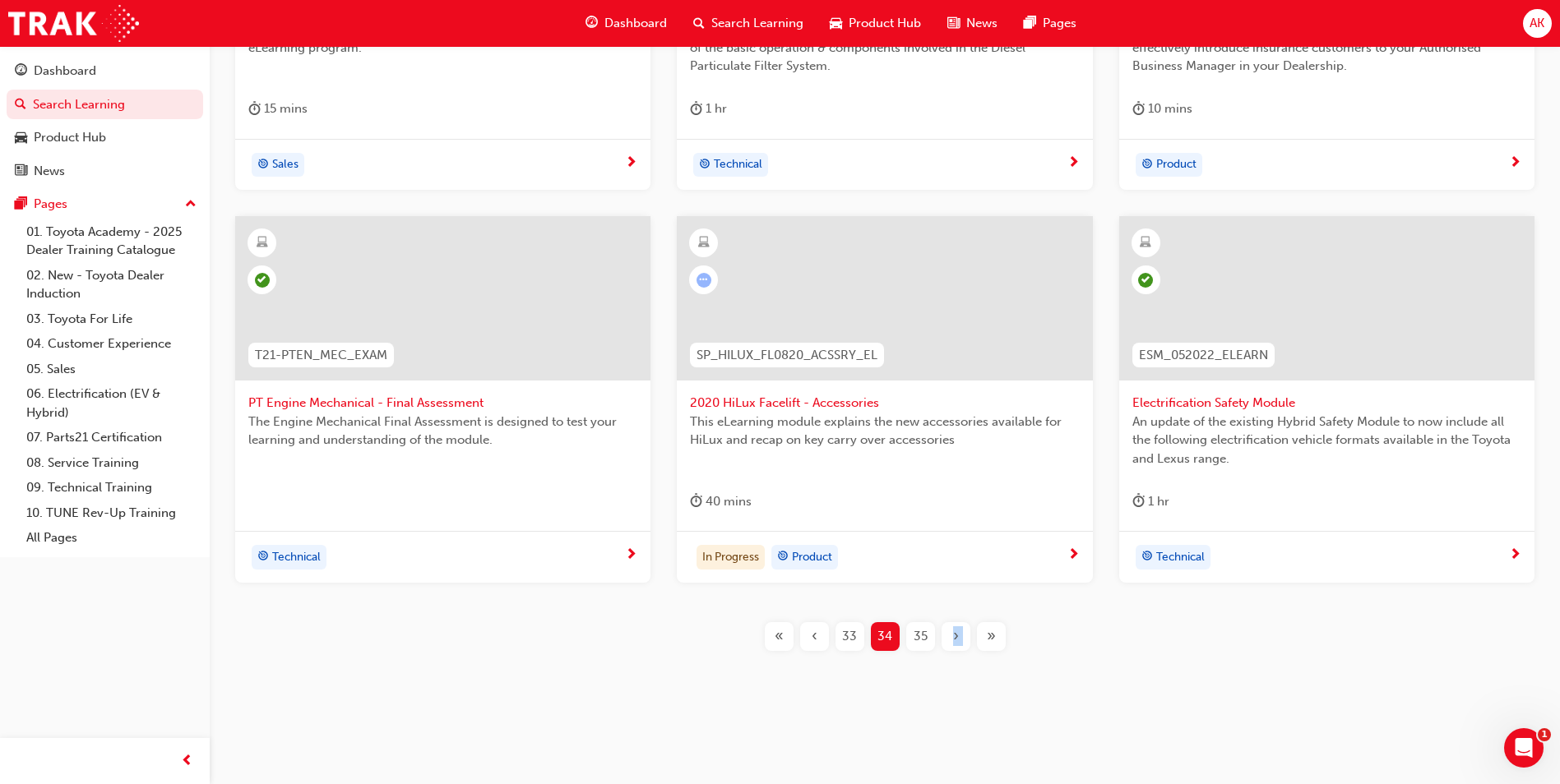
click at [947, 638] on div "›" at bounding box center [956, 636] width 29 height 29
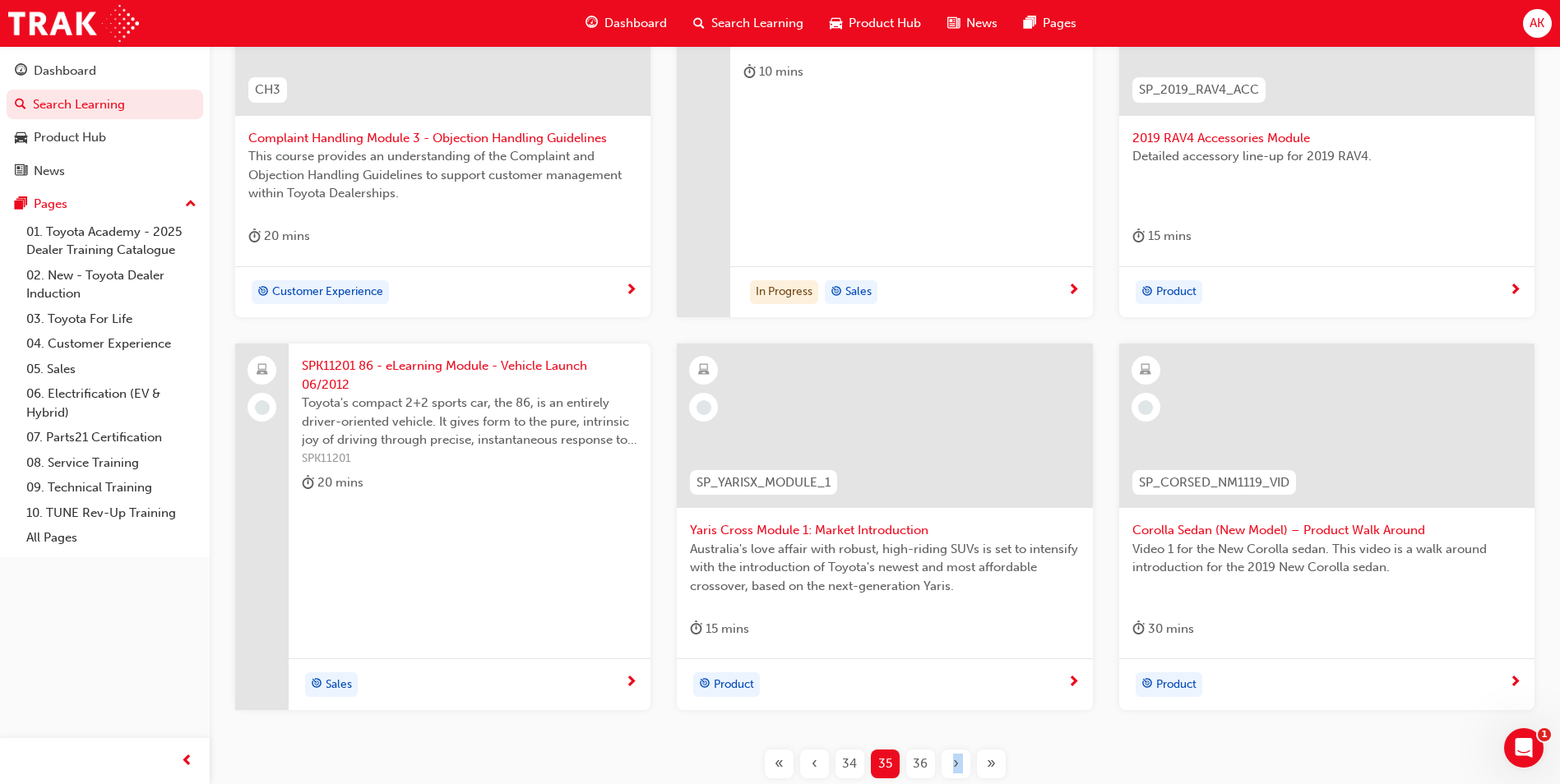
scroll to position [310, 0]
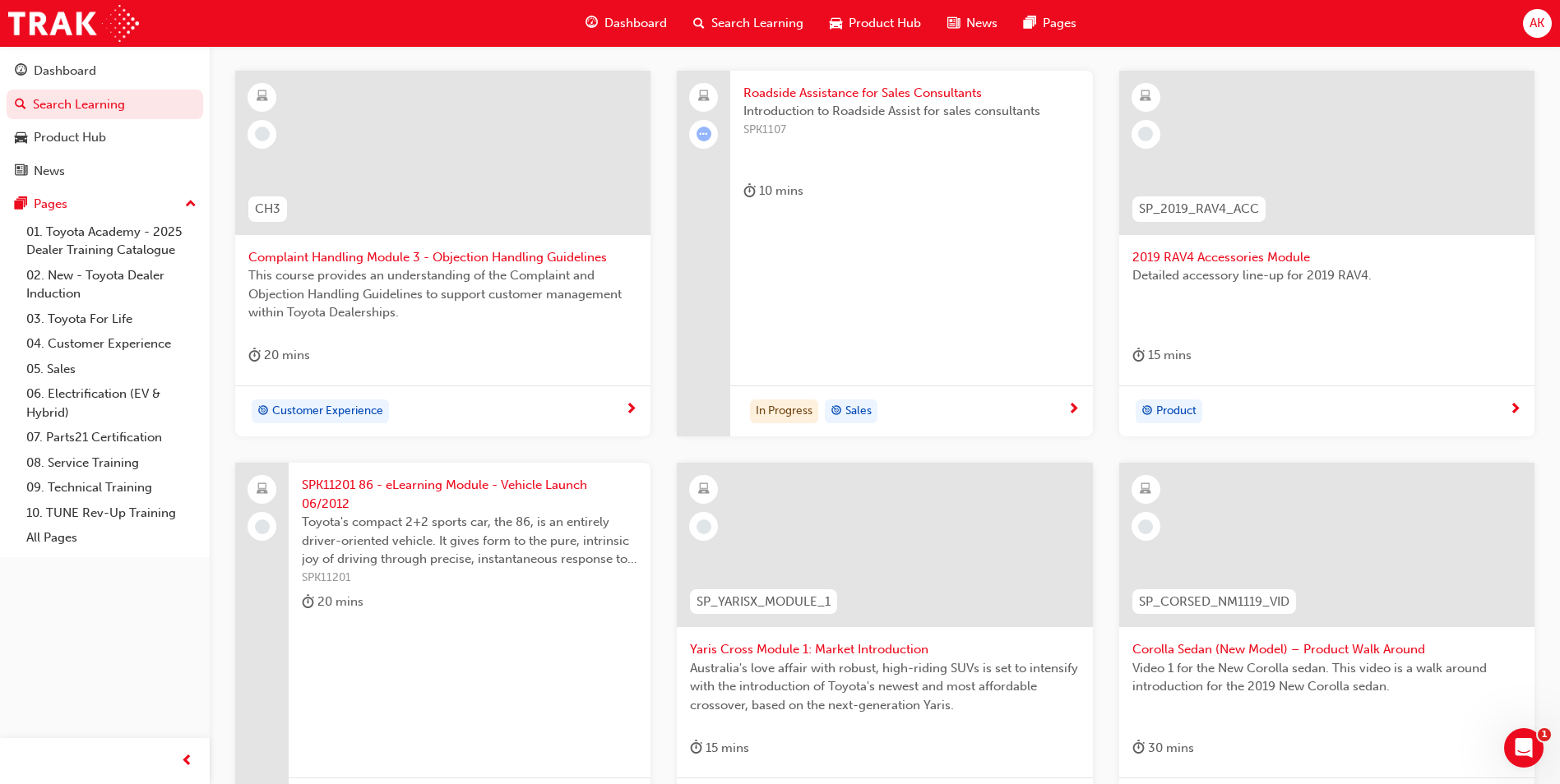
click at [848, 248] on div "Roadside Assistance for Sales Consultants Introduction to Roadside Assist for s…" at bounding box center [911, 254] width 362 height 366
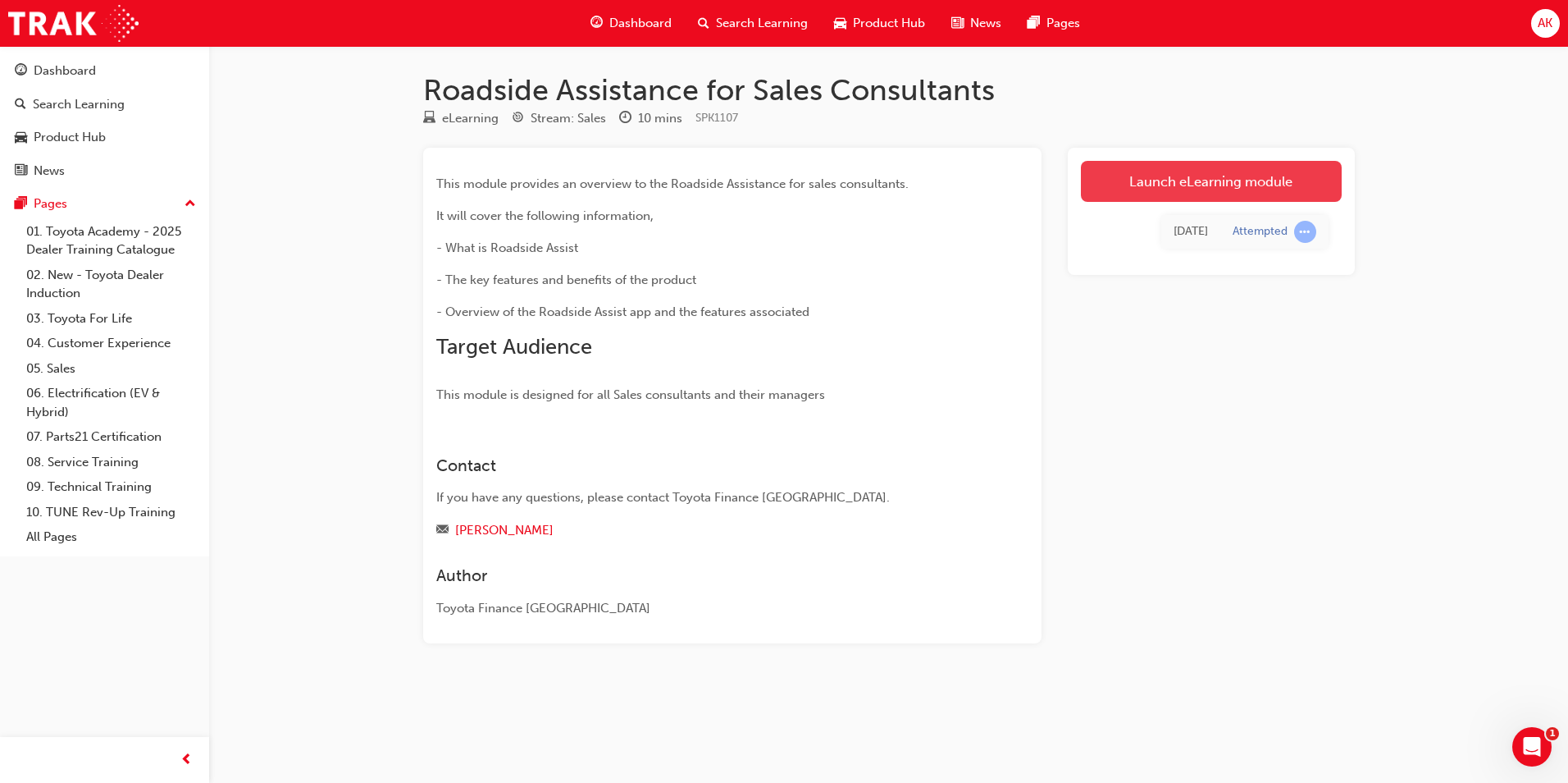
click at [1131, 180] on link "Launch eLearning module" at bounding box center [1211, 181] width 261 height 41
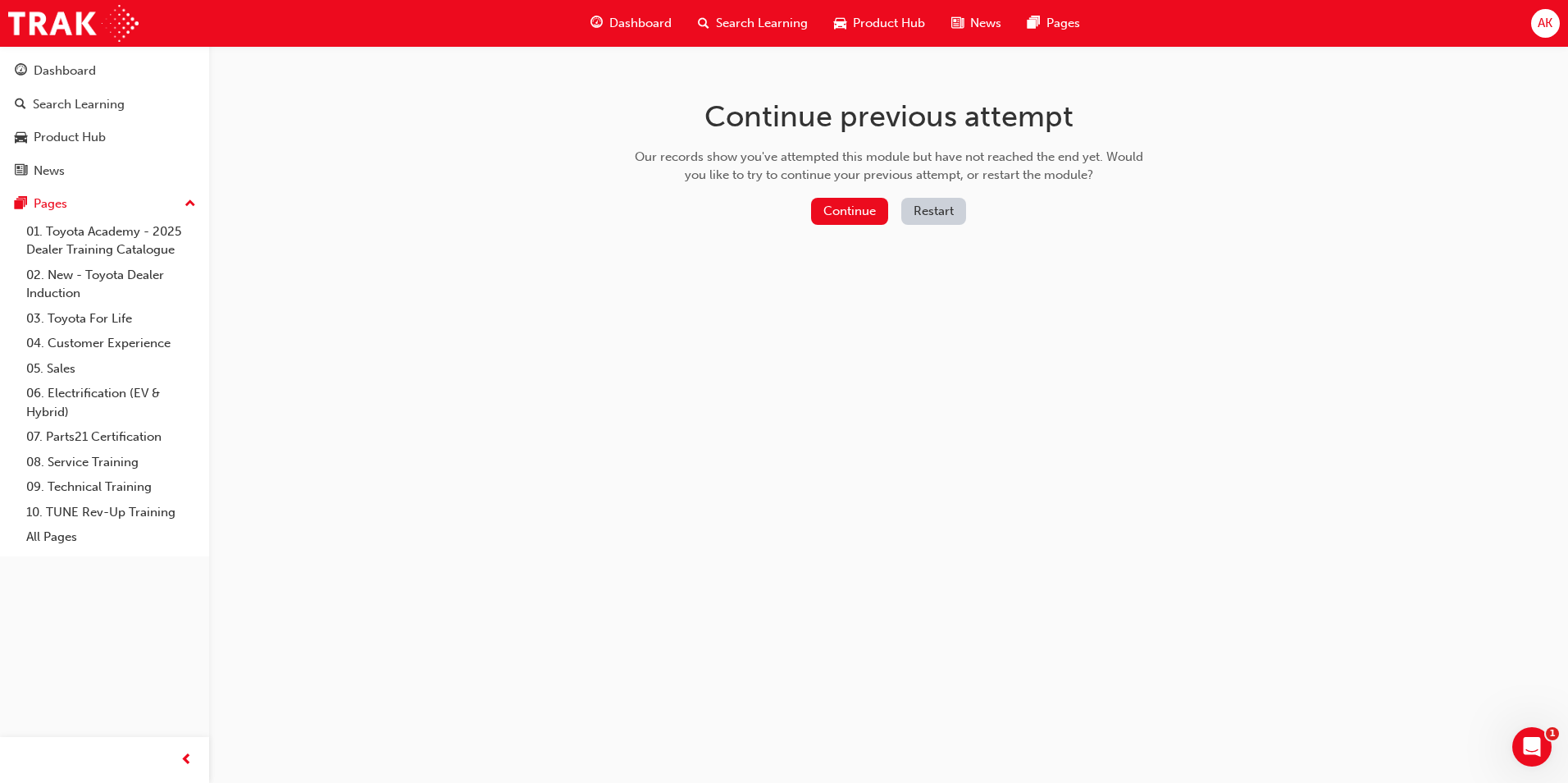
click at [935, 214] on button "Restart" at bounding box center [934, 211] width 64 height 27
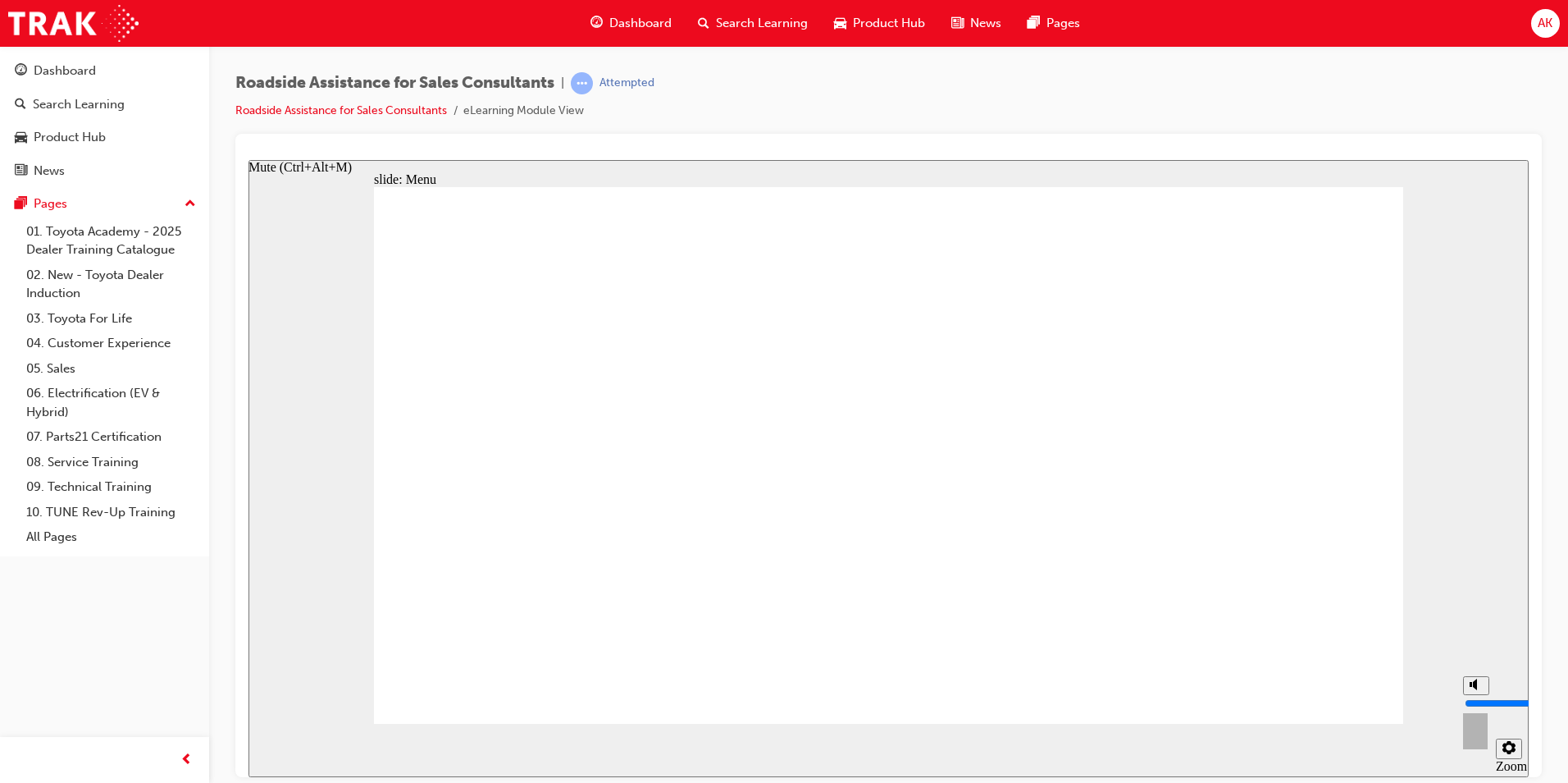
click at [1476, 696] on input "volume" at bounding box center [1518, 703] width 106 height 13
drag, startPoint x: 1472, startPoint y: 691, endPoint x: 1478, endPoint y: 658, distance: 33.5
type input "10"
click at [1478, 696] on input "volume" at bounding box center [1518, 703] width 106 height 13
click at [1534, 358] on div at bounding box center [889, 456] width 1307 height 643
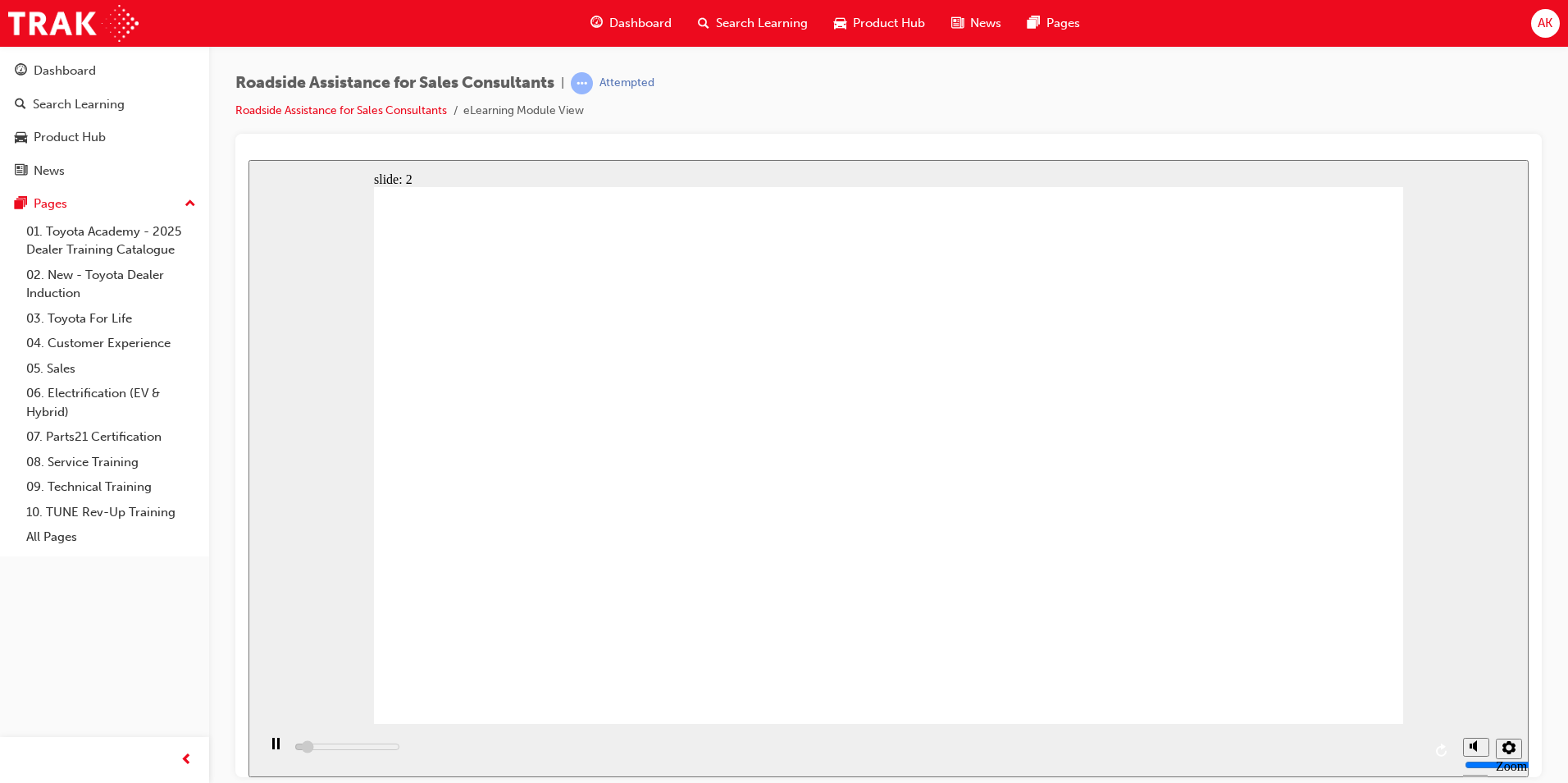
click at [1412, 752] on div "playback controls" at bounding box center [856, 749] width 1198 height 53
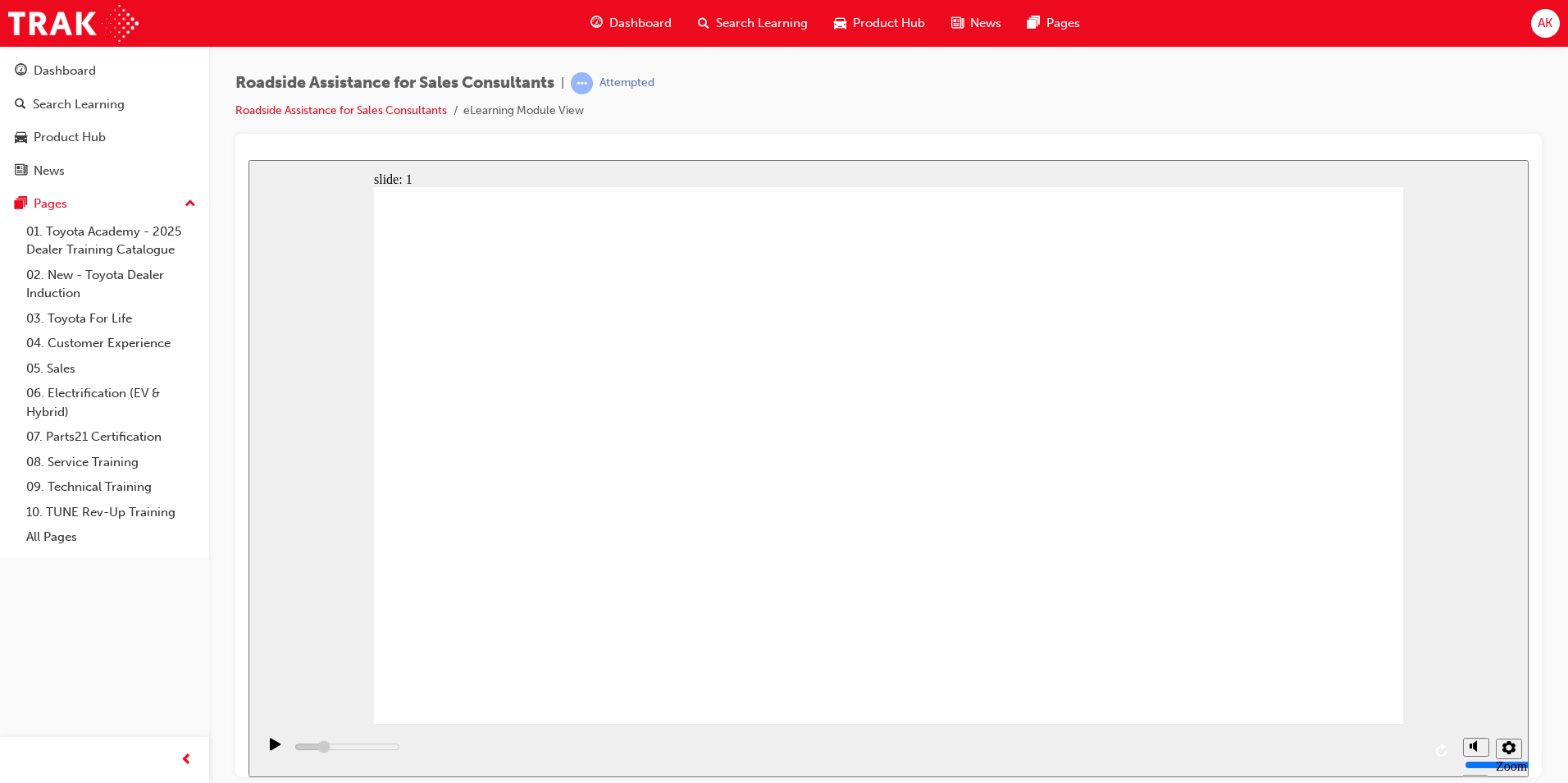
click at [1555, 630] on div "Roadside Assistance for Sales Consultants | Attempted Roadside Assistance for S…" at bounding box center [888, 394] width 1359 height 696
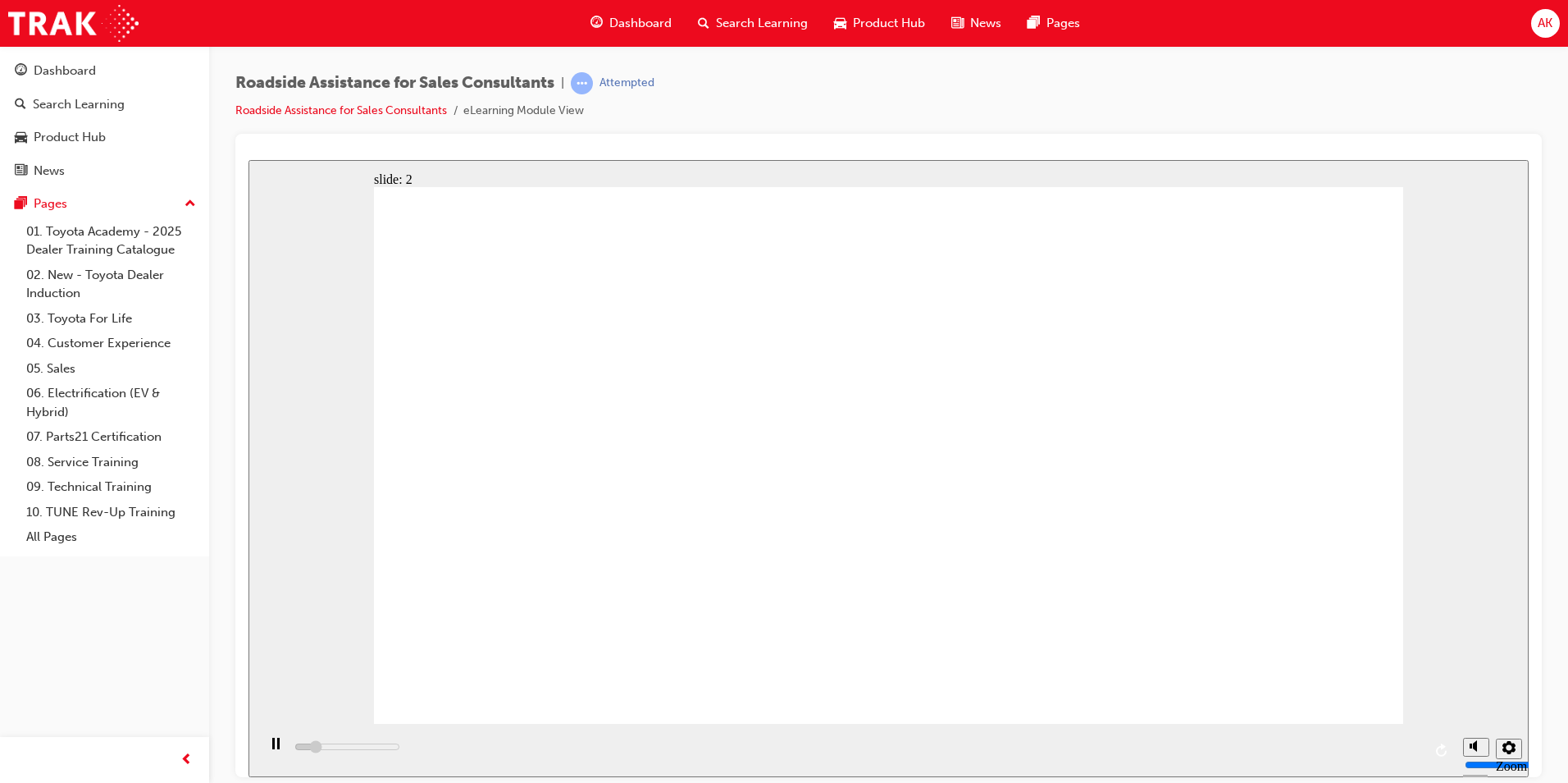
click at [1551, 30] on span "AK" at bounding box center [1545, 23] width 14 height 19
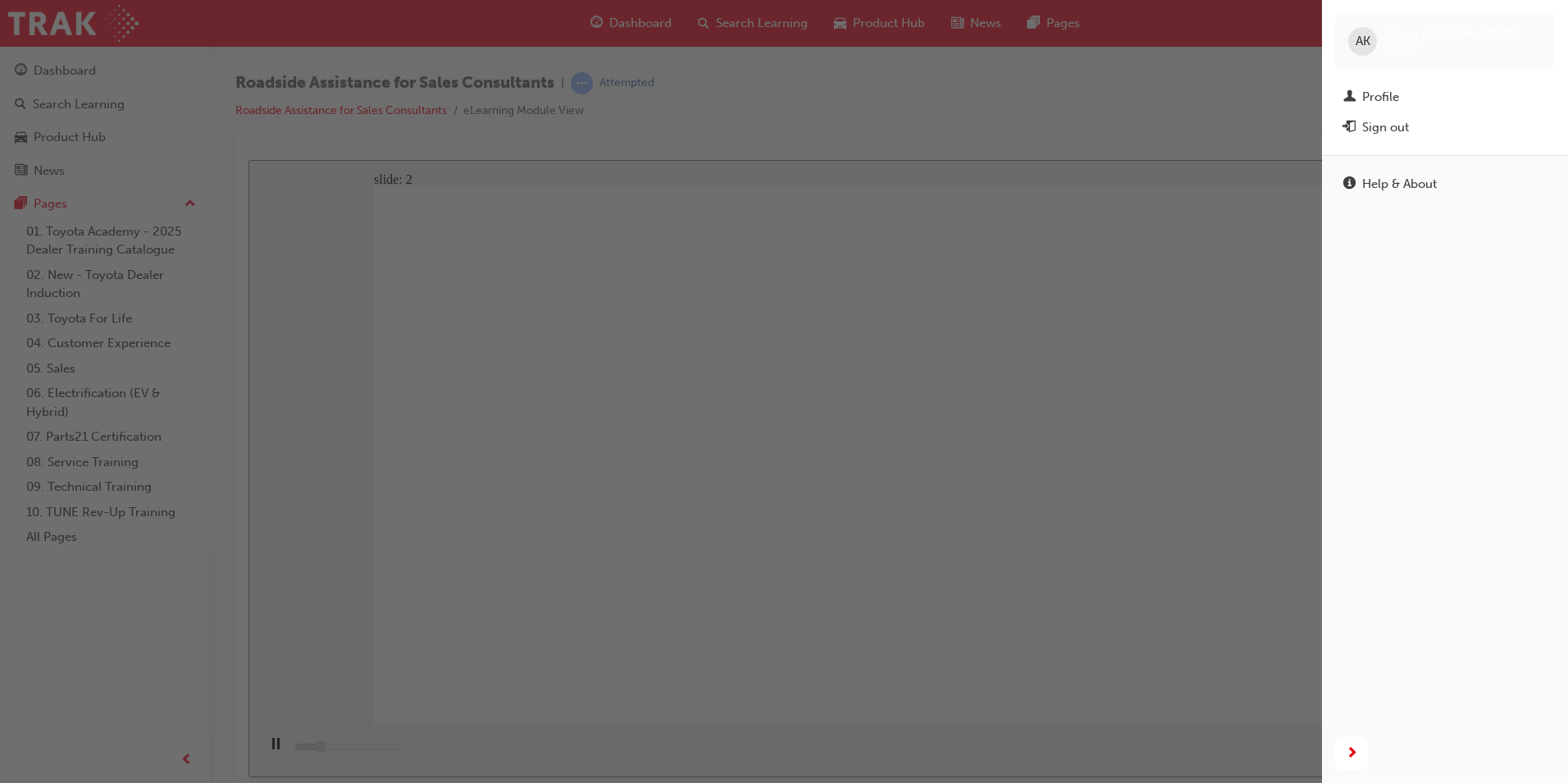
click at [1257, 121] on div "button" at bounding box center [661, 391] width 1323 height 783
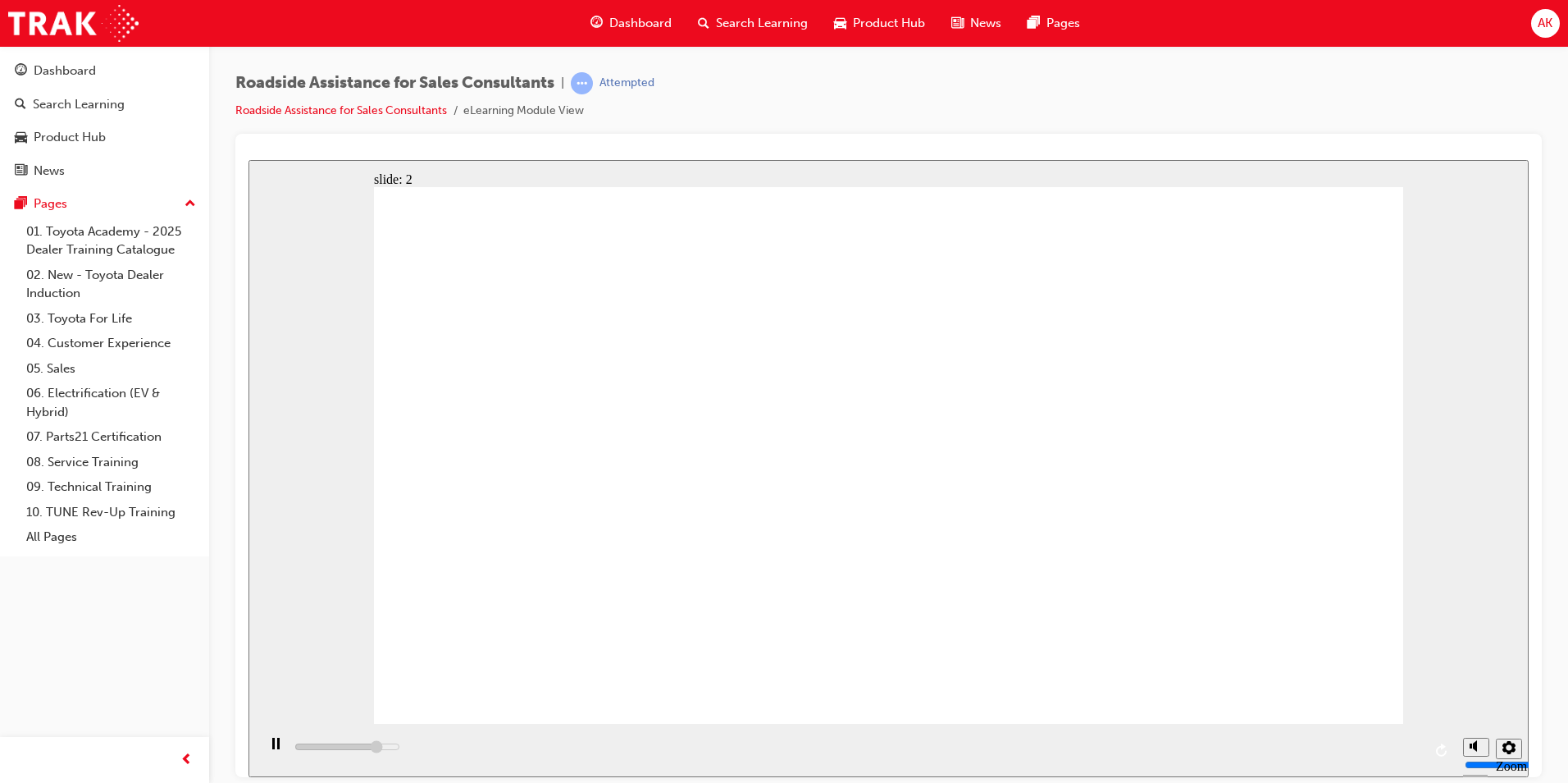
click at [1418, 748] on div "playback controls" at bounding box center [856, 749] width 1198 height 53
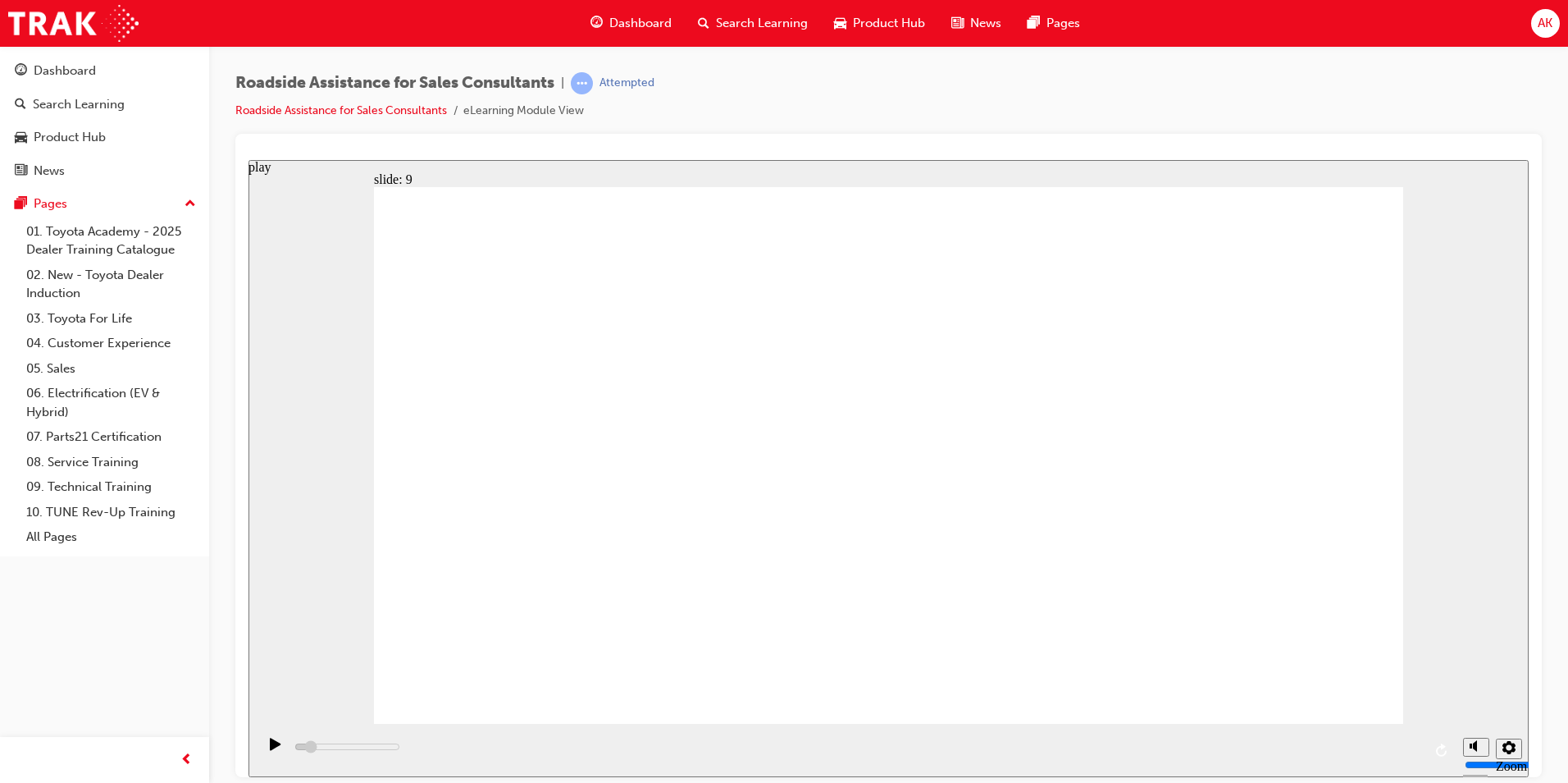
click at [275, 750] on icon "play" at bounding box center [275, 744] width 12 height 13
drag, startPoint x: 984, startPoint y: 608, endPoint x: 968, endPoint y: 774, distance: 166.8
drag, startPoint x: 968, startPoint y: 774, endPoint x: 902, endPoint y: 603, distance: 183.3
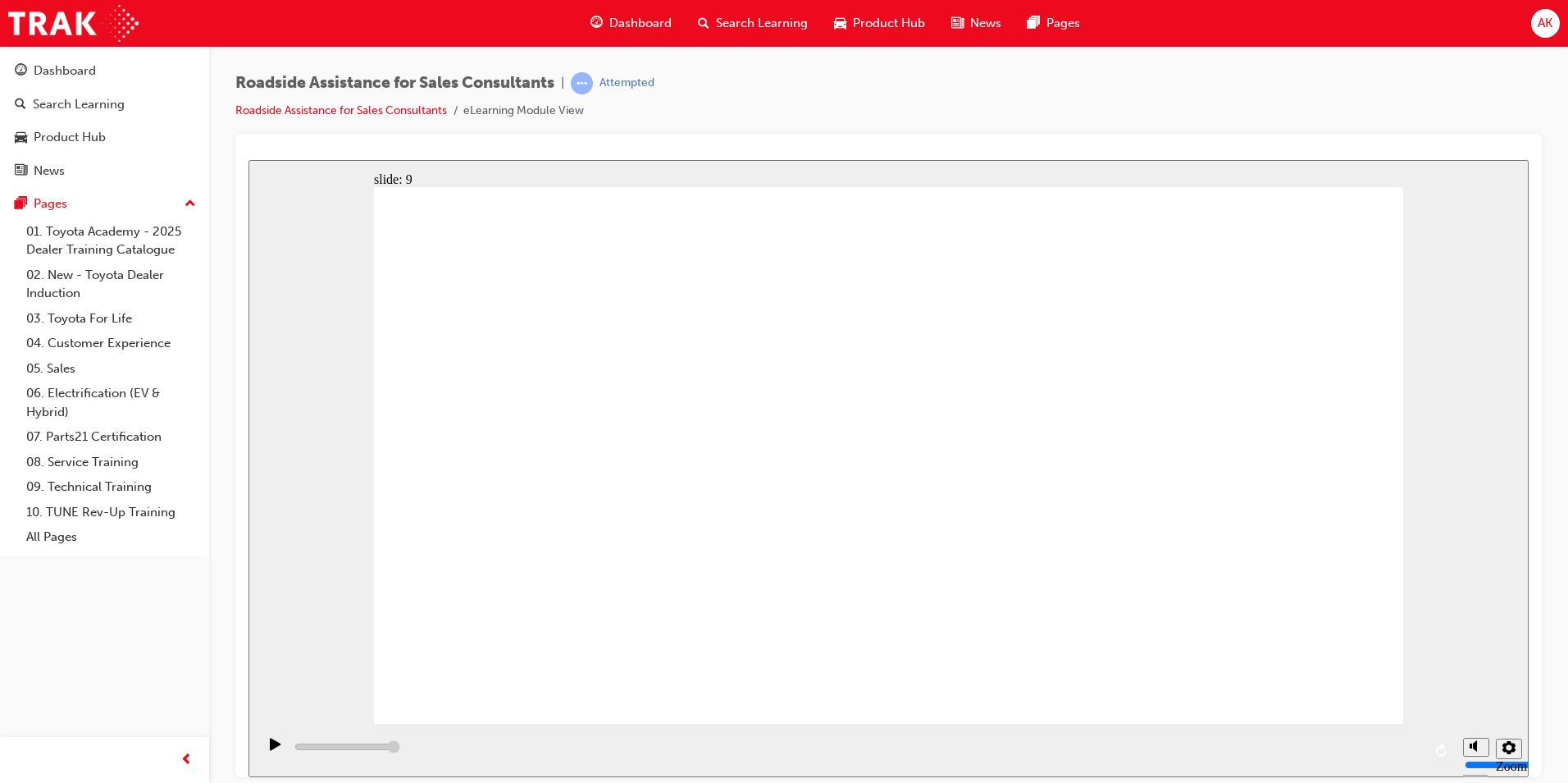
type input "23000"
checkbox input "true"
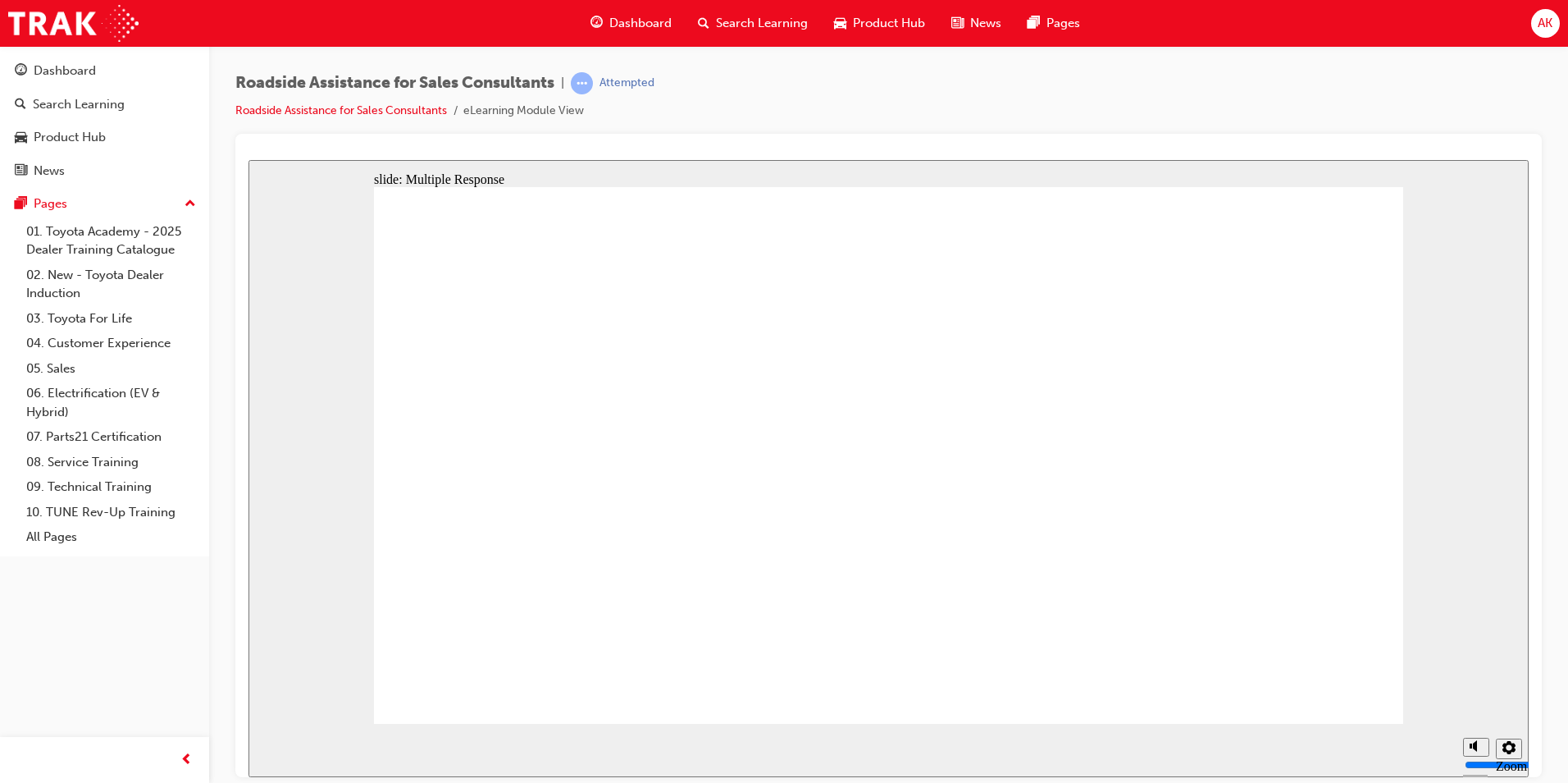
checkbox input "true"
drag, startPoint x: 728, startPoint y: 500, endPoint x: 1226, endPoint y: 642, distance: 517.8
checkbox input "true"
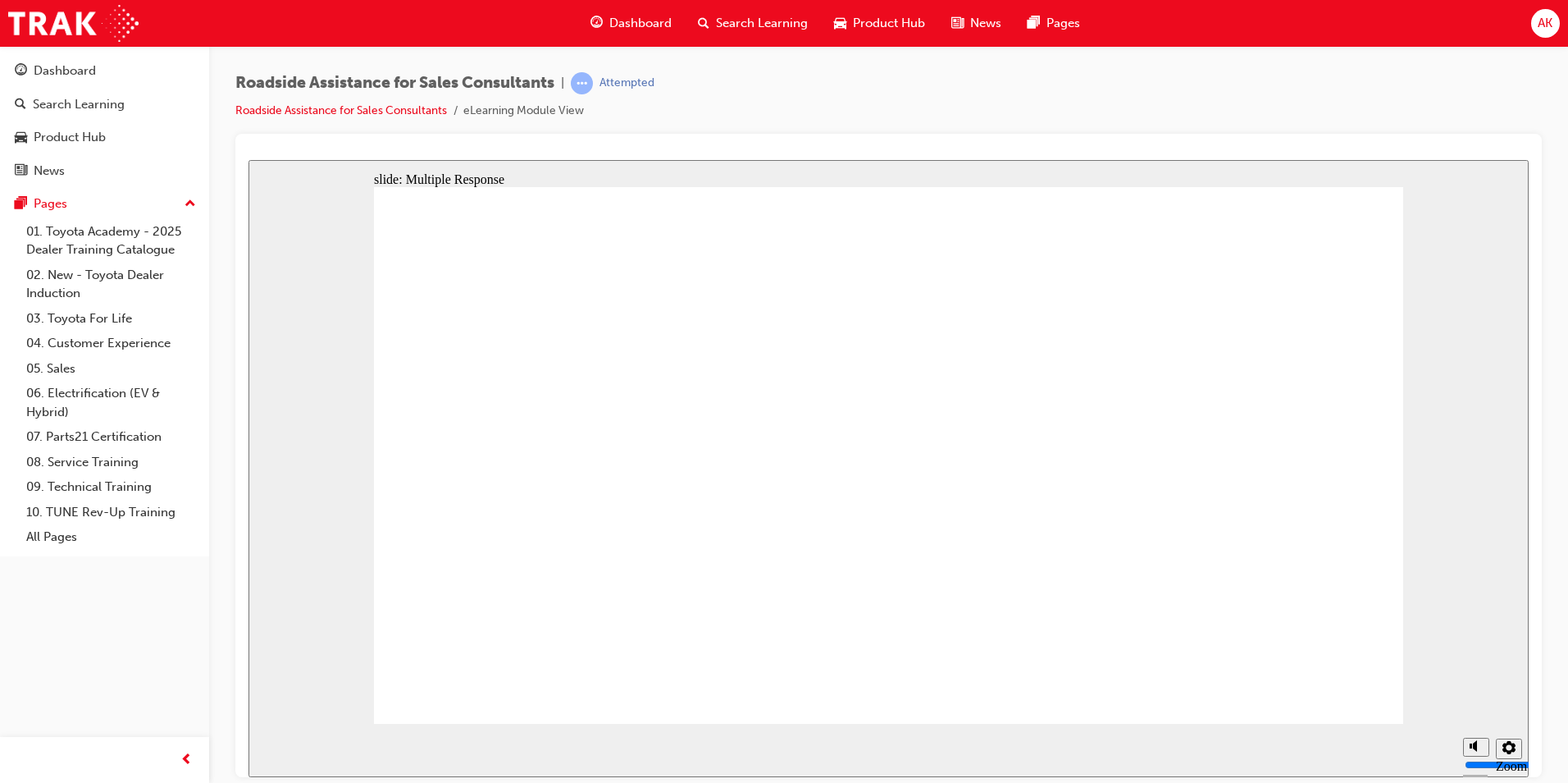
drag, startPoint x: 741, startPoint y: 404, endPoint x: 1218, endPoint y: 619, distance: 523.2
checkbox input "true"
checkbox input "false"
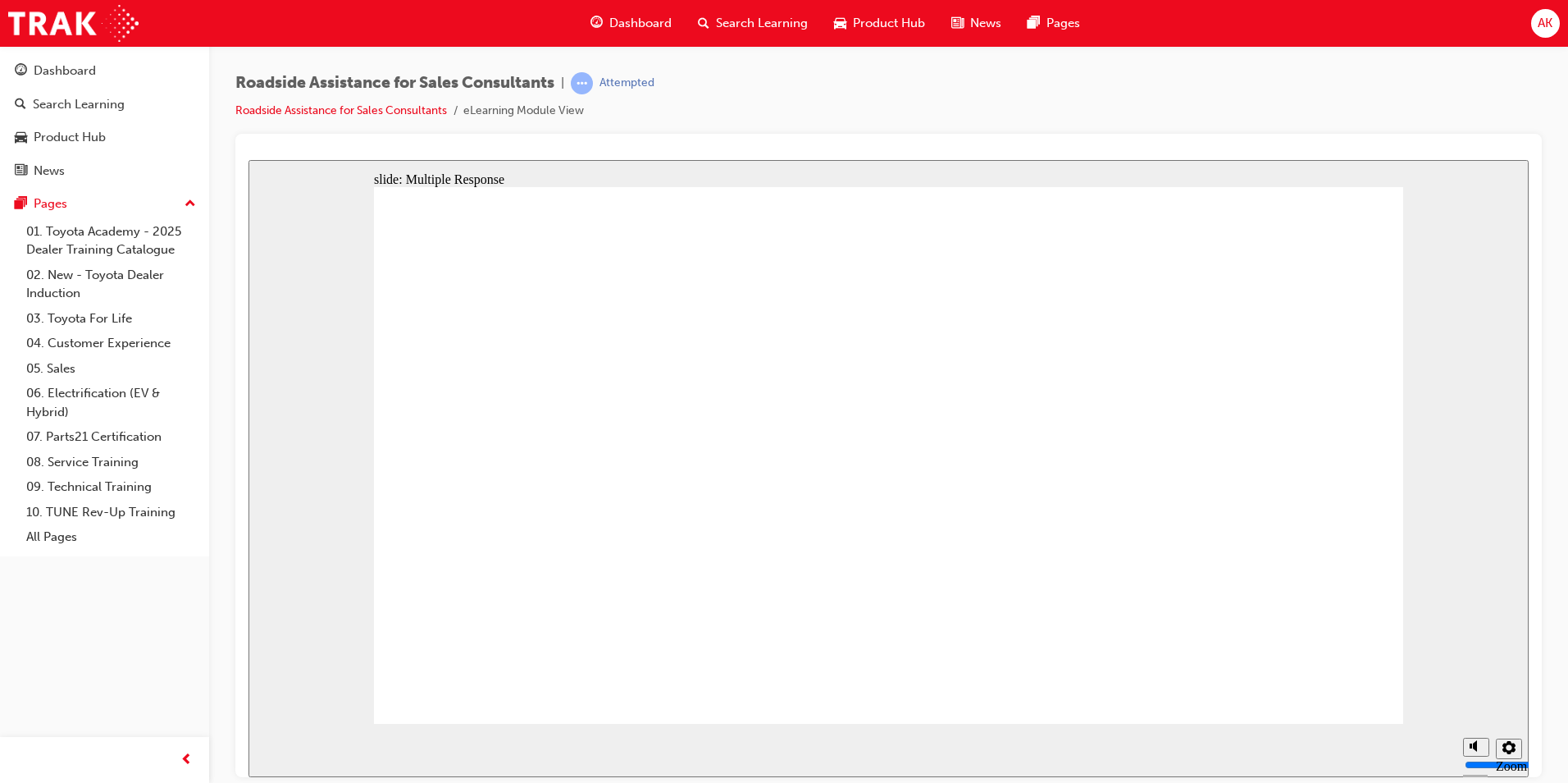
drag, startPoint x: 1271, startPoint y: 614, endPoint x: 691, endPoint y: 482, distance: 594.8
checkbox input "true"
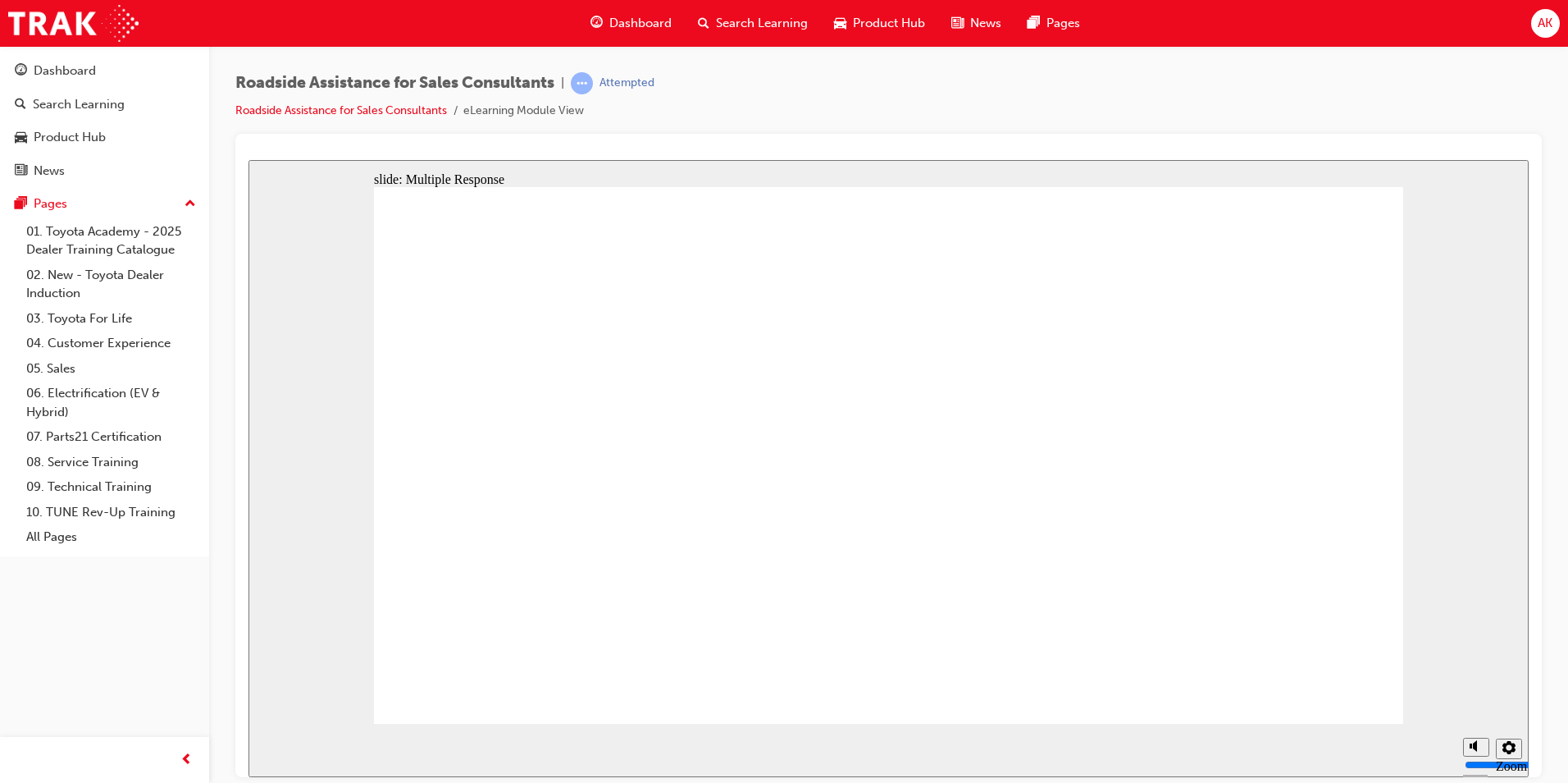
checkbox input "true"
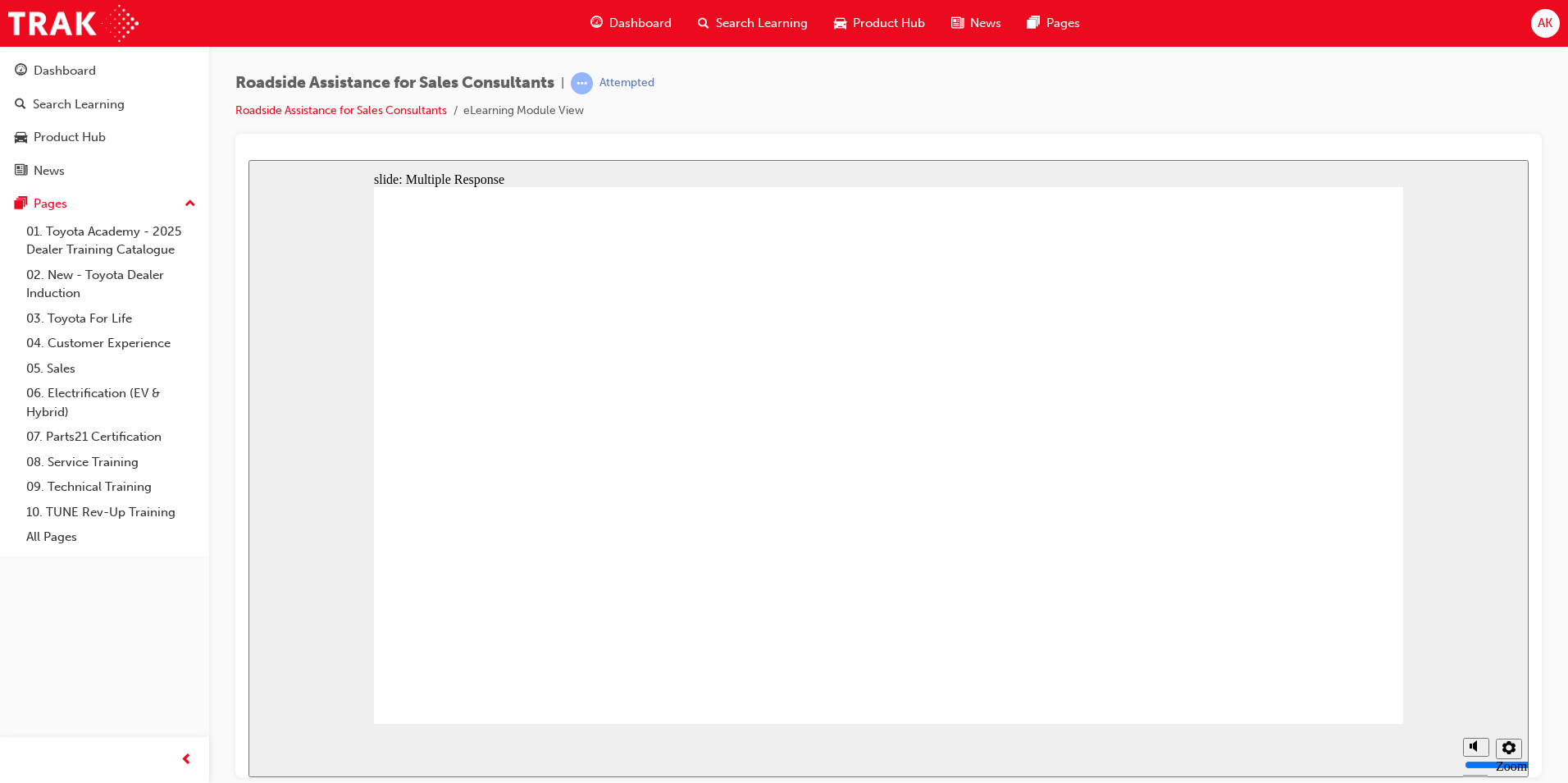
checkbox input "true"
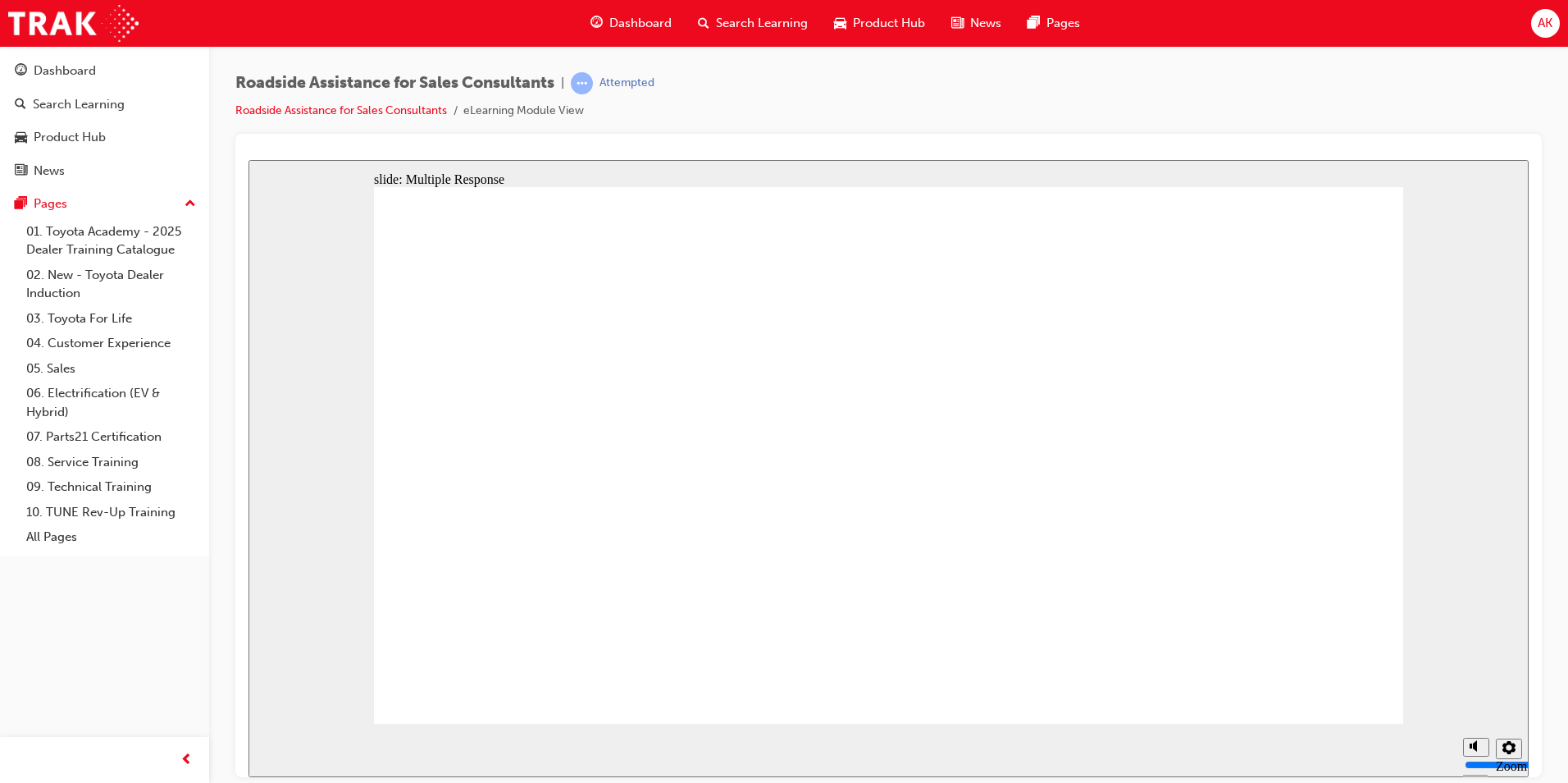
checkbox input "true"
type input "23000"
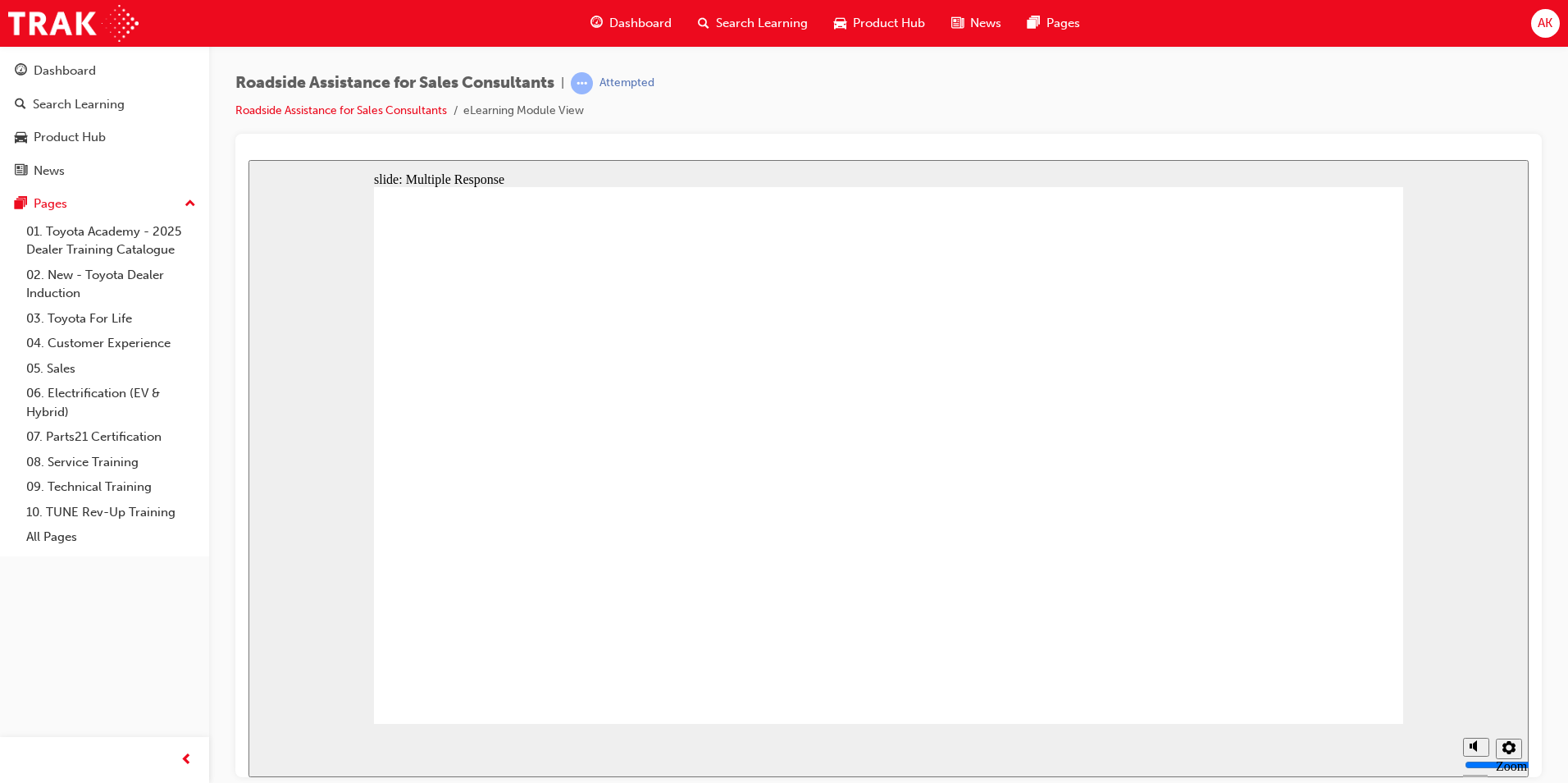
checkbox input "true"
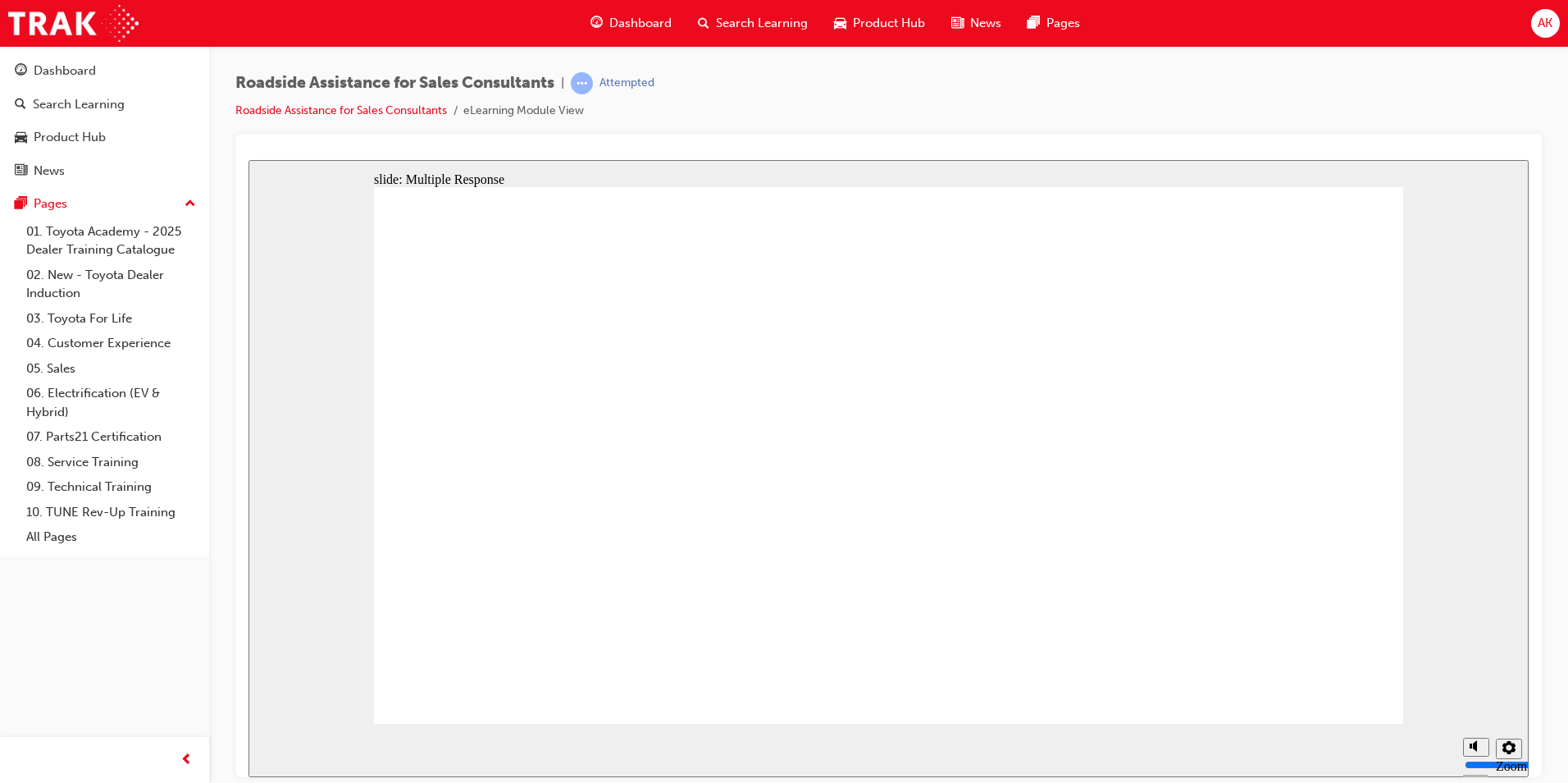
checkbox input "true"
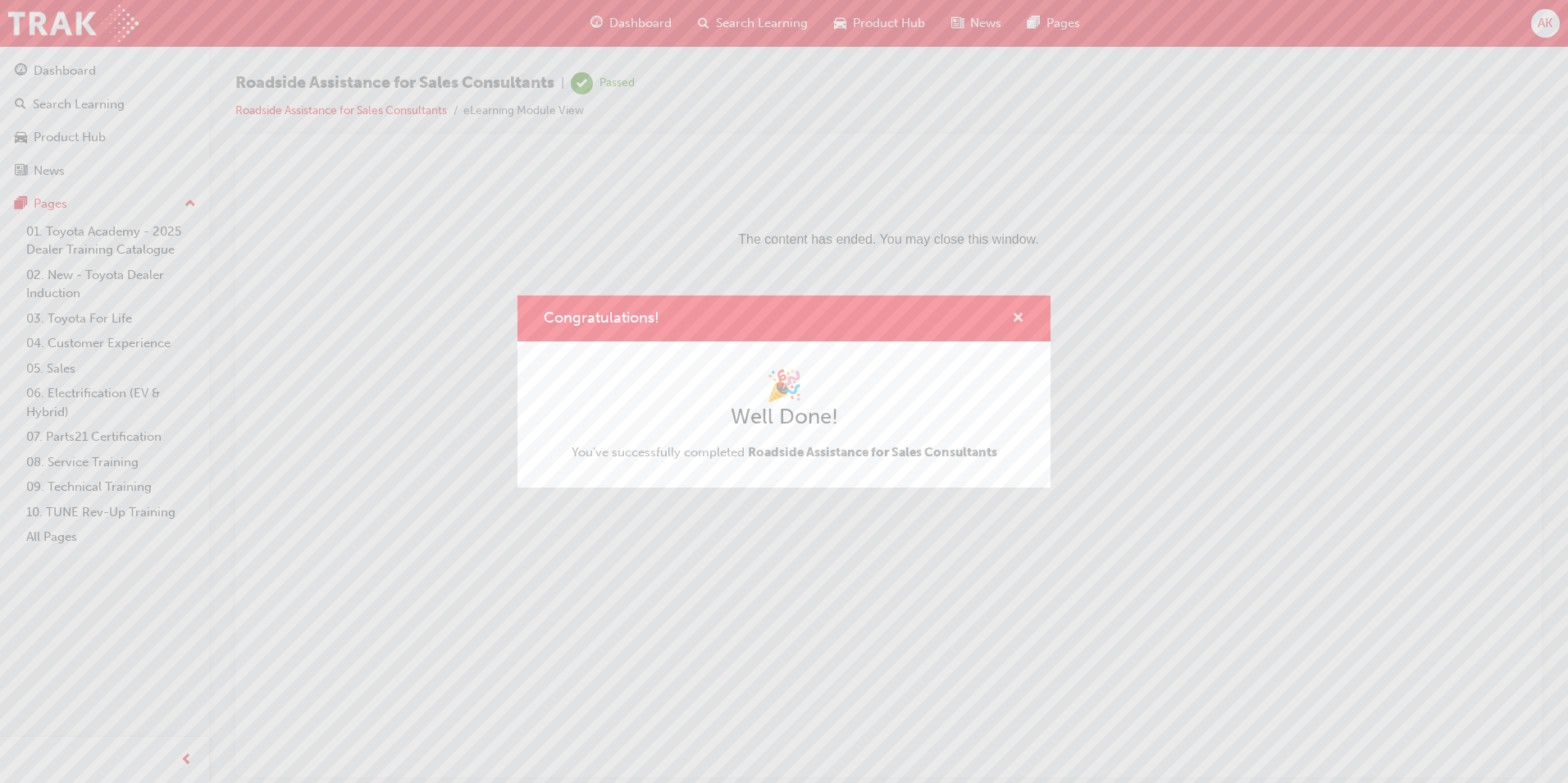
click at [1018, 314] on span "cross-icon" at bounding box center [1018, 319] width 13 height 14
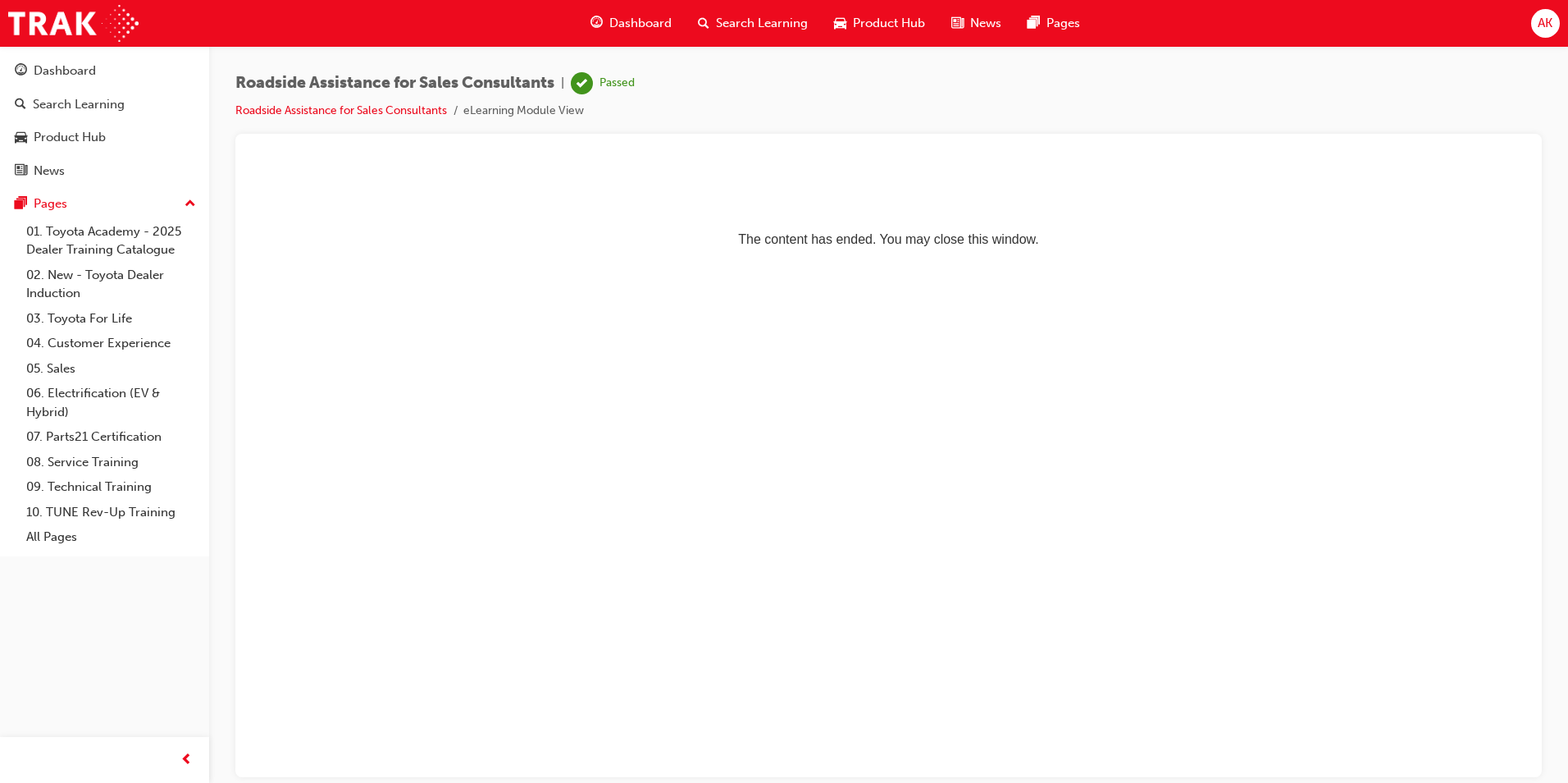
click at [766, 23] on span "Search Learning" at bounding box center [761, 23] width 91 height 19
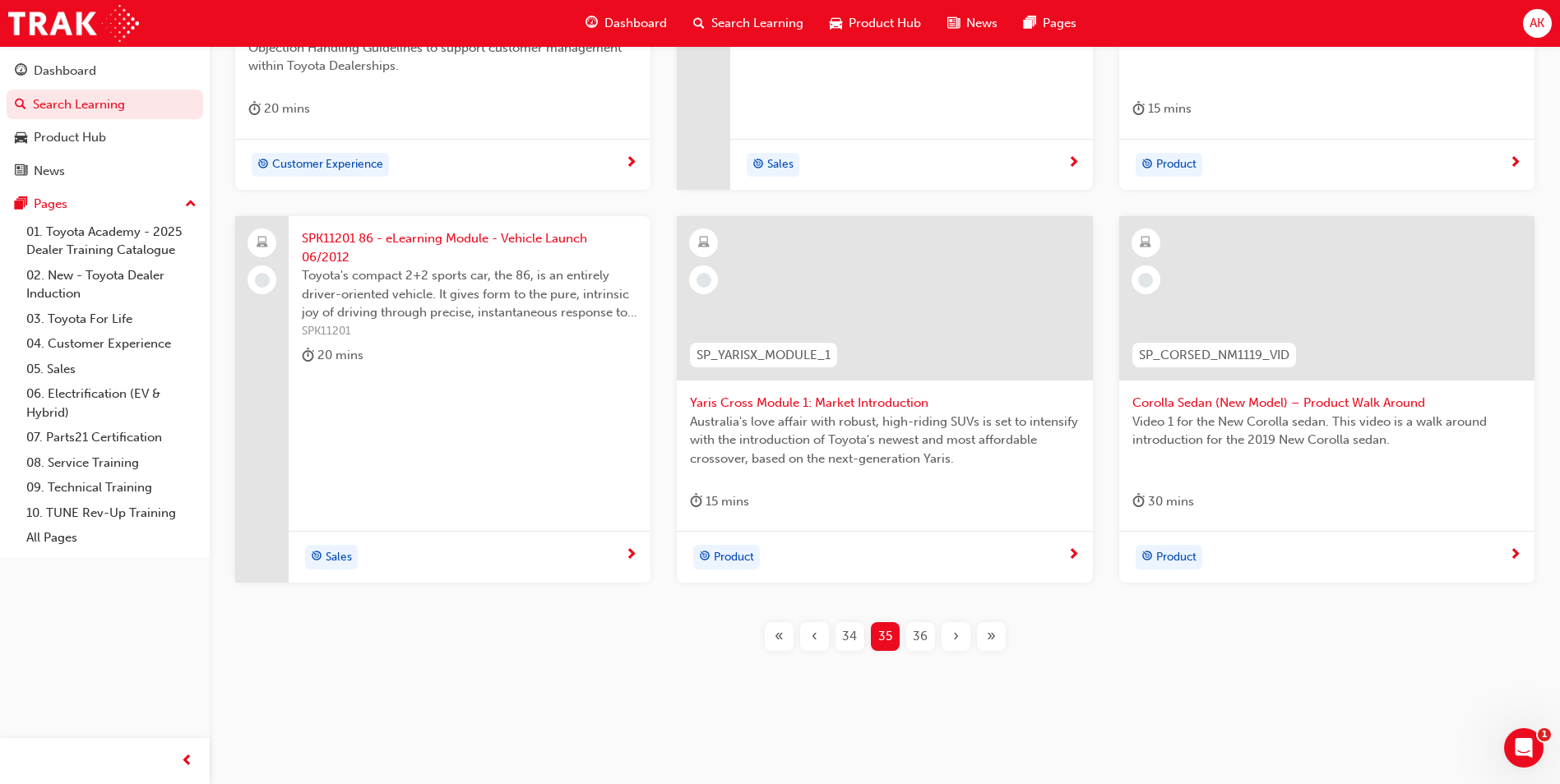
scroll to position [146, 0]
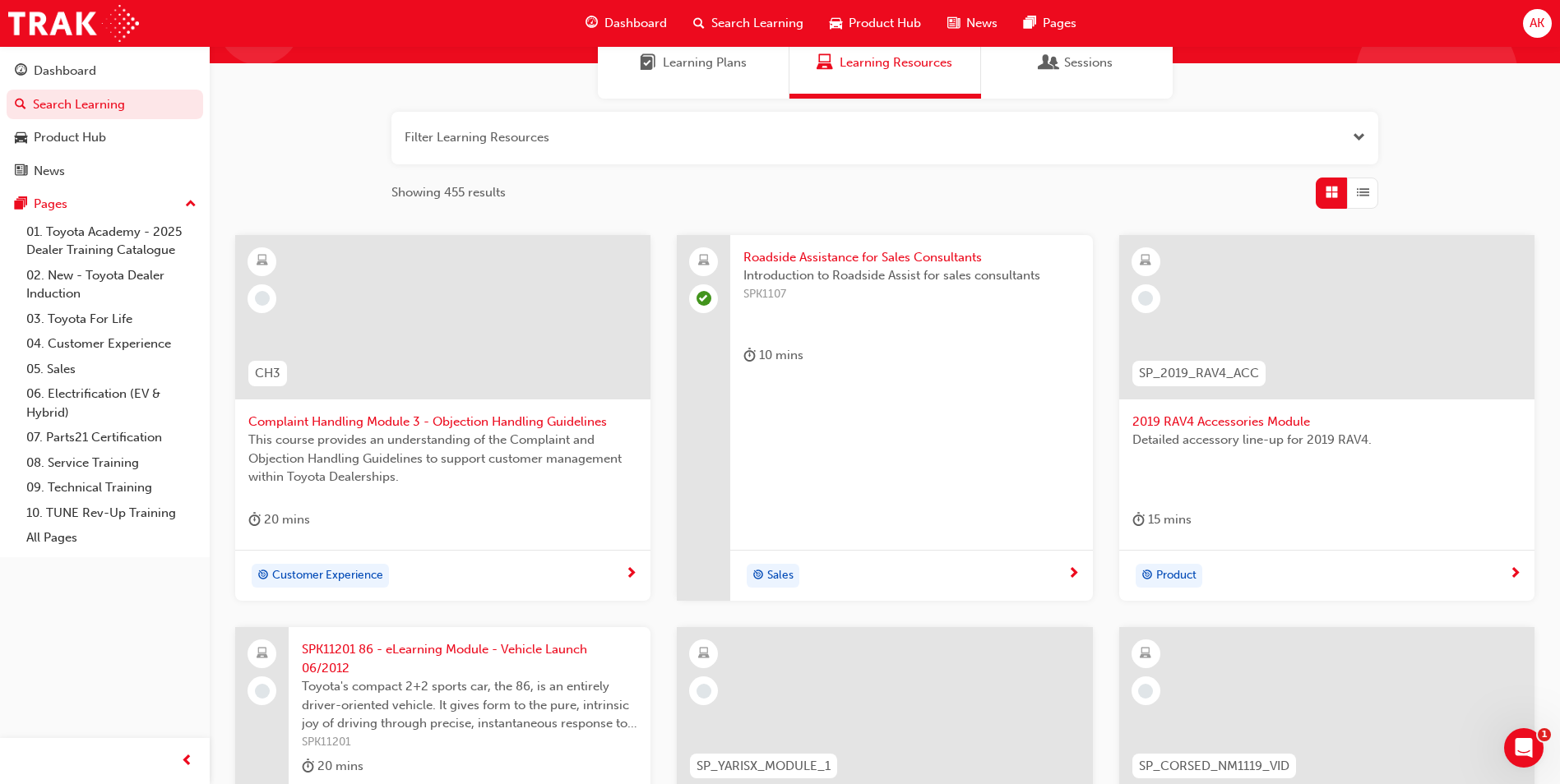
click at [1272, 479] on div "Detailed accessory line-up for 2019 RAV4." at bounding box center [1326, 464] width 389 height 66
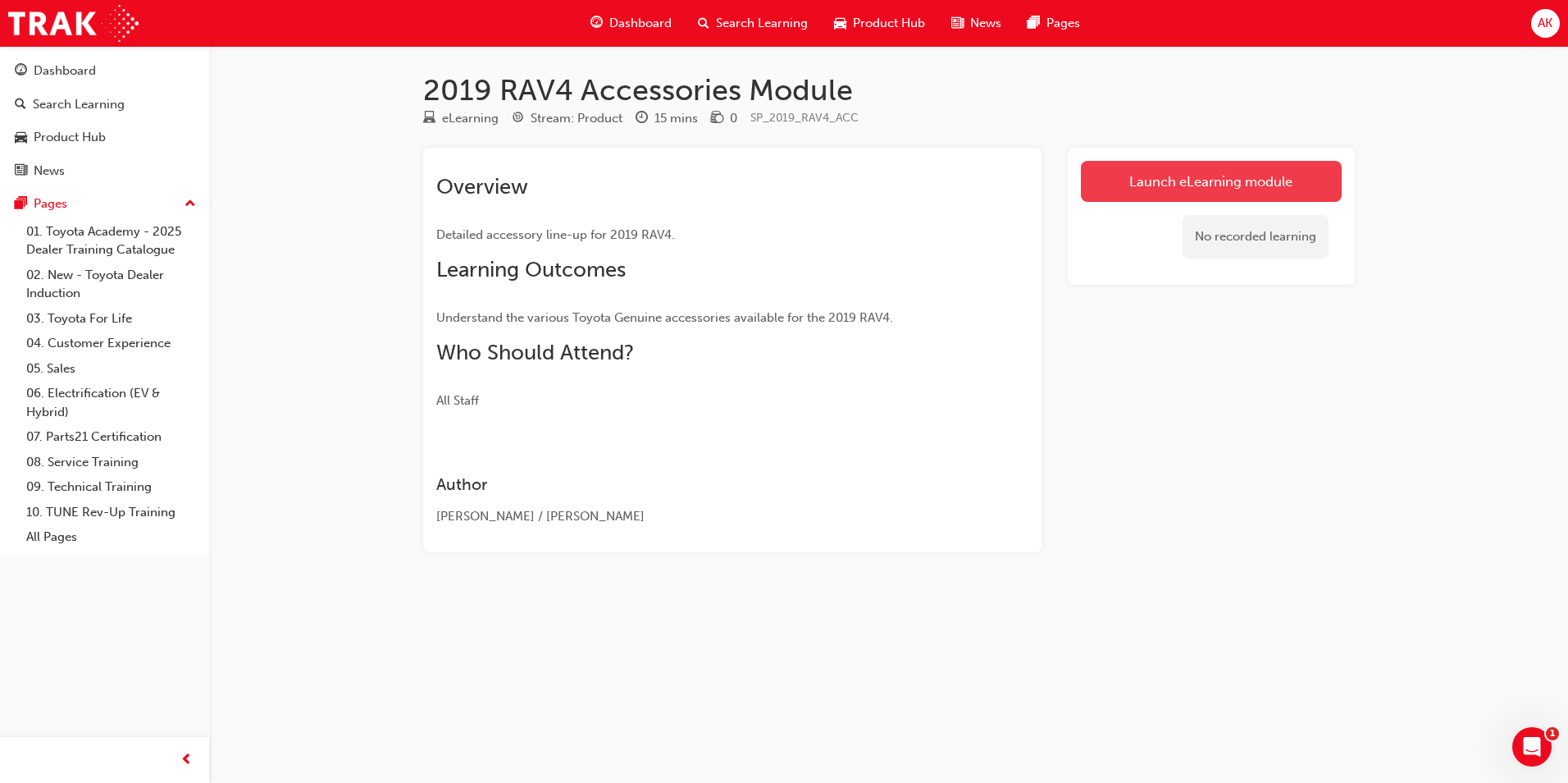
click at [1176, 178] on link "Launch eLearning module" at bounding box center [1211, 181] width 261 height 41
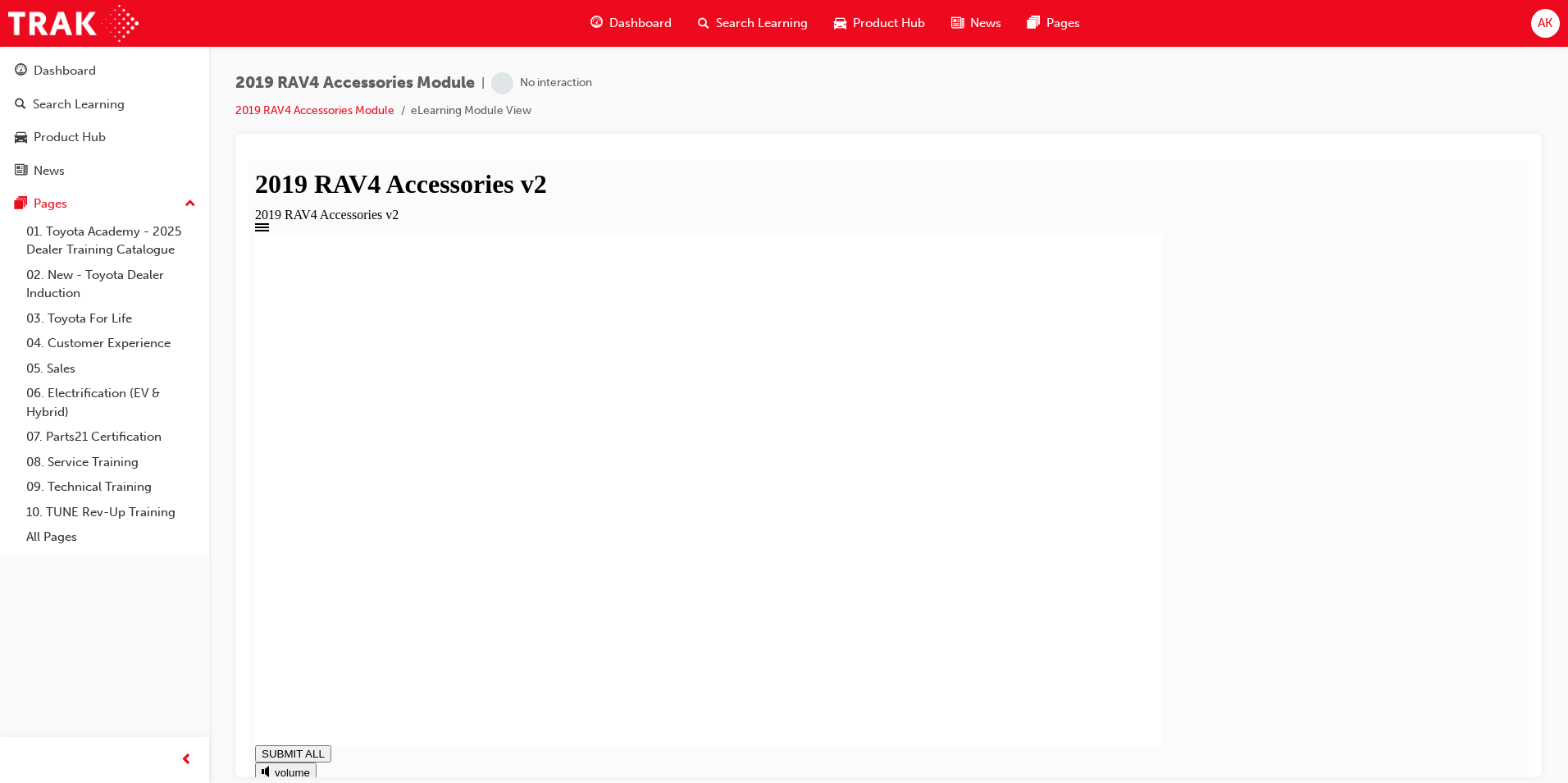
type input "1"
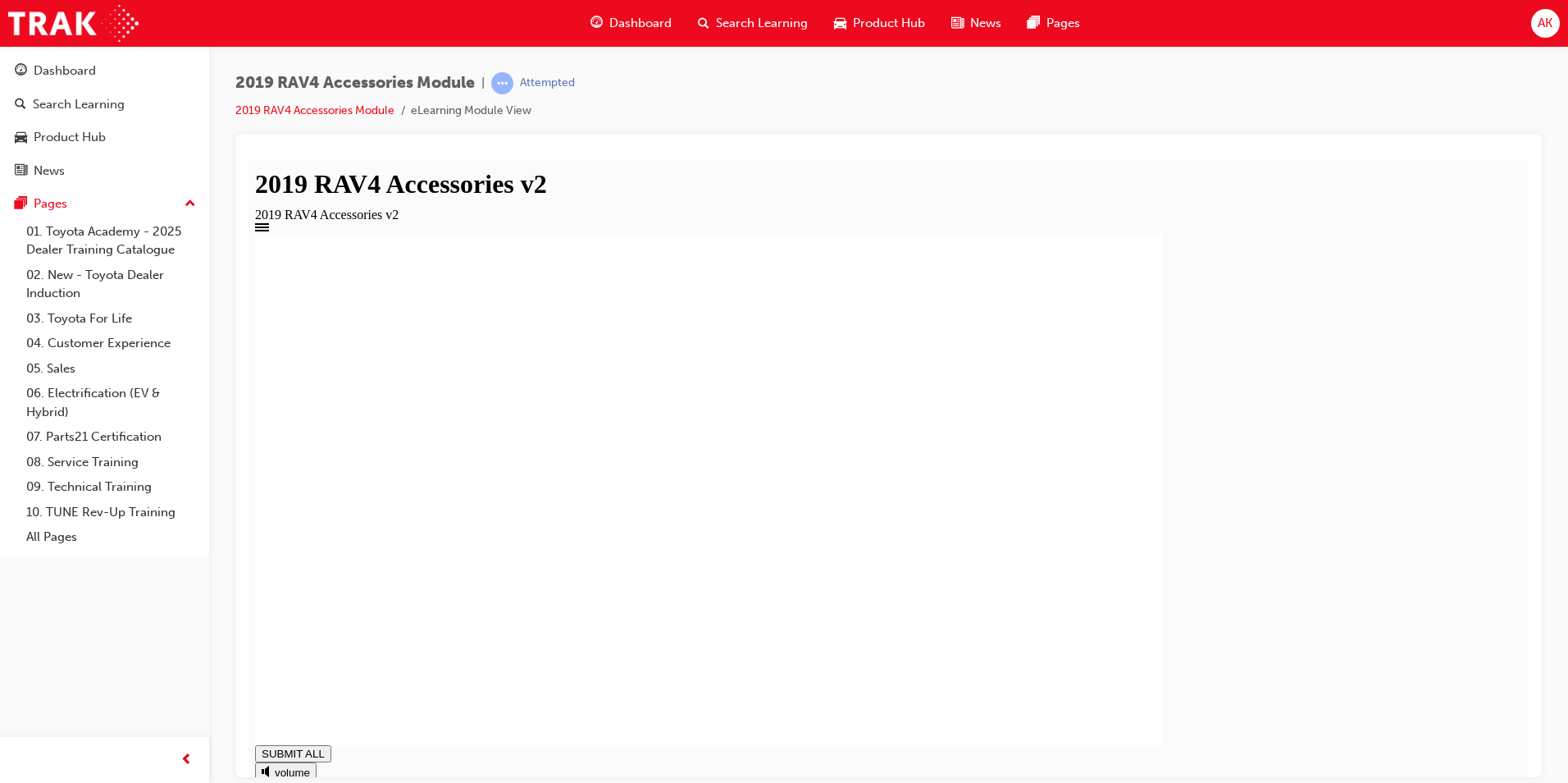
type input "1"
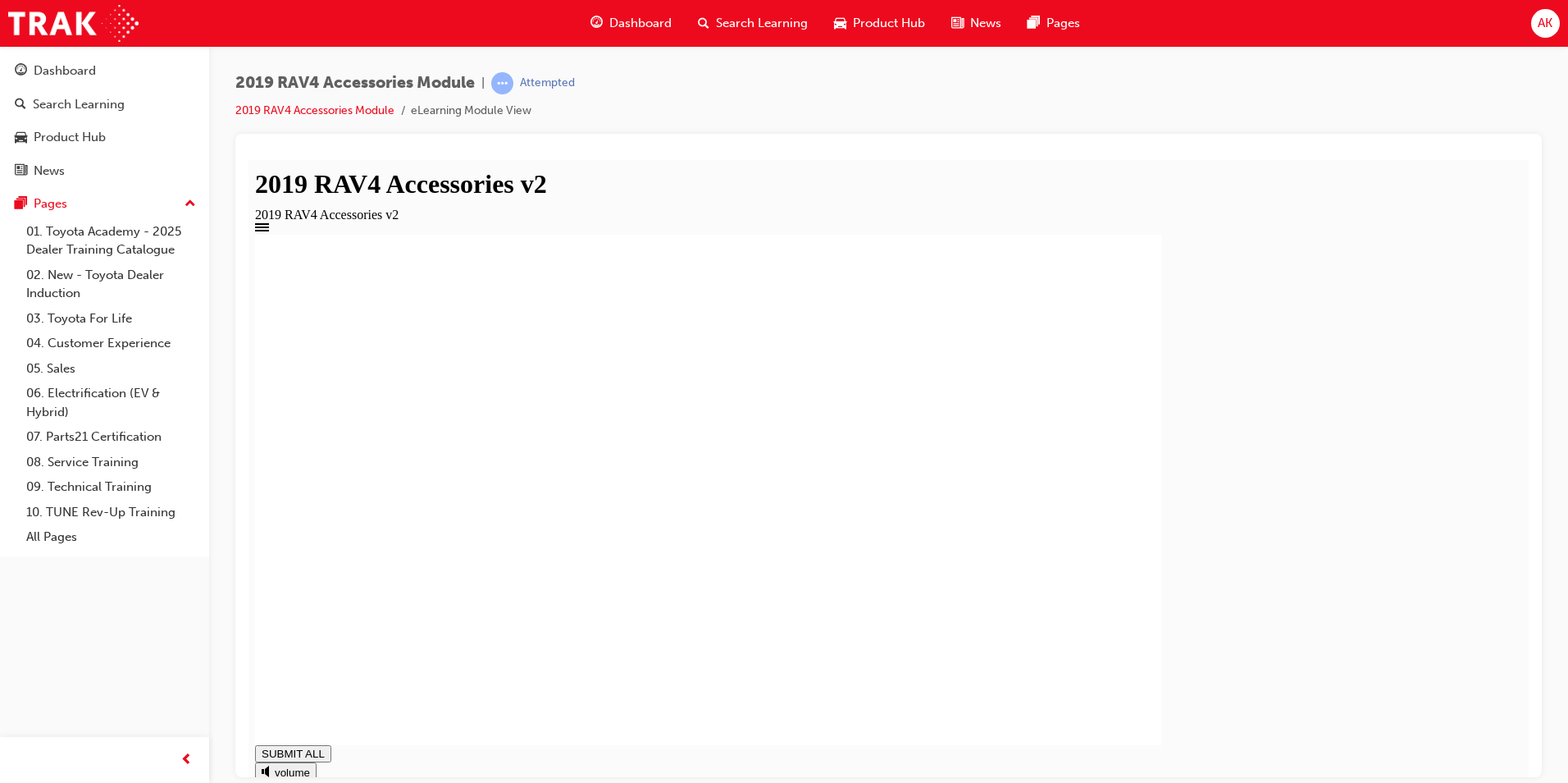
type input "1"
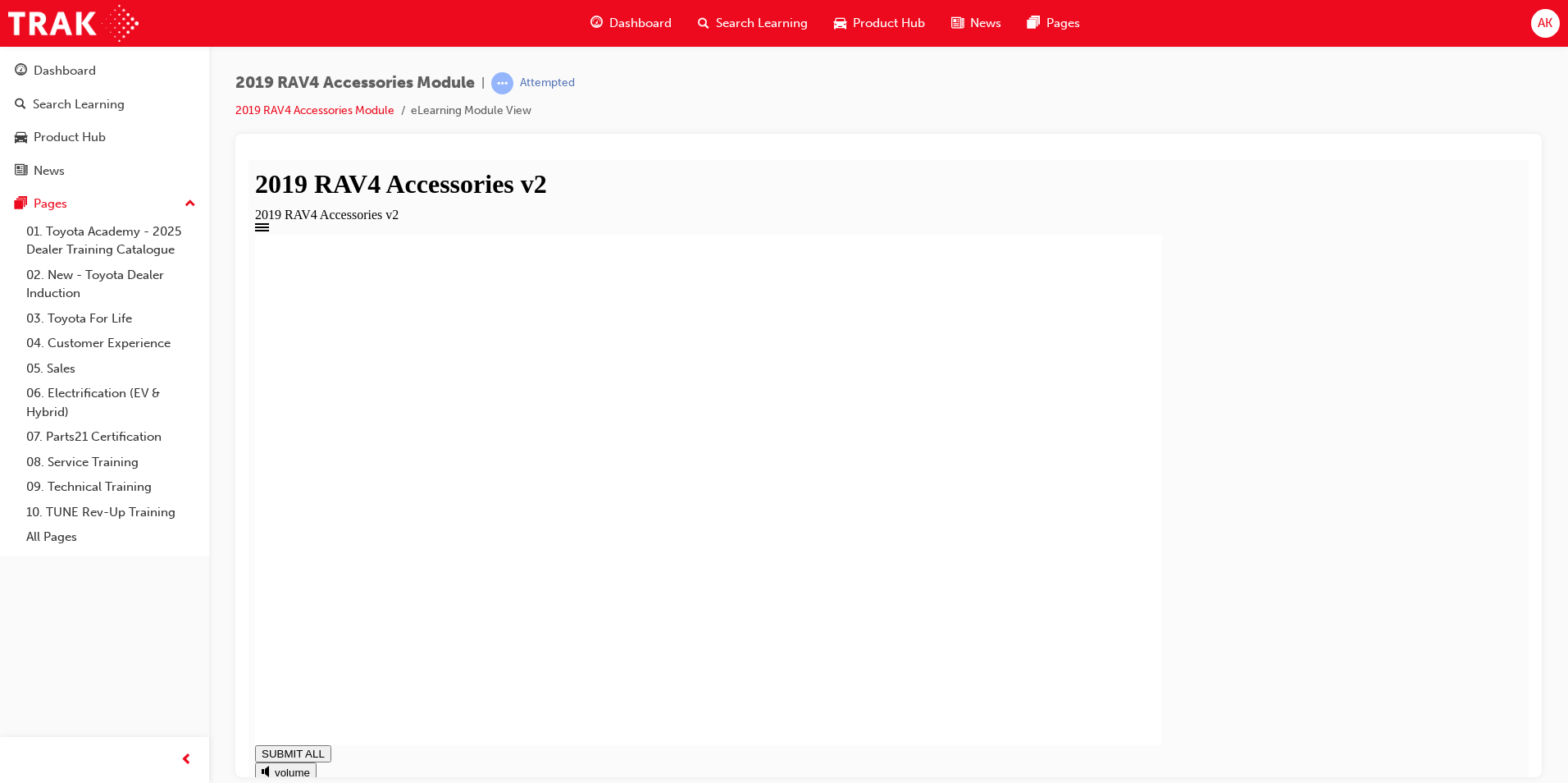
type input "1"
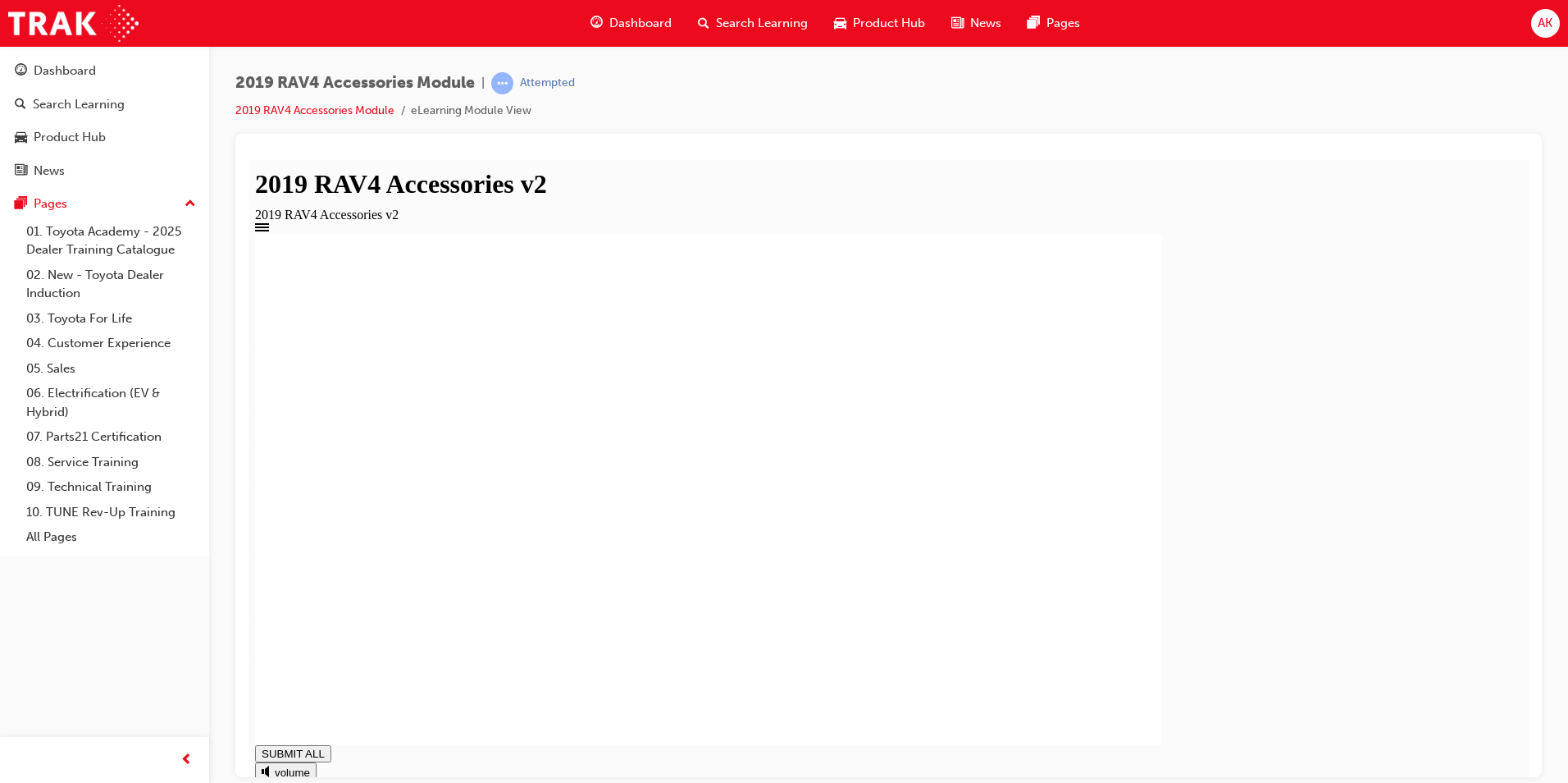
type input "1"
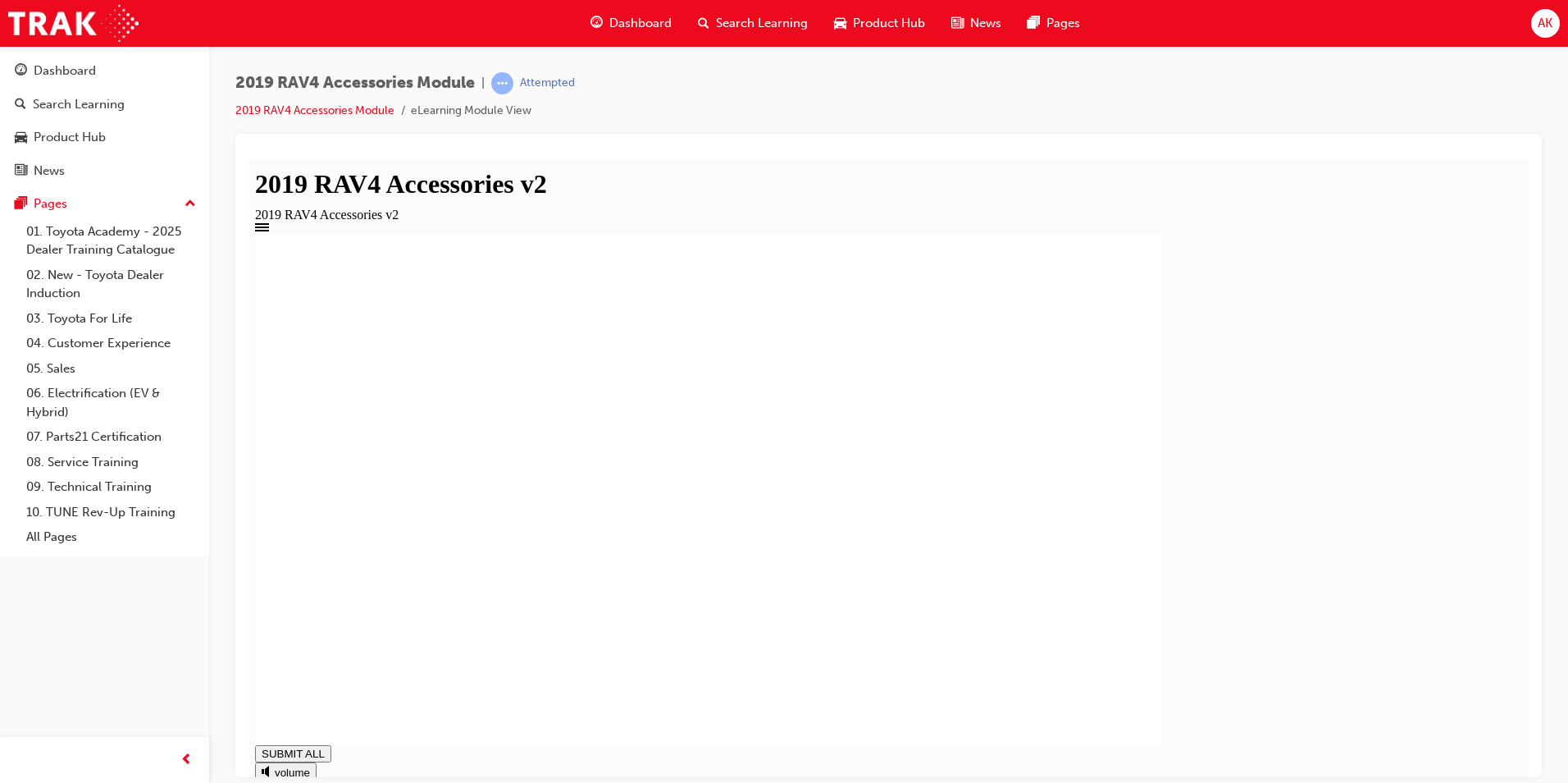
click at [1458, 750] on div "Toyota Genuine Cargo Barrier Toyota Genuine Cargo Barrier Toyota Genuine Cargo …" at bounding box center [888, 555] width 1268 height 642
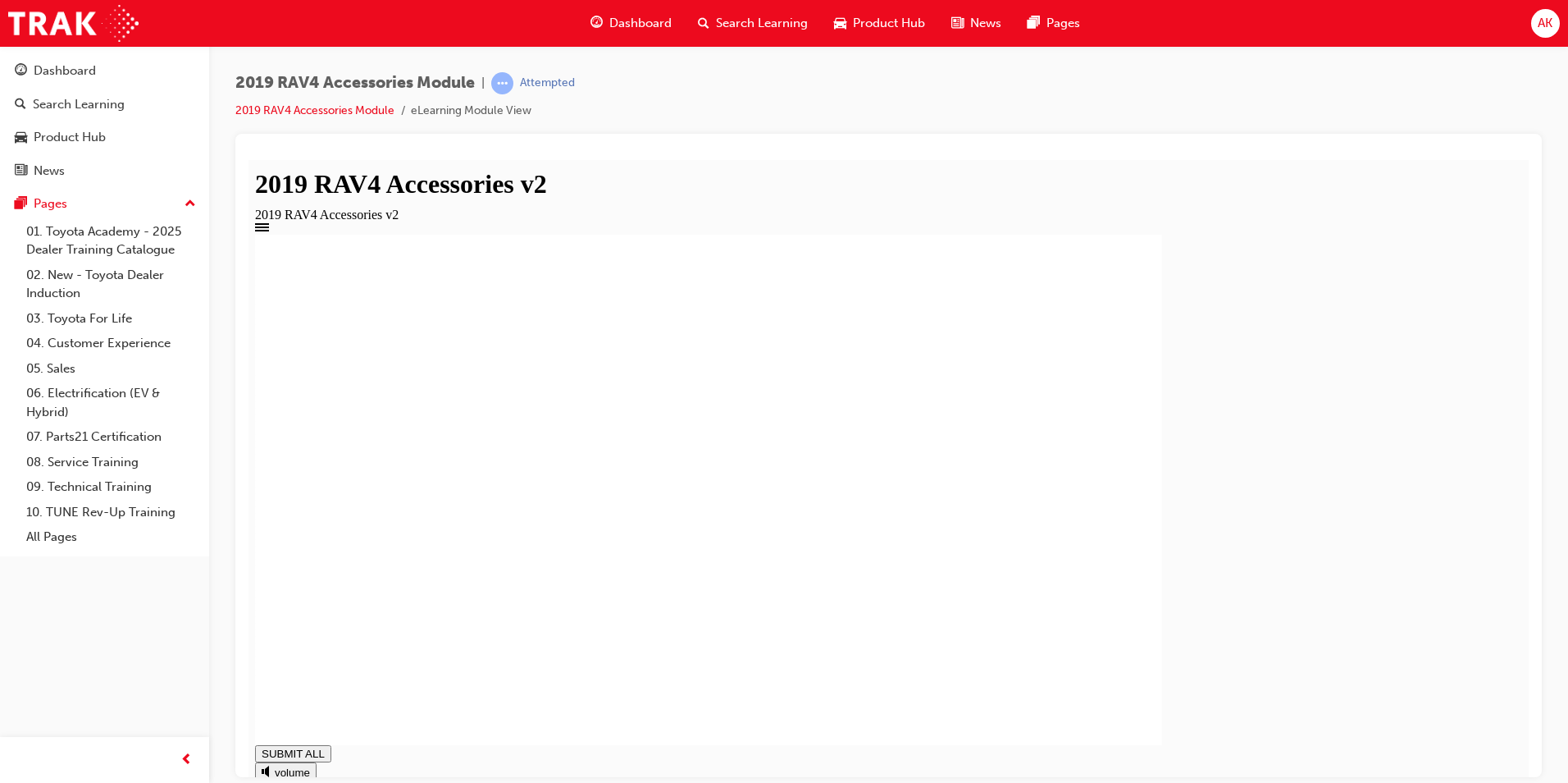
type input "1"
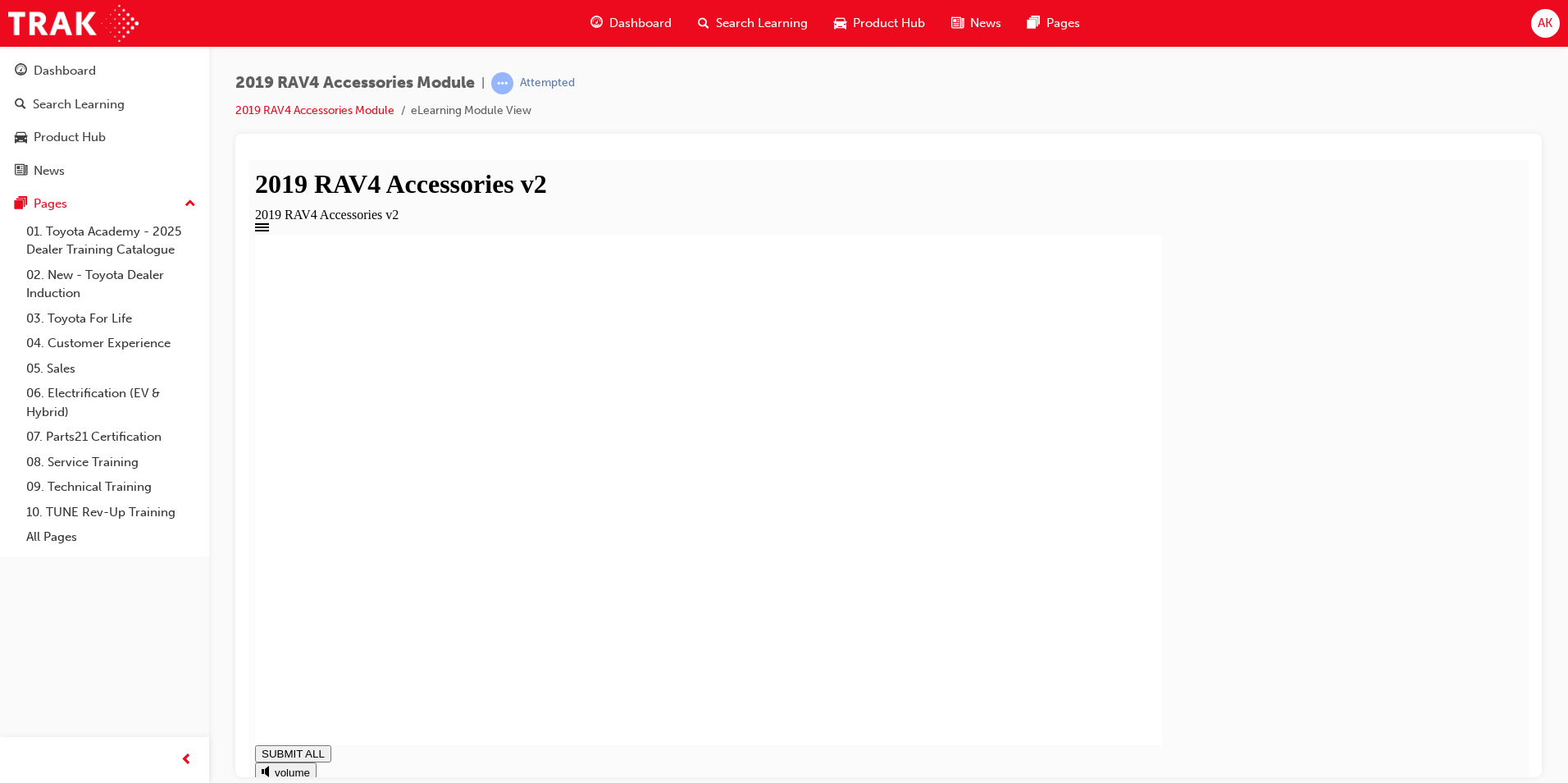
type input "1"
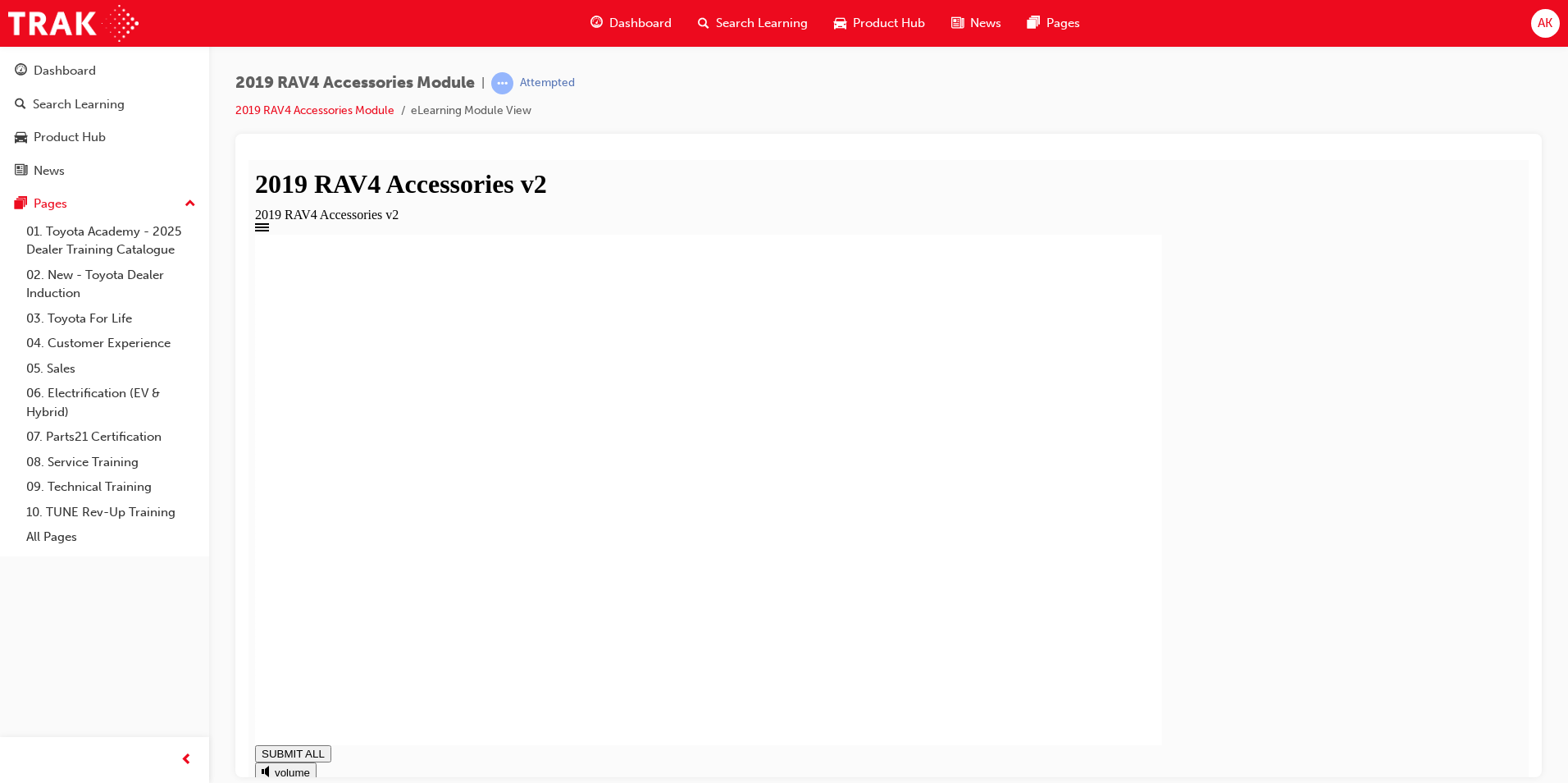
click at [739, 25] on span "Search Learning" at bounding box center [761, 23] width 91 height 19
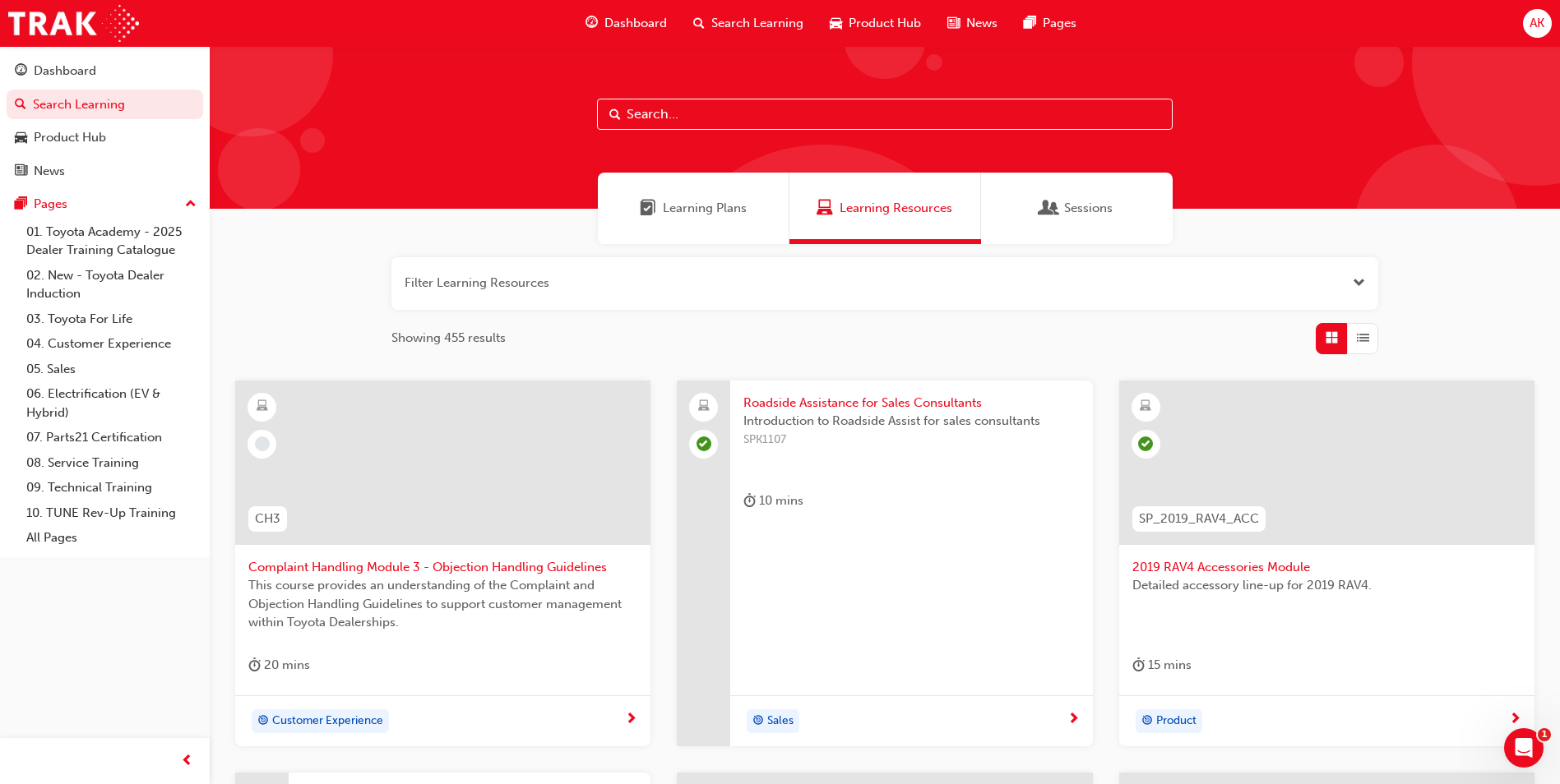
click at [1526, 21] on div "AK" at bounding box center [1537, 23] width 29 height 29
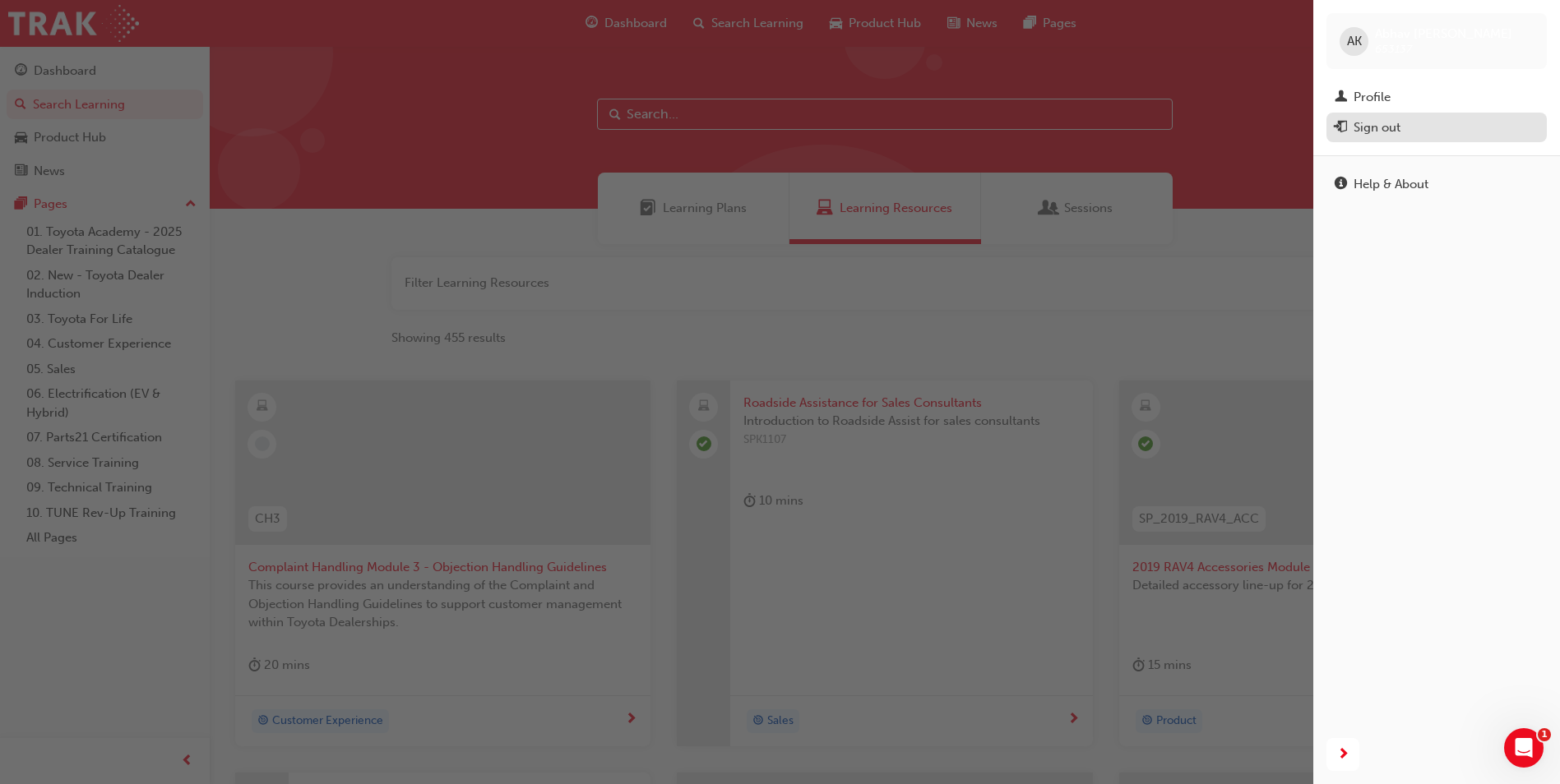
click at [1406, 123] on div "Sign out" at bounding box center [1436, 127] width 204 height 20
